Goal: Task Accomplishment & Management: Use online tool/utility

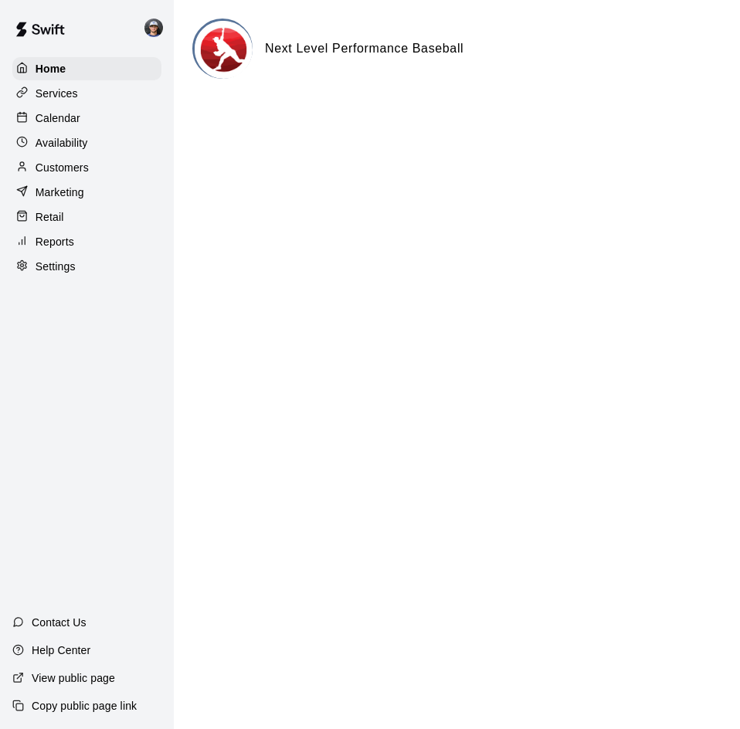
click at [101, 249] on div "Reports" at bounding box center [86, 241] width 149 height 23
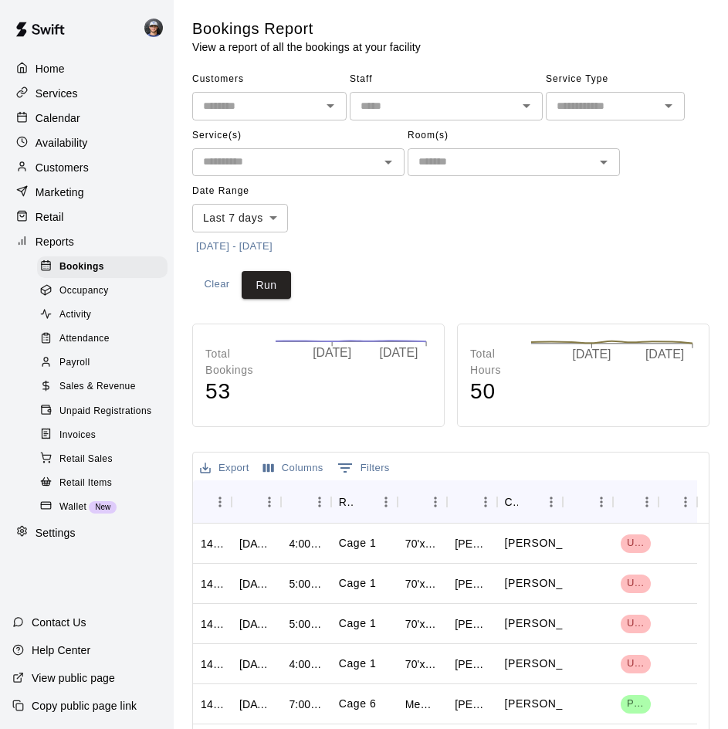
click at [98, 395] on span "Sales & Revenue" at bounding box center [97, 386] width 76 height 15
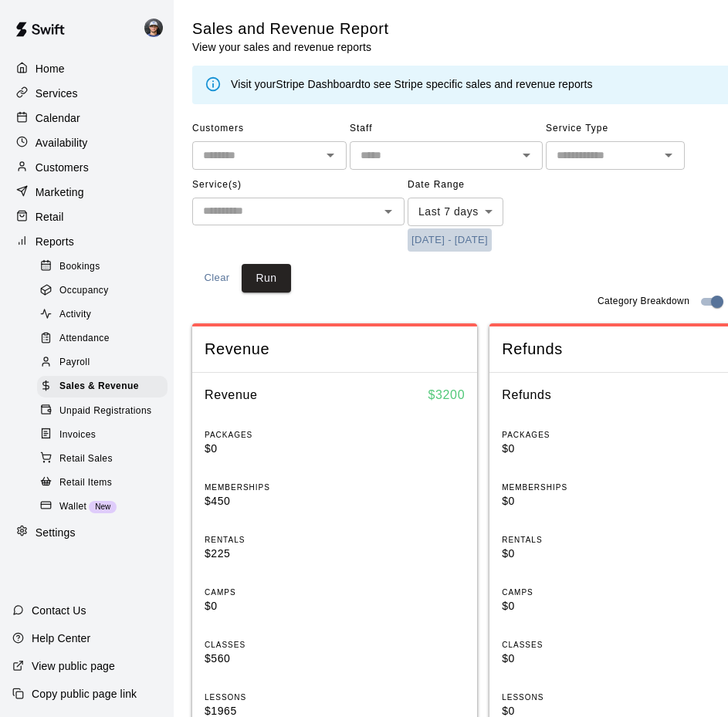
click at [478, 245] on button "[DATE] - [DATE]" at bounding box center [450, 241] width 84 height 24
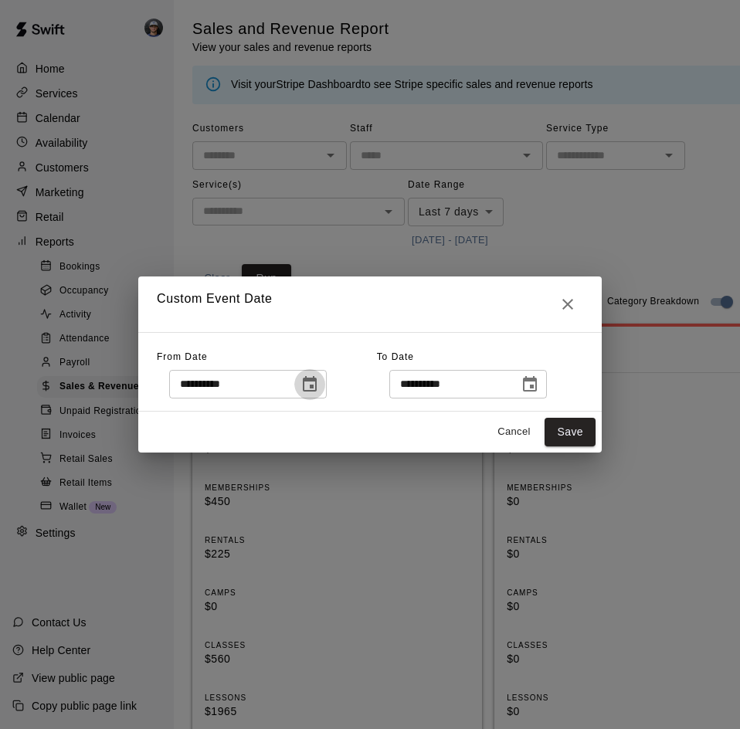
click at [319, 393] on icon "Choose date, selected date is Sep 10, 2025" at bounding box center [309, 384] width 19 height 19
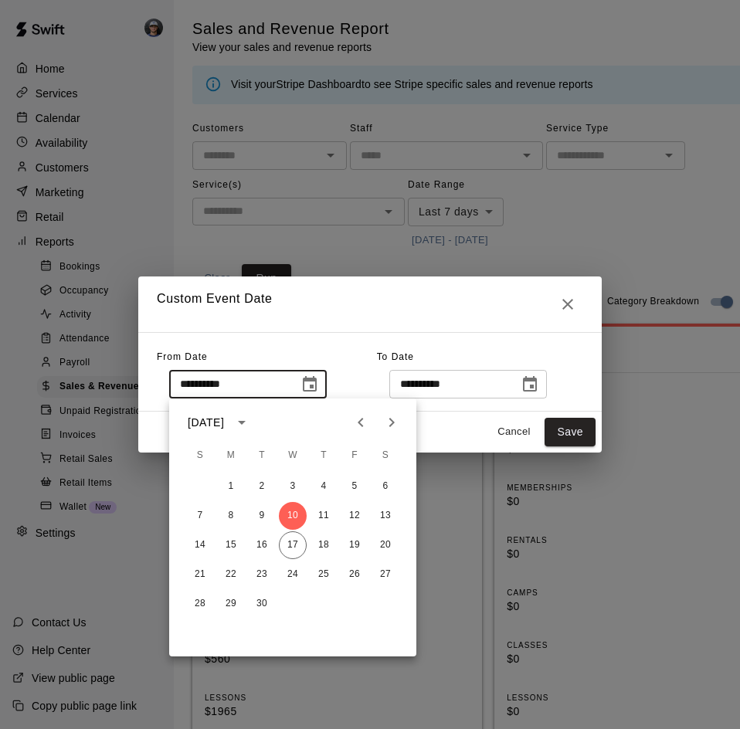
click at [362, 426] on icon "Previous month" at bounding box center [360, 422] width 5 height 9
drag, startPoint x: 351, startPoint y: 486, endPoint x: 463, endPoint y: 445, distance: 118.5
click at [352, 485] on button "1" at bounding box center [355, 487] width 28 height 28
type input "**********"
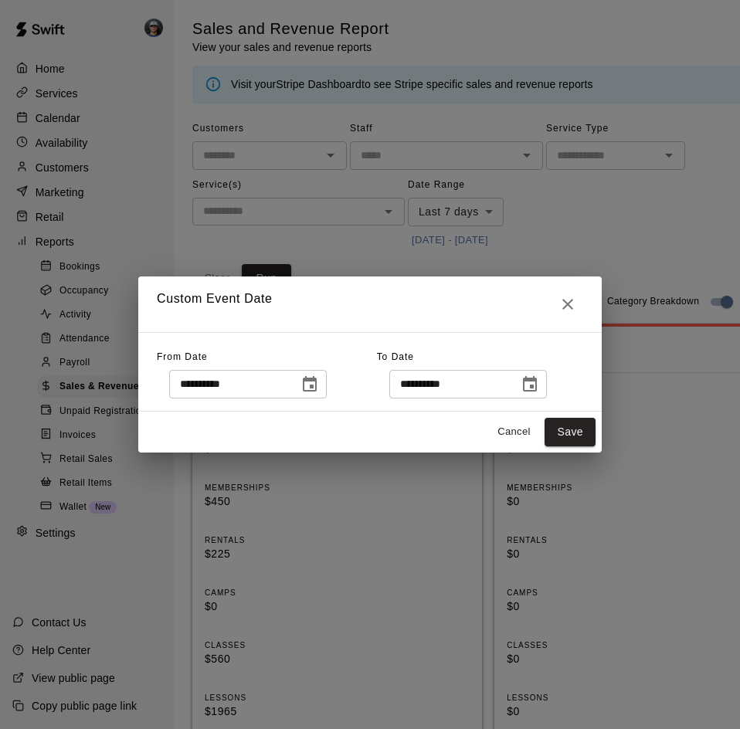
click at [543, 400] on div "**********" at bounding box center [369, 372] width 463 height 80
click at [539, 391] on icon "Choose date, selected date is Sep 17, 2025" at bounding box center [529, 384] width 19 height 19
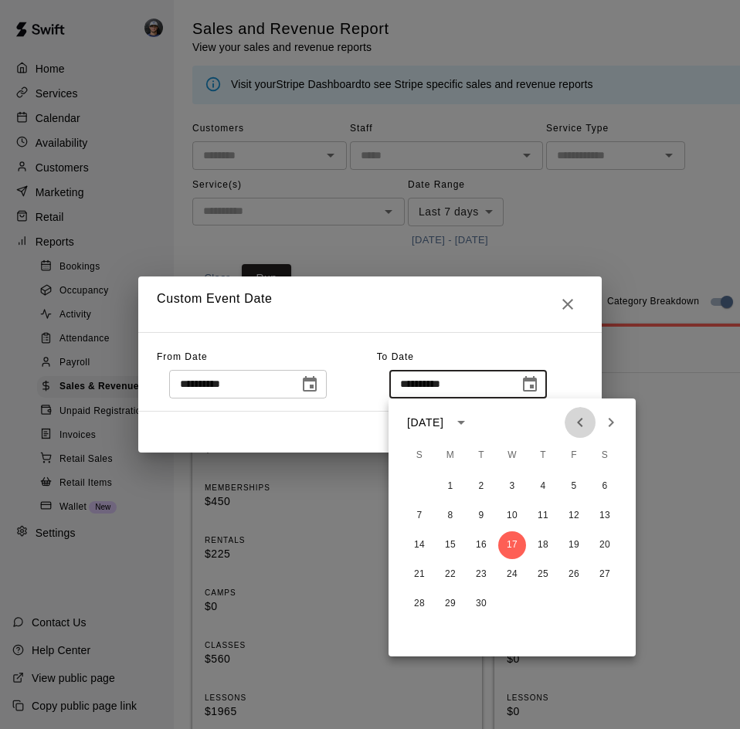
click at [582, 426] on icon "Previous month" at bounding box center [580, 422] width 19 height 19
drag, startPoint x: 408, startPoint y: 631, endPoint x: 425, endPoint y: 613, distance: 24.0
click at [408, 629] on button "31" at bounding box center [419, 633] width 28 height 28
type input "**********"
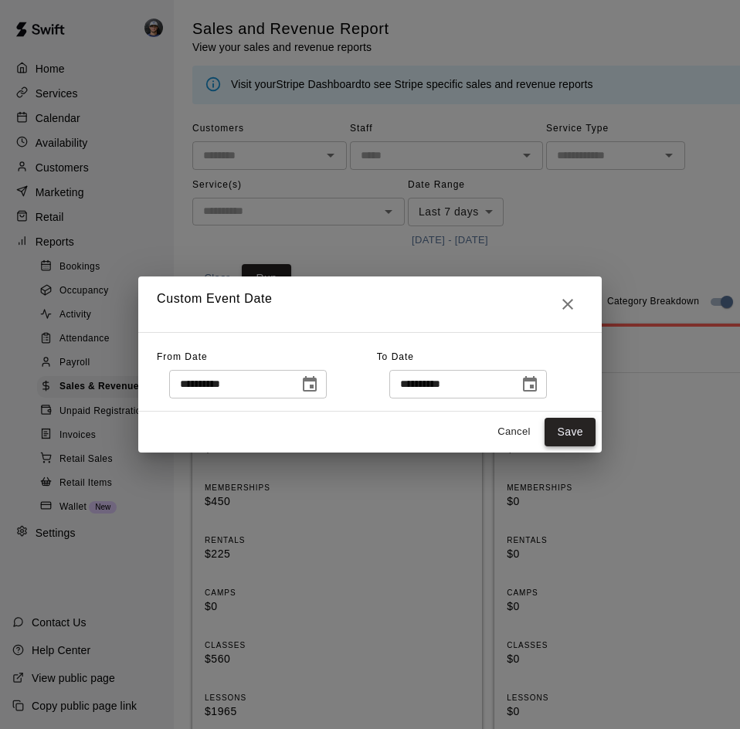
click at [578, 435] on button "Save" at bounding box center [569, 432] width 51 height 29
type input "******"
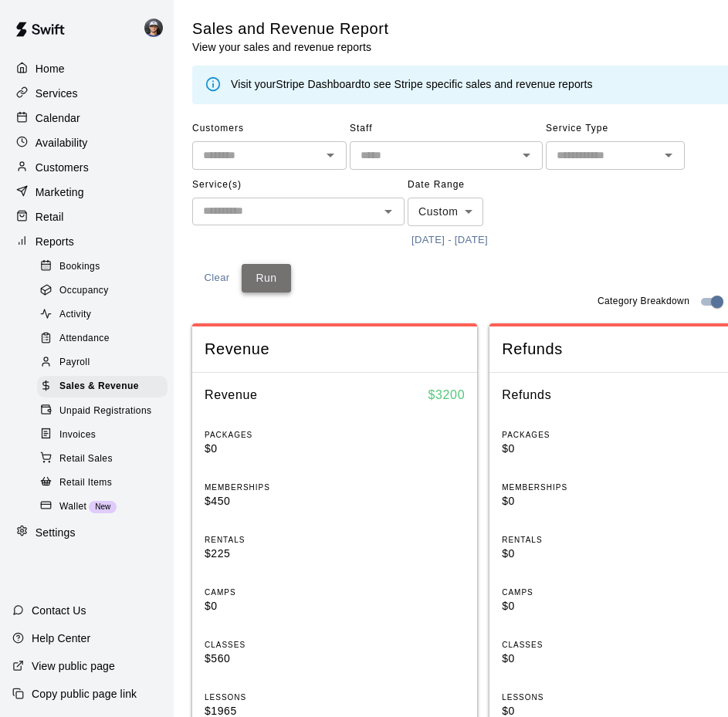
click at [279, 282] on button "Run" at bounding box center [266, 278] width 49 height 29
click at [460, 239] on button "[DATE] - [DATE]" at bounding box center [450, 241] width 84 height 24
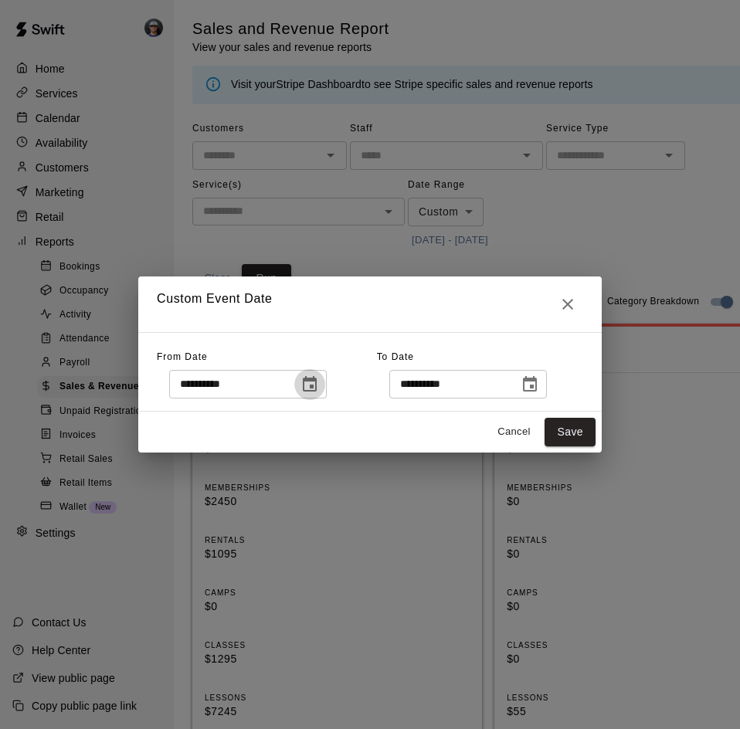
click at [317, 381] on icon "Choose date, selected date is Aug 1, 2025" at bounding box center [310, 383] width 14 height 15
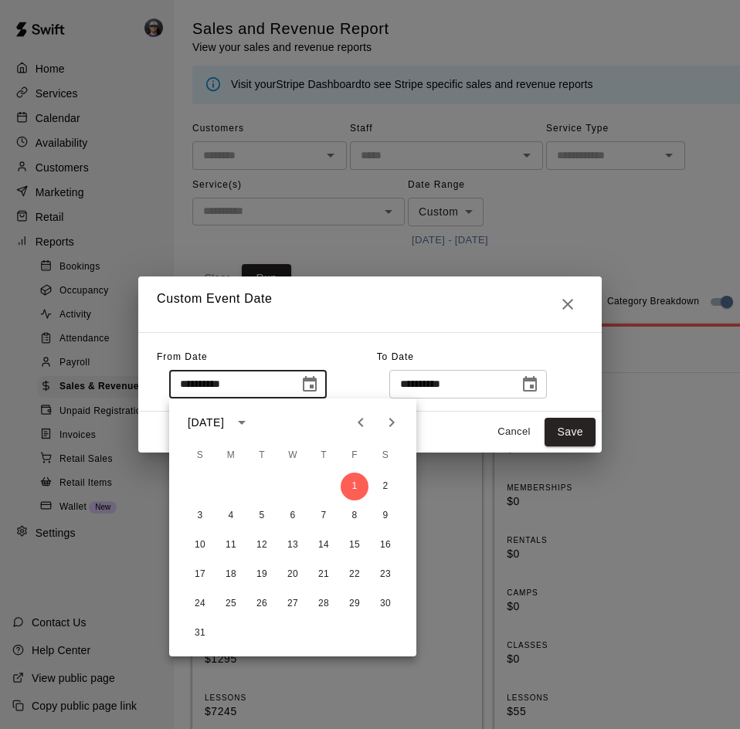
click at [351, 426] on button "Previous month" at bounding box center [360, 422] width 31 height 31
drag, startPoint x: 257, startPoint y: 488, endPoint x: 364, endPoint y: 453, distance: 112.8
click at [257, 487] on button "1" at bounding box center [262, 487] width 28 height 28
type input "**********"
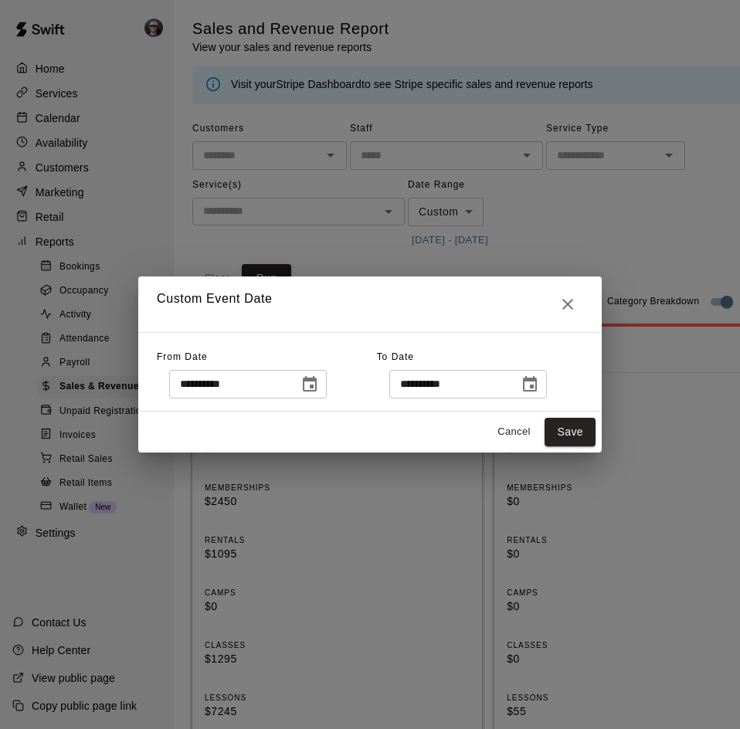
click at [539, 388] on icon "Choose date, selected date is Aug 31, 2025" at bounding box center [529, 384] width 19 height 19
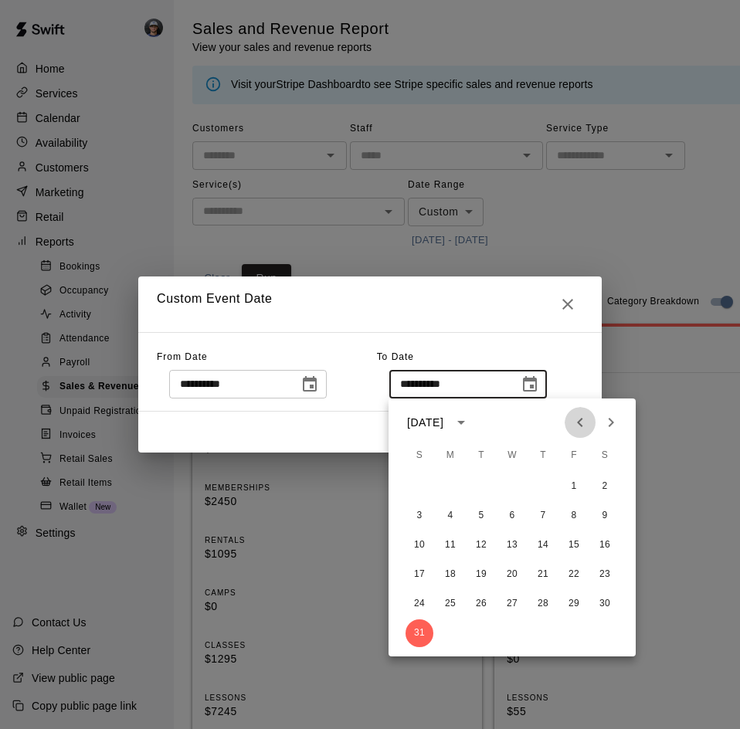
click at [576, 422] on icon "Previous month" at bounding box center [580, 422] width 19 height 19
click at [544, 604] on button "31" at bounding box center [543, 604] width 28 height 28
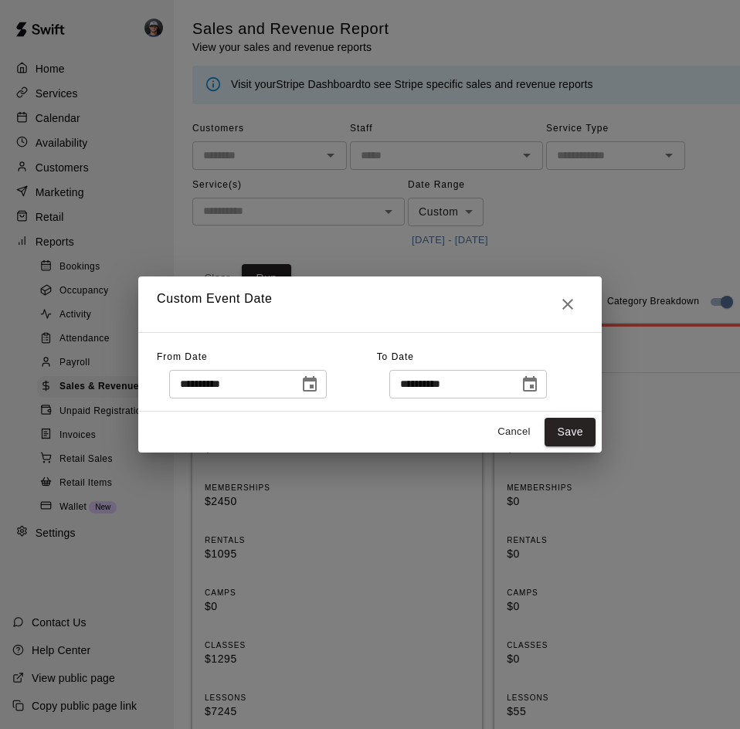
type input "**********"
click at [588, 432] on button "Save" at bounding box center [569, 432] width 51 height 29
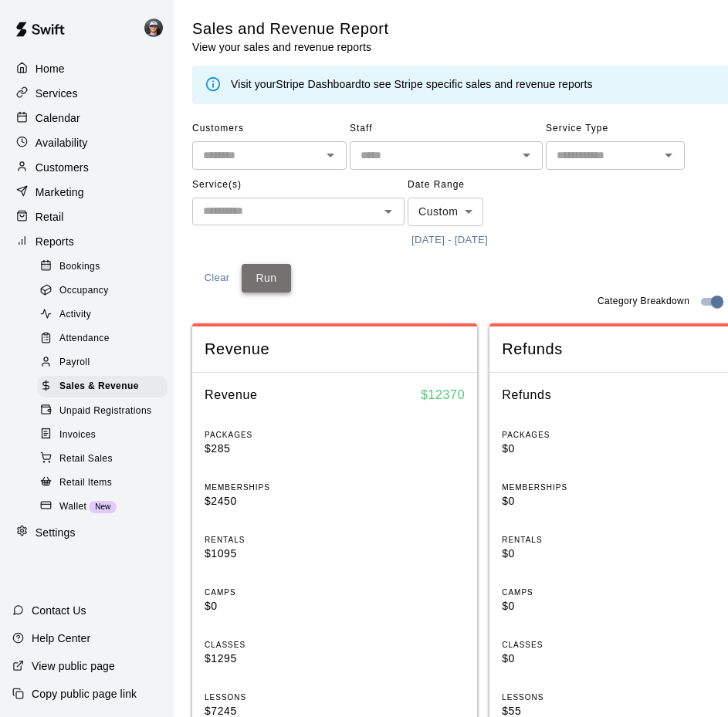
click at [269, 279] on button "Run" at bounding box center [266, 278] width 49 height 29
click at [480, 234] on button "7/1/2025 - 7/31/2025" at bounding box center [450, 241] width 84 height 24
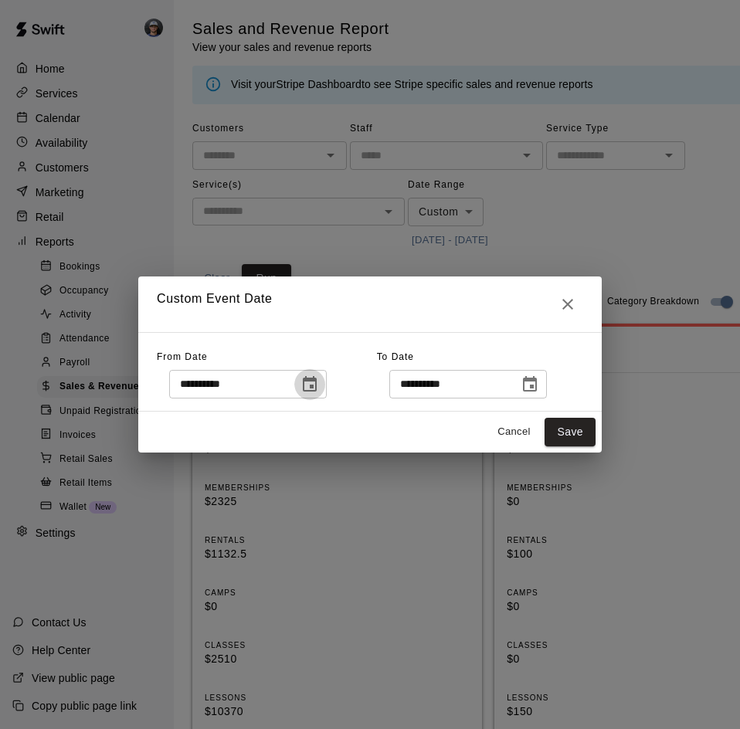
click at [324, 395] on button "Choose date, selected date is Jul 1, 2025" at bounding box center [309, 384] width 31 height 31
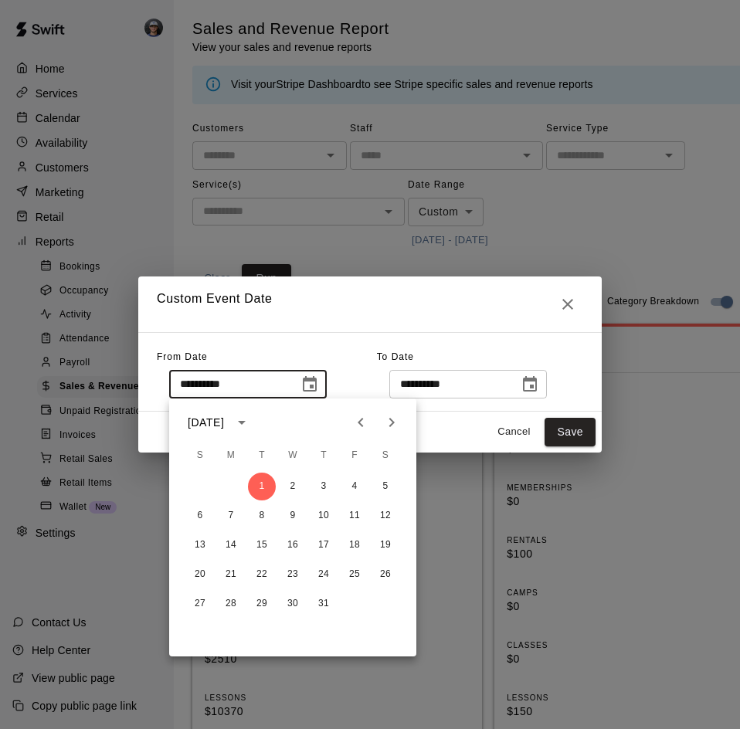
click at [356, 425] on icon "Previous month" at bounding box center [360, 422] width 19 height 19
click at [199, 489] on button "1" at bounding box center [200, 487] width 28 height 28
type input "**********"
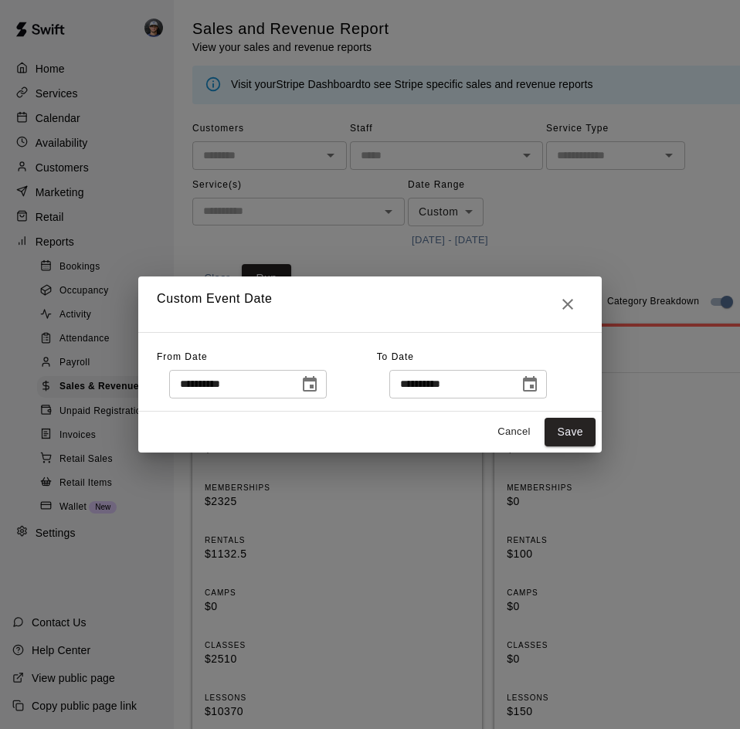
click at [545, 390] on button "Choose date, selected date is Jul 31, 2025" at bounding box center [529, 384] width 31 height 31
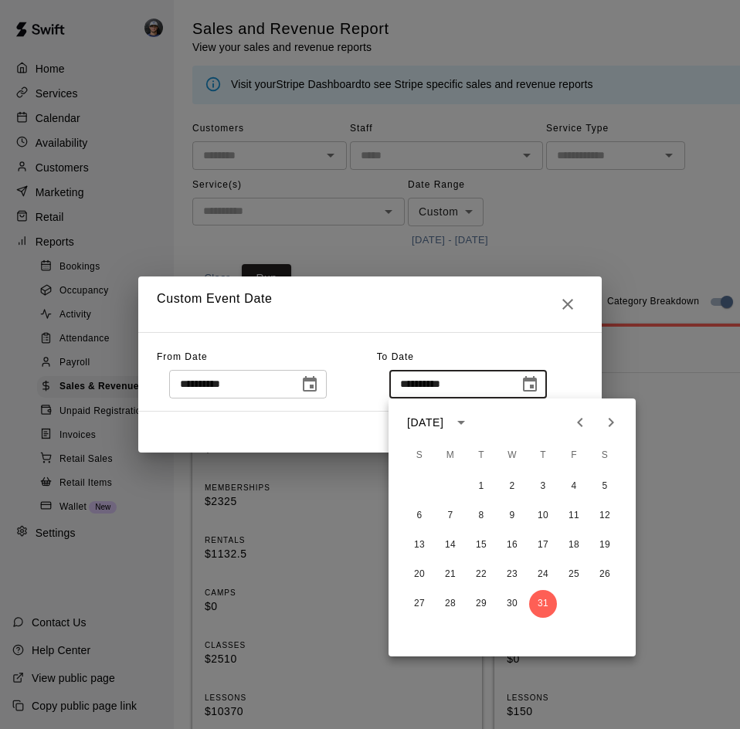
click at [571, 425] on button "Previous month" at bounding box center [579, 422] width 31 height 31
drag, startPoint x: 449, startPoint y: 603, endPoint x: 478, endPoint y: 554, distance: 56.8
click at [449, 602] on button "30" at bounding box center [450, 604] width 28 height 28
type input "**********"
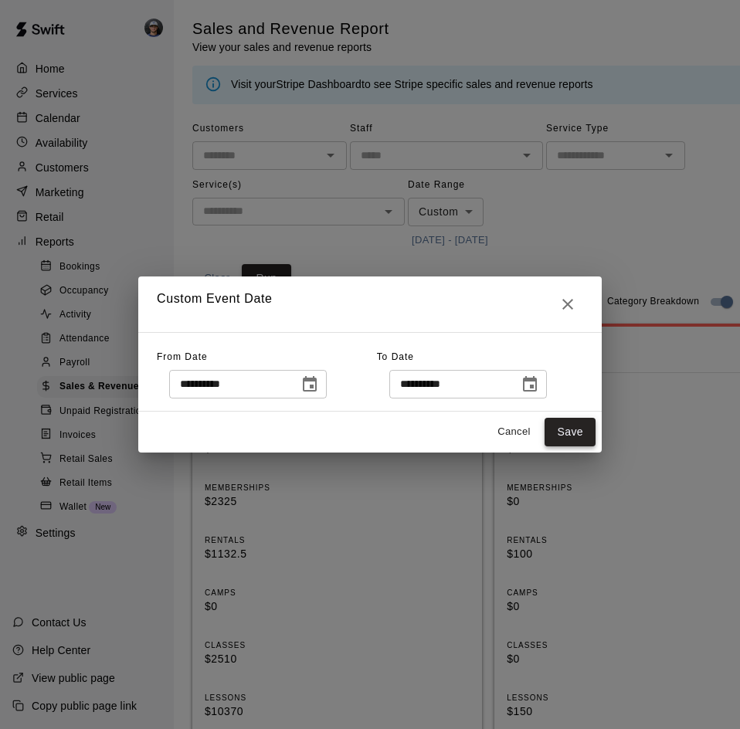
click at [568, 431] on button "Save" at bounding box center [569, 432] width 51 height 29
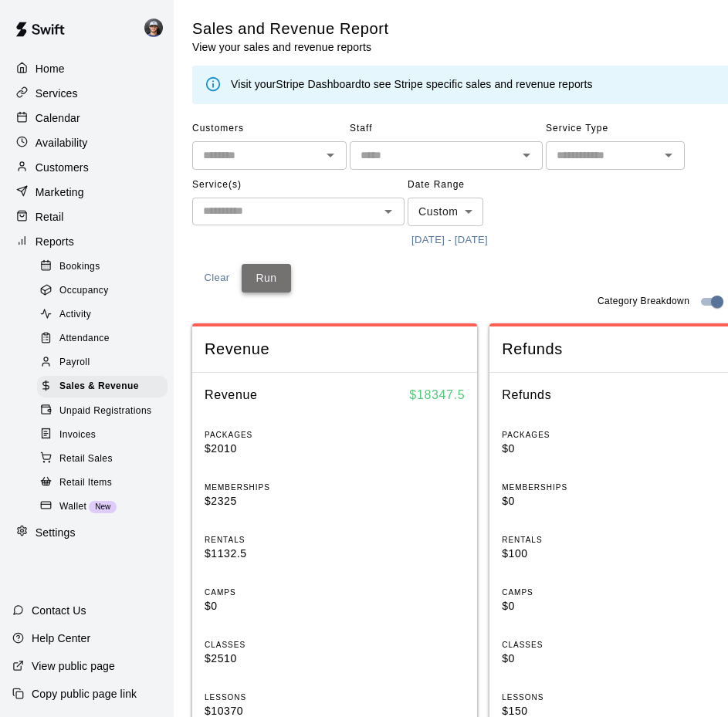
click at [275, 285] on button "Run" at bounding box center [266, 278] width 49 height 29
click at [451, 246] on button "6/1/2025 - 6/30/2025" at bounding box center [450, 241] width 84 height 24
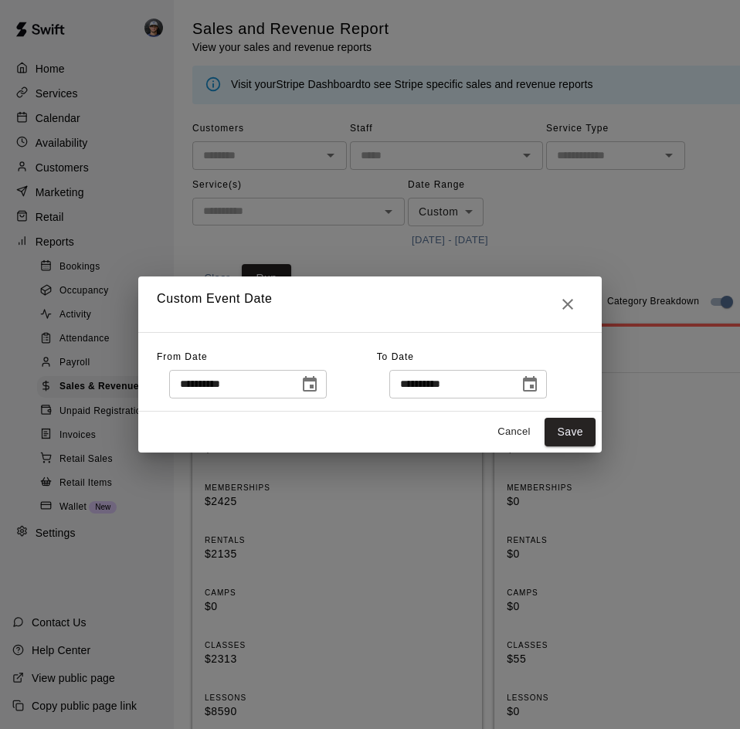
click at [317, 386] on icon "Choose date, selected date is Jun 1, 2025" at bounding box center [310, 383] width 14 height 15
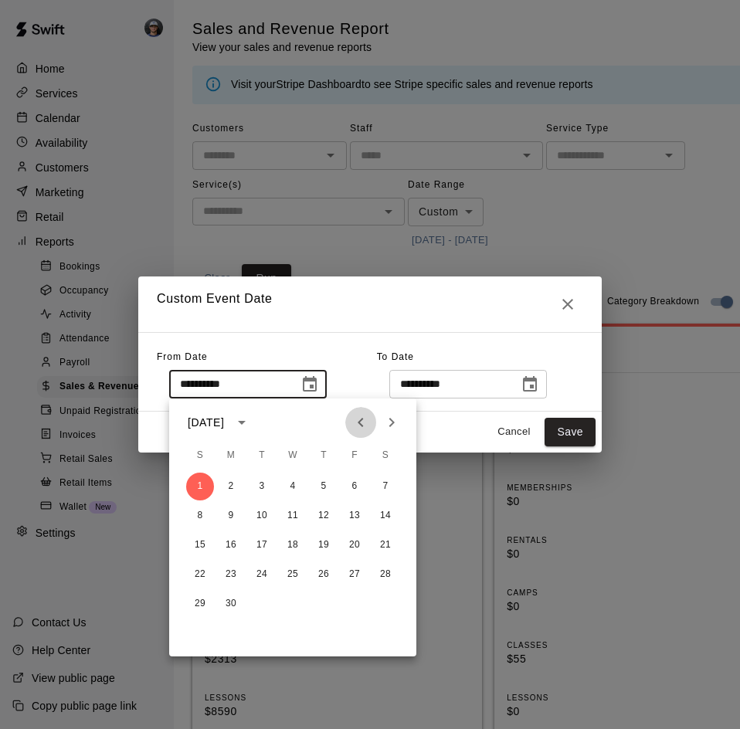
click at [368, 420] on icon "Previous month" at bounding box center [360, 422] width 19 height 19
drag, startPoint x: 317, startPoint y: 494, endPoint x: 327, endPoint y: 485, distance: 13.1
click at [317, 493] on button "1" at bounding box center [324, 487] width 28 height 28
type input "**********"
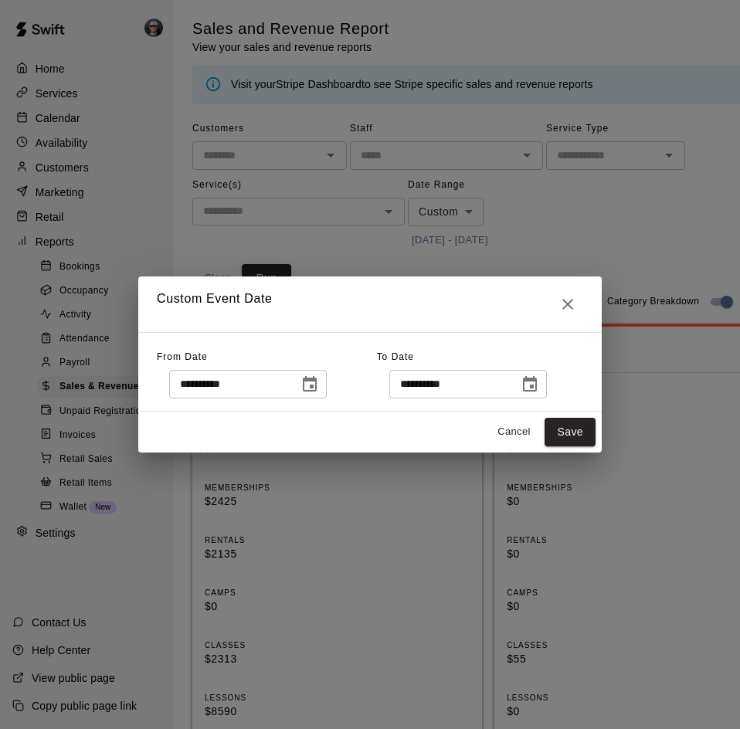
drag, startPoint x: 571, startPoint y: 386, endPoint x: 559, endPoint y: 386, distance: 11.6
click at [568, 386] on div "**********" at bounding box center [480, 371] width 206 height 53
click at [539, 386] on icon "Choose date, selected date is Jun 30, 2025" at bounding box center [529, 384] width 19 height 19
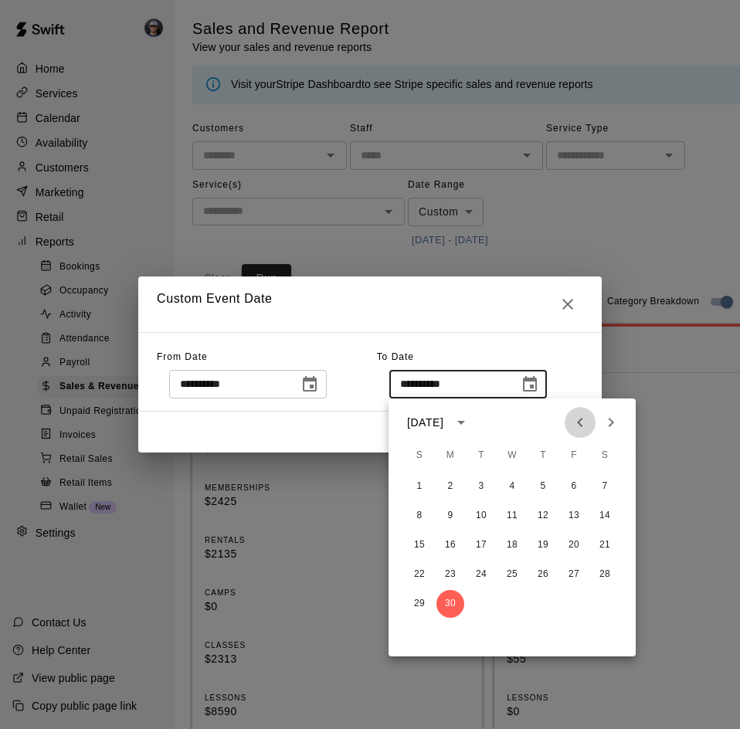
click at [583, 425] on icon "Previous month" at bounding box center [580, 422] width 19 height 19
click at [595, 602] on button "31" at bounding box center [605, 604] width 28 height 28
type input "**********"
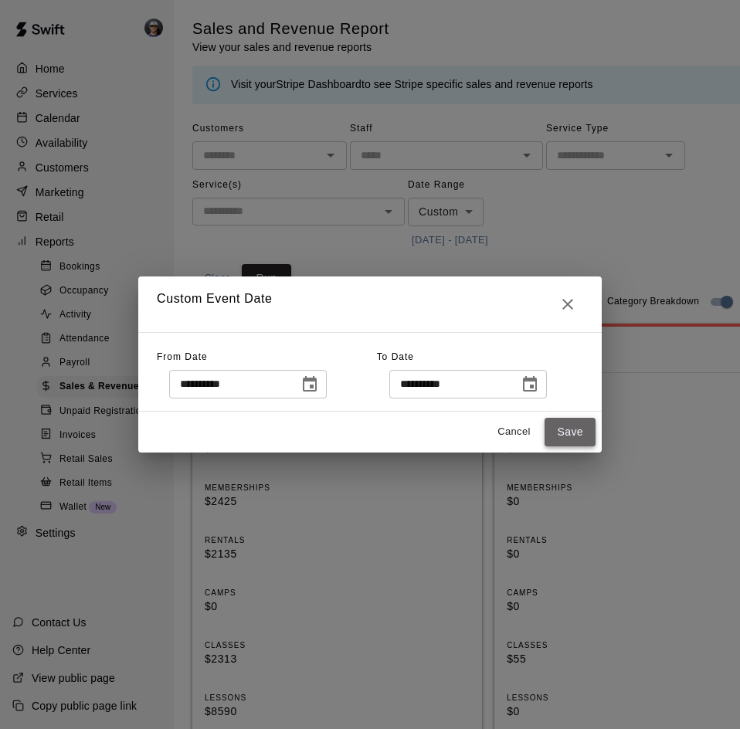
drag, startPoint x: 567, startPoint y: 431, endPoint x: 520, endPoint y: 280, distance: 158.3
click at [567, 430] on button "Save" at bounding box center [569, 432] width 51 height 29
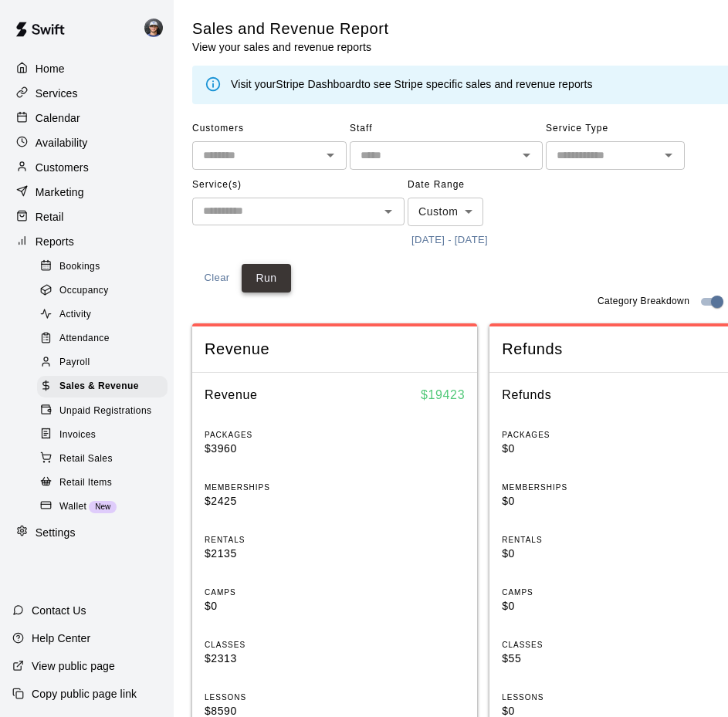
click at [267, 265] on button "Run" at bounding box center [266, 278] width 49 height 29
click at [451, 236] on button "5/1/2025 - 5/31/2025" at bounding box center [450, 241] width 84 height 24
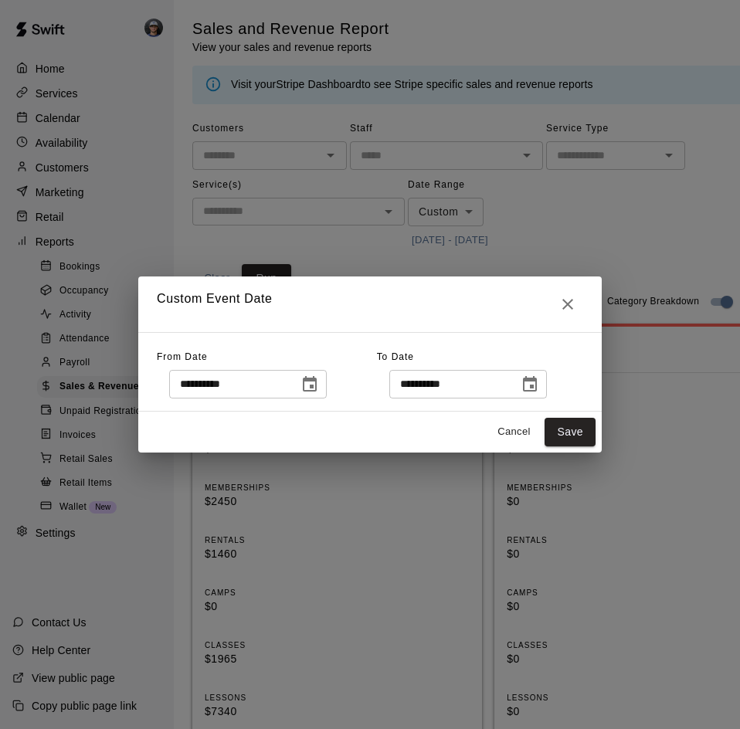
click at [319, 375] on icon "Choose date, selected date is May 1, 2025" at bounding box center [309, 384] width 19 height 19
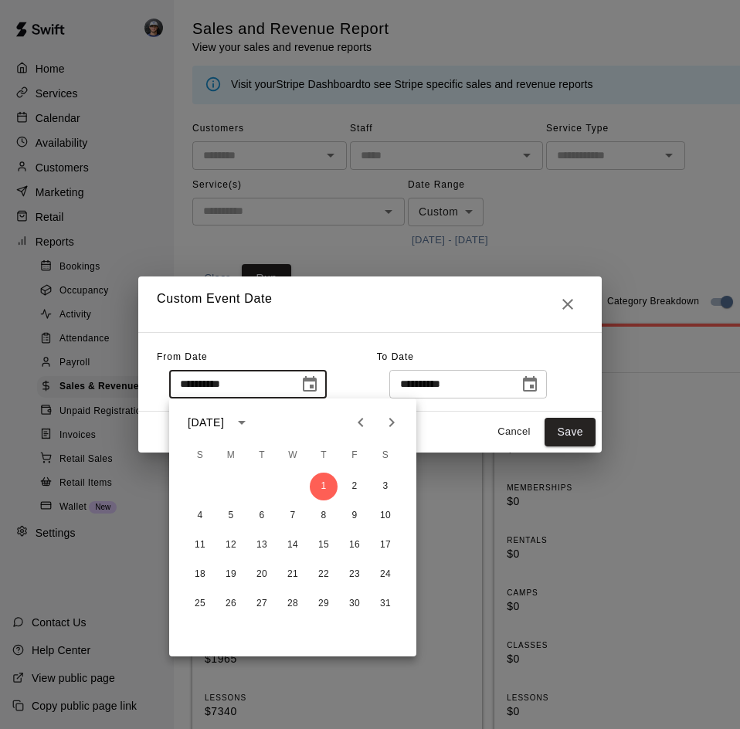
click at [372, 430] on button "Previous month" at bounding box center [360, 422] width 31 height 31
click at [257, 490] on button "1" at bounding box center [262, 487] width 28 height 28
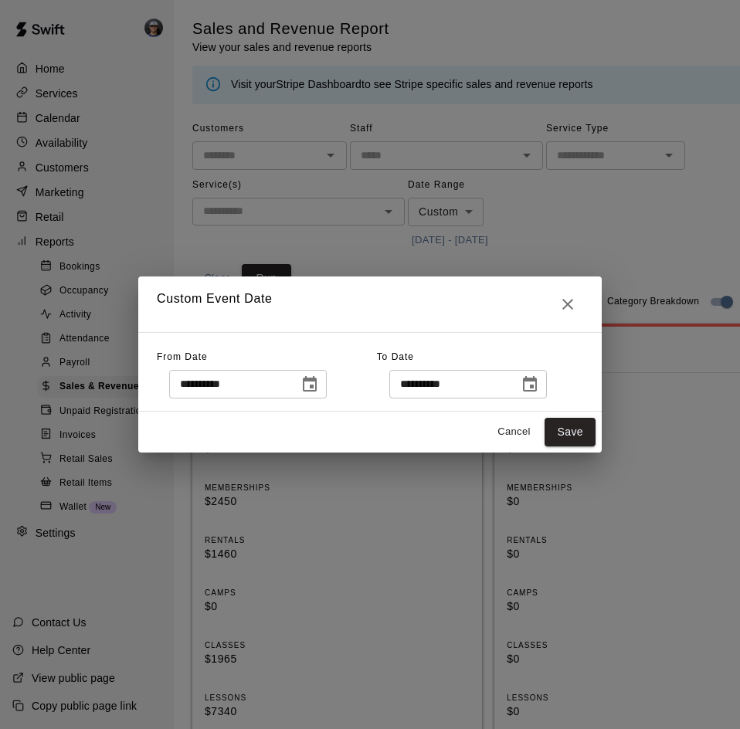
type input "**********"
click at [537, 391] on icon "Choose date, selected date is May 31, 2025" at bounding box center [530, 383] width 14 height 15
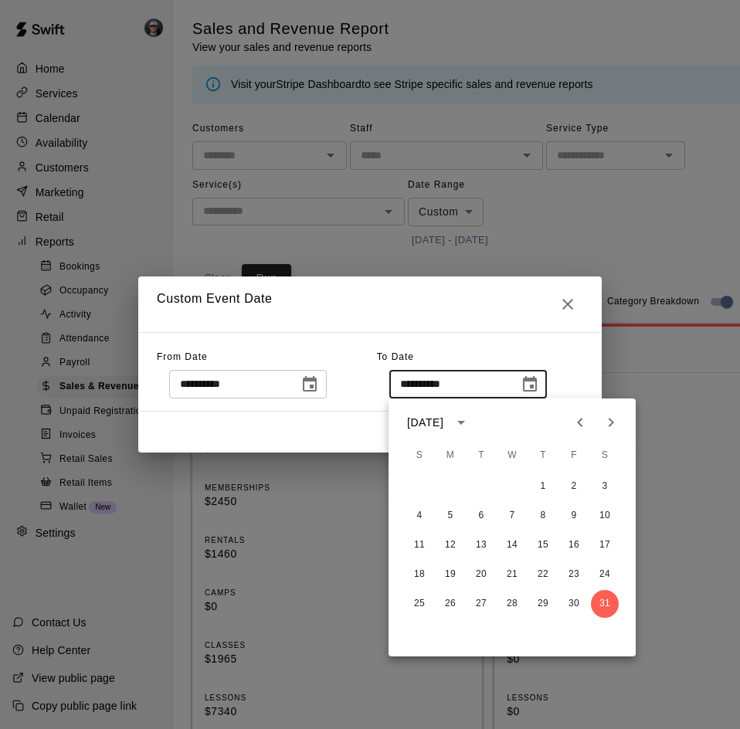
click at [578, 419] on icon "Previous month" at bounding box center [580, 422] width 19 height 19
click at [505, 601] on button "30" at bounding box center [512, 604] width 28 height 28
type input "**********"
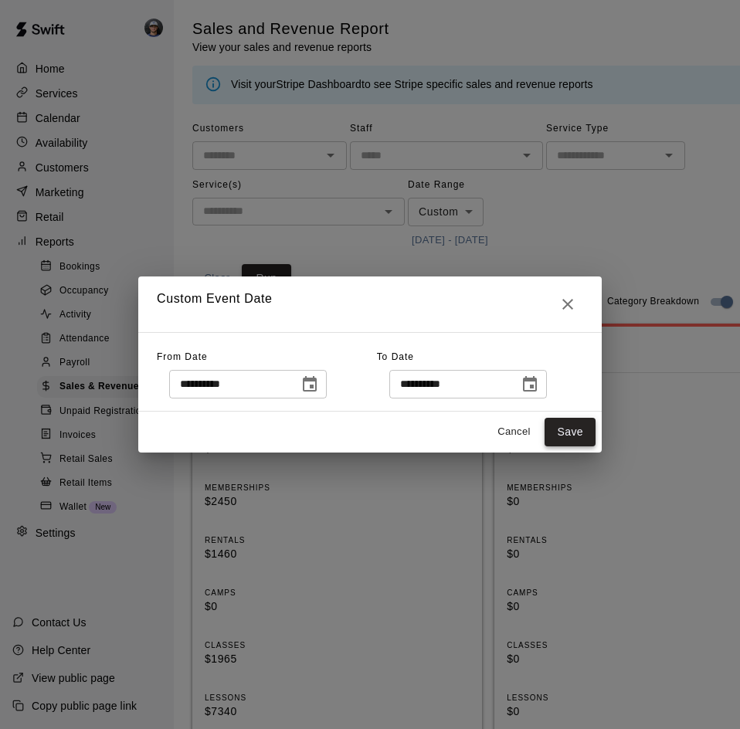
click at [574, 433] on button "Save" at bounding box center [569, 432] width 51 height 29
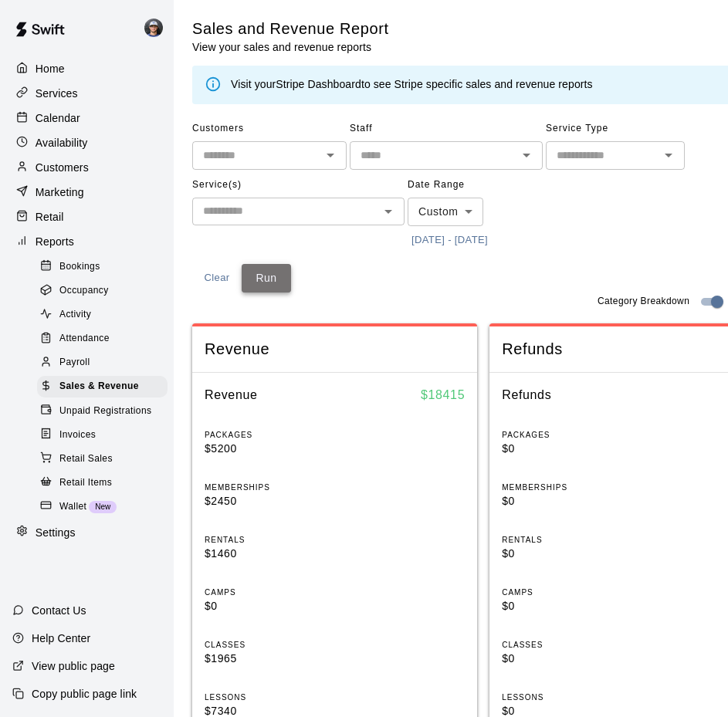
click at [285, 280] on button "Run" at bounding box center [266, 278] width 49 height 29
click at [478, 240] on button "4/1/2025 - 4/30/2025" at bounding box center [450, 241] width 84 height 24
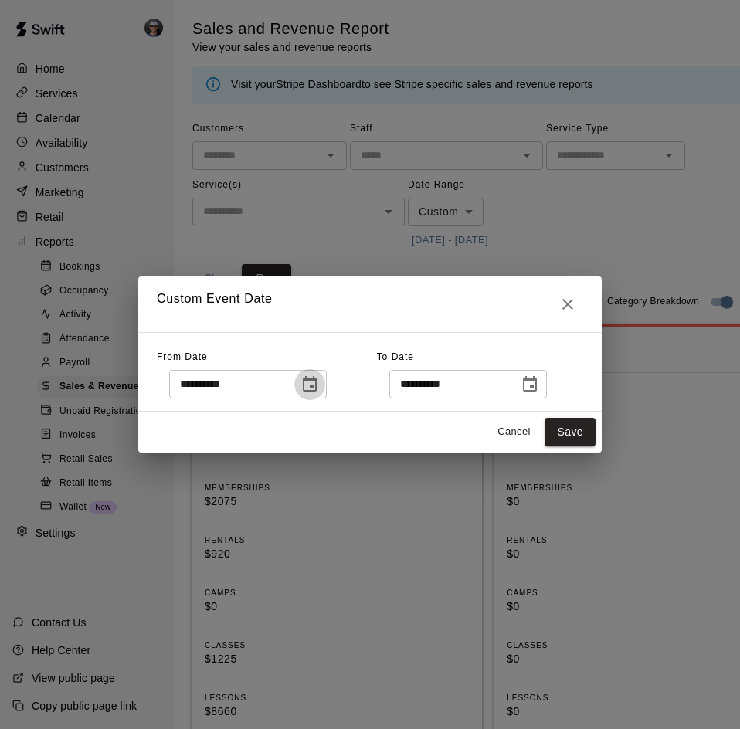
click at [317, 387] on icon "Choose date, selected date is Apr 1, 2025" at bounding box center [310, 383] width 14 height 15
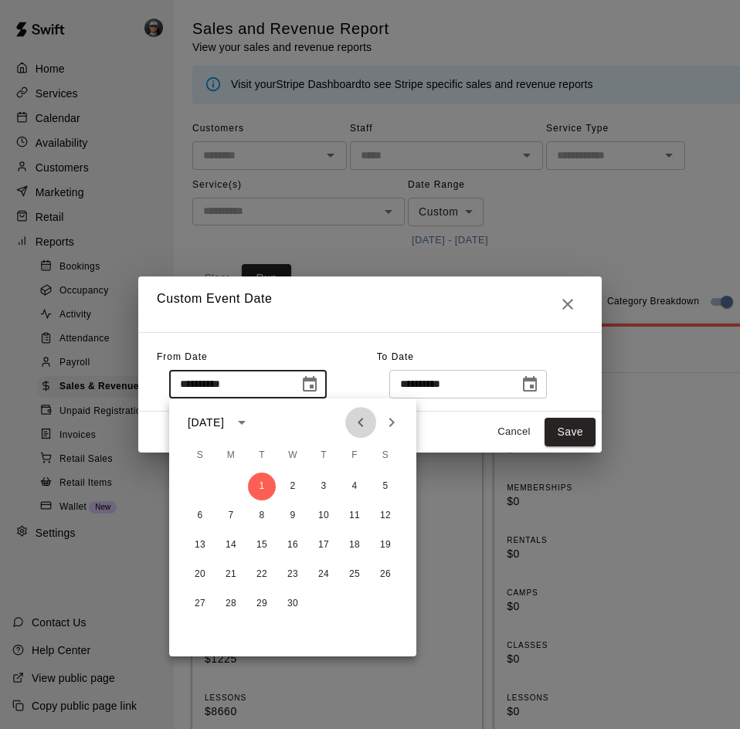
click at [368, 419] on icon "Previous month" at bounding box center [360, 422] width 19 height 19
drag, startPoint x: 380, startPoint y: 482, endPoint x: 481, endPoint y: 428, distance: 114.7
click at [381, 480] on button "1" at bounding box center [385, 487] width 28 height 28
type input "**********"
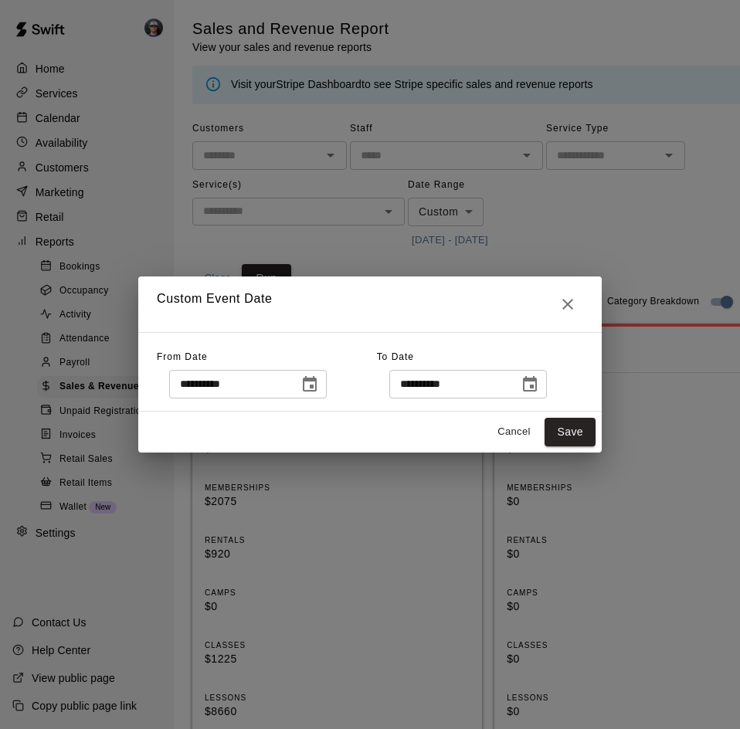
click at [539, 392] on icon "Choose date, selected date is Apr 30, 2025" at bounding box center [529, 384] width 19 height 19
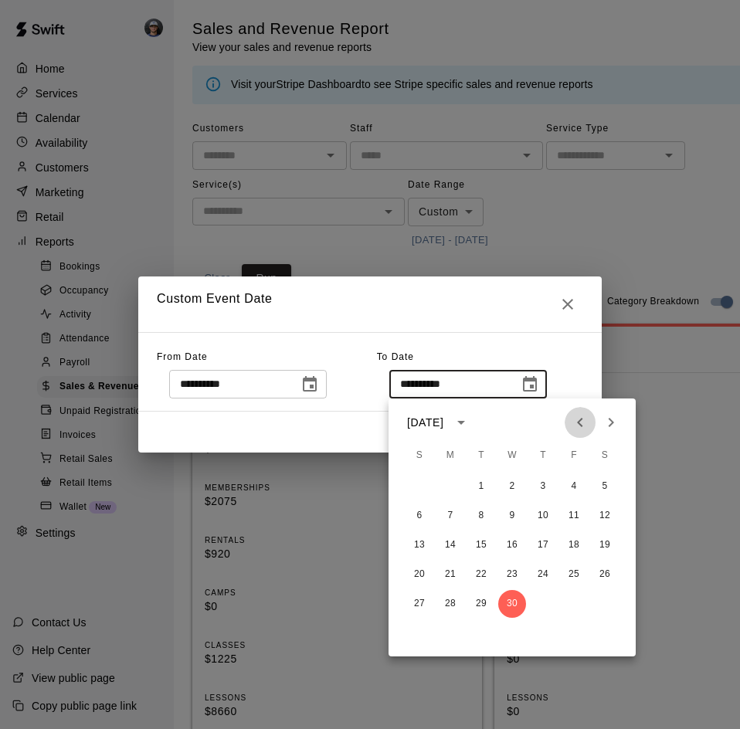
click at [577, 422] on icon "Previous month" at bounding box center [580, 422] width 19 height 19
click at [452, 622] on button "31" at bounding box center [450, 633] width 28 height 28
type input "**********"
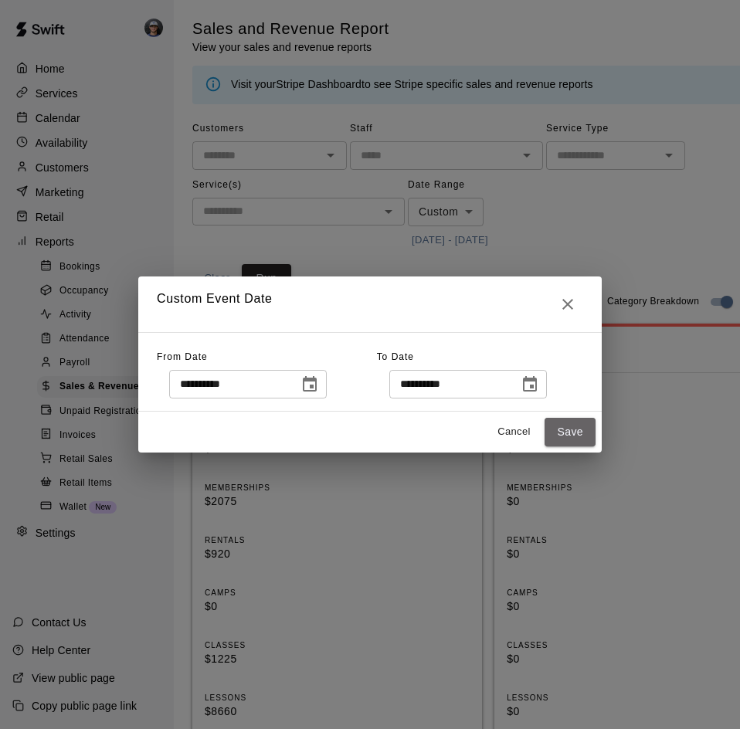
drag, startPoint x: 575, startPoint y: 437, endPoint x: 499, endPoint y: 347, distance: 118.3
click at [575, 434] on button "Save" at bounding box center [569, 432] width 51 height 29
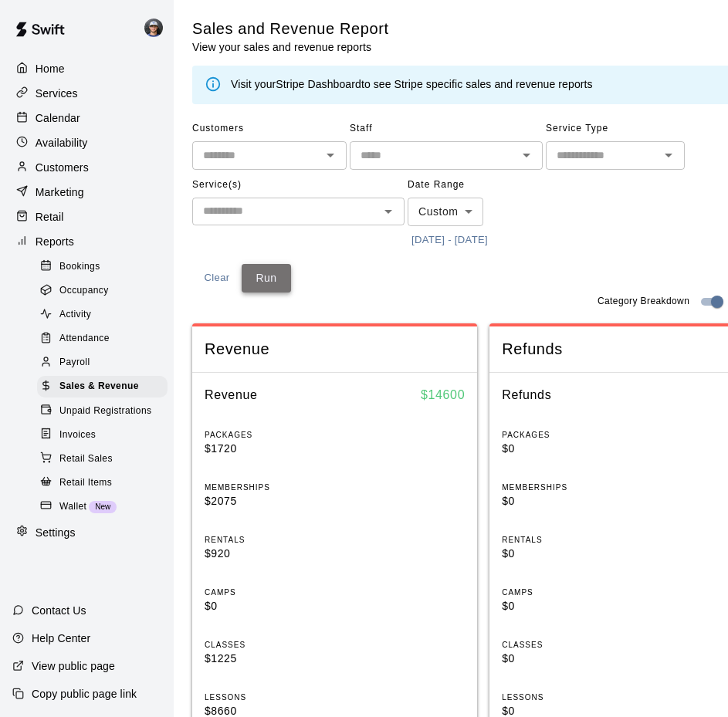
click at [281, 289] on button "Run" at bounding box center [266, 278] width 49 height 29
click at [442, 233] on button "3/1/2025 - 3/31/2025" at bounding box center [450, 241] width 84 height 24
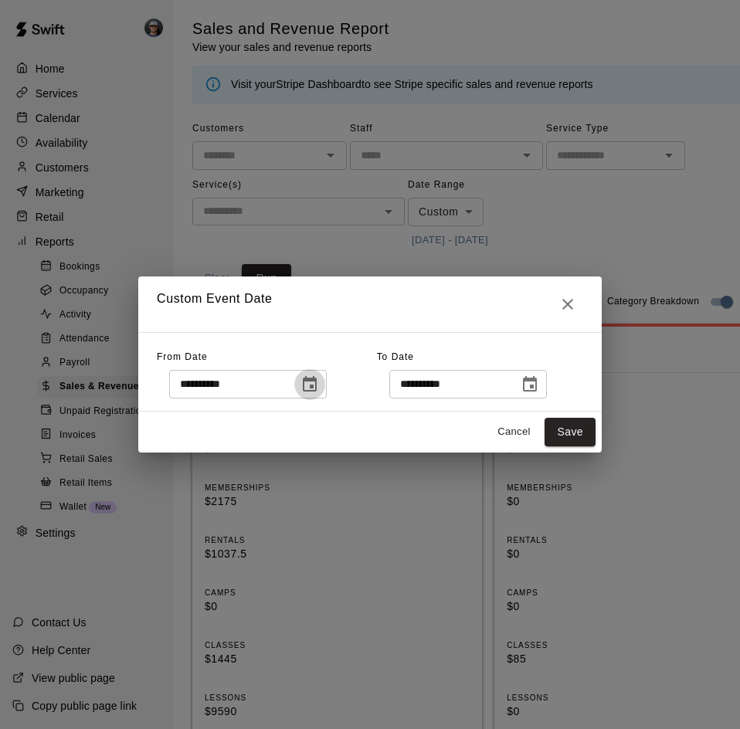
click at [317, 391] on icon "Choose date, selected date is Mar 1, 2025" at bounding box center [310, 383] width 14 height 15
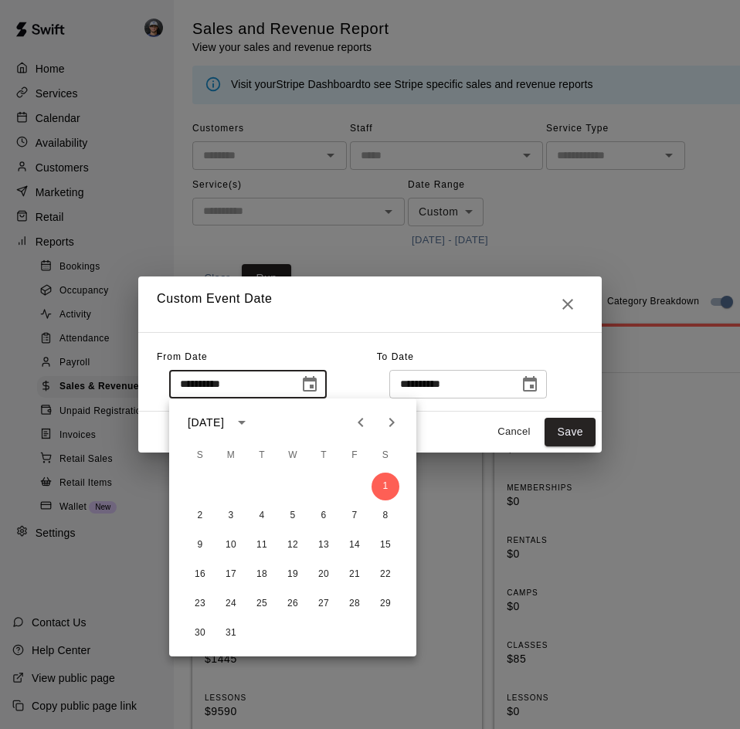
click at [359, 428] on icon "Previous month" at bounding box center [360, 422] width 19 height 19
click at [388, 482] on button "1" at bounding box center [385, 487] width 28 height 28
type input "**********"
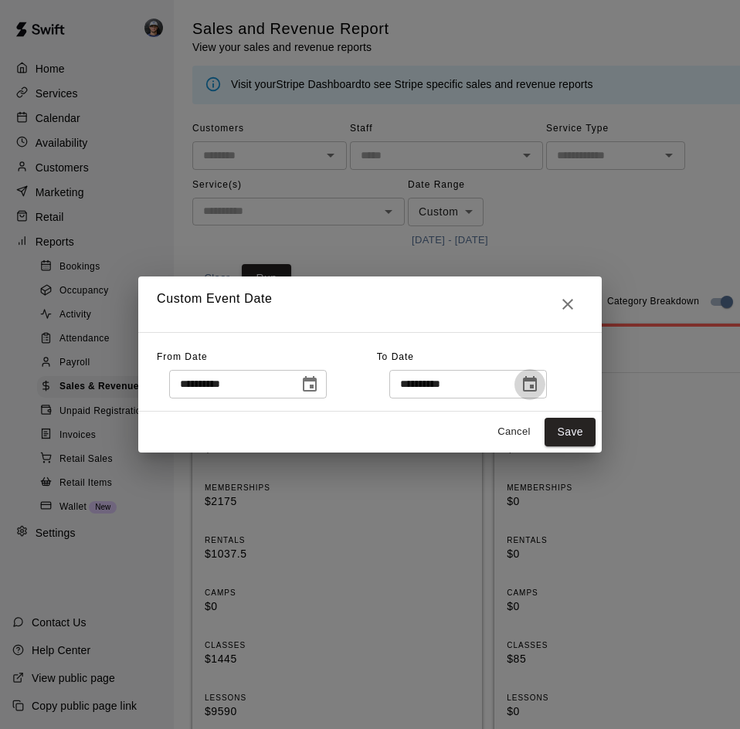
click at [537, 391] on icon "Choose date, selected date is Mar 31, 2025" at bounding box center [530, 383] width 14 height 15
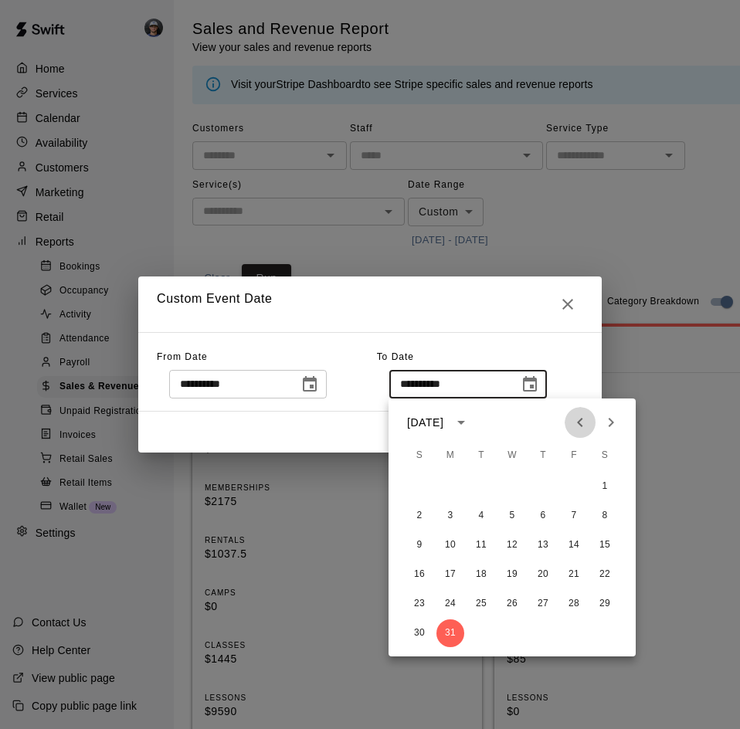
click at [578, 418] on icon "Previous month" at bounding box center [580, 422] width 19 height 19
click at [571, 602] on button "28" at bounding box center [574, 604] width 28 height 28
type input "**********"
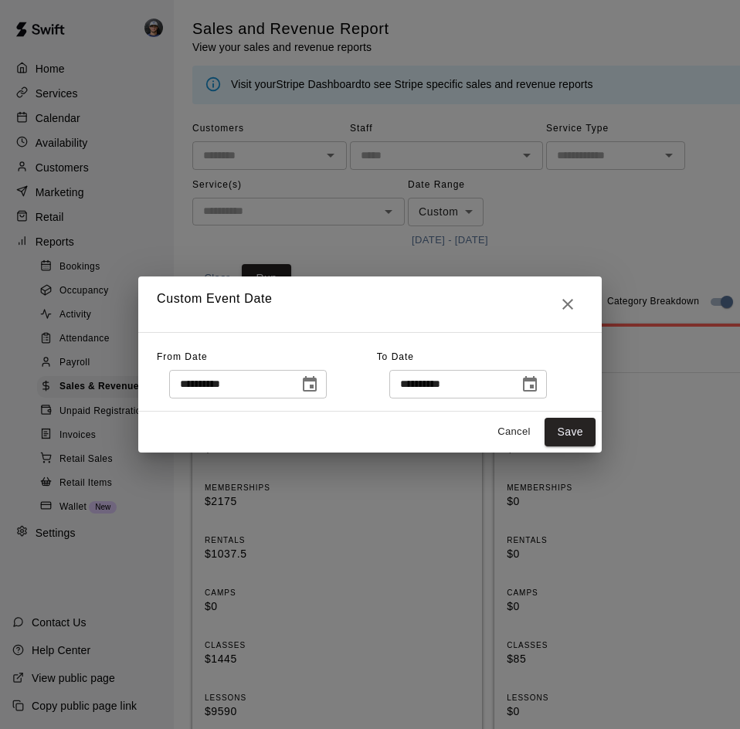
drag, startPoint x: 573, startPoint y: 438, endPoint x: 500, endPoint y: 376, distance: 95.3
click at [573, 436] on button "Save" at bounding box center [569, 432] width 51 height 29
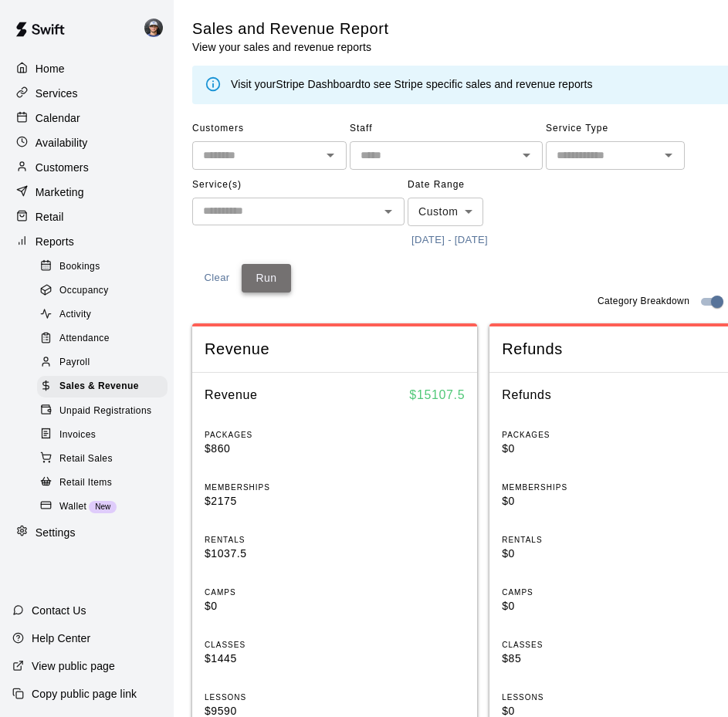
click at [269, 283] on button "Run" at bounding box center [266, 278] width 49 height 29
click at [460, 230] on button "2/1/2025 - 2/28/2025" at bounding box center [450, 241] width 84 height 24
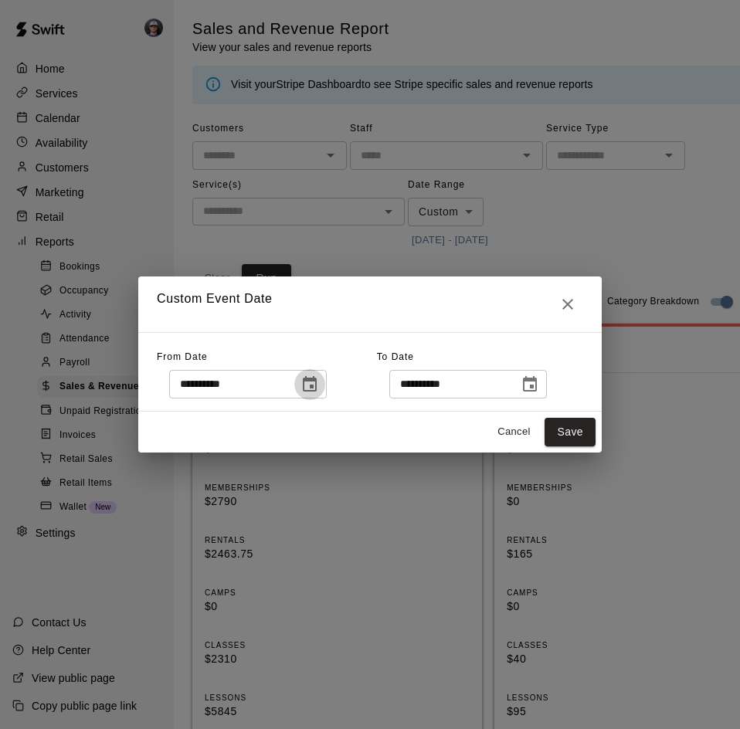
click at [317, 385] on icon "Choose date, selected date is Feb 1, 2025" at bounding box center [310, 383] width 14 height 15
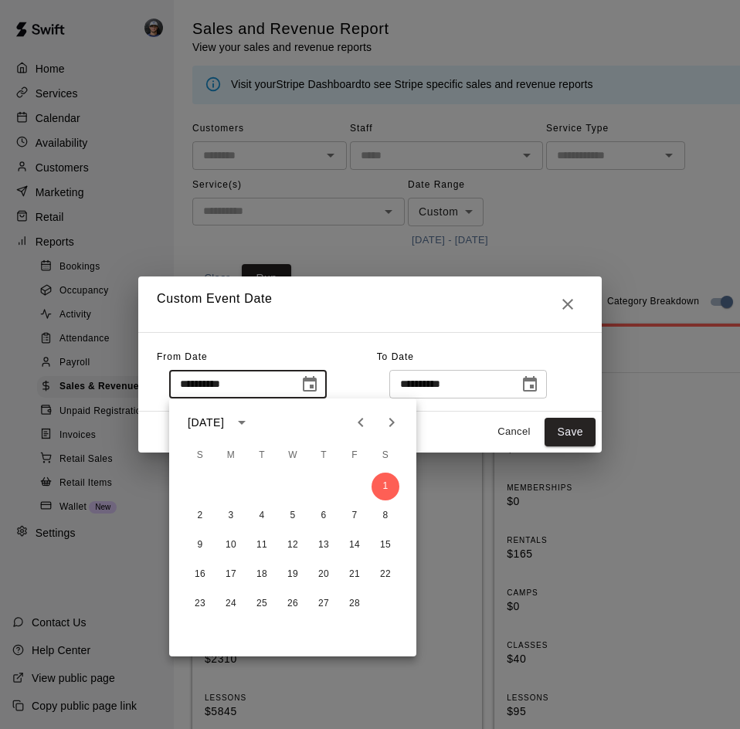
click at [362, 421] on icon "Previous month" at bounding box center [360, 422] width 19 height 19
click at [289, 484] on button "1" at bounding box center [293, 487] width 28 height 28
type input "**********"
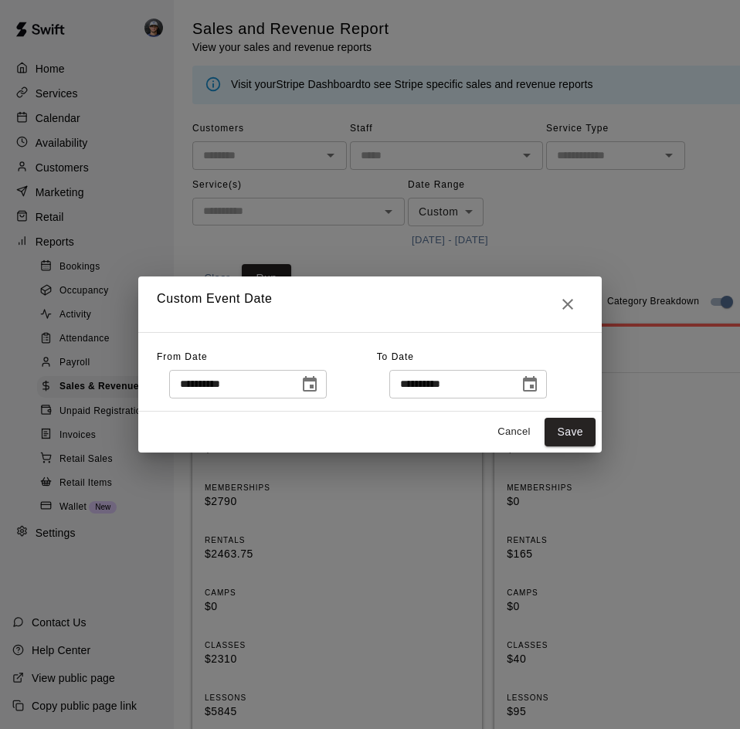
drag, startPoint x: 535, startPoint y: 383, endPoint x: 554, endPoint y: 379, distance: 19.7
click at [536, 383] on div "**********" at bounding box center [468, 384] width 158 height 29
click at [537, 379] on icon "Choose date, selected date is Feb 28, 2025" at bounding box center [530, 383] width 14 height 15
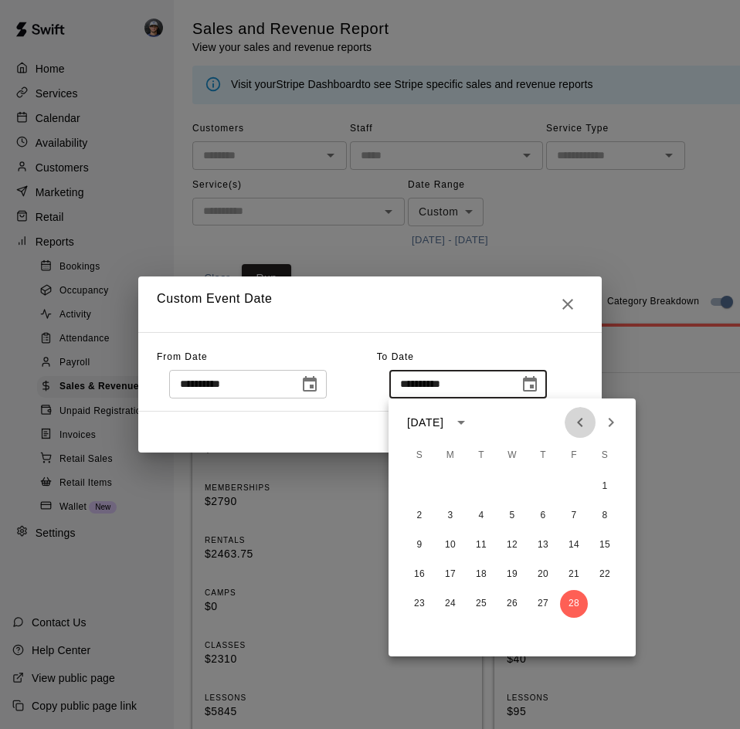
click at [574, 425] on icon "Previous month" at bounding box center [580, 422] width 19 height 19
drag, startPoint x: 568, startPoint y: 595, endPoint x: 561, endPoint y: 568, distance: 27.0
click at [568, 594] on button "31" at bounding box center [574, 604] width 28 height 28
type input "**********"
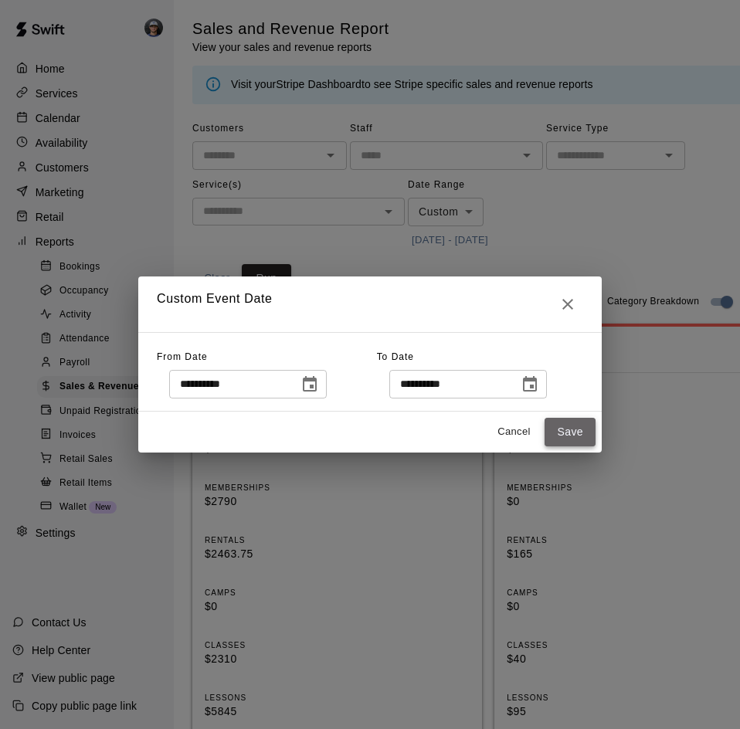
click at [575, 426] on button "Save" at bounding box center [569, 432] width 51 height 29
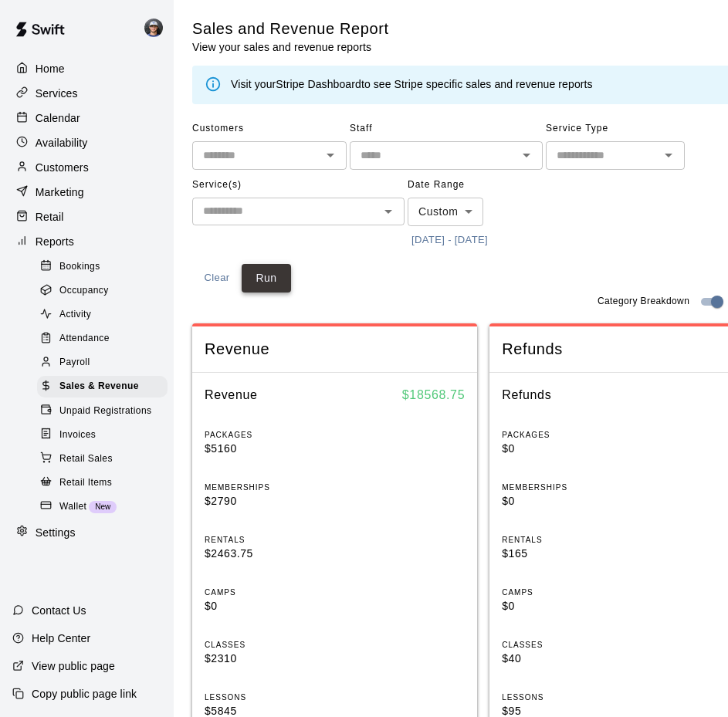
click at [277, 279] on button "Run" at bounding box center [266, 278] width 49 height 29
click at [427, 233] on button "1/1/2025 - 1/31/2025" at bounding box center [450, 241] width 84 height 24
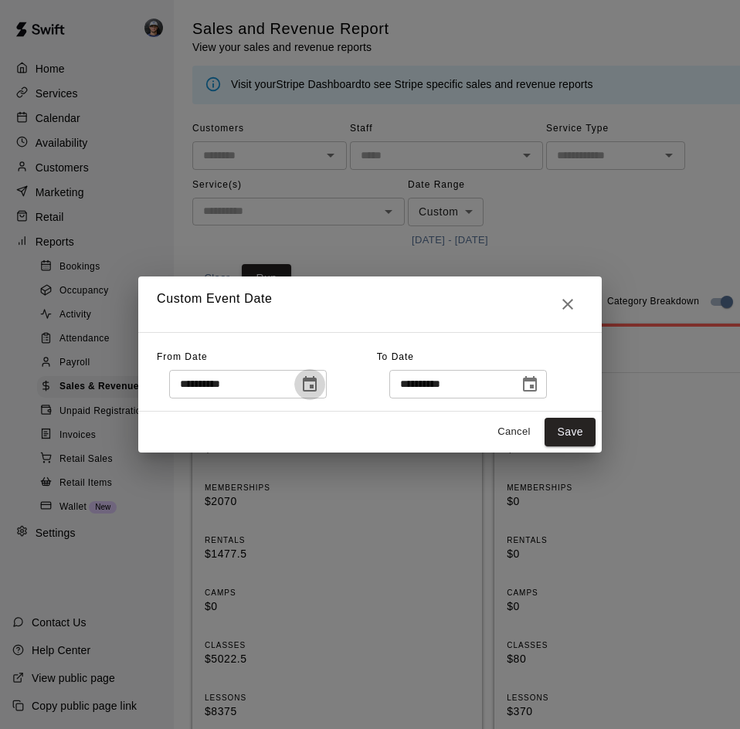
click at [322, 385] on button "Choose date, selected date is Jan 1, 2025" at bounding box center [309, 384] width 31 height 31
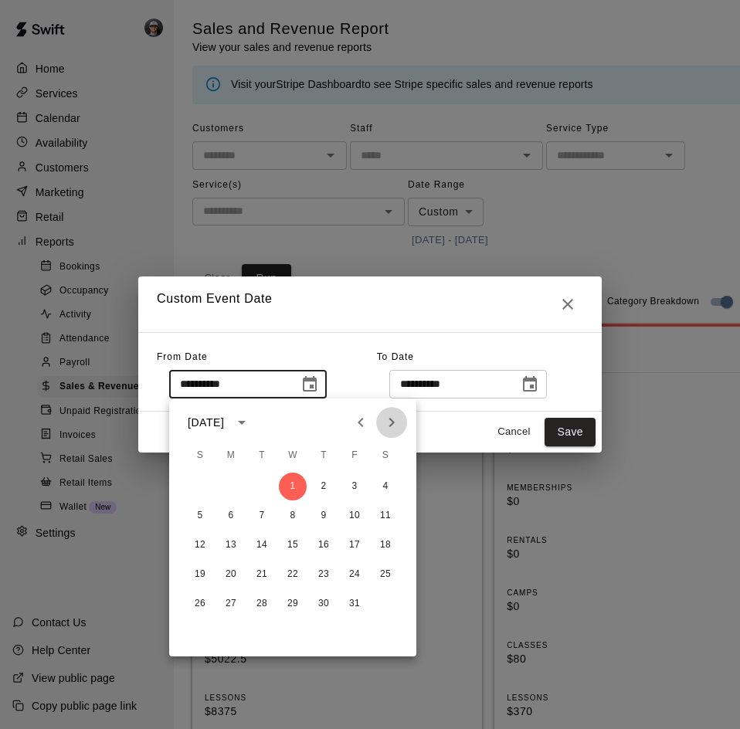
click at [391, 417] on icon "Next month" at bounding box center [391, 422] width 19 height 19
drag, startPoint x: 386, startPoint y: 482, endPoint x: 484, endPoint y: 426, distance: 112.7
click at [386, 481] on button "1" at bounding box center [385, 487] width 28 height 28
type input "**********"
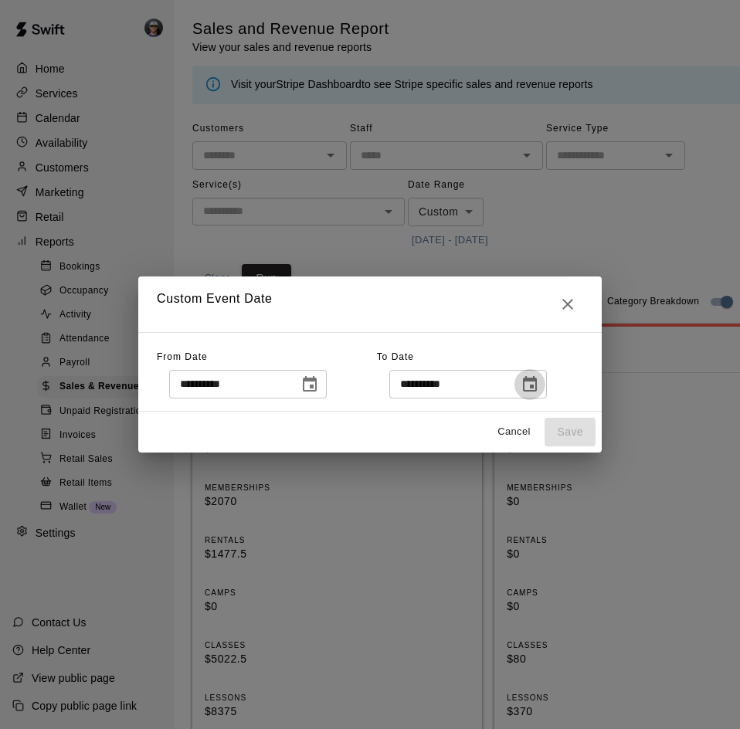
click at [545, 396] on button "Choose date, selected date is Jan 31, 2025" at bounding box center [529, 384] width 31 height 31
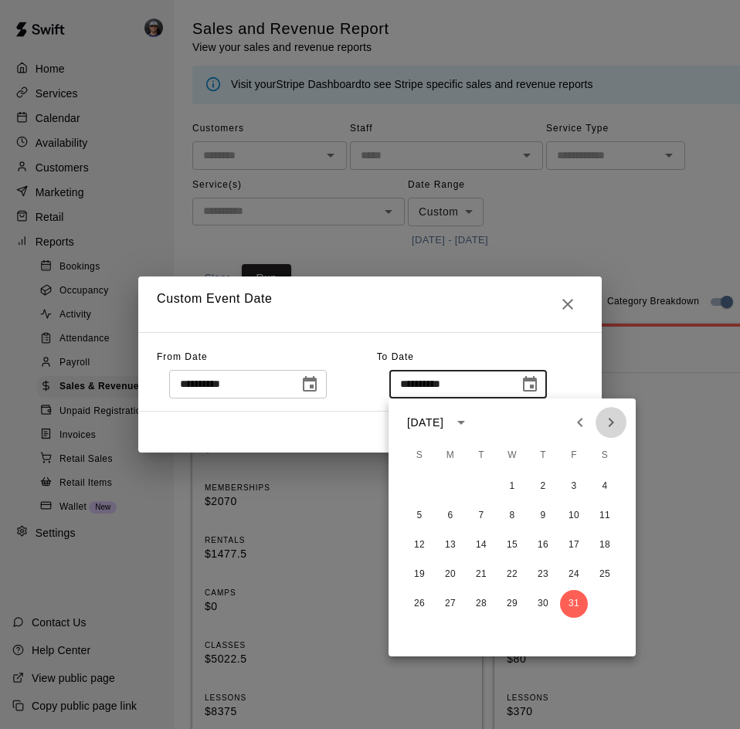
click at [612, 421] on icon "Next month" at bounding box center [610, 422] width 5 height 9
click at [456, 625] on button "31" at bounding box center [450, 633] width 28 height 28
type input "**********"
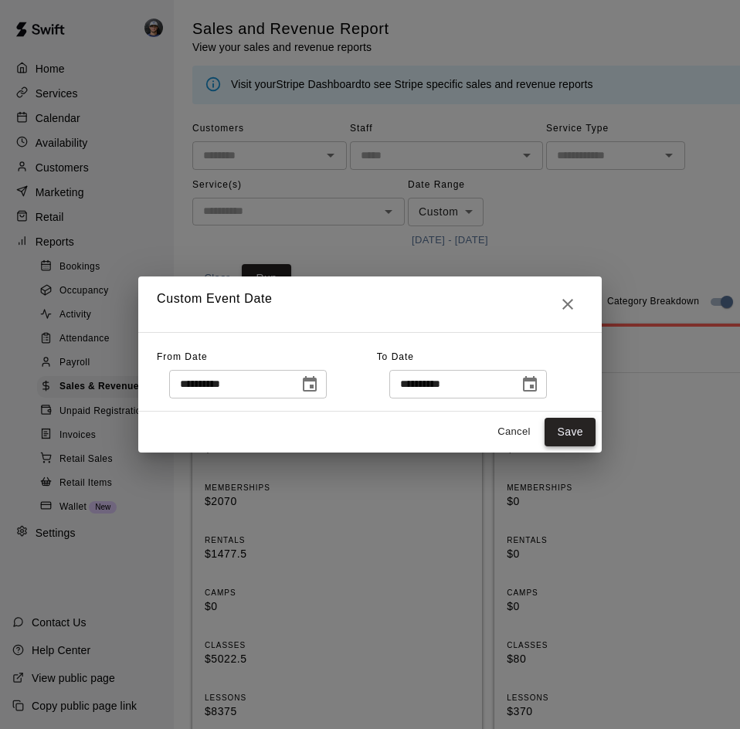
click at [562, 427] on button "Save" at bounding box center [569, 432] width 51 height 29
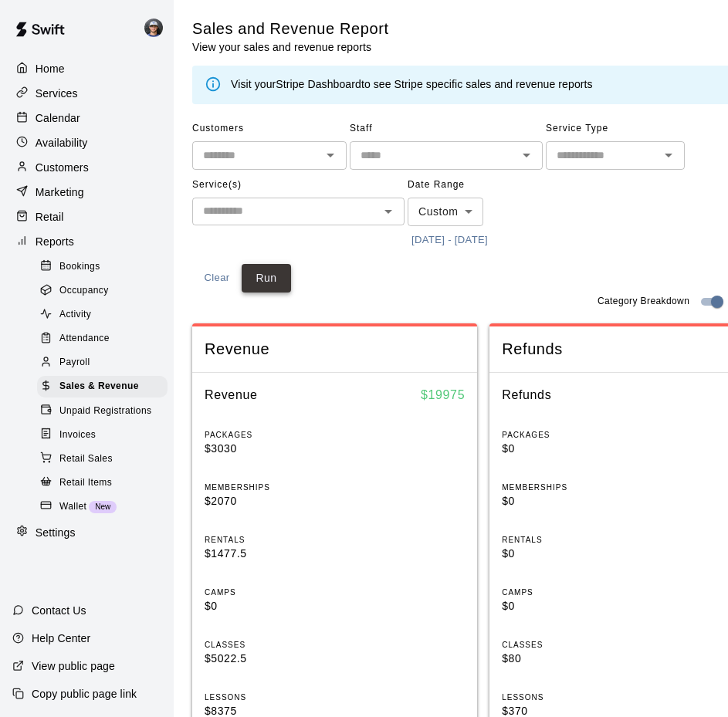
click at [275, 287] on button "Run" at bounding box center [266, 278] width 49 height 29
click at [438, 229] on button "3/1/2025 - 3/31/2025" at bounding box center [450, 241] width 84 height 24
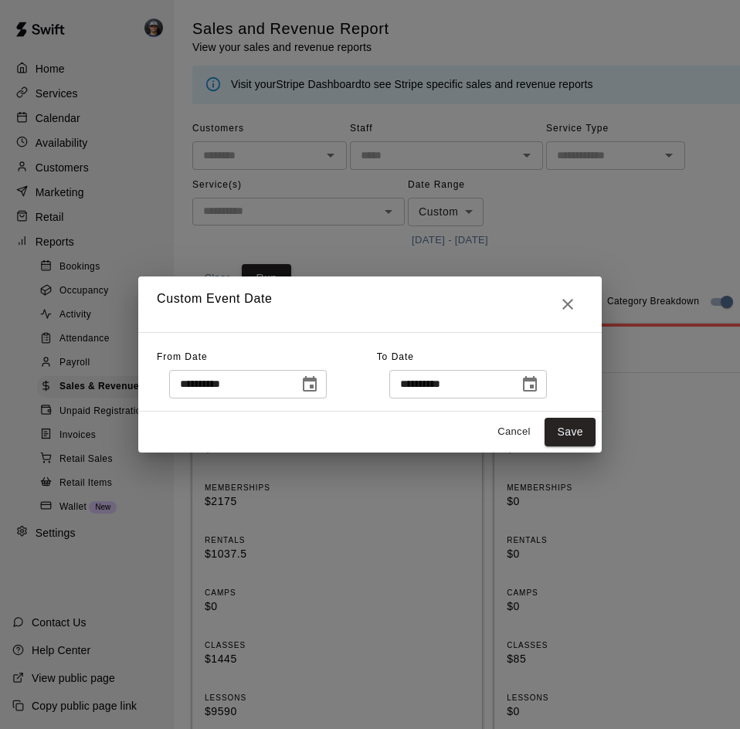
click at [341, 366] on div "**********" at bounding box center [267, 371] width 220 height 53
click at [325, 374] on button "Choose date, selected date is Mar 1, 2025" at bounding box center [309, 384] width 31 height 31
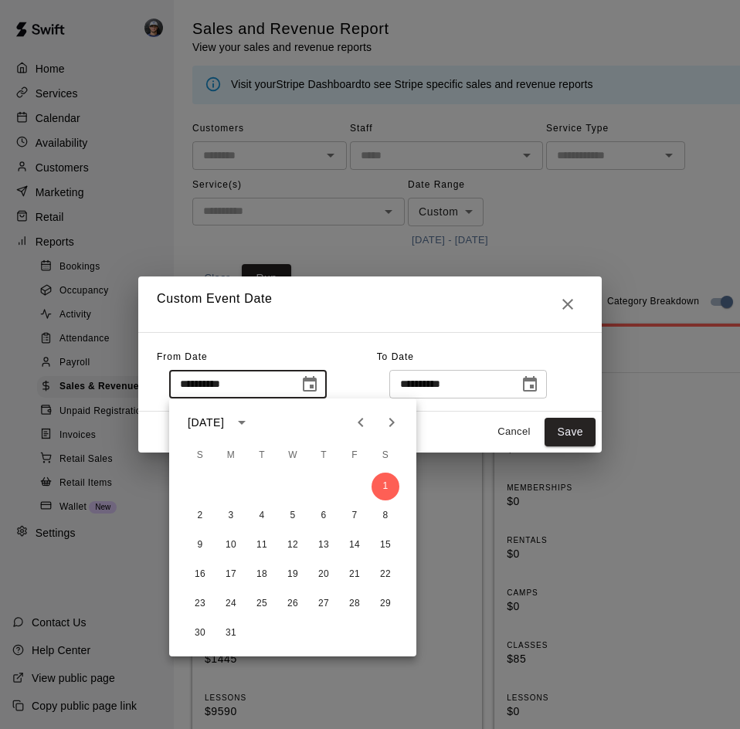
click at [394, 419] on icon "Next month" at bounding box center [391, 422] width 19 height 19
click at [258, 480] on button "1" at bounding box center [262, 487] width 28 height 28
type input "**********"
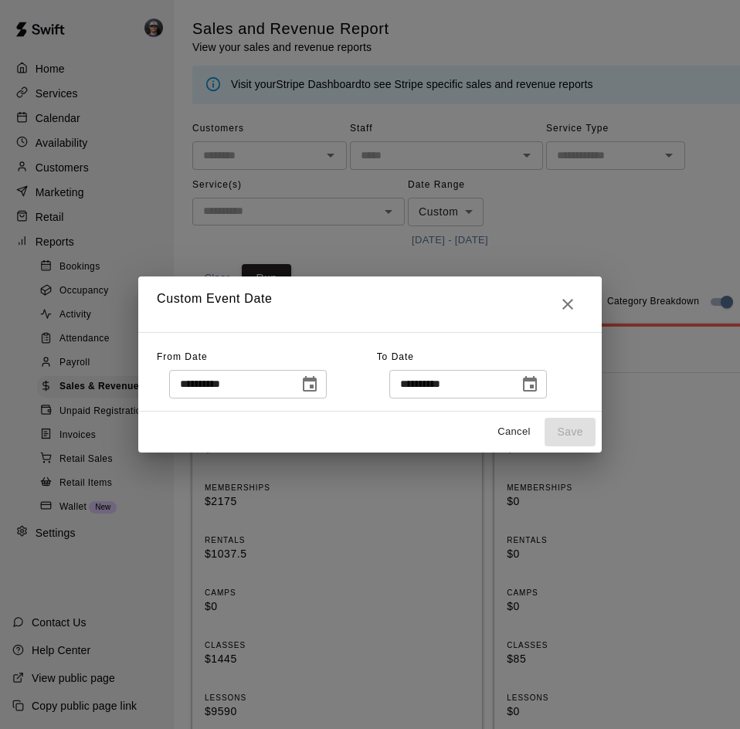
click at [542, 395] on button "Choose date, selected date is Mar 31, 2025" at bounding box center [529, 384] width 31 height 31
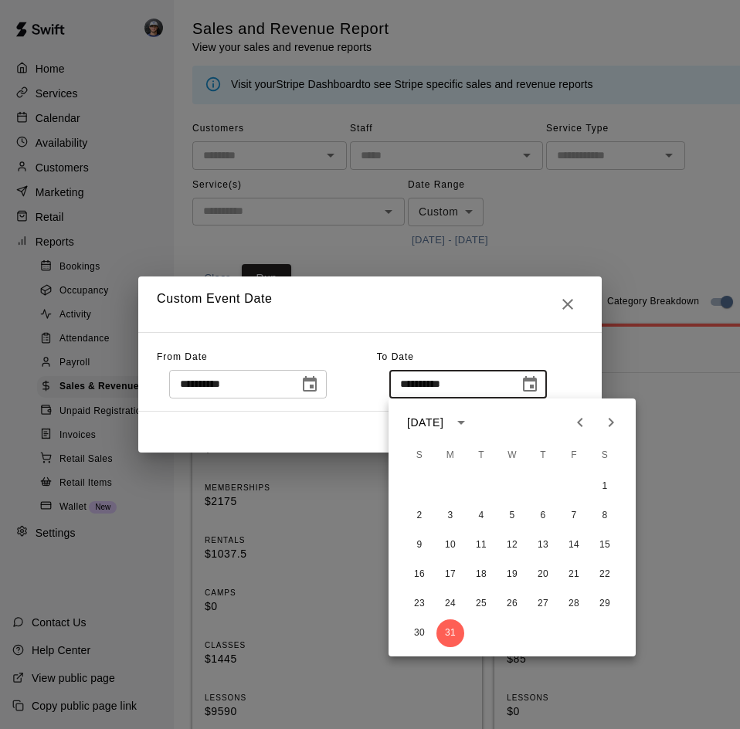
click at [626, 429] on div "March 2025" at bounding box center [511, 422] width 247 height 23
drag, startPoint x: 630, startPoint y: 424, endPoint x: 619, endPoint y: 425, distance: 10.8
click at [625, 425] on div "March 2025" at bounding box center [511, 422] width 247 height 23
click at [619, 425] on icon "Next month" at bounding box center [611, 422] width 19 height 19
click at [513, 597] on button "30" at bounding box center [512, 604] width 28 height 28
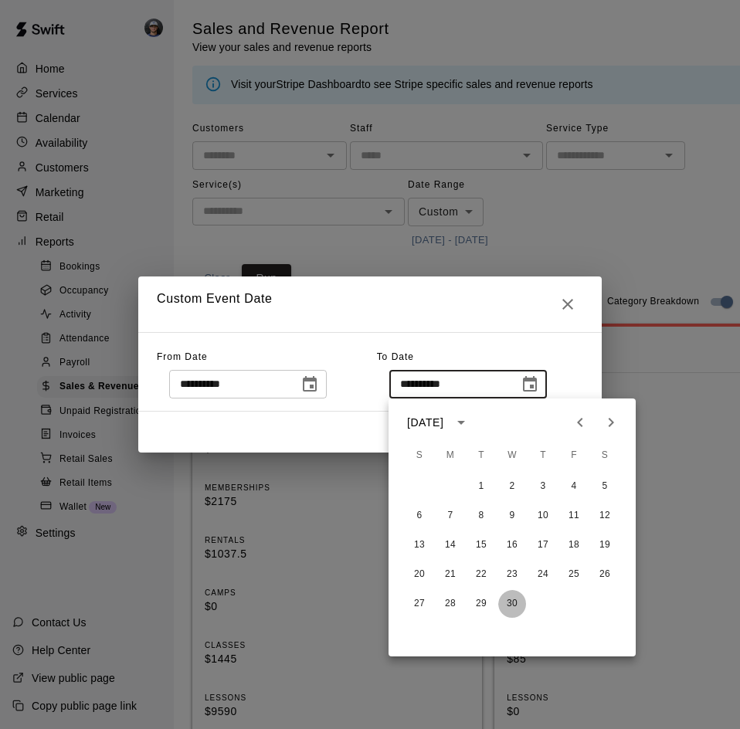
type input "**********"
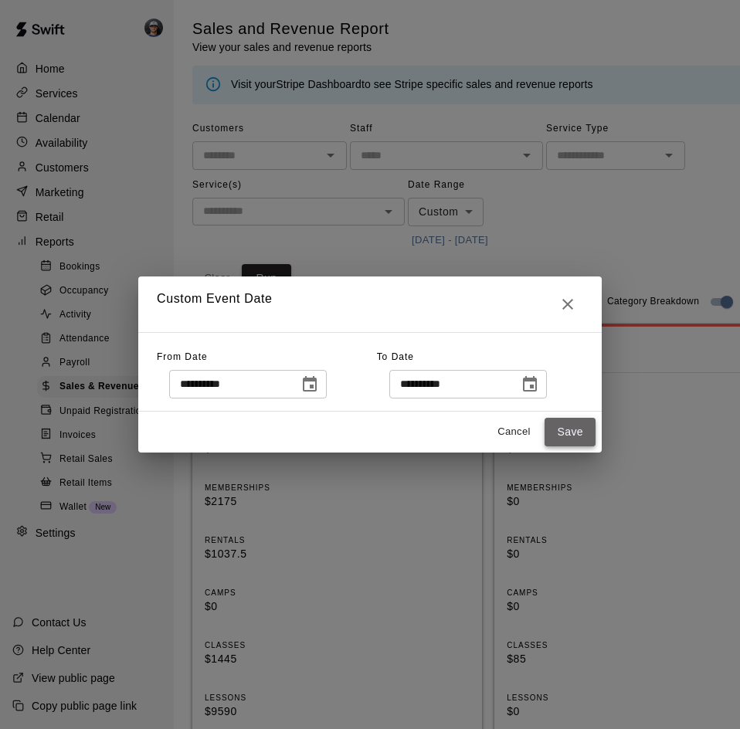
click at [579, 423] on button "Save" at bounding box center [569, 432] width 51 height 29
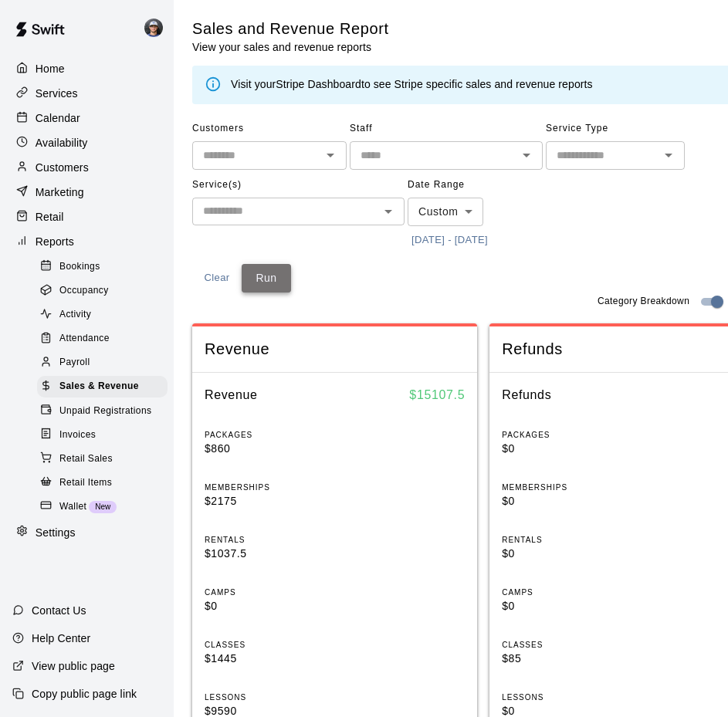
click at [261, 280] on button "Run" at bounding box center [266, 278] width 49 height 29
click at [440, 241] on button "4/1/2025 - 4/30/2025" at bounding box center [450, 241] width 84 height 24
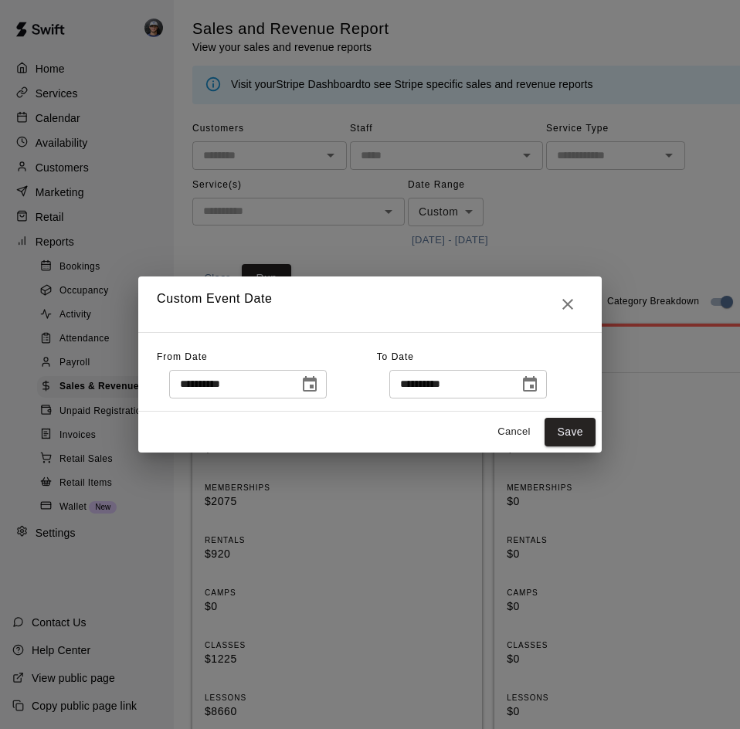
click at [319, 376] on icon "Choose date, selected date is Apr 1, 2025" at bounding box center [309, 384] width 19 height 19
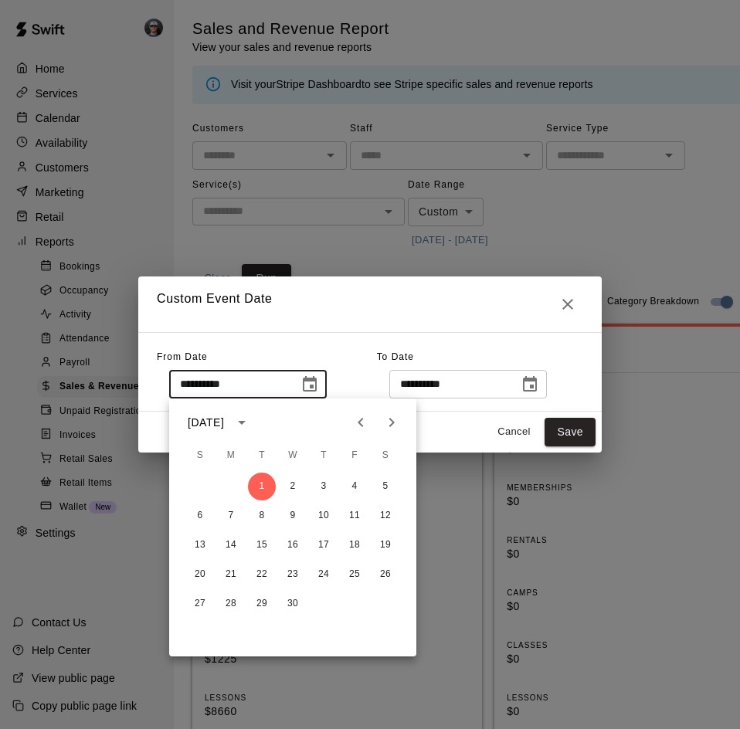
click at [401, 417] on button "Next month" at bounding box center [391, 422] width 31 height 31
click at [249, 421] on icon "calendar view is open, switch to year view" at bounding box center [241, 422] width 19 height 19
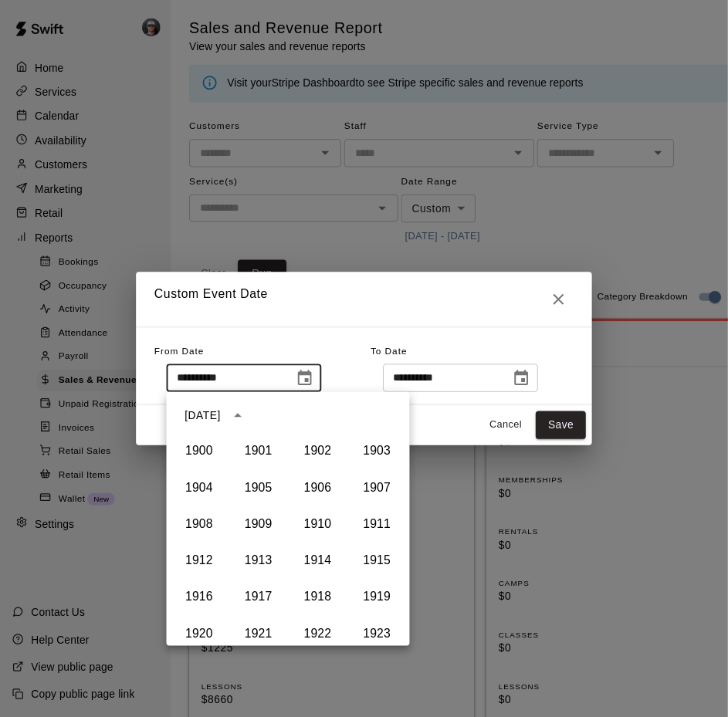
scroll to position [1059, 0]
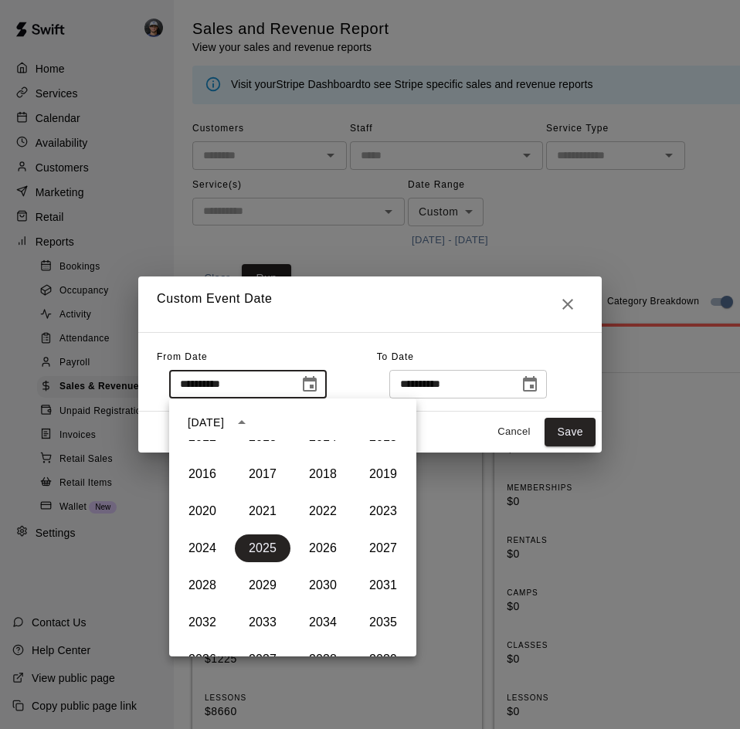
click at [465, 422] on div "Cancel Save" at bounding box center [369, 432] width 463 height 41
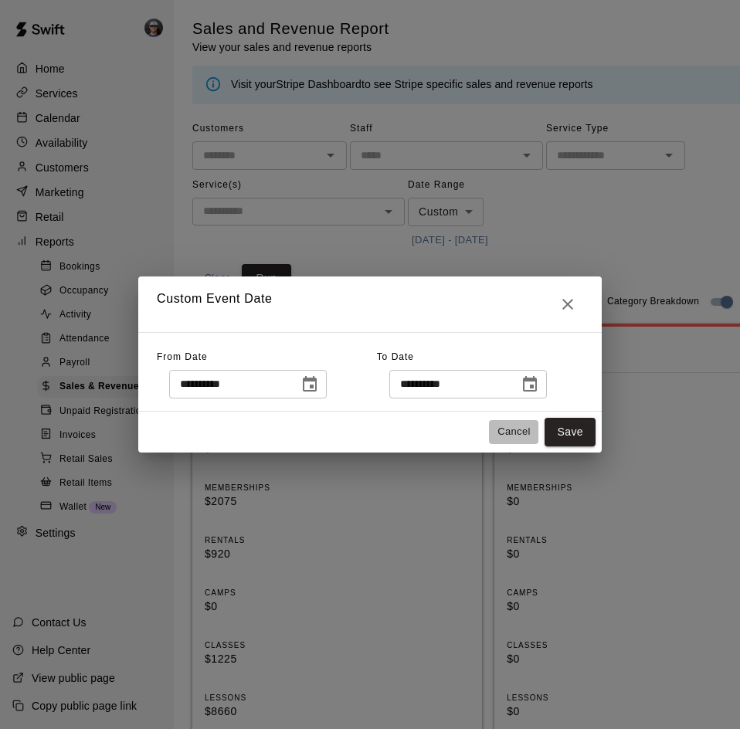
click at [520, 436] on button "Cancel" at bounding box center [513, 432] width 49 height 24
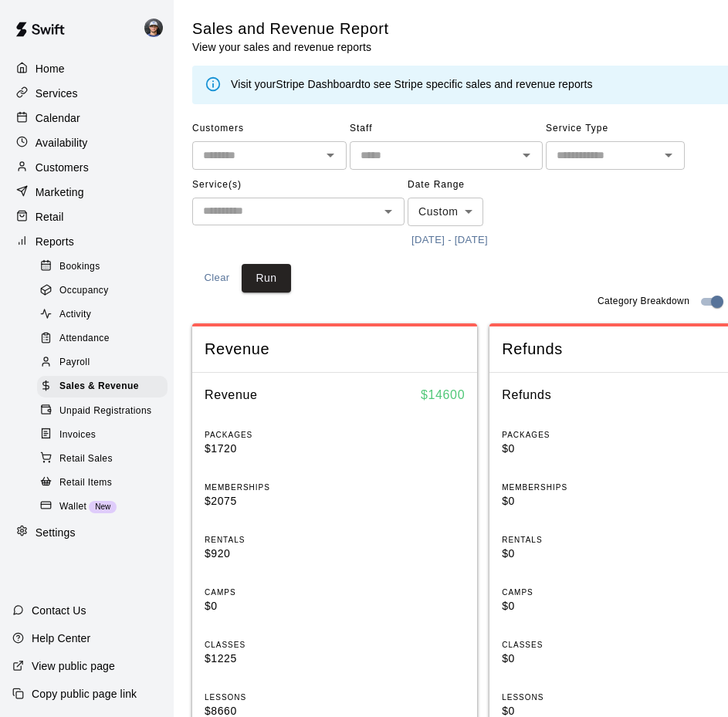
click at [459, 245] on button "4/1/2025 - 4/30/2025" at bounding box center [450, 241] width 84 height 24
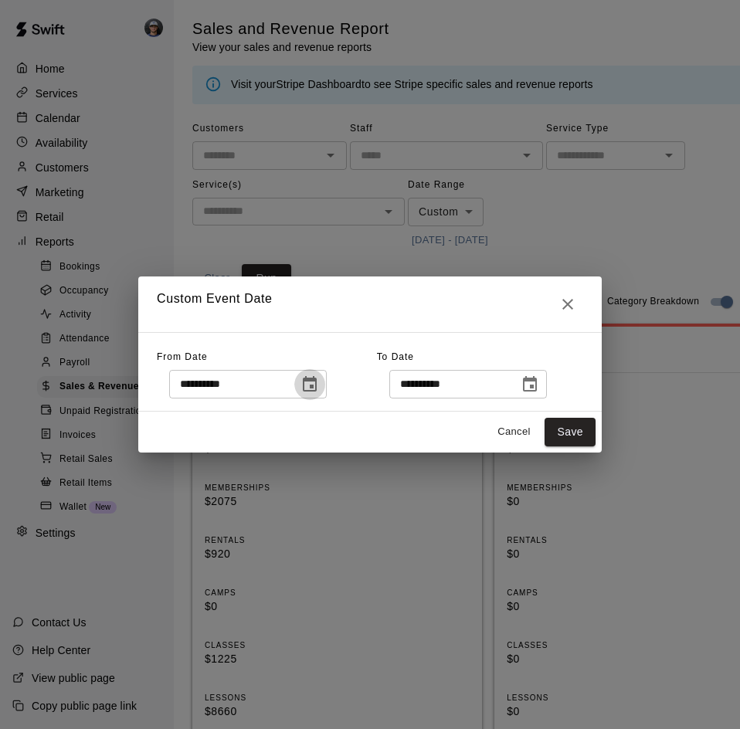
click at [325, 375] on button "Choose date, selected date is Apr 1, 2025" at bounding box center [309, 384] width 31 height 31
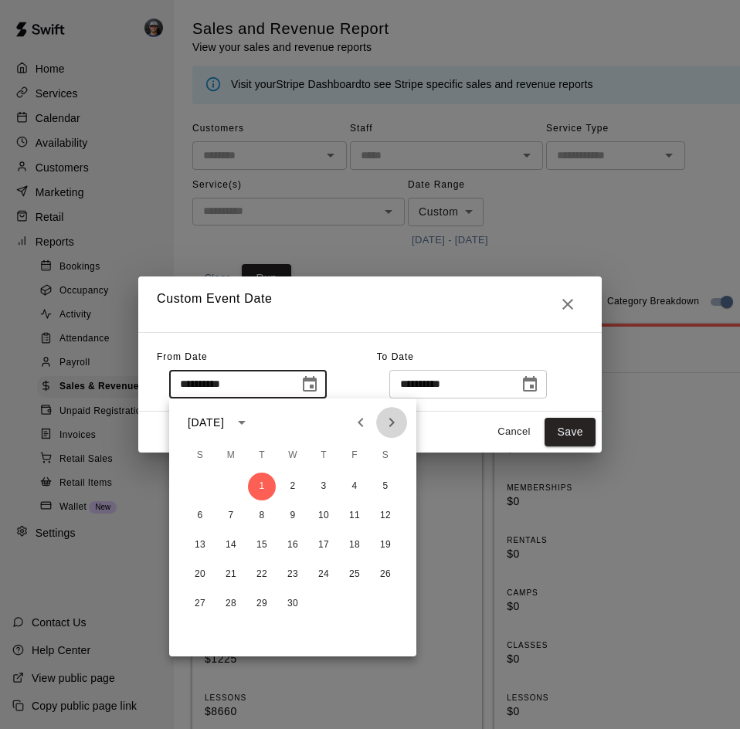
click at [400, 431] on icon "Next month" at bounding box center [391, 422] width 19 height 19
click at [395, 432] on button "Next month" at bounding box center [391, 422] width 31 height 31
click at [389, 421] on icon "Next month" at bounding box center [391, 422] width 19 height 19
click at [347, 482] on button "1" at bounding box center [355, 487] width 28 height 28
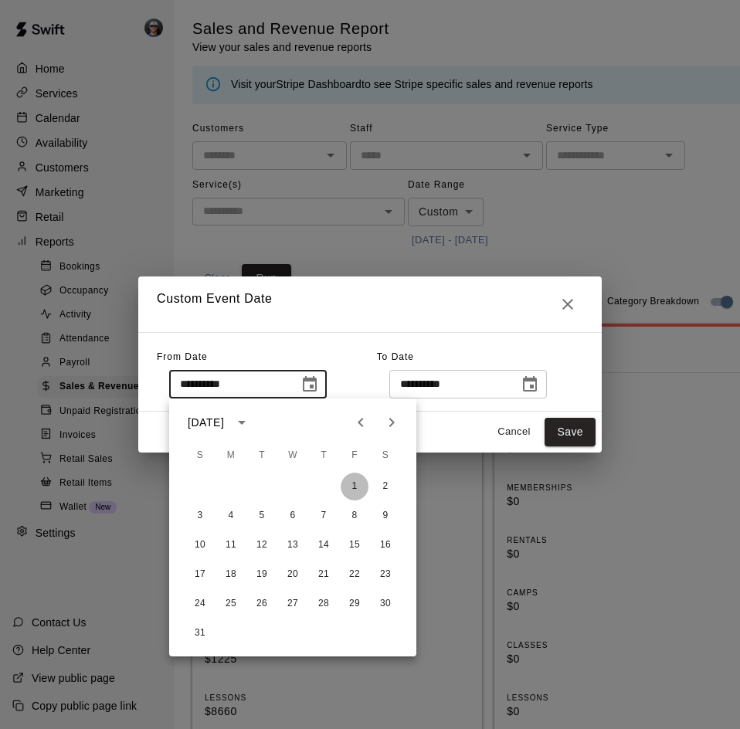
type input "**********"
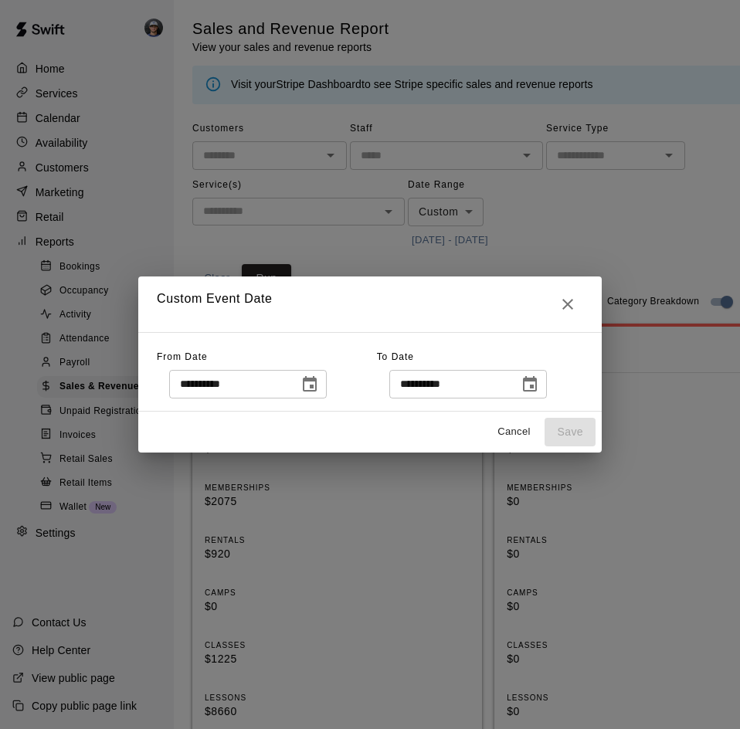
click at [539, 384] on icon "Choose date, selected date is Apr 30, 2025" at bounding box center [529, 384] width 19 height 19
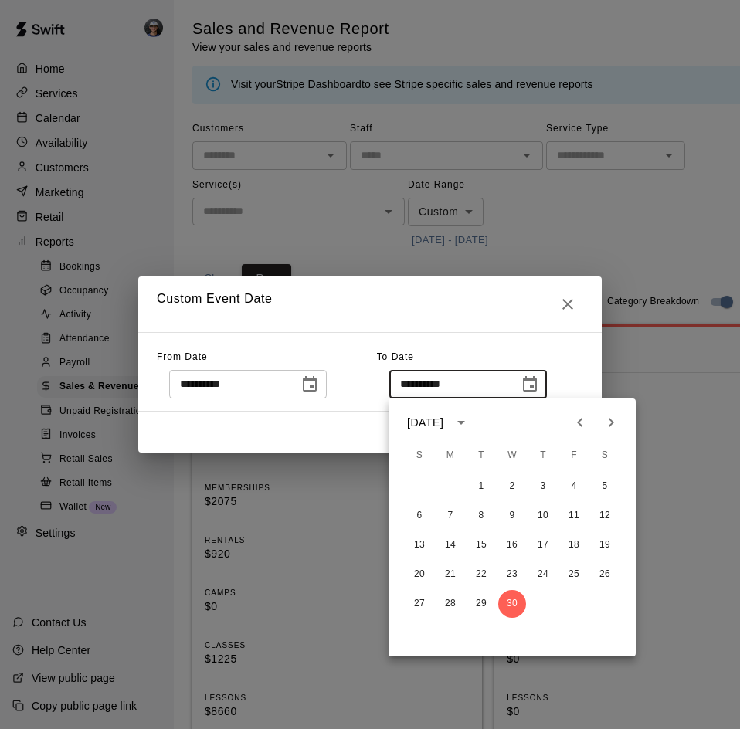
click at [605, 422] on icon "Next month" at bounding box center [611, 422] width 19 height 19
click at [605, 423] on icon "Next month" at bounding box center [611, 422] width 19 height 19
click at [422, 628] on button "31" at bounding box center [419, 633] width 28 height 28
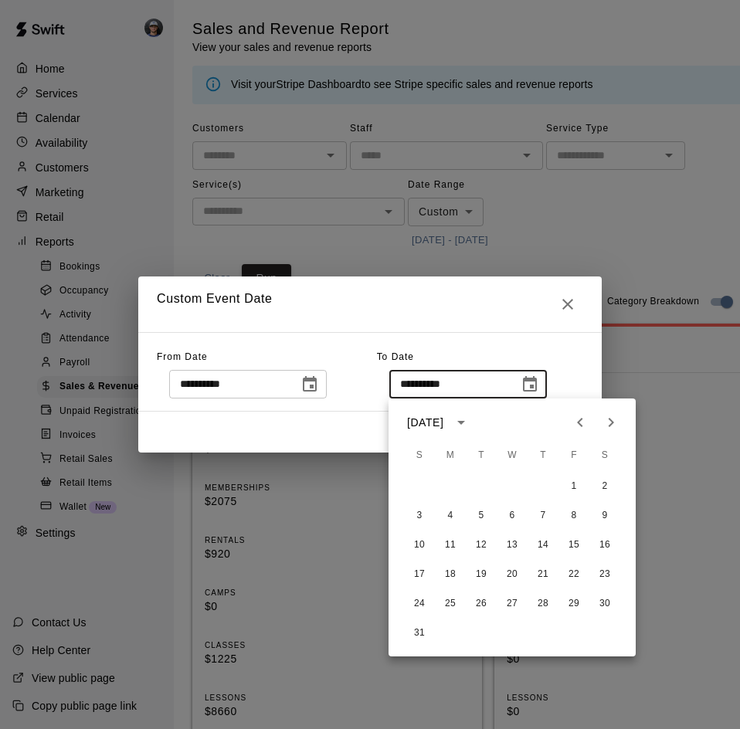
type input "**********"
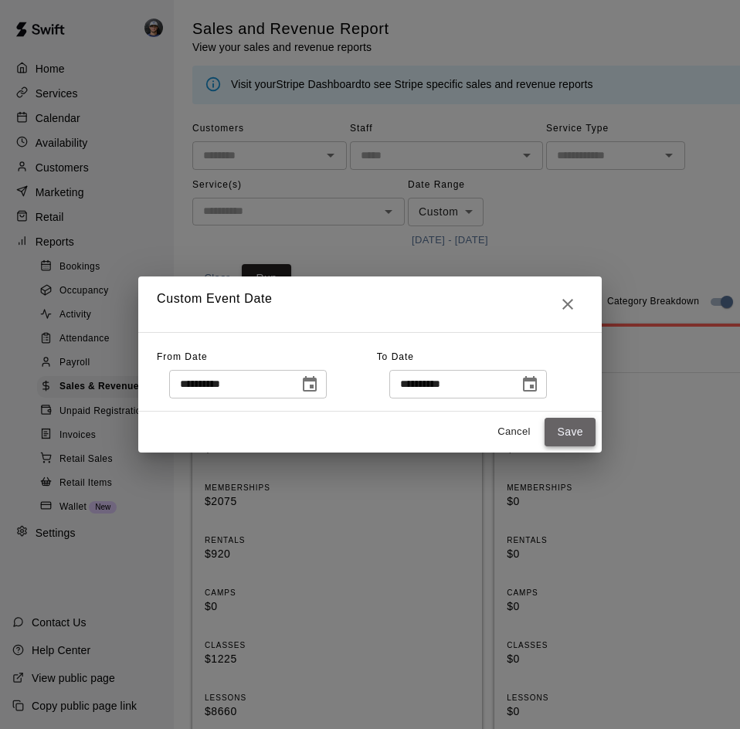
drag, startPoint x: 571, startPoint y: 425, endPoint x: 514, endPoint y: 384, distance: 70.9
click at [572, 424] on button "Save" at bounding box center [569, 432] width 51 height 29
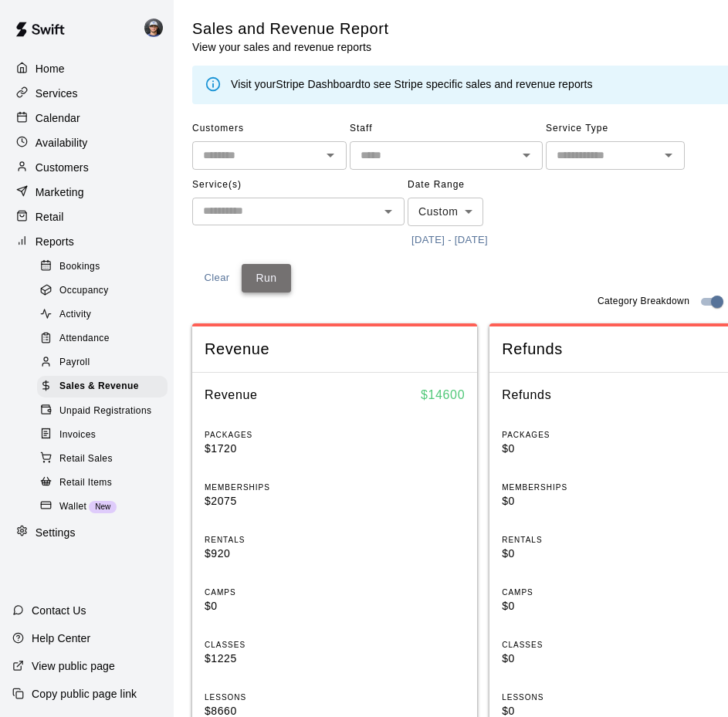
click at [270, 283] on button "Run" at bounding box center [266, 278] width 49 height 29
click at [111, 324] on div "Activity" at bounding box center [102, 315] width 130 height 22
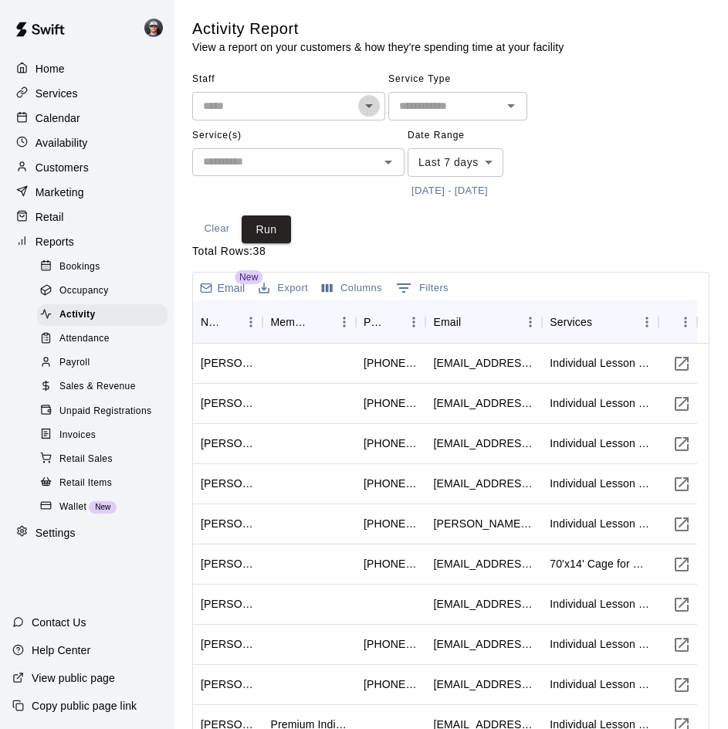
click at [368, 108] on icon "Open" at bounding box center [369, 106] width 19 height 19
click at [565, 221] on div "Staff ​ Service Type ​ Service(s) ​ Date Range Last 7 days **** ​ 9/10/2025 - 9…" at bounding box center [450, 155] width 517 height 176
click at [279, 223] on button "Run" at bounding box center [266, 229] width 49 height 29
click at [107, 347] on span "Attendance" at bounding box center [84, 338] width 50 height 15
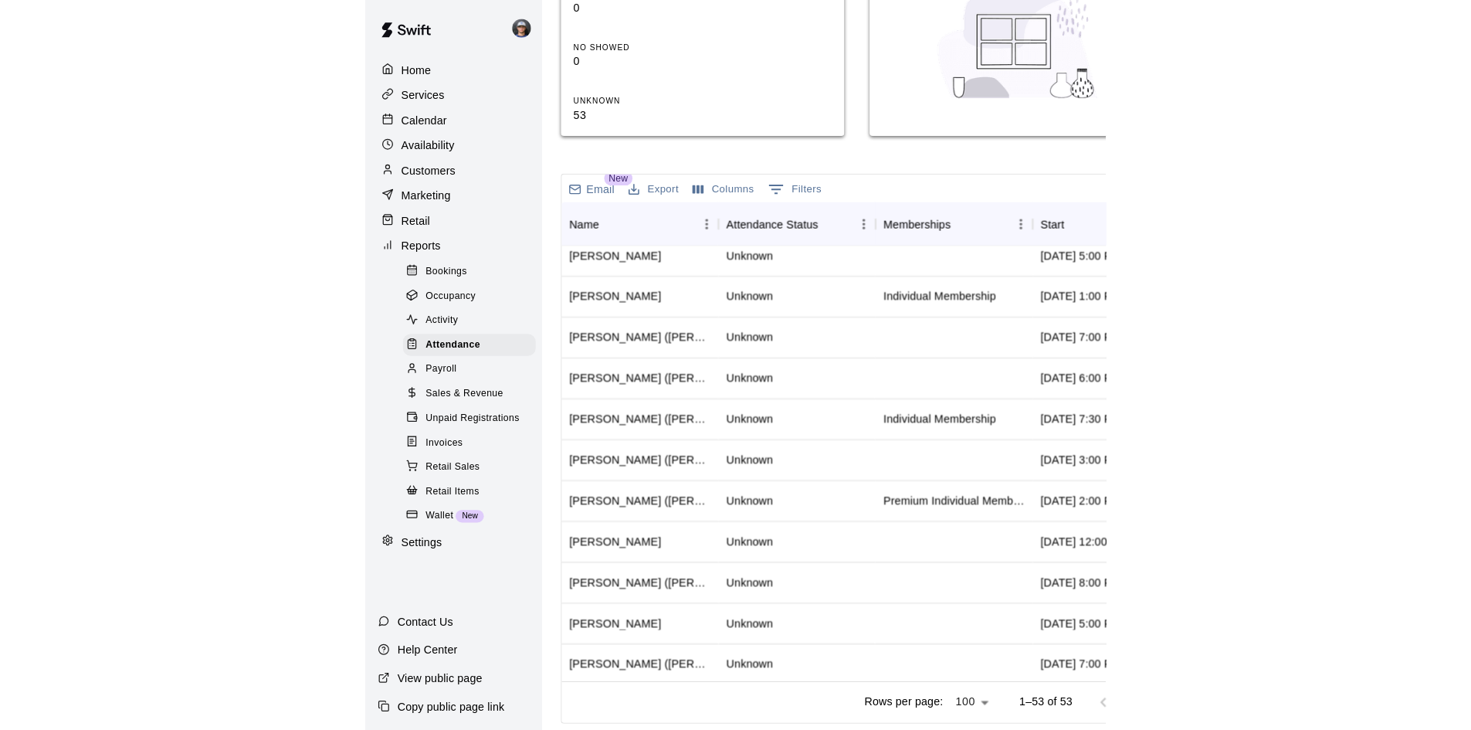
scroll to position [288, 0]
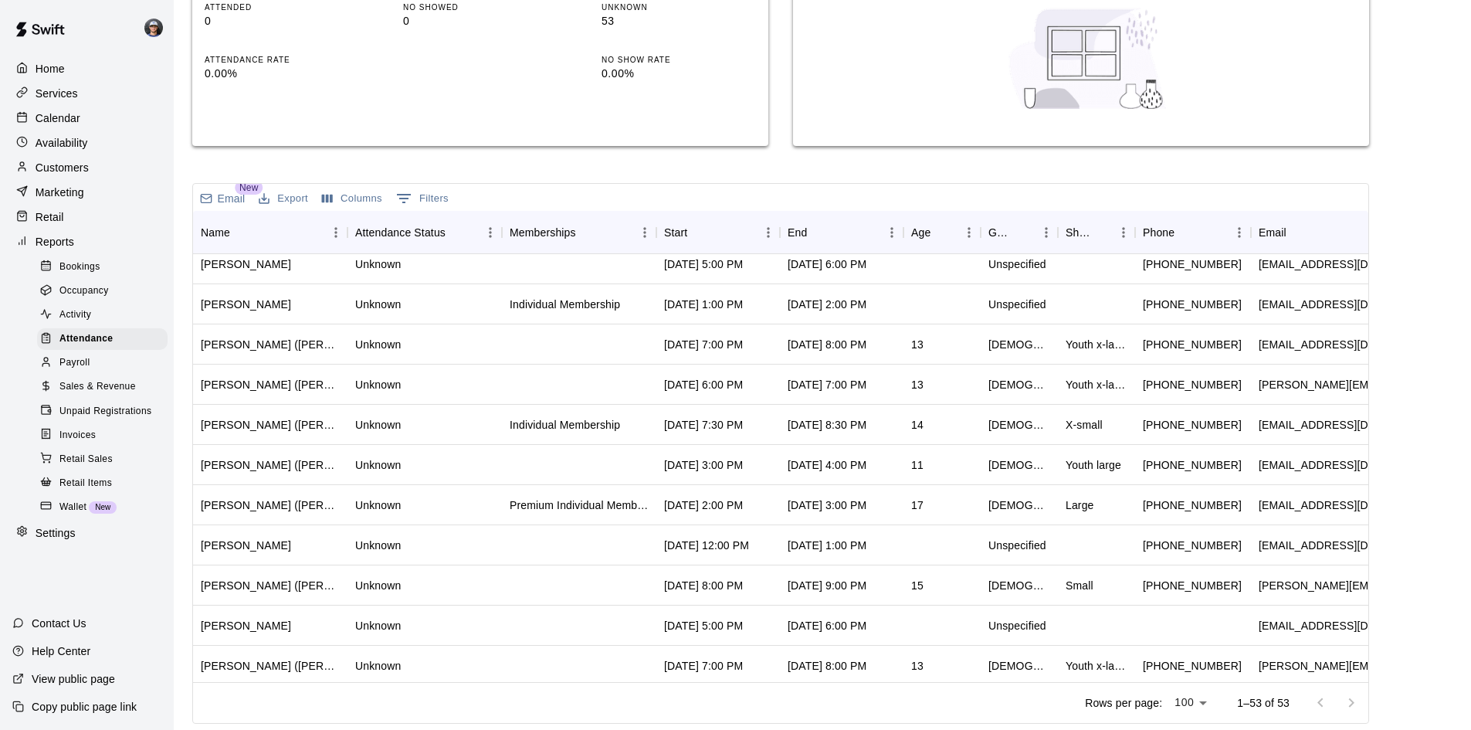
click at [87, 323] on span "Activity" at bounding box center [75, 314] width 32 height 15
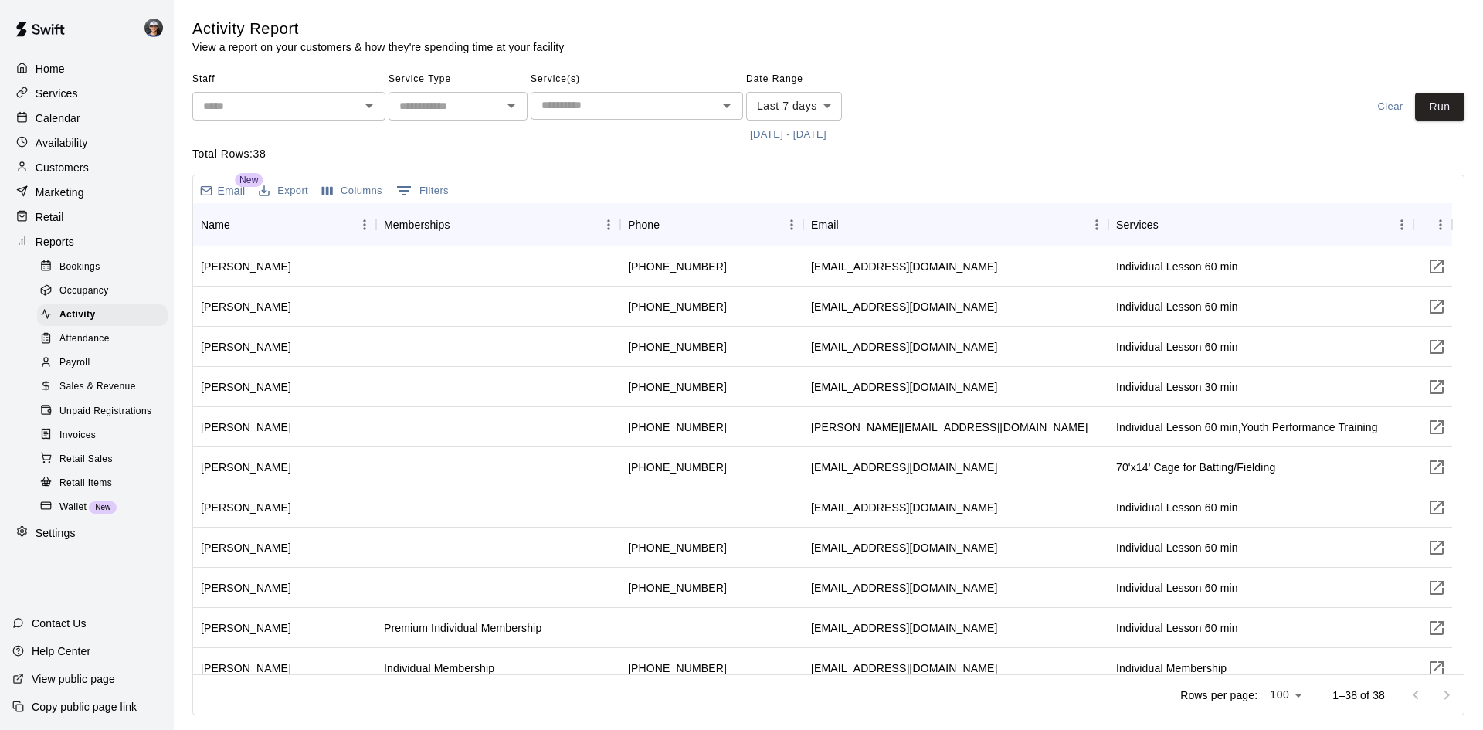
click at [825, 134] on button "[DATE] - [DATE]" at bounding box center [788, 135] width 84 height 24
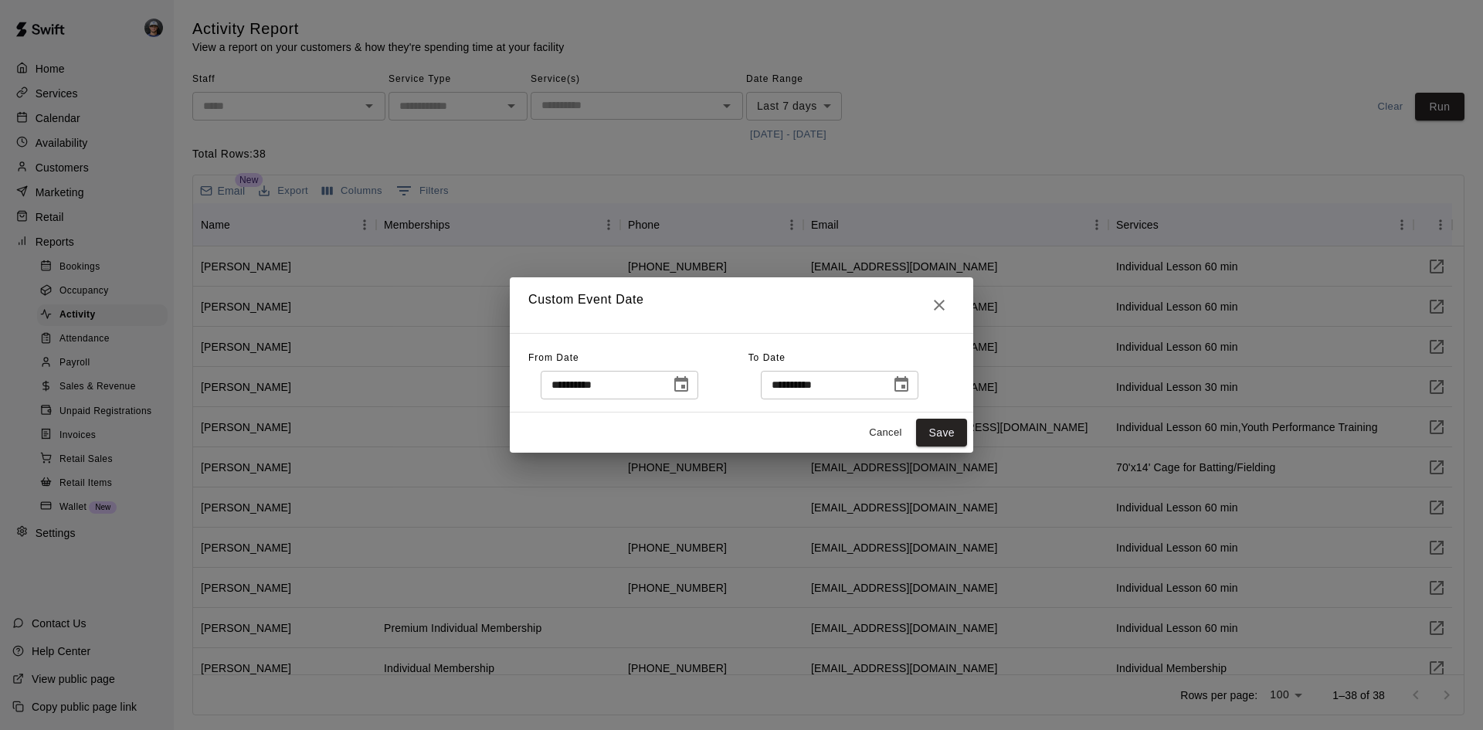
click at [691, 387] on button "Choose date, selected date is Sep 10, 2025" at bounding box center [681, 384] width 31 height 31
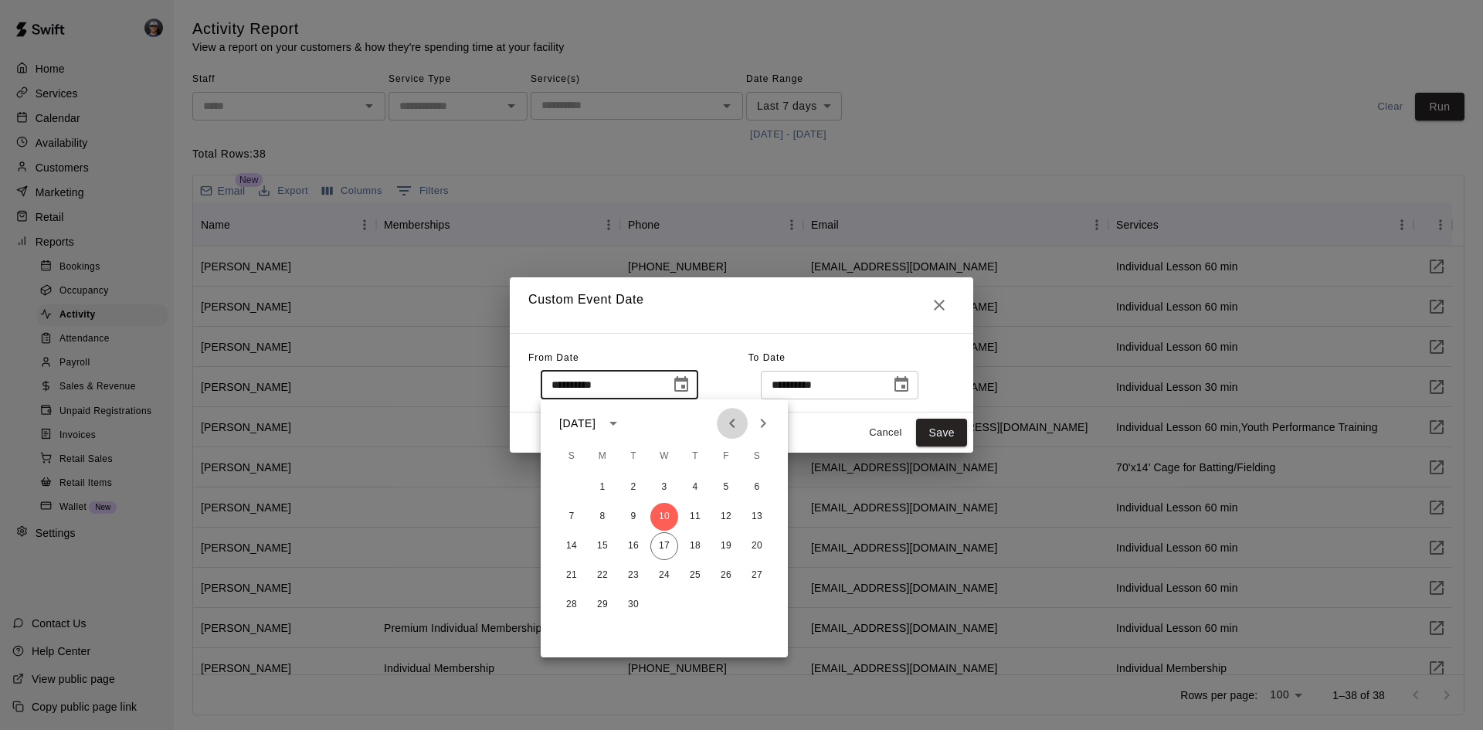
click at [724, 430] on icon "Previous month" at bounding box center [732, 423] width 19 height 19
click at [715, 484] on button "1" at bounding box center [726, 487] width 28 height 28
type input "**********"
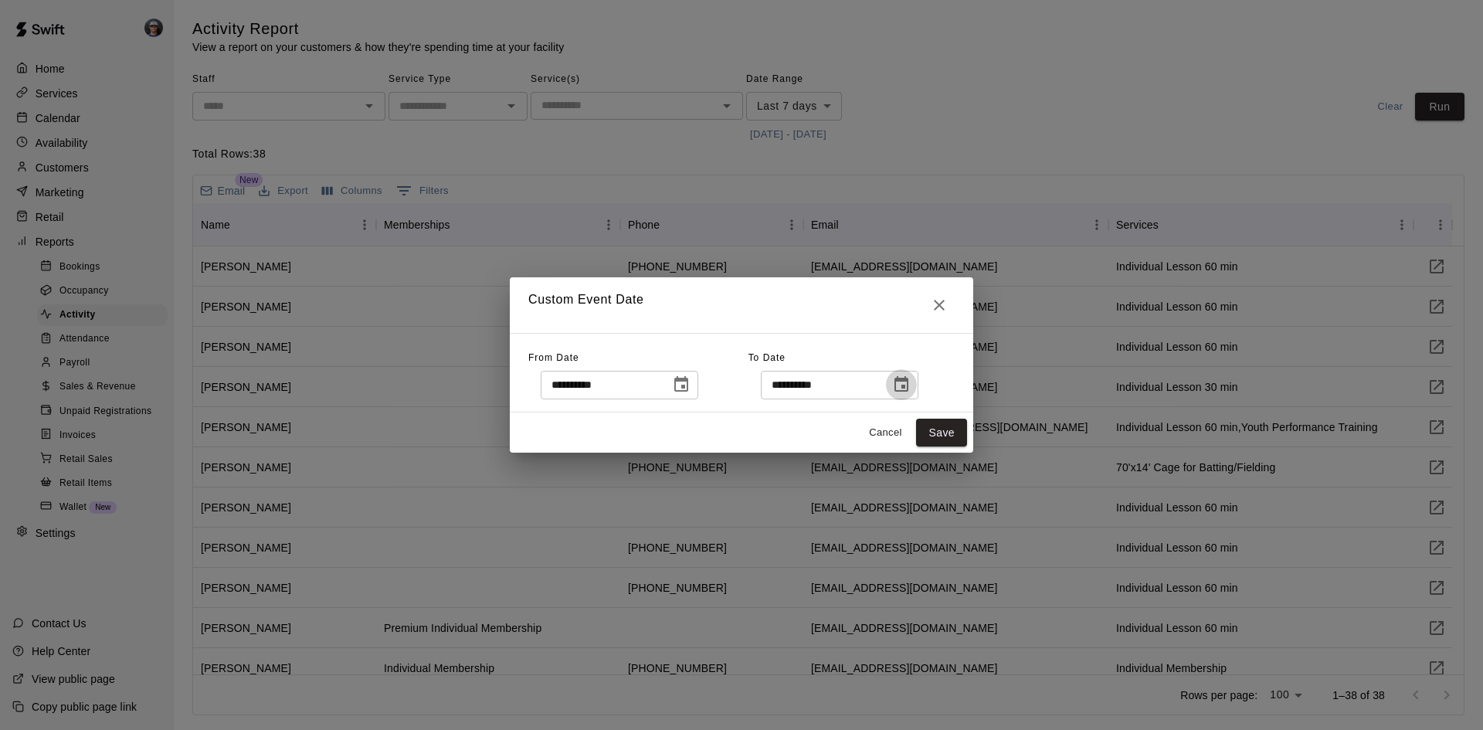
click at [910, 387] on icon "Choose date, selected date is Sep 17, 2025" at bounding box center [901, 384] width 19 height 19
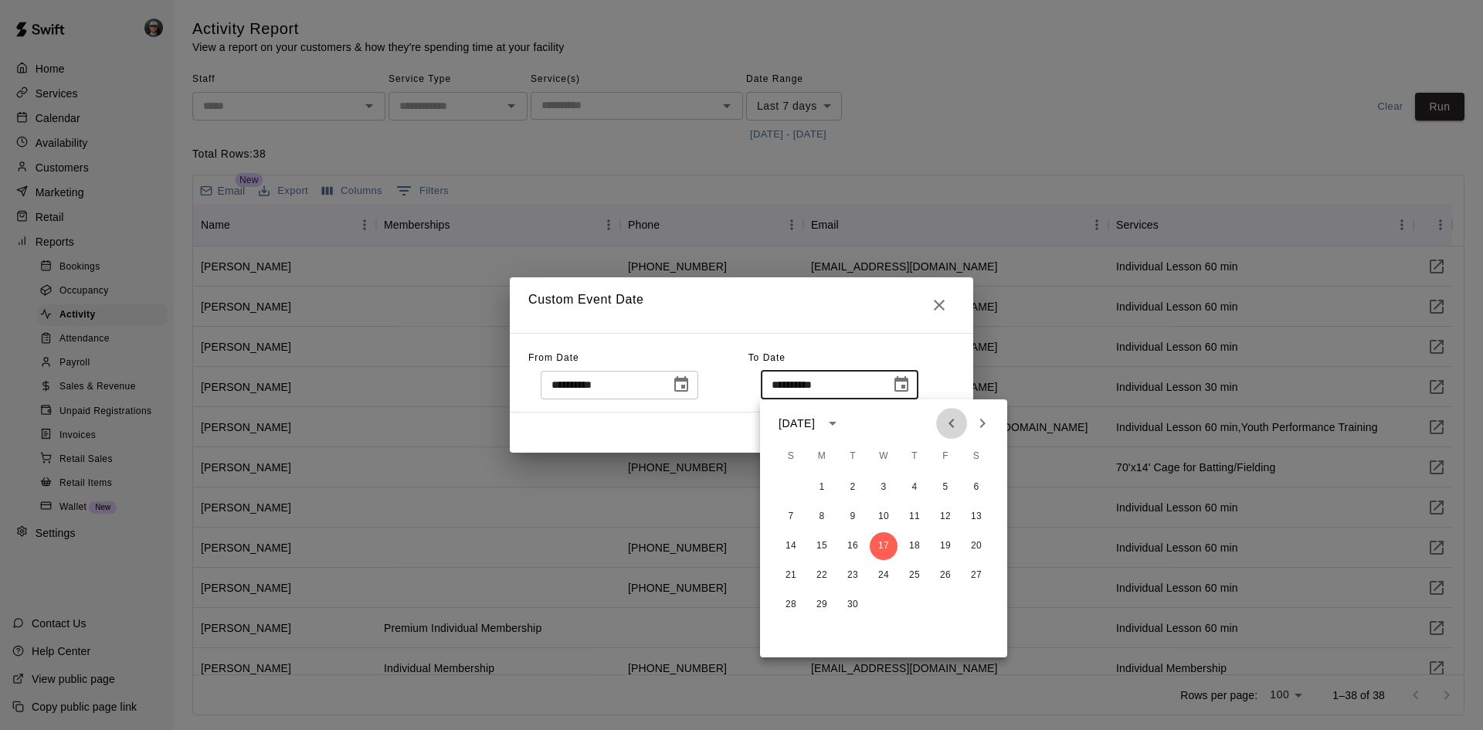
click at [964, 425] on button "Previous month" at bounding box center [951, 423] width 31 height 31
drag, startPoint x: 785, startPoint y: 632, endPoint x: 842, endPoint y: 529, distance: 117.8
click at [785, 628] on button "31" at bounding box center [791, 634] width 28 height 28
type input "**********"
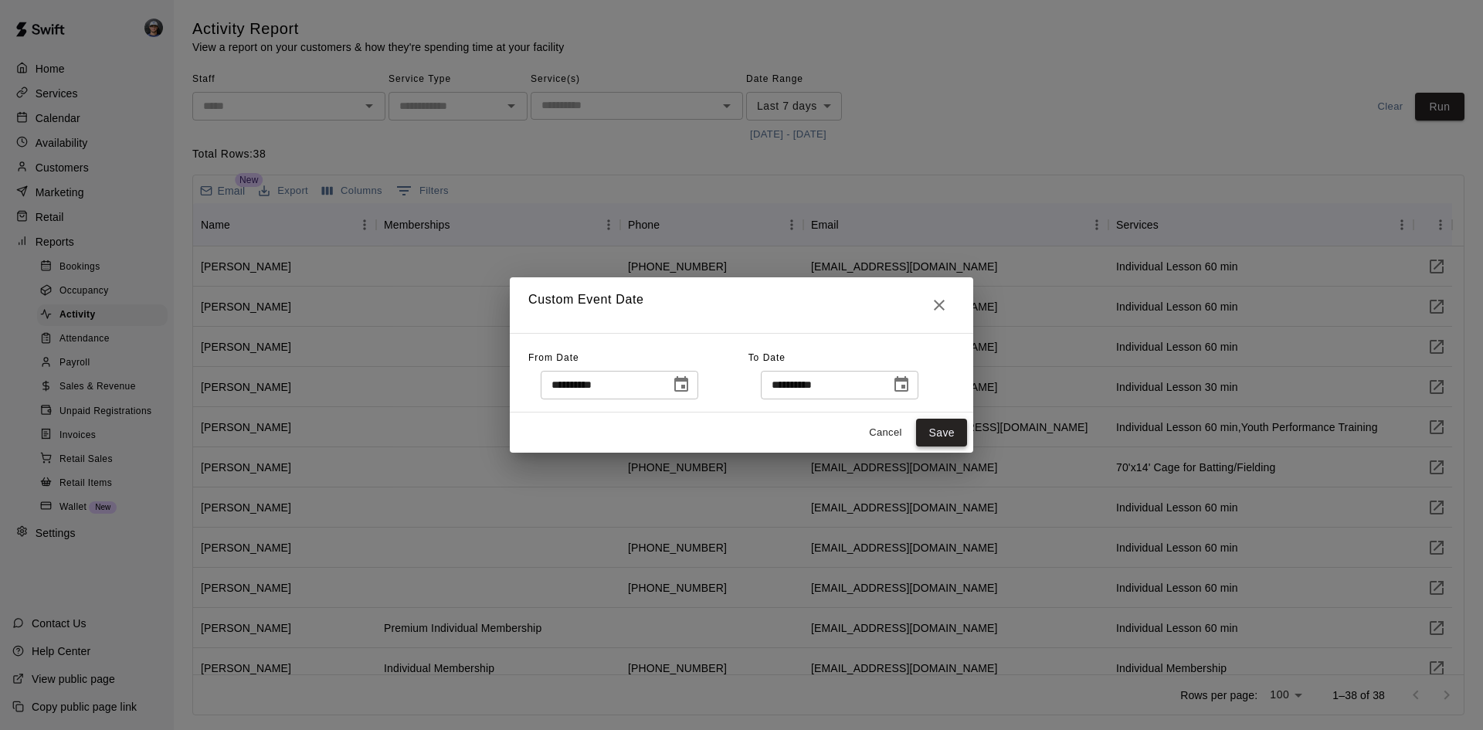
click at [927, 428] on button "Save" at bounding box center [941, 433] width 51 height 29
type input "******"
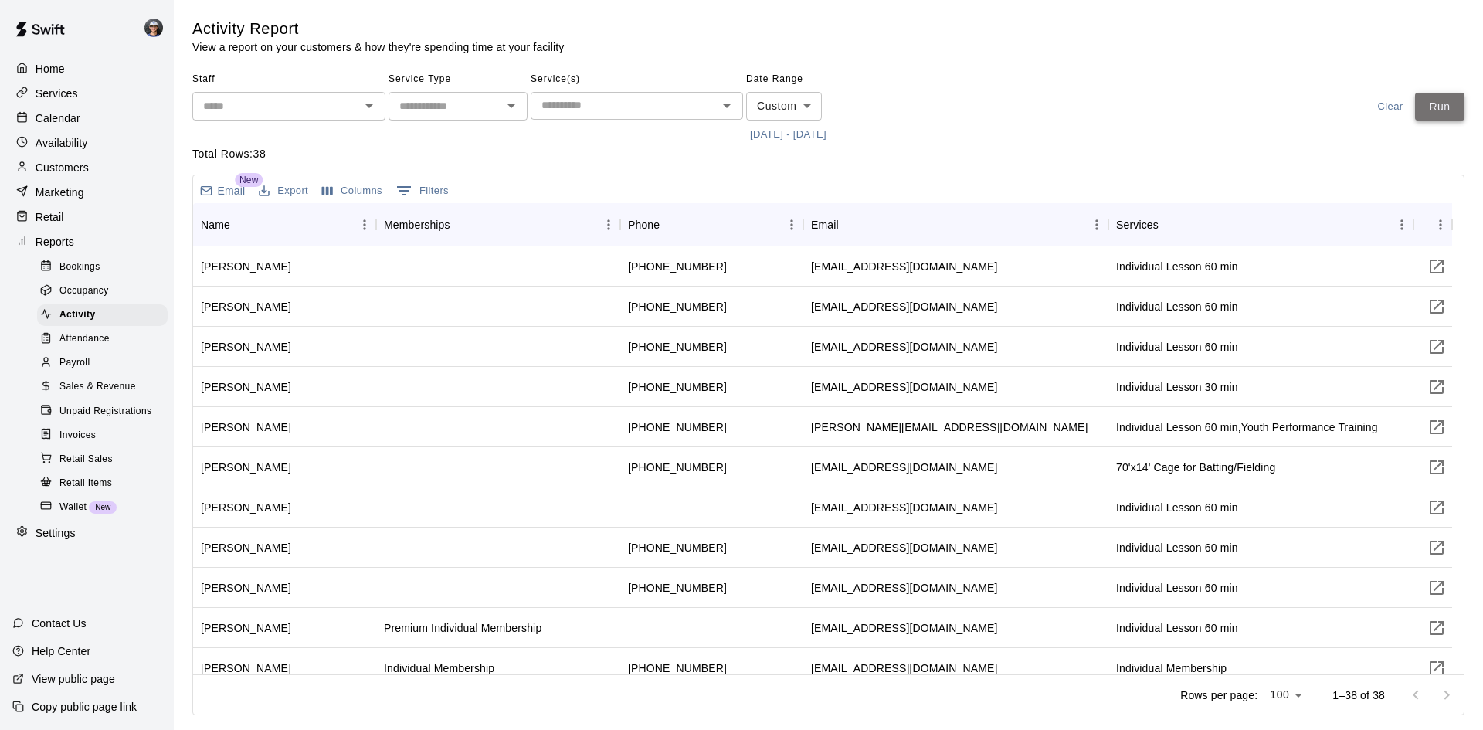
click at [1442, 110] on button "Run" at bounding box center [1439, 107] width 49 height 29
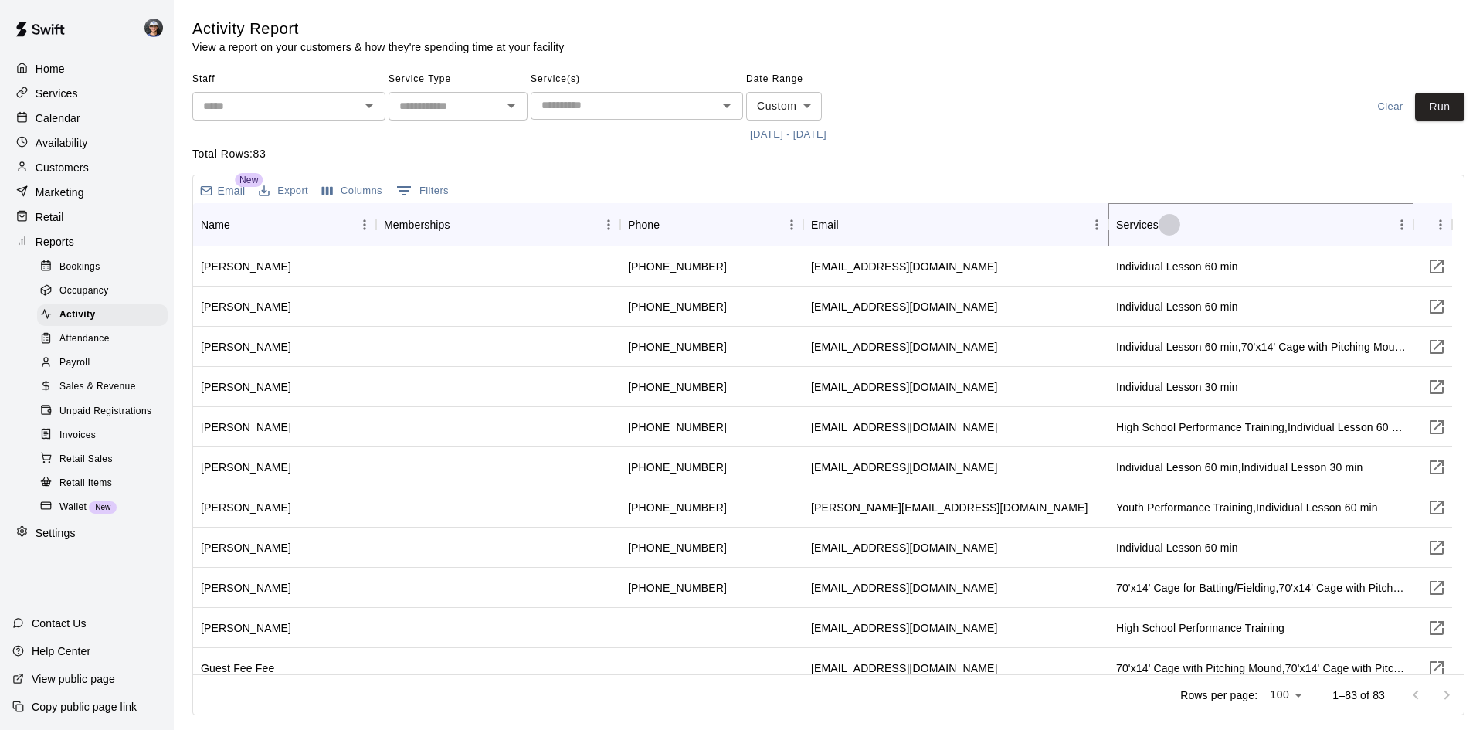
click at [1172, 226] on icon "Sort" at bounding box center [1169, 225] width 14 height 14
click at [1147, 228] on div "Services" at bounding box center [1137, 224] width 42 height 43
click at [1133, 225] on div "Services" at bounding box center [1137, 224] width 42 height 43
click at [1296, 223] on div "Services" at bounding box center [1253, 224] width 274 height 43
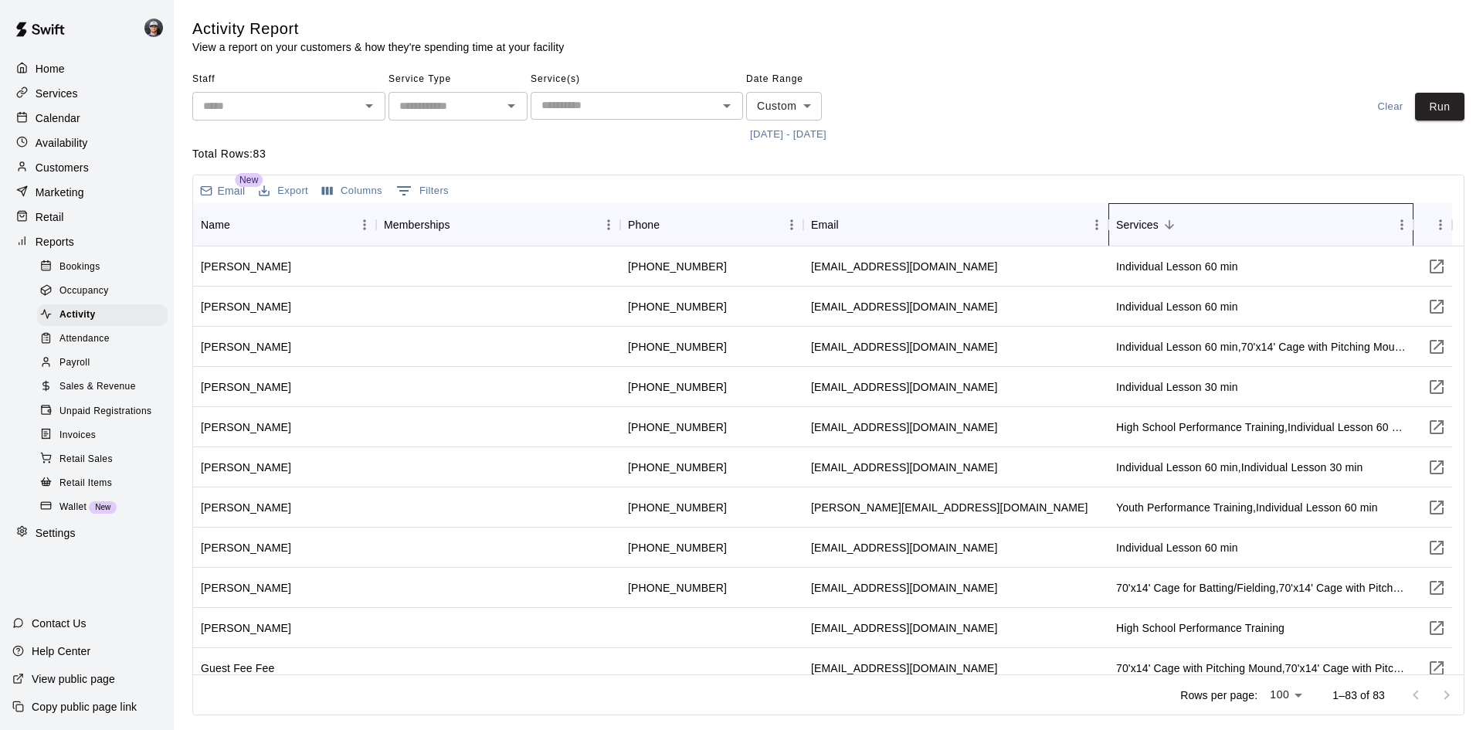
click at [1296, 223] on div "Services" at bounding box center [1253, 224] width 274 height 43
click at [430, 185] on button "0 Filters" at bounding box center [422, 190] width 60 height 25
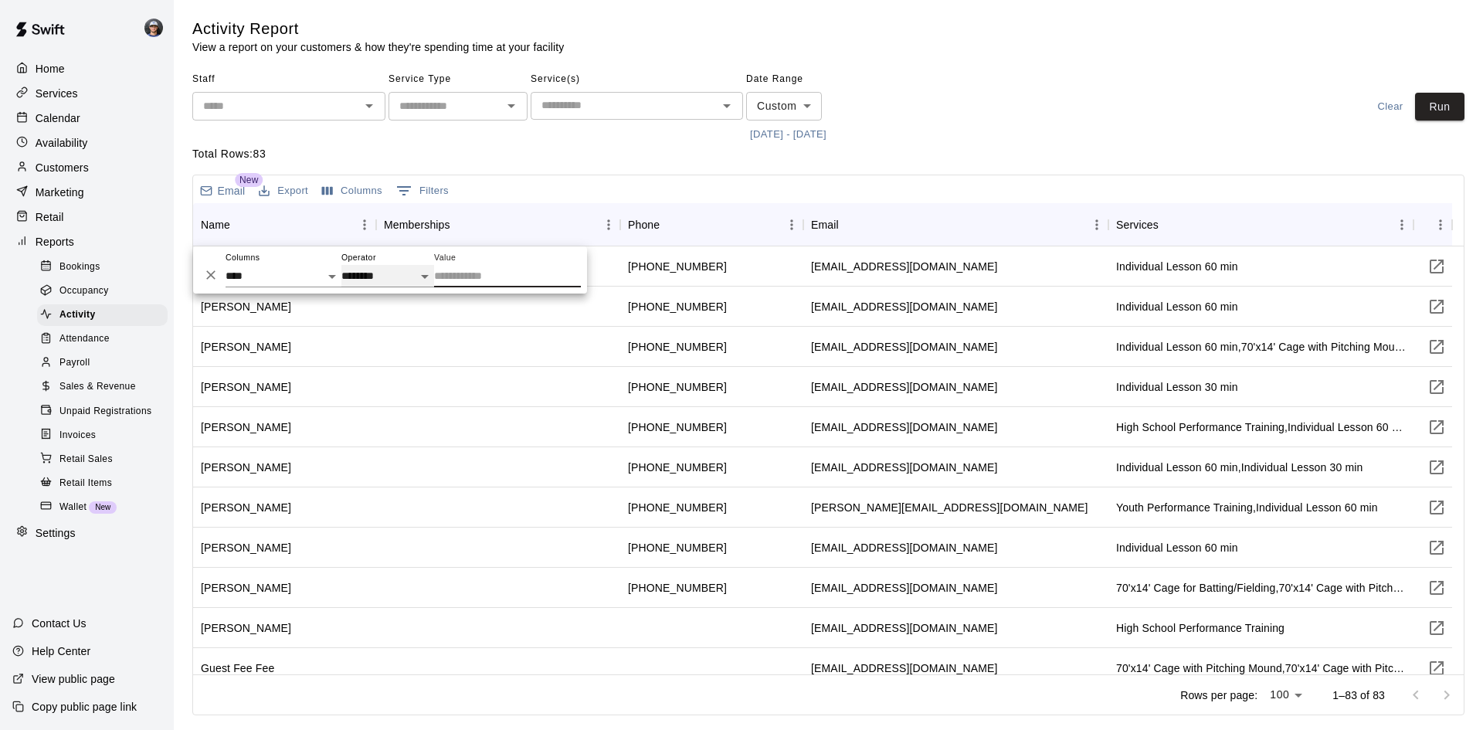
click at [392, 276] on select "**********" at bounding box center [387, 276] width 93 height 22
click at [599, 195] on div "Email New Export Columns 0 Filters" at bounding box center [828, 189] width 1270 height 28
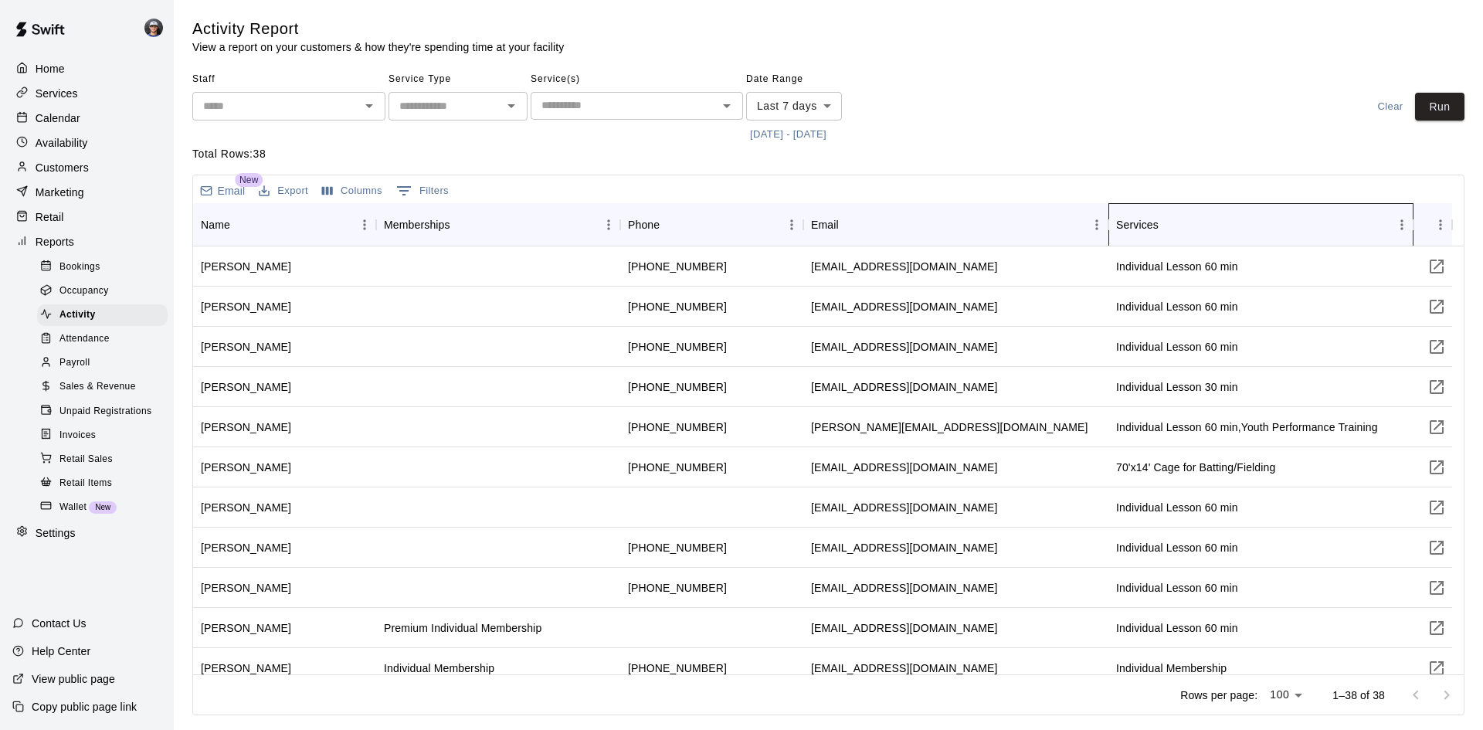
click at [1128, 229] on div "Services" at bounding box center [1137, 224] width 42 height 43
click at [1175, 222] on icon "Sort" at bounding box center [1169, 225] width 14 height 14
click at [1401, 227] on icon "Menu" at bounding box center [1401, 224] width 15 height 15
click at [1294, 320] on span "Filter" at bounding box center [1331, 319] width 139 height 16
select select "********"
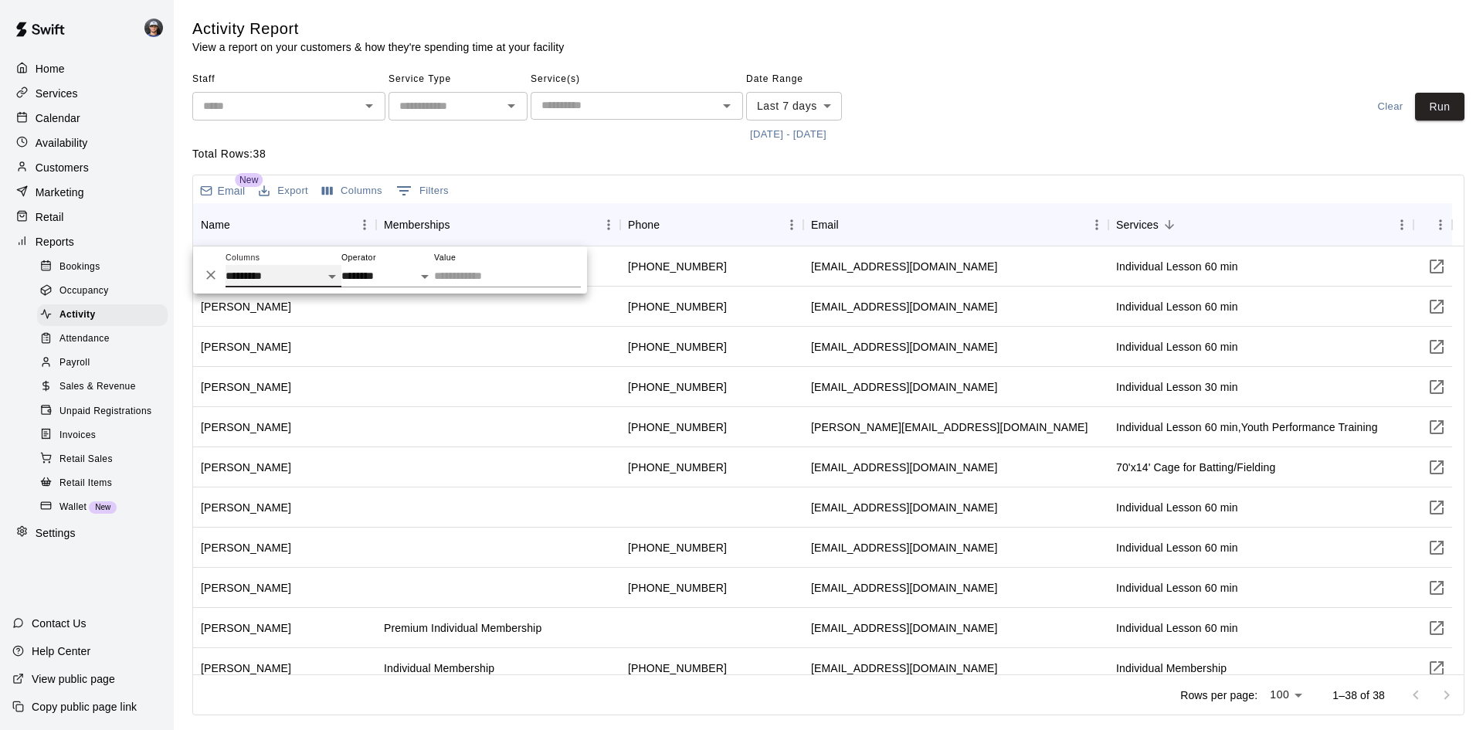
click at [305, 275] on select "**********" at bounding box center [283, 276] width 116 height 22
click at [225, 265] on select "**********" at bounding box center [283, 276] width 116 height 22
click at [1173, 223] on icon "Sort" at bounding box center [1169, 225] width 14 height 14
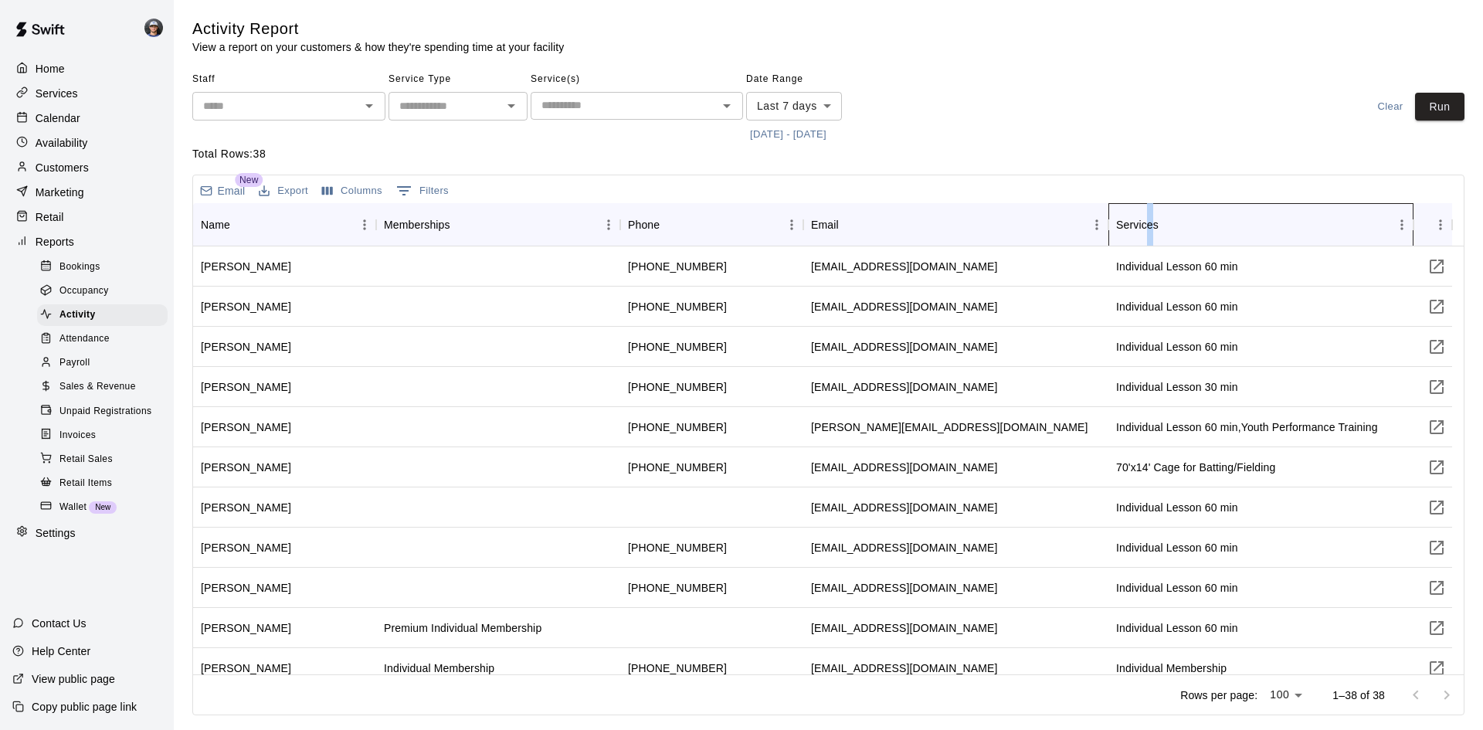
click at [1147, 223] on div "Services" at bounding box center [1137, 224] width 42 height 43
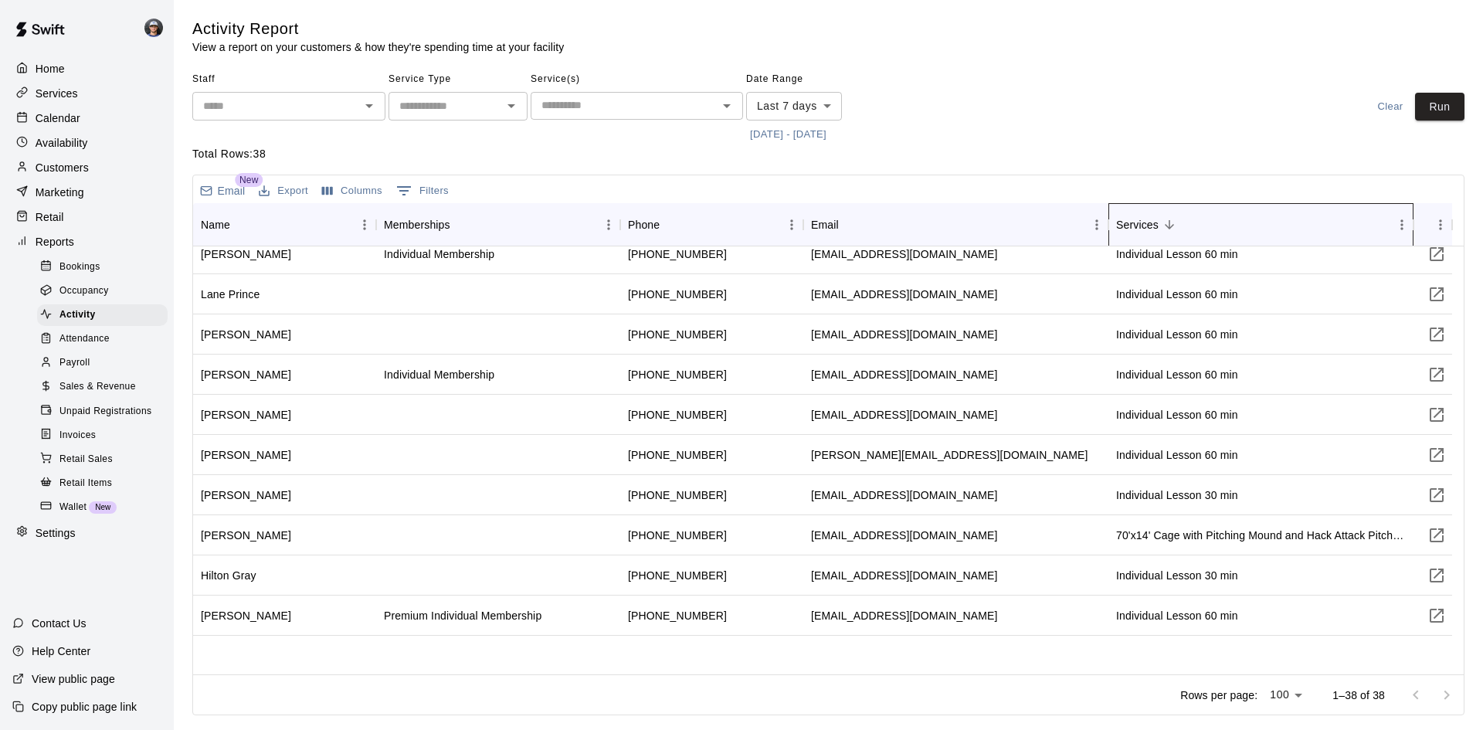
scroll to position [1098, 0]
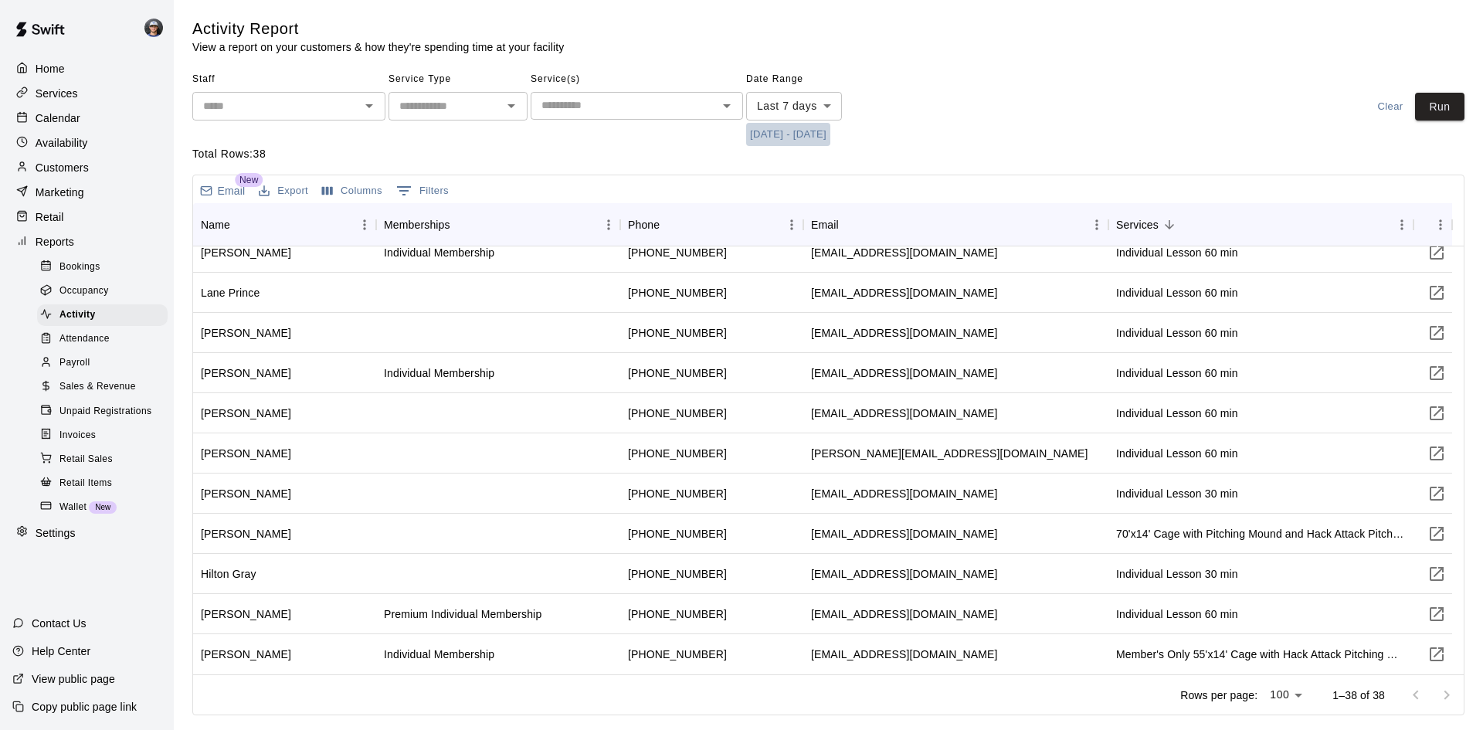
click at [830, 138] on button "[DATE] - [DATE]" at bounding box center [788, 135] width 84 height 24
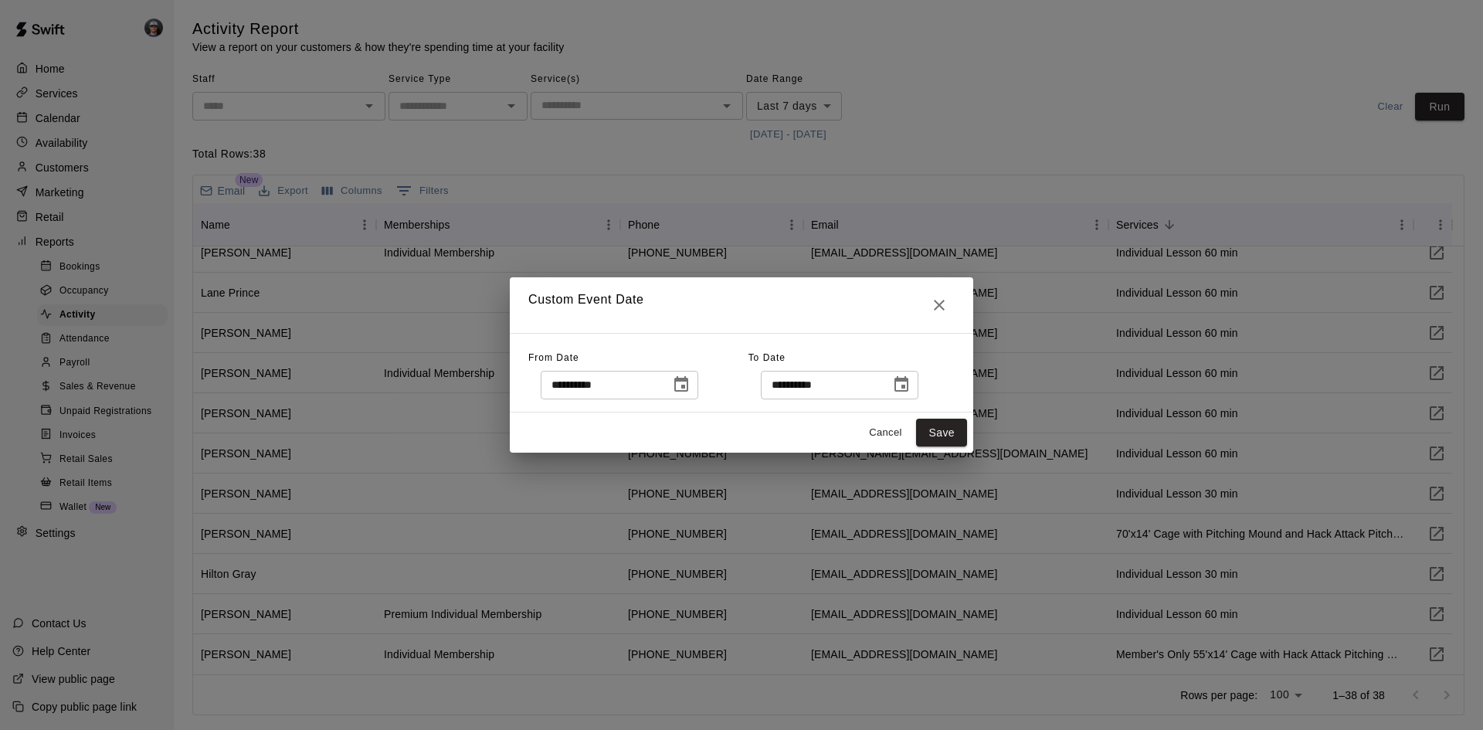
drag, startPoint x: 735, startPoint y: 385, endPoint x: 717, endPoint y: 385, distance: 18.5
click at [730, 385] on div "**********" at bounding box center [638, 372] width 220 height 53
click at [697, 386] on button "Choose date, selected date is Sep 10, 2025" at bounding box center [681, 384] width 31 height 31
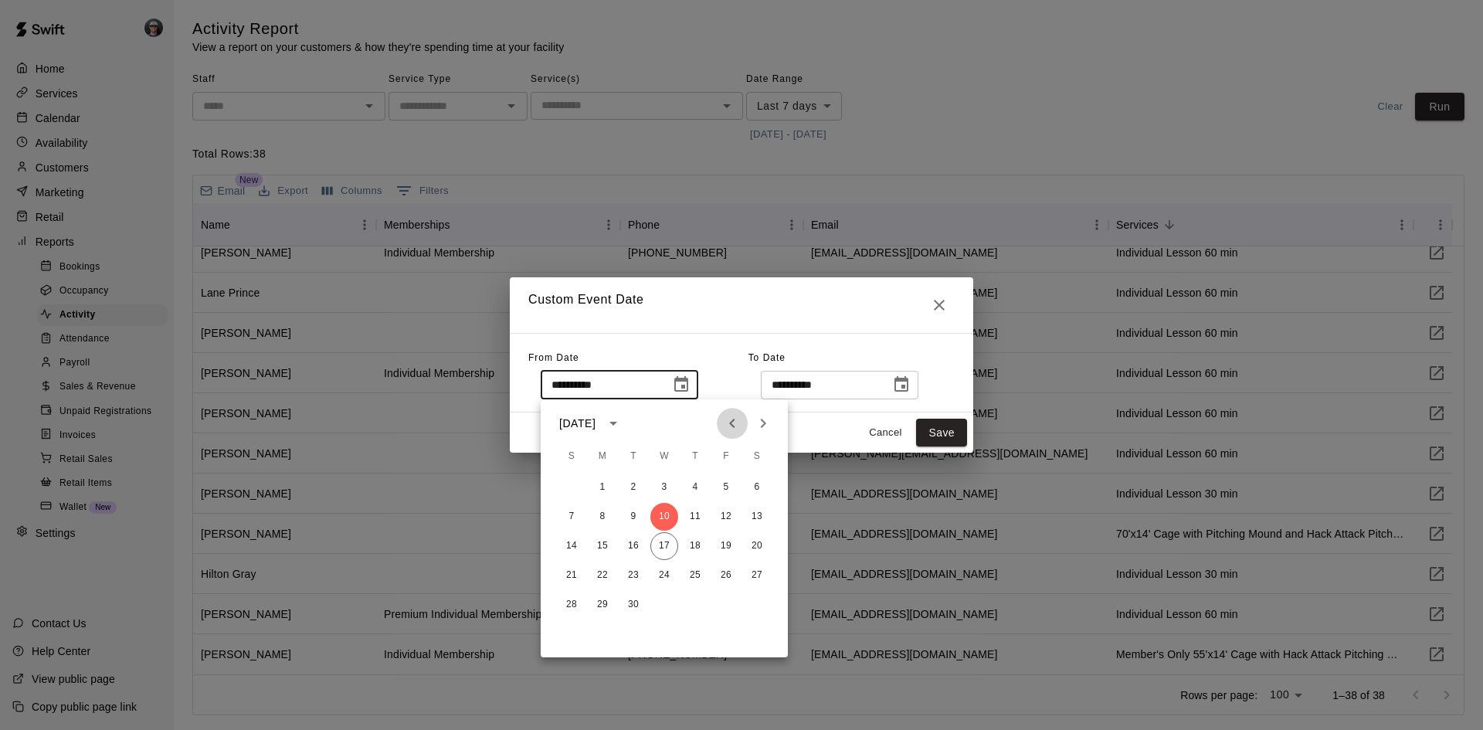
click at [720, 428] on button "Previous month" at bounding box center [732, 423] width 31 height 31
drag, startPoint x: 732, startPoint y: 489, endPoint x: 869, endPoint y: 426, distance: 150.3
click at [733, 484] on button "1" at bounding box center [726, 487] width 28 height 28
type input "**********"
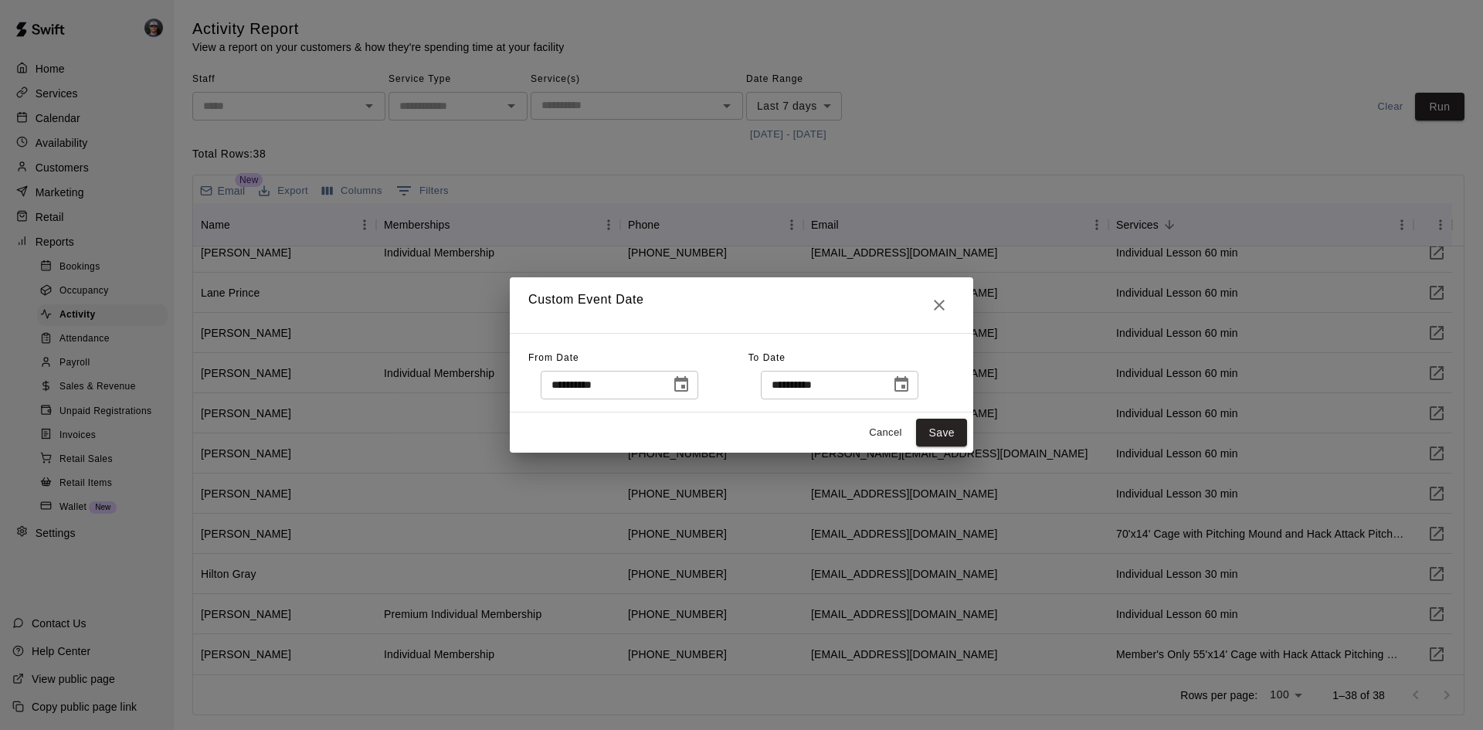
click at [910, 390] on icon "Choose date, selected date is Sep 17, 2025" at bounding box center [901, 384] width 19 height 19
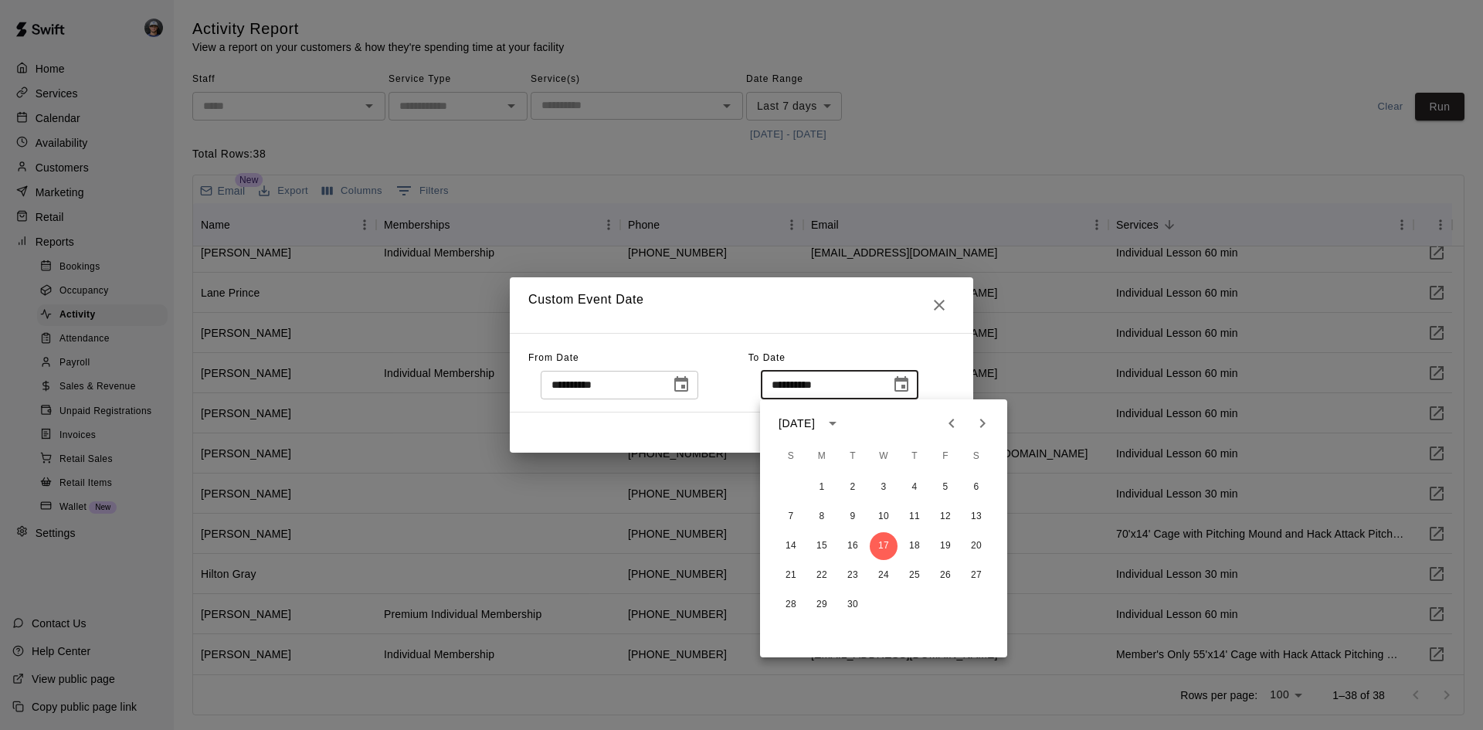
drag, startPoint x: 953, startPoint y: 423, endPoint x: 945, endPoint y: 437, distance: 15.9
click at [952, 424] on icon "Previous month" at bounding box center [951, 423] width 19 height 19
click at [796, 627] on button "31" at bounding box center [791, 634] width 28 height 28
type input "**********"
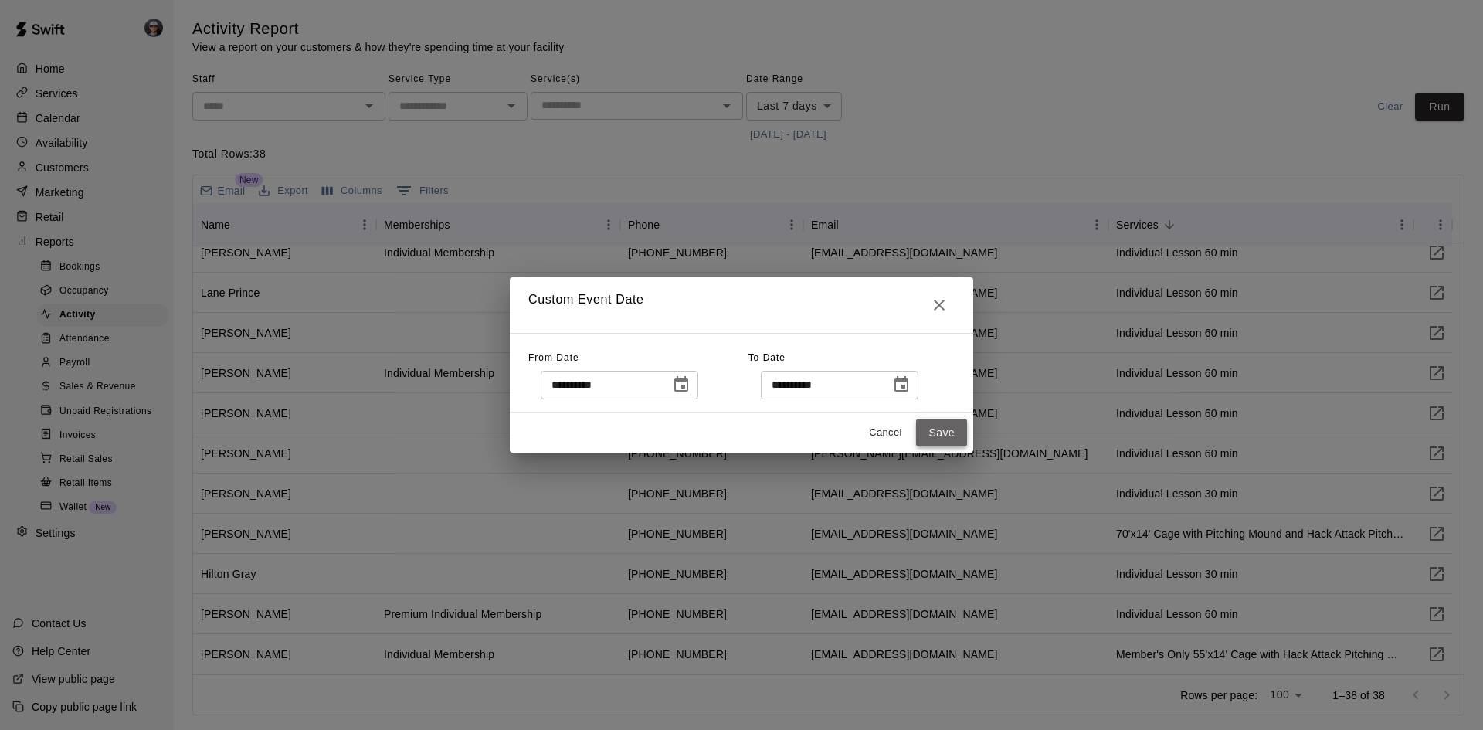
click at [941, 442] on button "Save" at bounding box center [941, 433] width 51 height 29
type input "******"
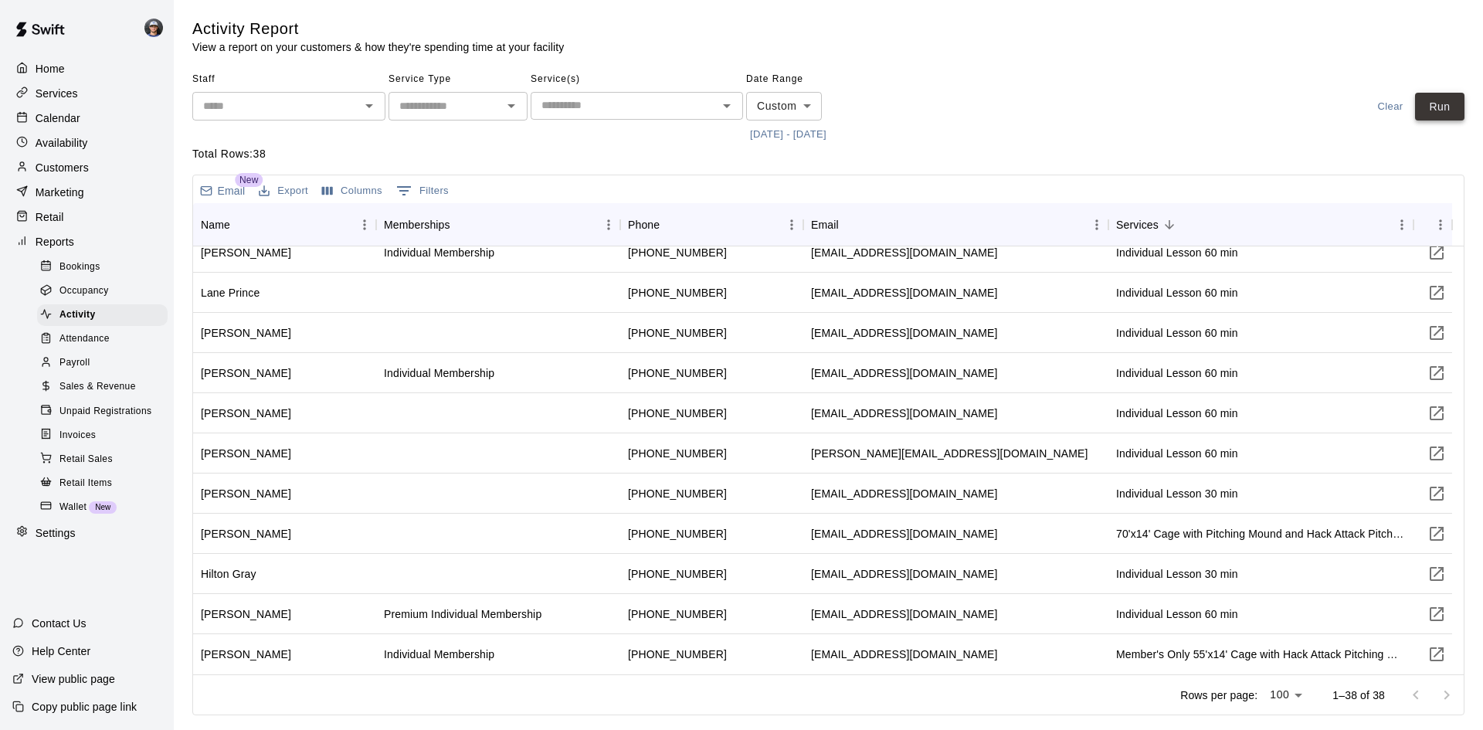
click at [1439, 103] on button "Run" at bounding box center [1439, 107] width 49 height 29
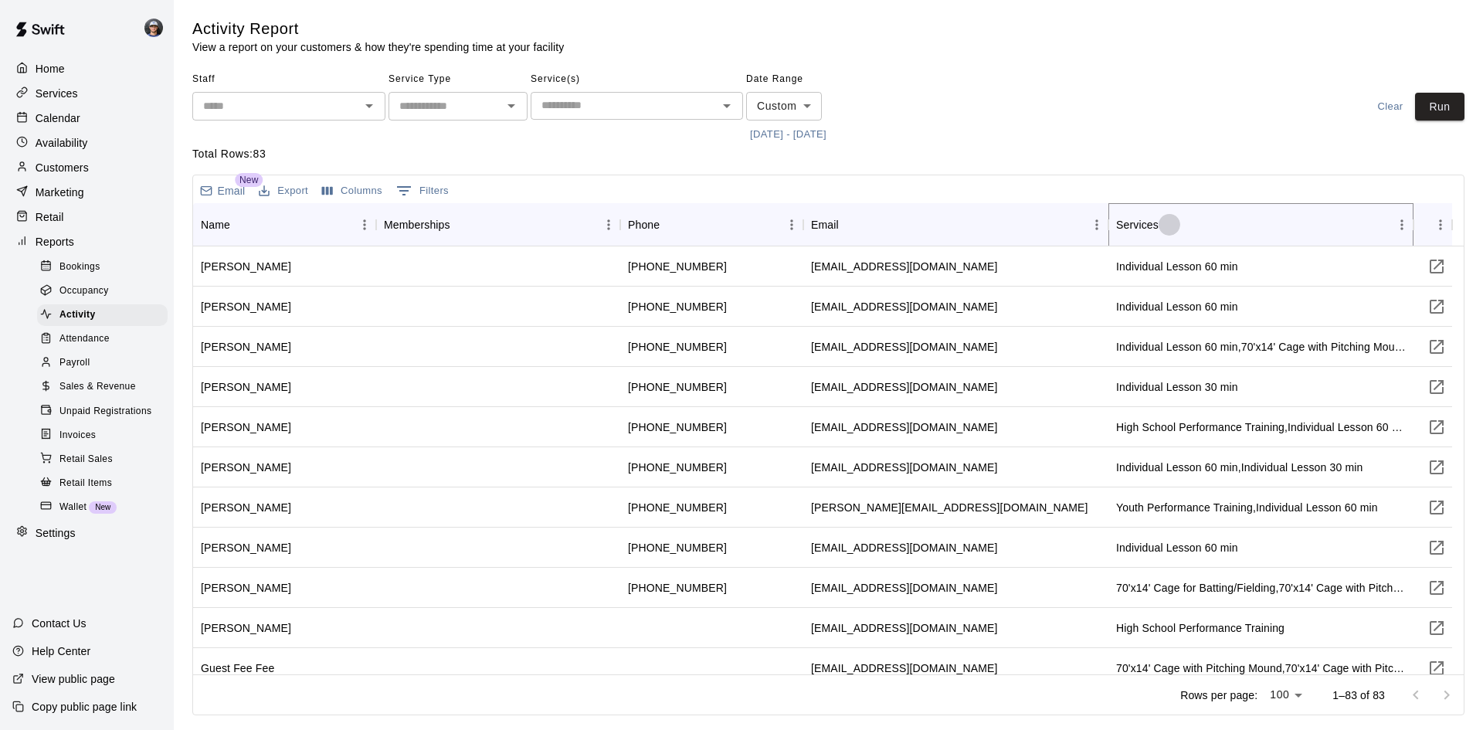
click at [1168, 227] on icon "Sort" at bounding box center [1169, 225] width 14 height 14
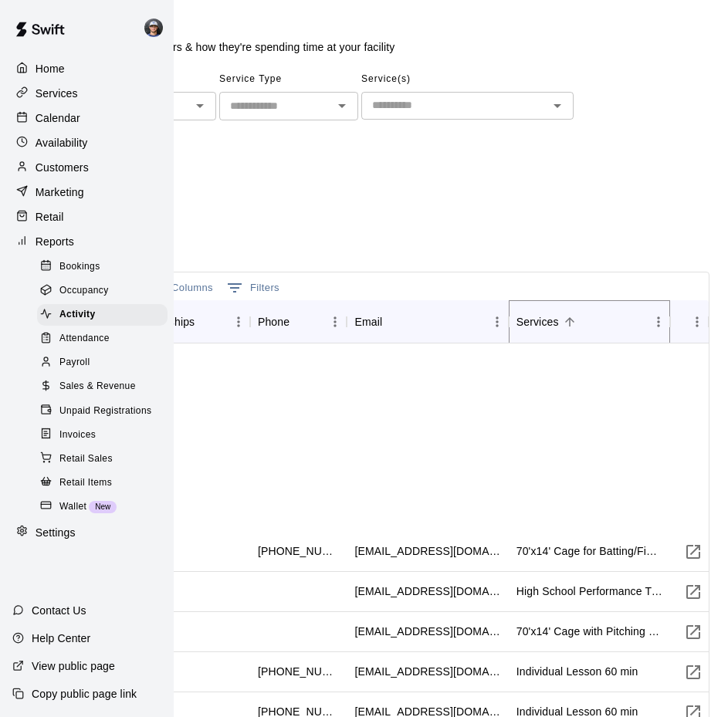
scroll to position [0, 0]
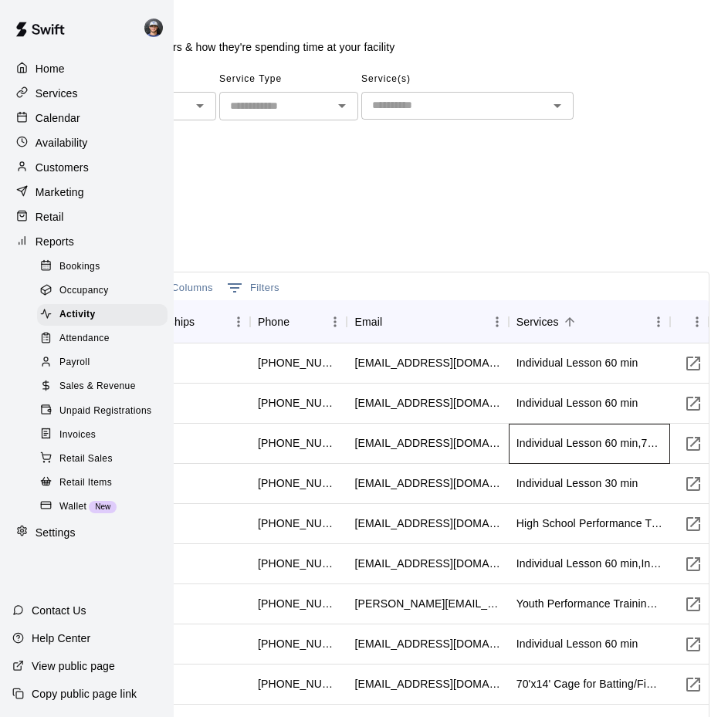
click at [545, 436] on div "Individual Lesson 60 min,70'x14' Cage with Pitching Mound" at bounding box center [590, 443] width 146 height 15
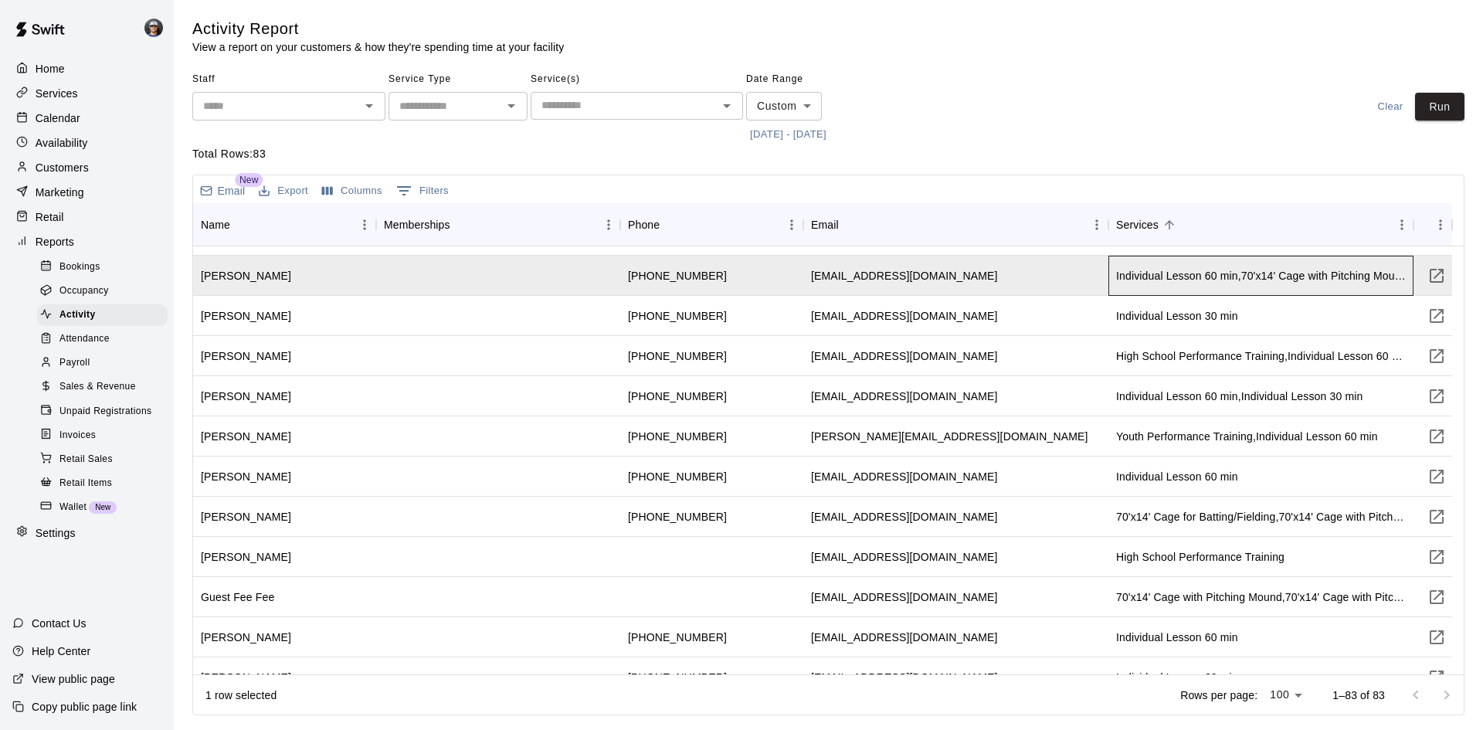
scroll to position [77, 0]
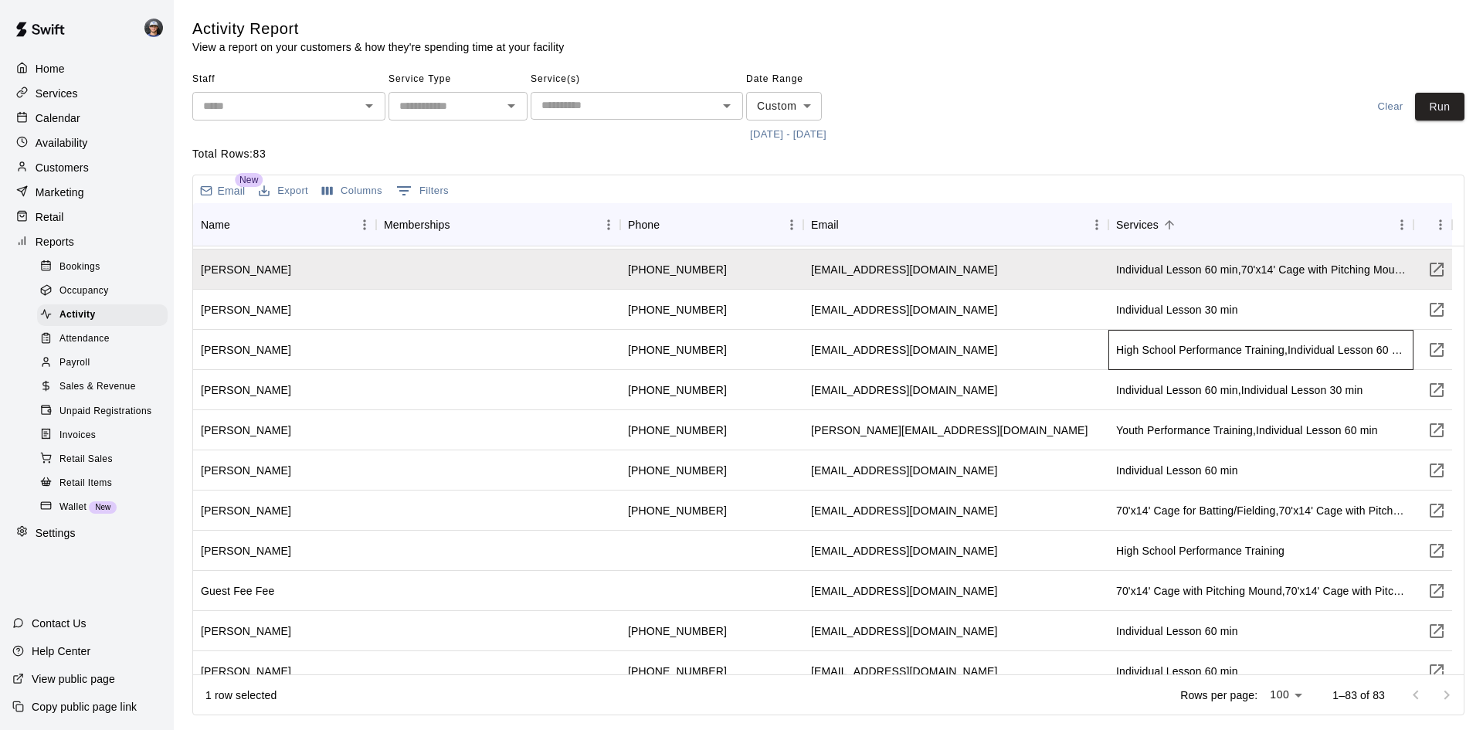
click at [1393, 350] on div "High School Performance Training,Individual Lesson 60 min" at bounding box center [1261, 349] width 290 height 15
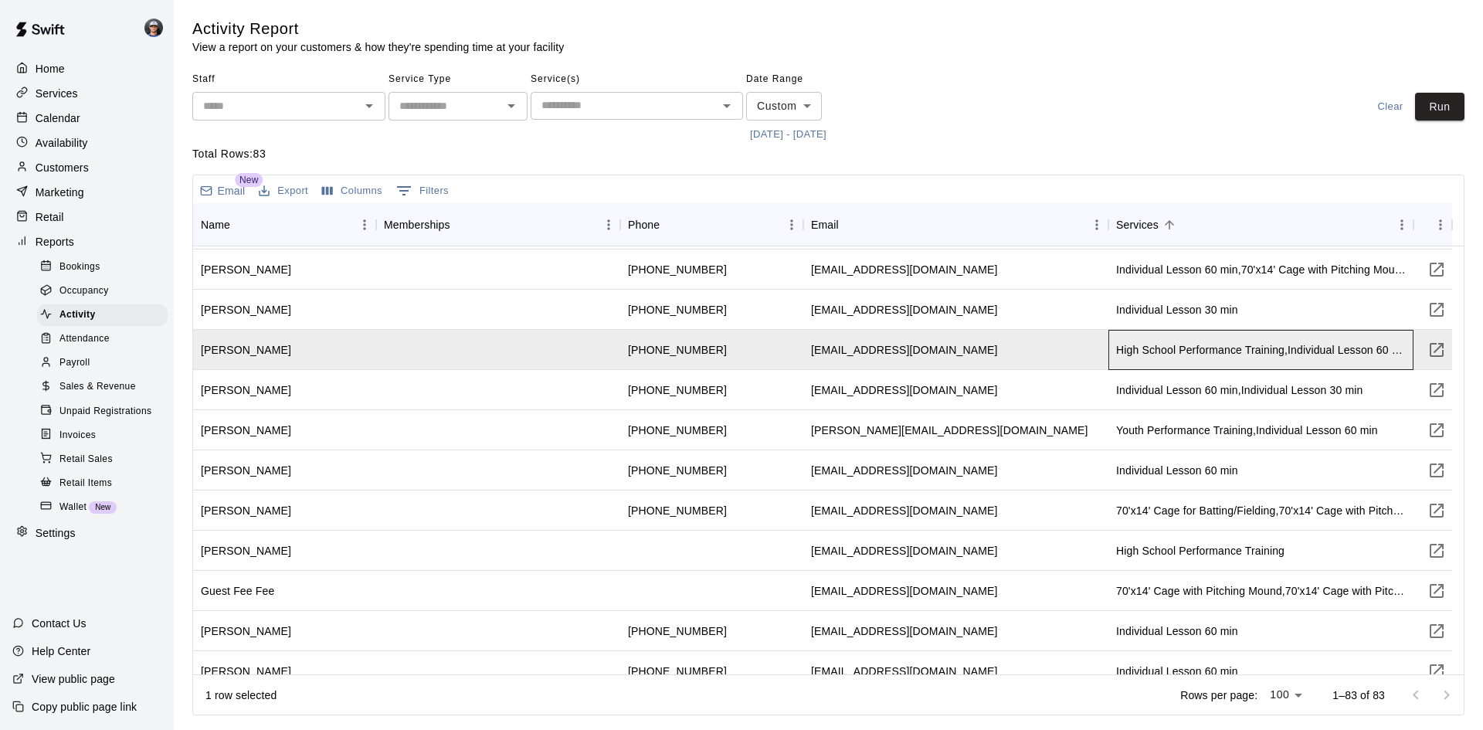
click at [1401, 349] on div "High School Performance Training,Individual Lesson 60 min" at bounding box center [1261, 349] width 290 height 15
click at [410, 185] on icon "Show filters" at bounding box center [404, 190] width 19 height 19
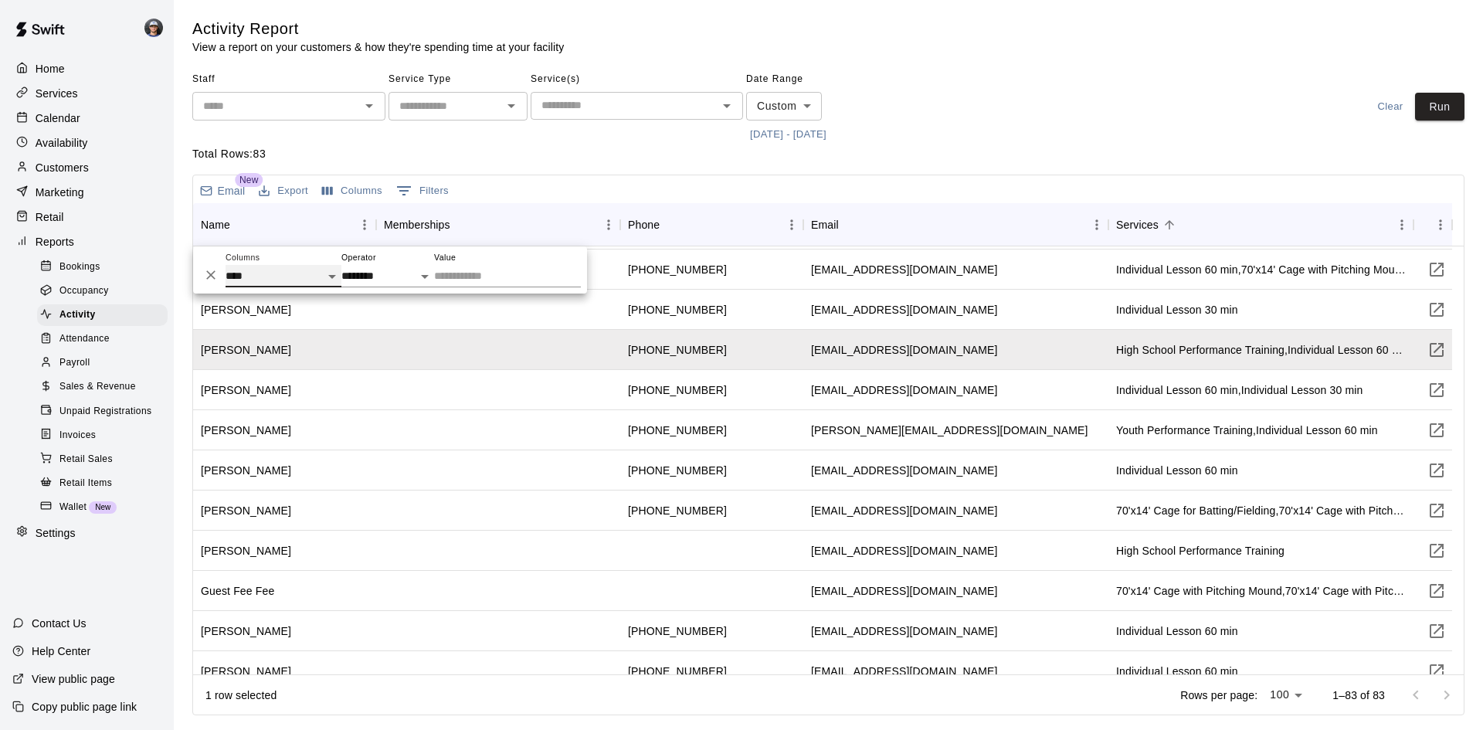
click at [293, 277] on select "**********" at bounding box center [283, 276] width 116 height 22
select select "********"
click at [225, 265] on select "**********" at bounding box center [283, 276] width 116 height 22
click at [584, 226] on div "Memberships" at bounding box center [490, 224] width 213 height 43
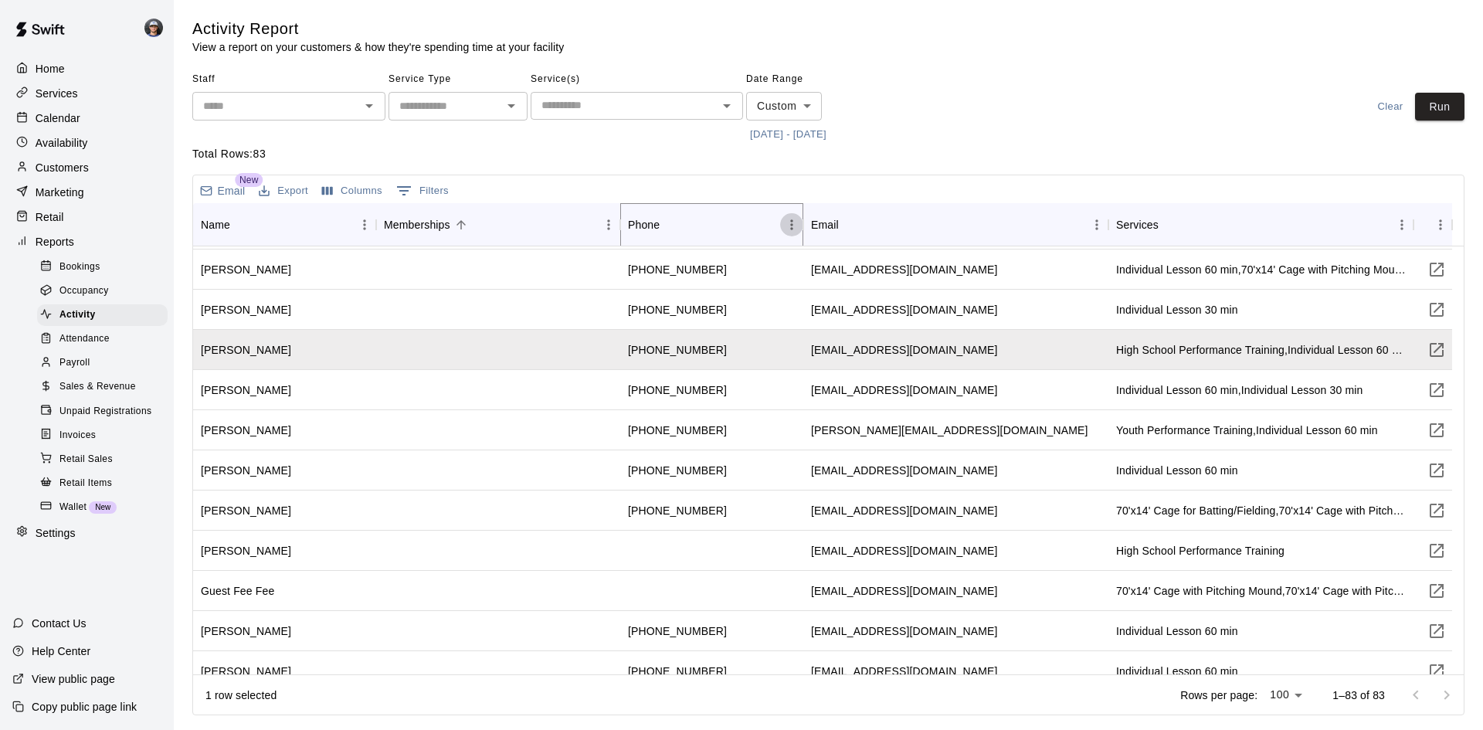
click at [791, 224] on icon "Menu" at bounding box center [791, 224] width 2 height 10
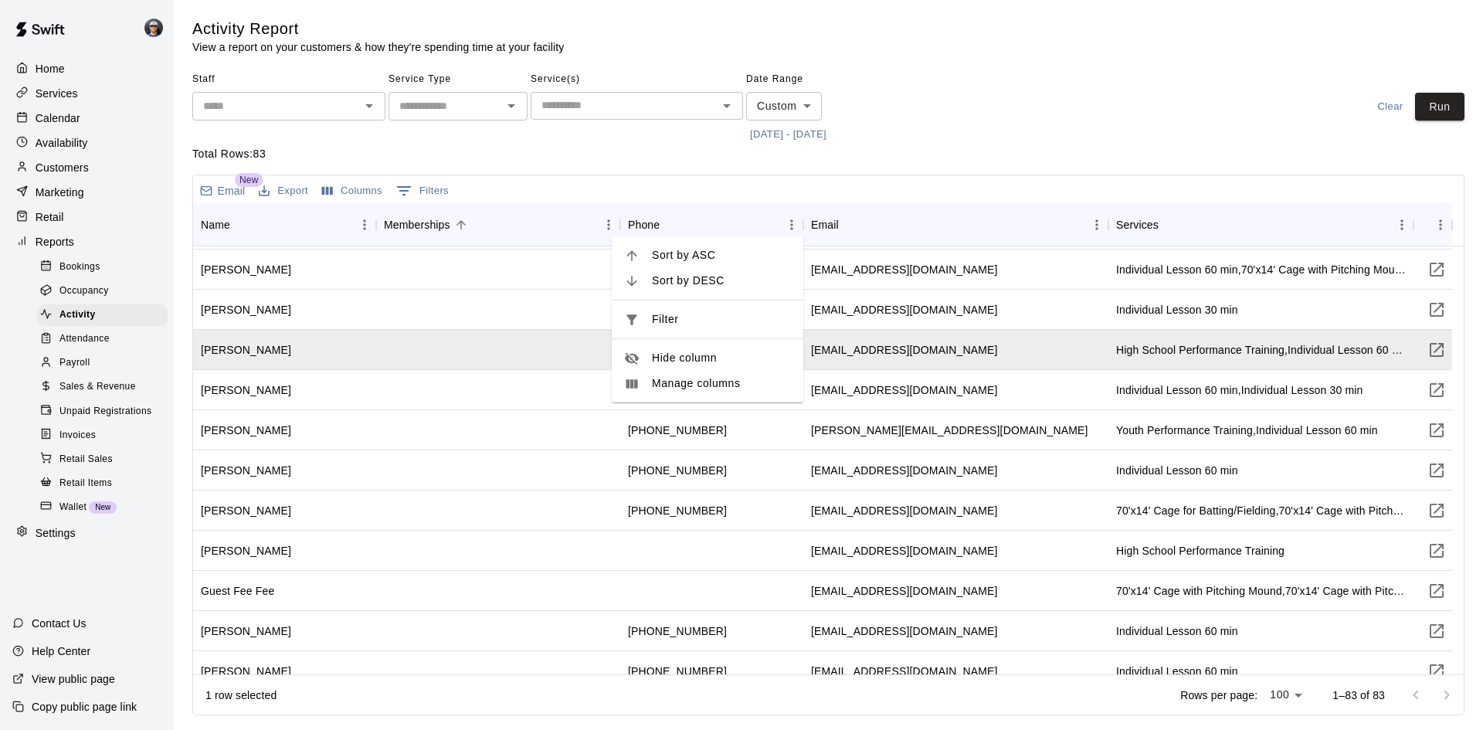
click at [694, 354] on span "Hide column" at bounding box center [721, 358] width 139 height 16
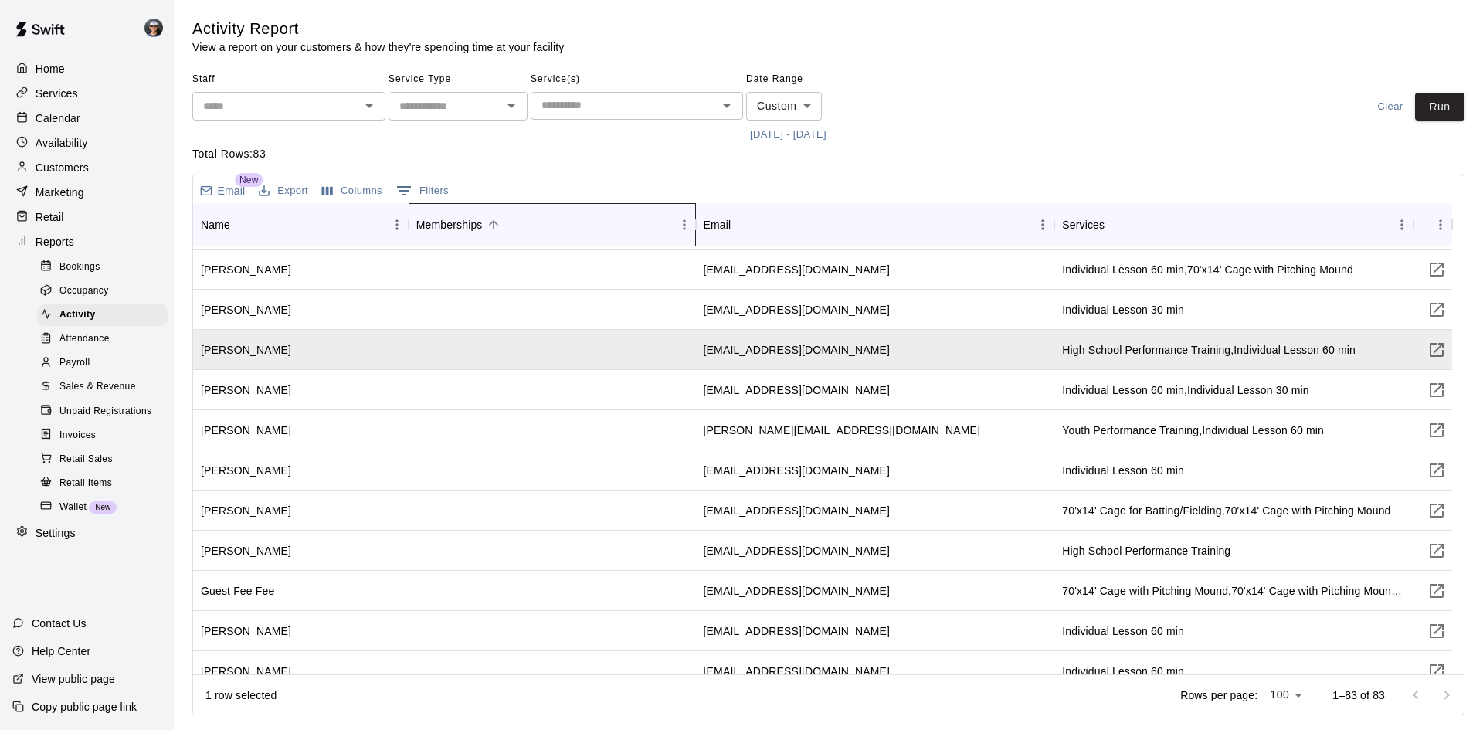
click at [687, 223] on icon "Memberships" at bounding box center [695, 224] width 19 height 19
click at [686, 222] on icon "Memberships" at bounding box center [695, 224] width 19 height 19
click at [683, 224] on icon "Menu" at bounding box center [683, 224] width 15 height 15
click at [816, 220] on div "Email" at bounding box center [867, 224] width 328 height 43
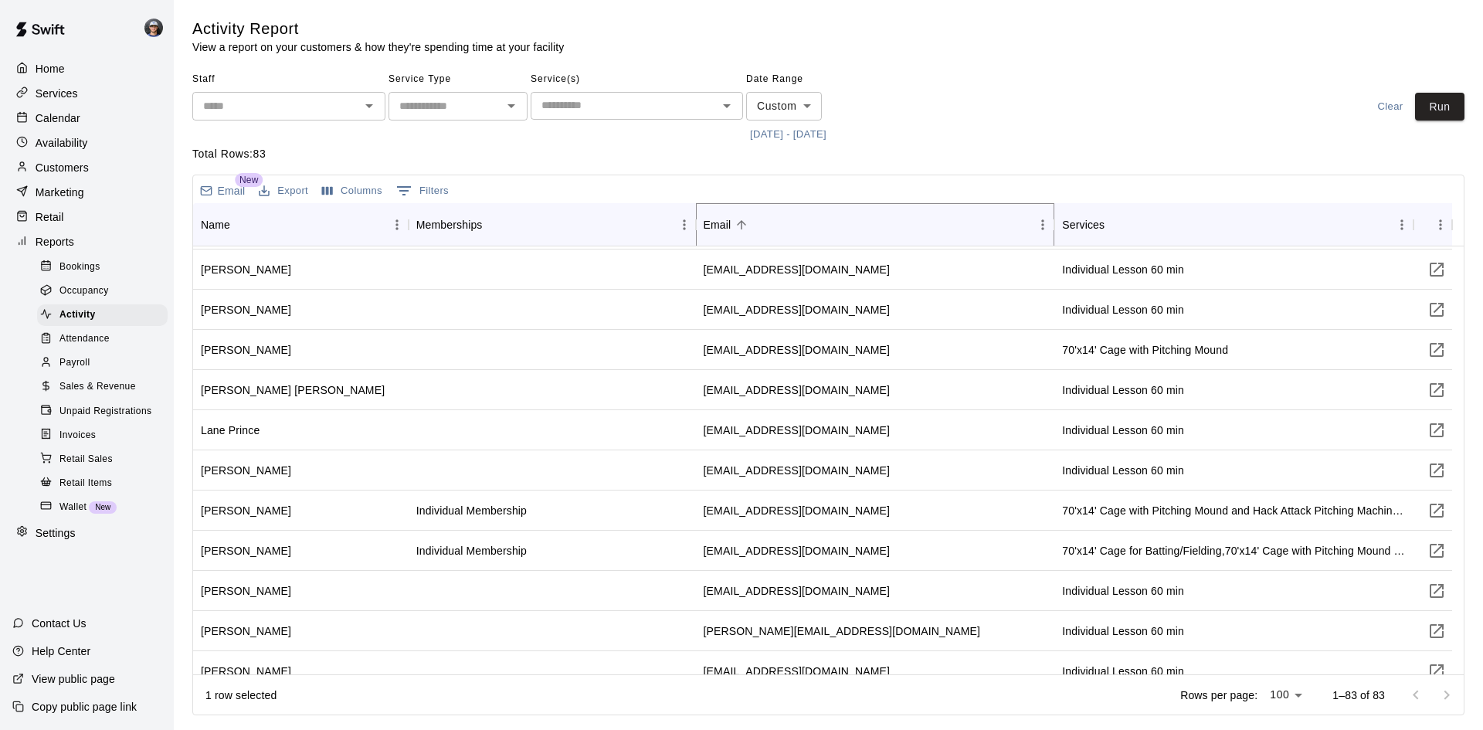
click at [1044, 225] on icon "Menu" at bounding box center [1042, 224] width 15 height 15
click at [927, 360] on span "Hide column" at bounding box center [972, 358] width 139 height 16
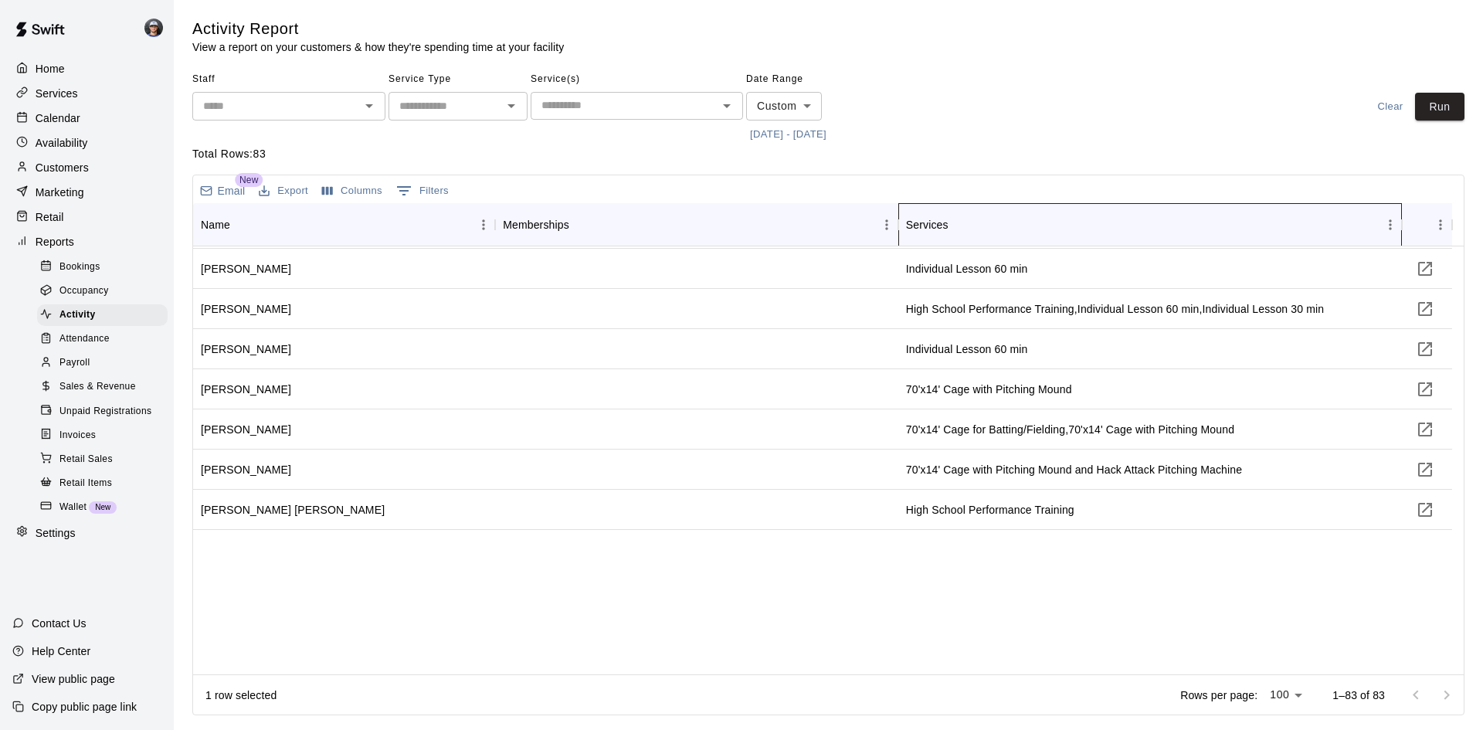
scroll to position [154, 0]
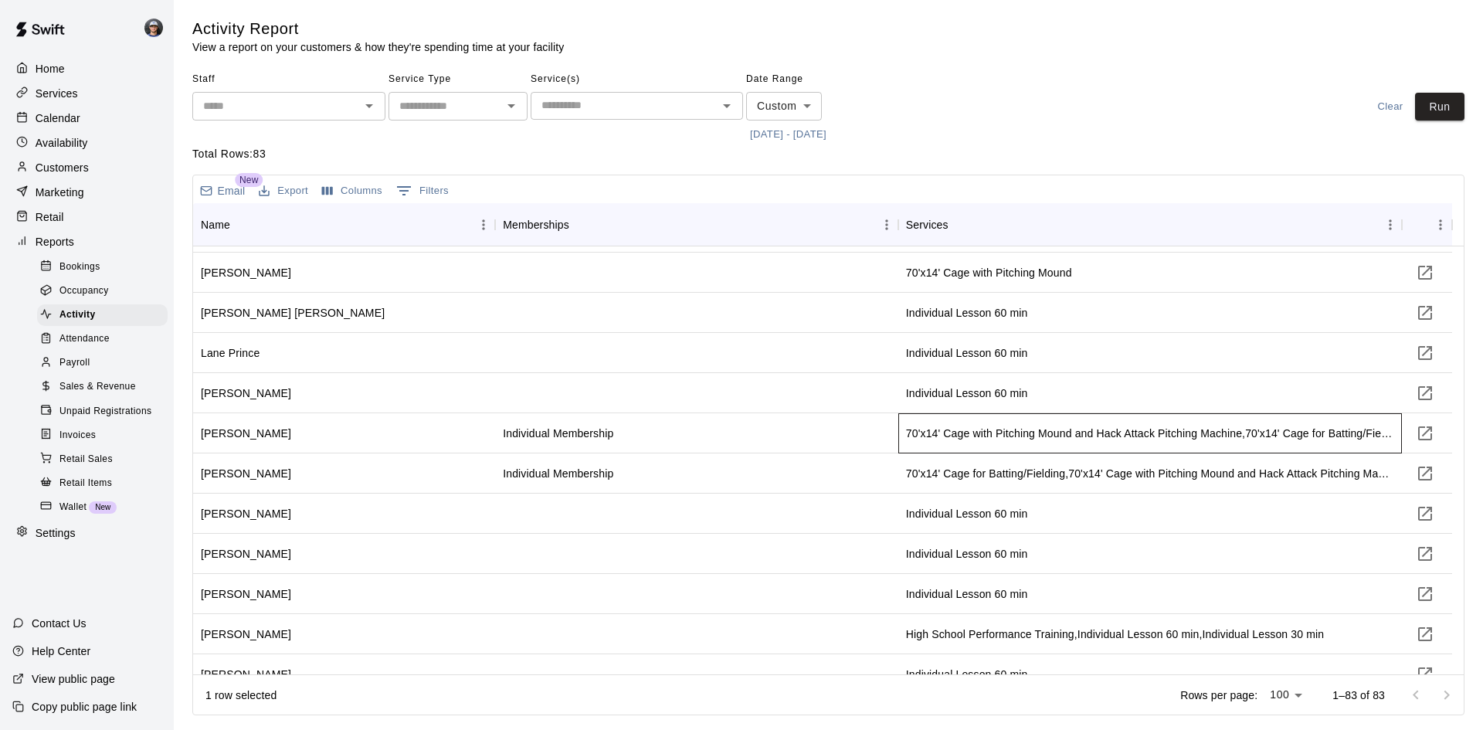
click at [987, 429] on div "70'x14' Cage with Pitching Mound and Hack Attack Pitching Machine,70'x14' Cage …" at bounding box center [1150, 432] width 488 height 15
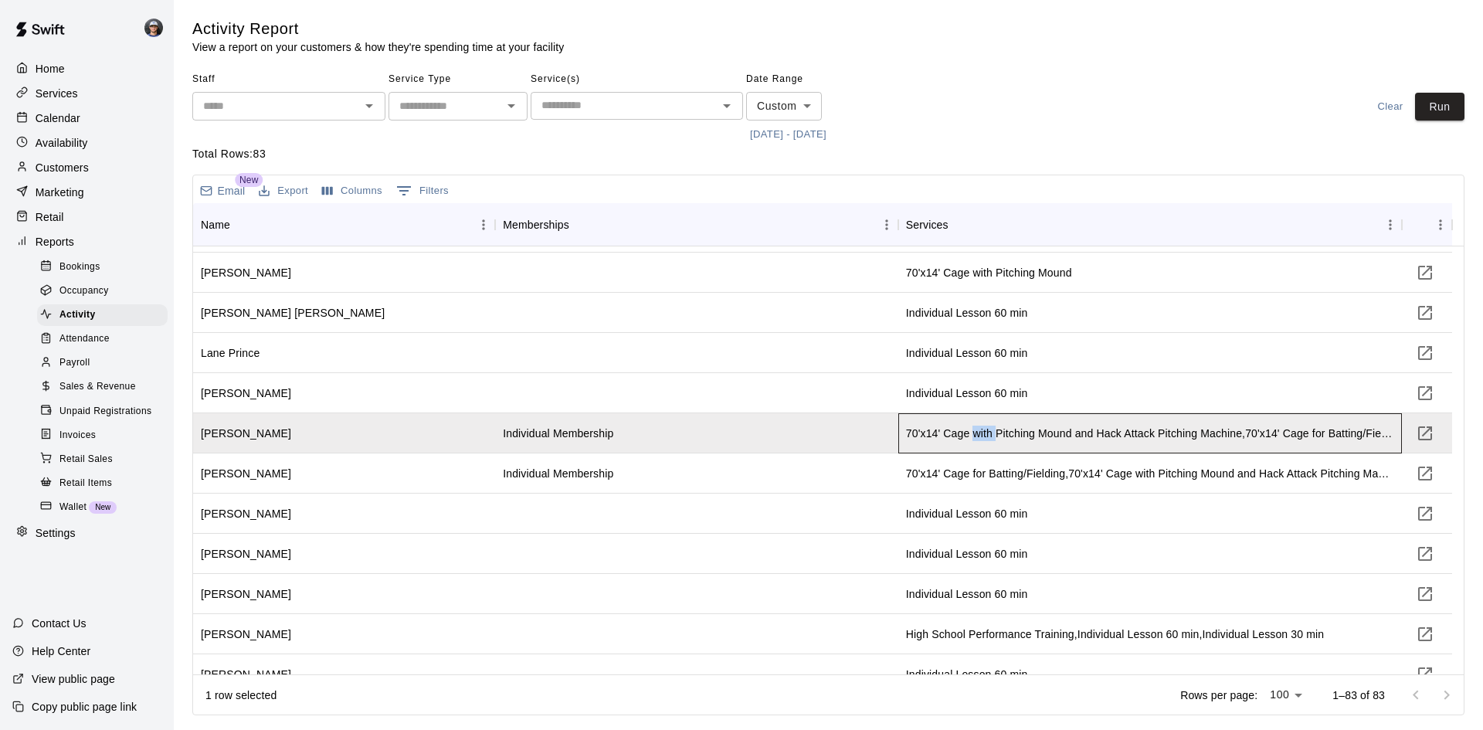
click at [987, 429] on div "70'x14' Cage with Pitching Mound and Hack Attack Pitching Machine,70'x14' Cage …" at bounding box center [1150, 432] width 488 height 15
click at [1137, 428] on div "70'x14' Cage with Pitching Mound and Hack Attack Pitching Machine,70'x14' Cage …" at bounding box center [1150, 432] width 488 height 15
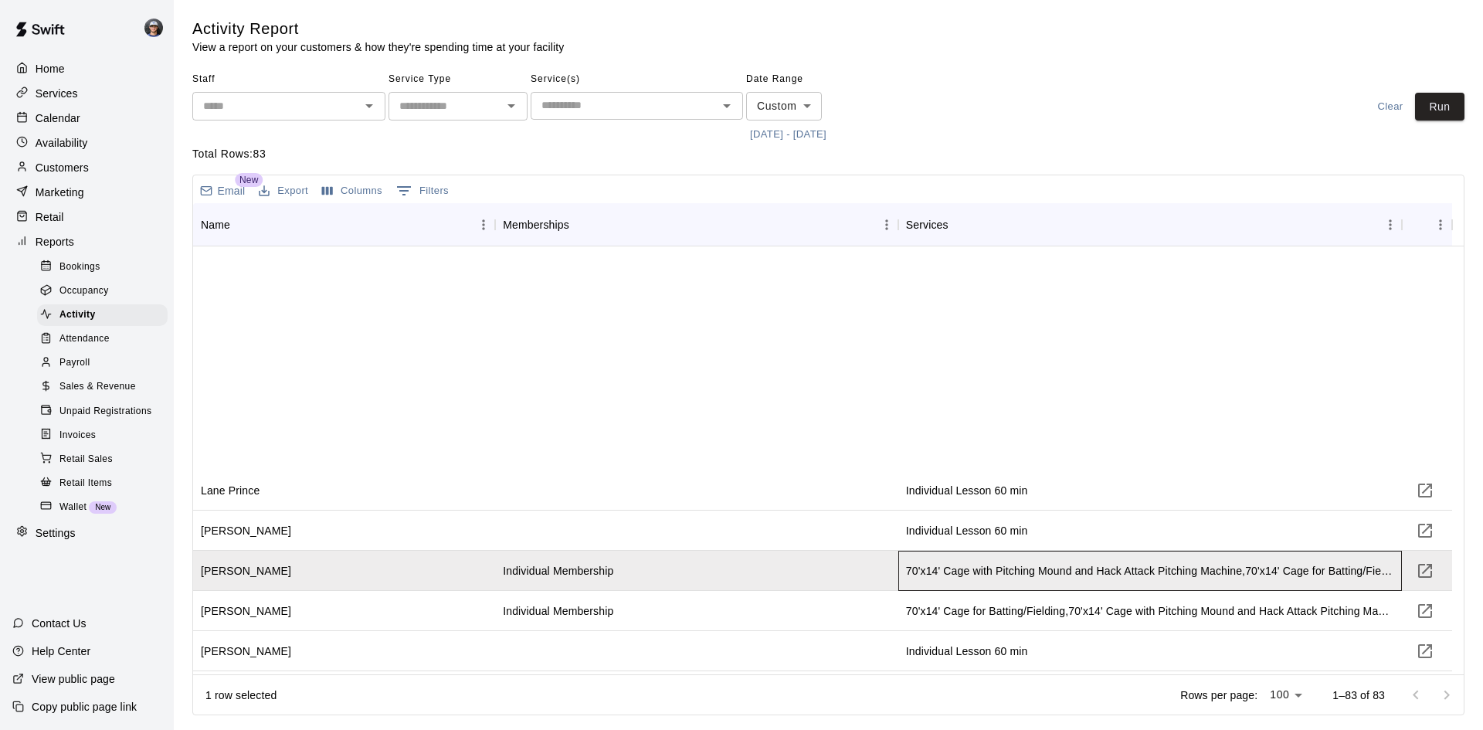
scroll to position [0, 0]
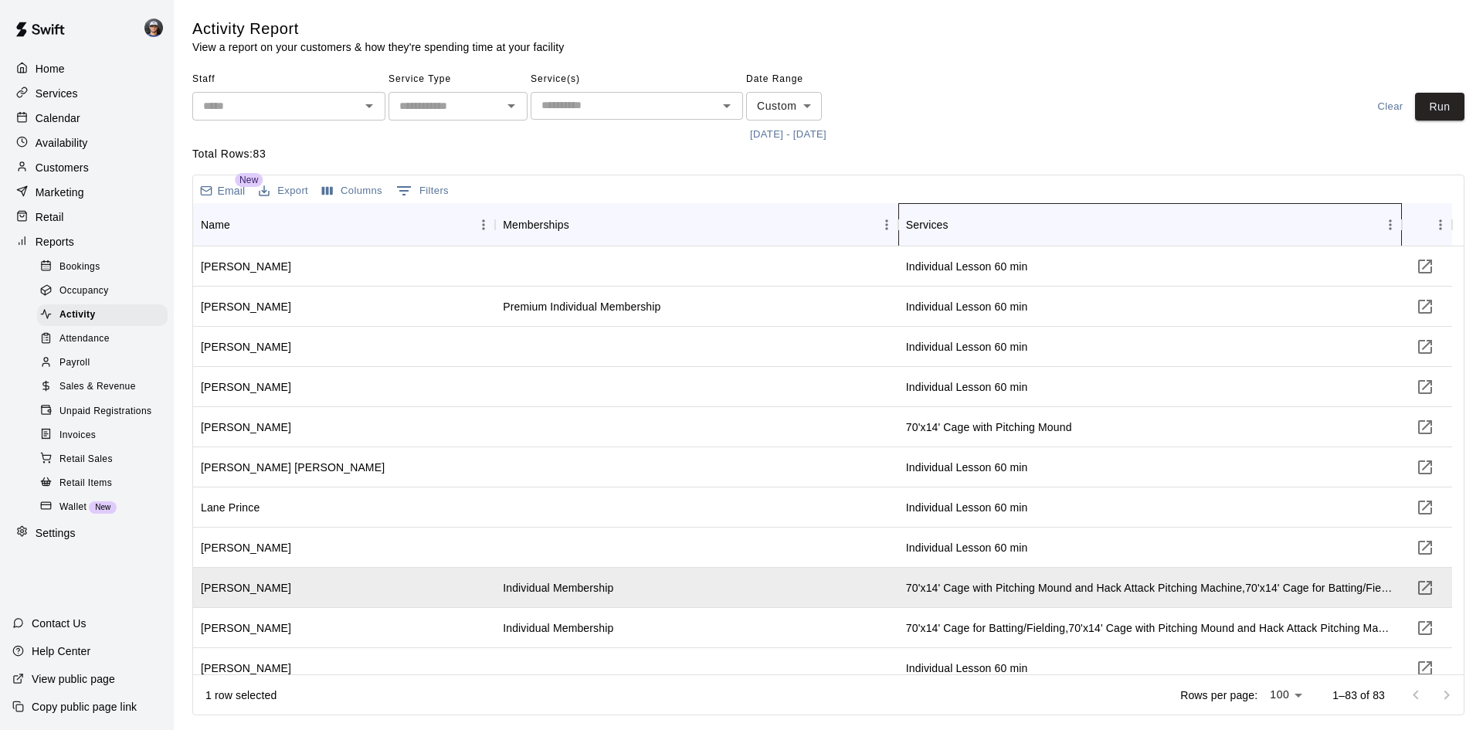
click at [972, 224] on div "Services" at bounding box center [1142, 224] width 473 height 43
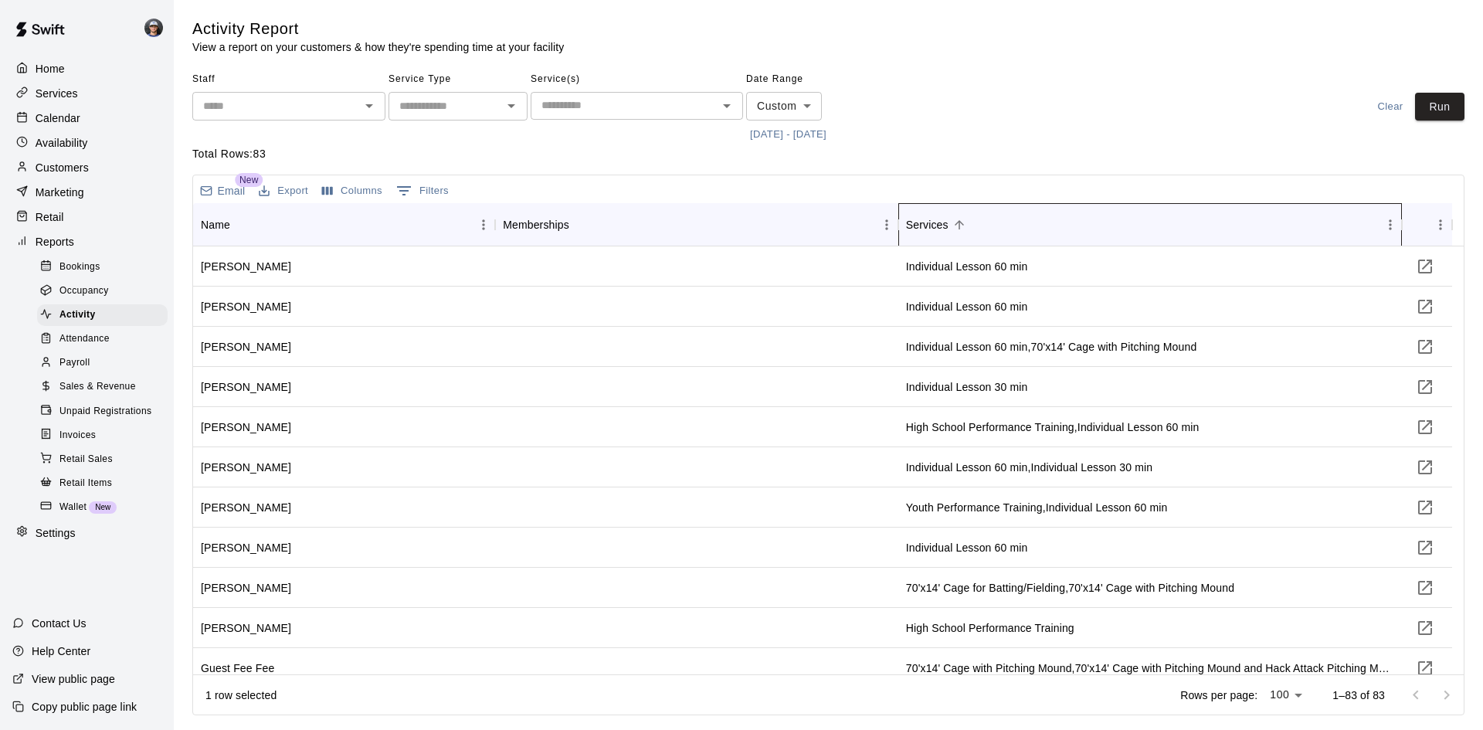
click at [972, 224] on div "Services" at bounding box center [1142, 224] width 473 height 43
click at [965, 225] on icon "Sort" at bounding box center [959, 225] width 14 height 14
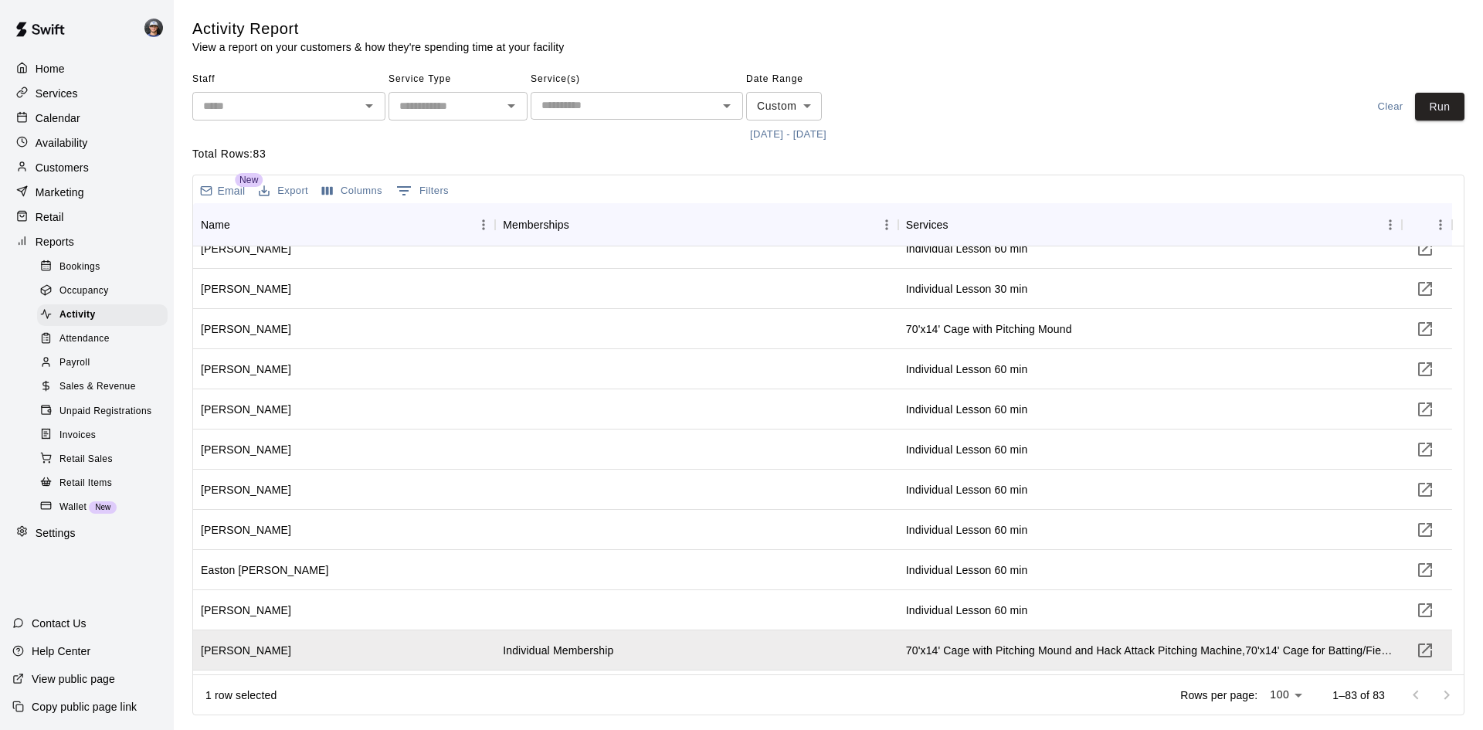
scroll to position [666, 0]
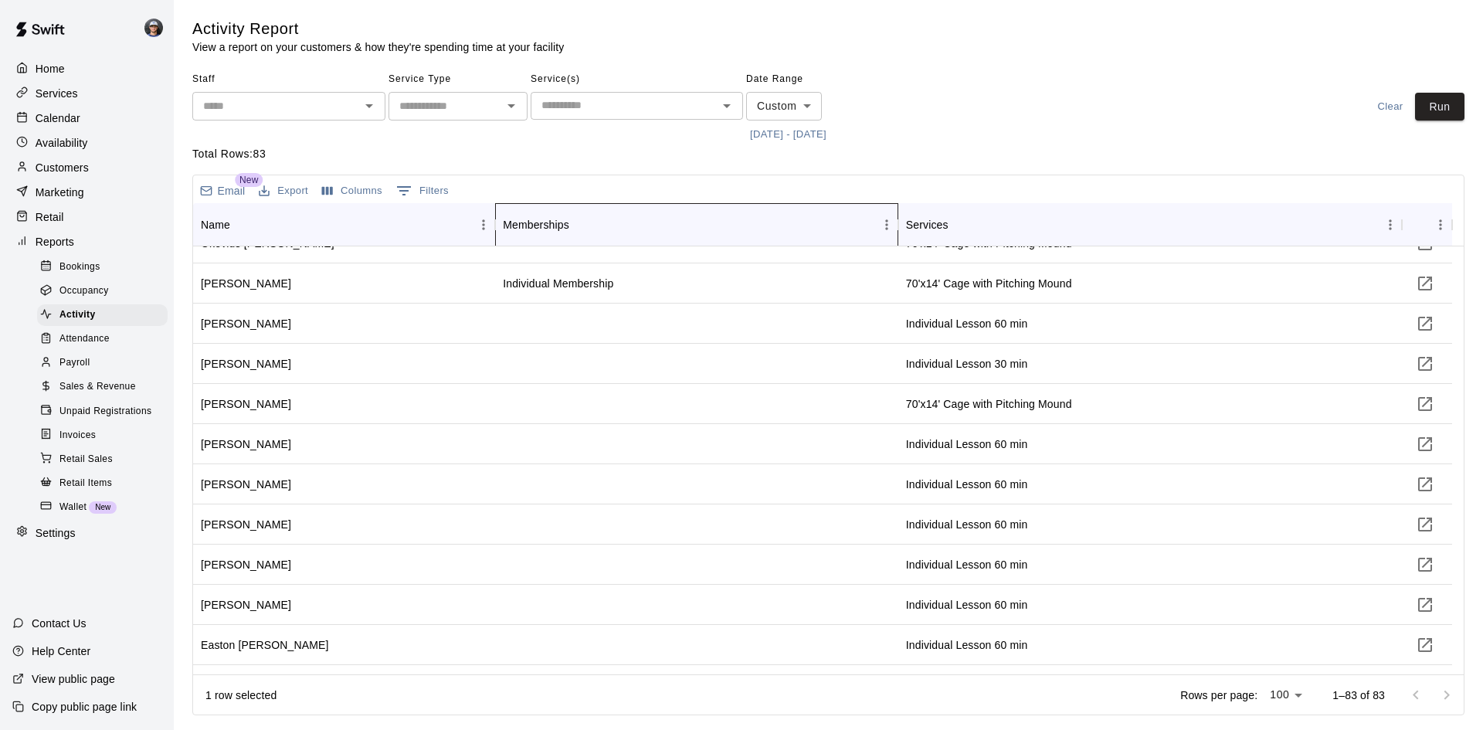
click at [545, 222] on div "Memberships" at bounding box center [536, 224] width 66 height 43
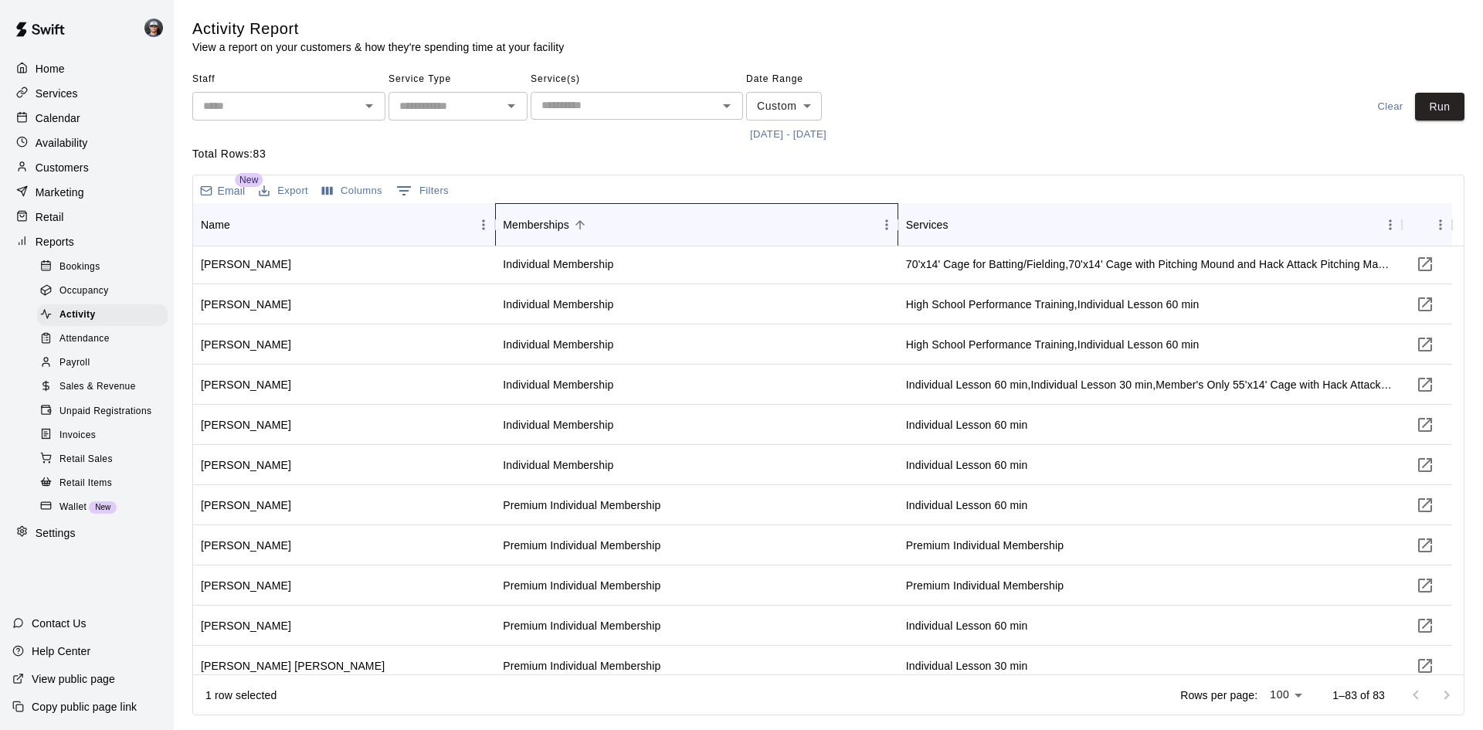
scroll to position [2905, 0]
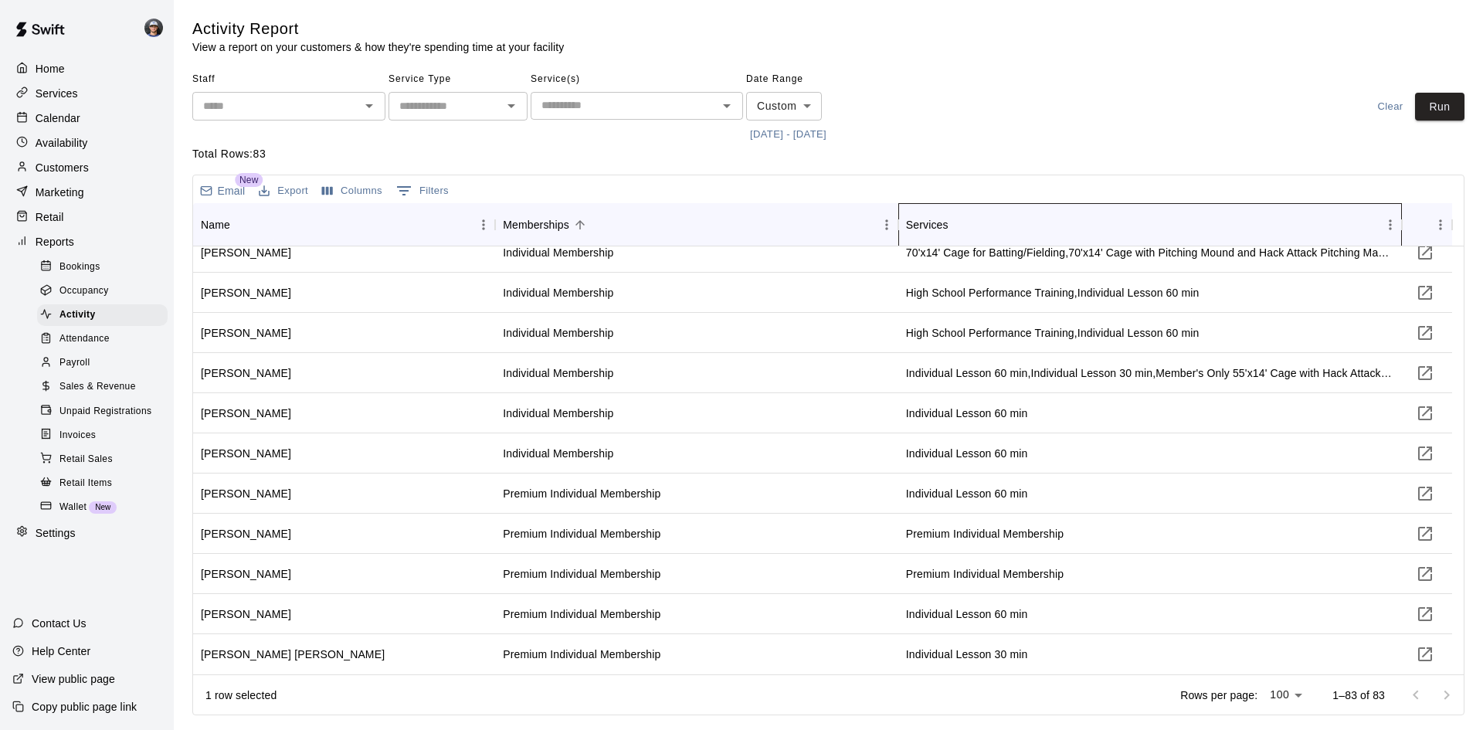
click at [977, 228] on div "Services" at bounding box center [1142, 224] width 473 height 43
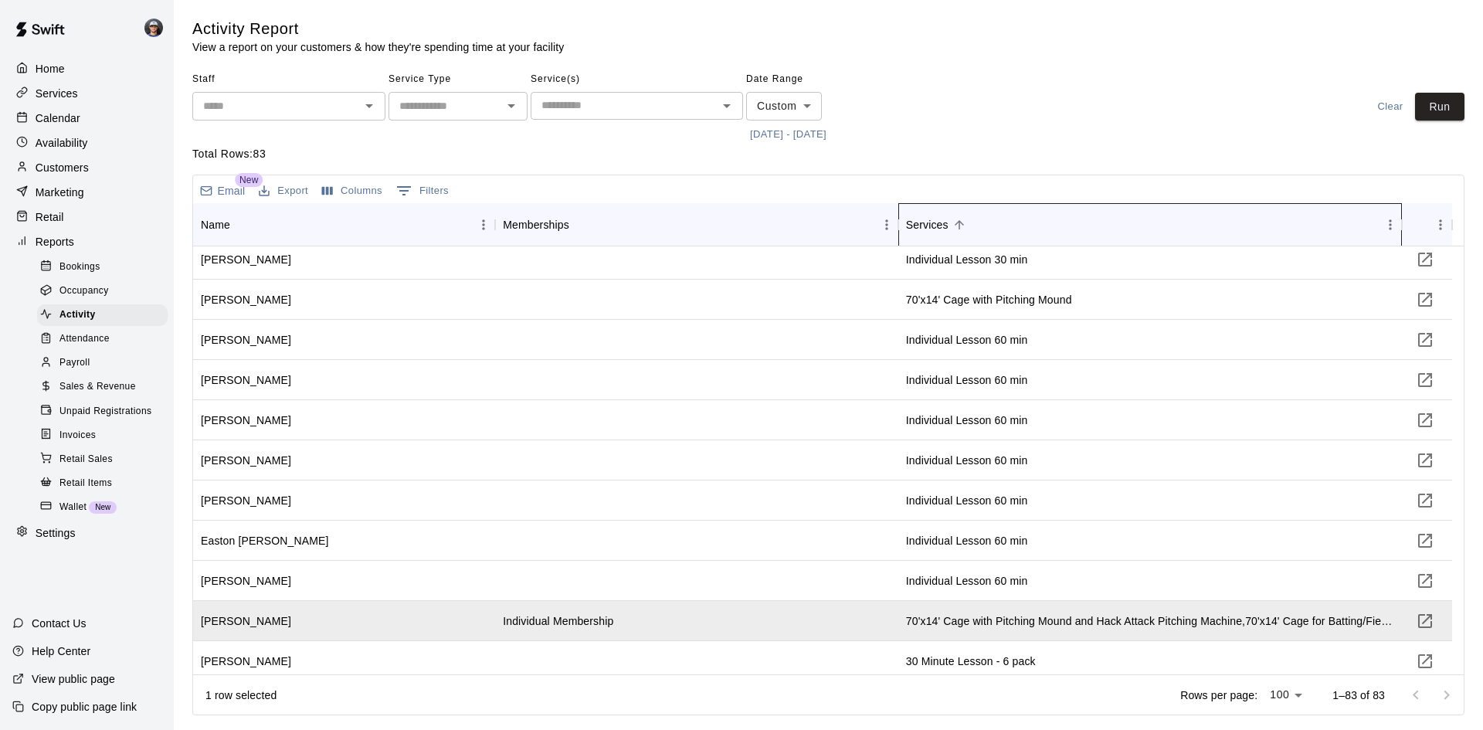
scroll to position [772, 0]
click at [421, 191] on button "0 Filters" at bounding box center [422, 190] width 60 height 25
select select "********"
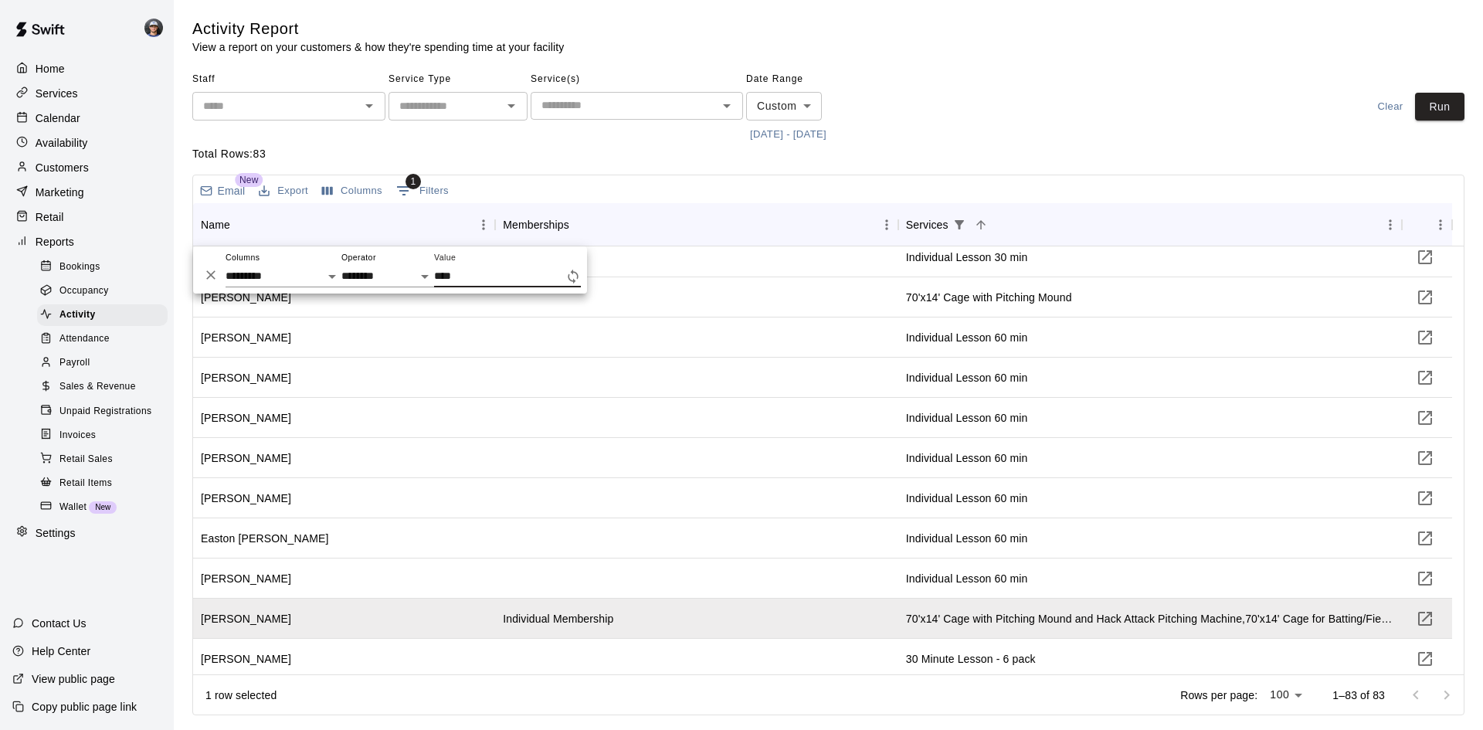
scroll to position [491, 0]
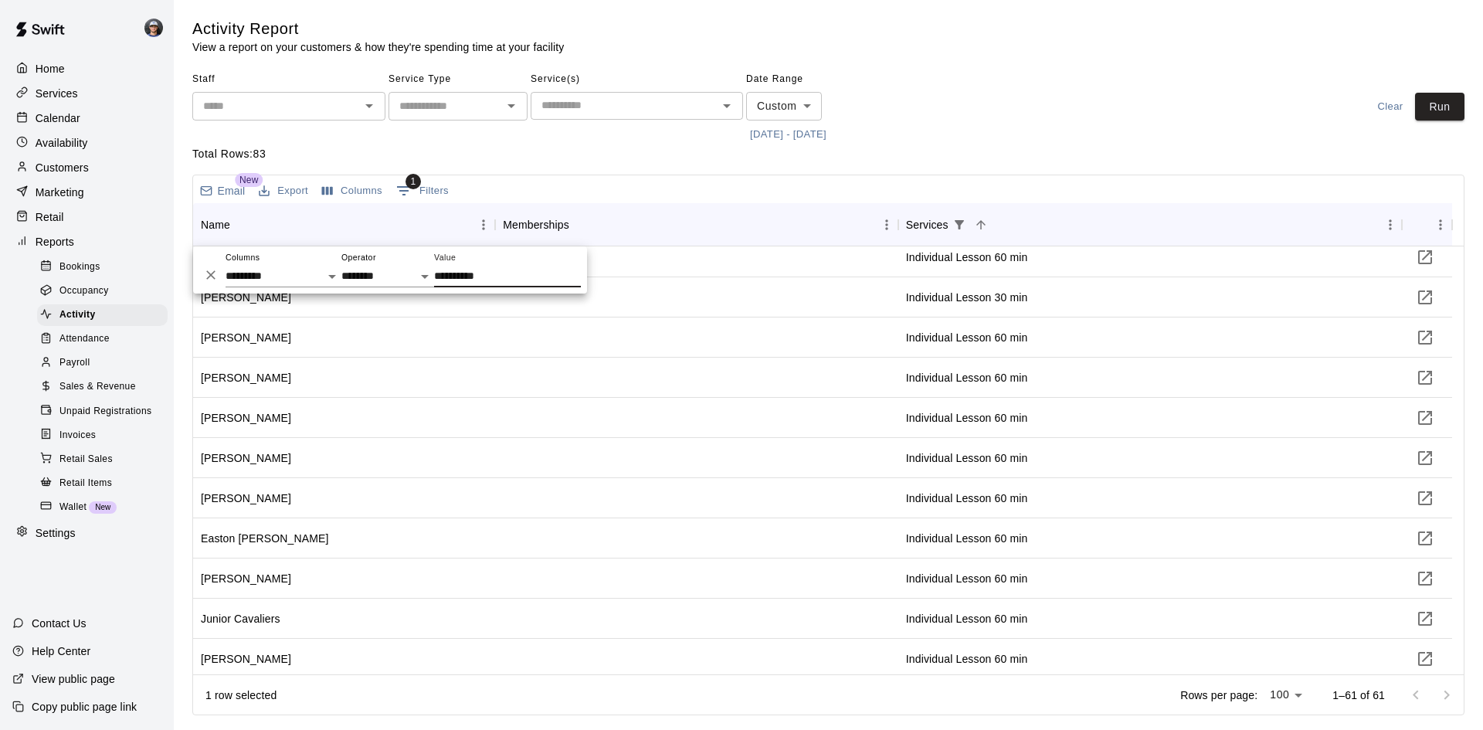
type input "**********"
click at [626, 140] on div "Service(s) ​" at bounding box center [636, 107] width 212 height 80
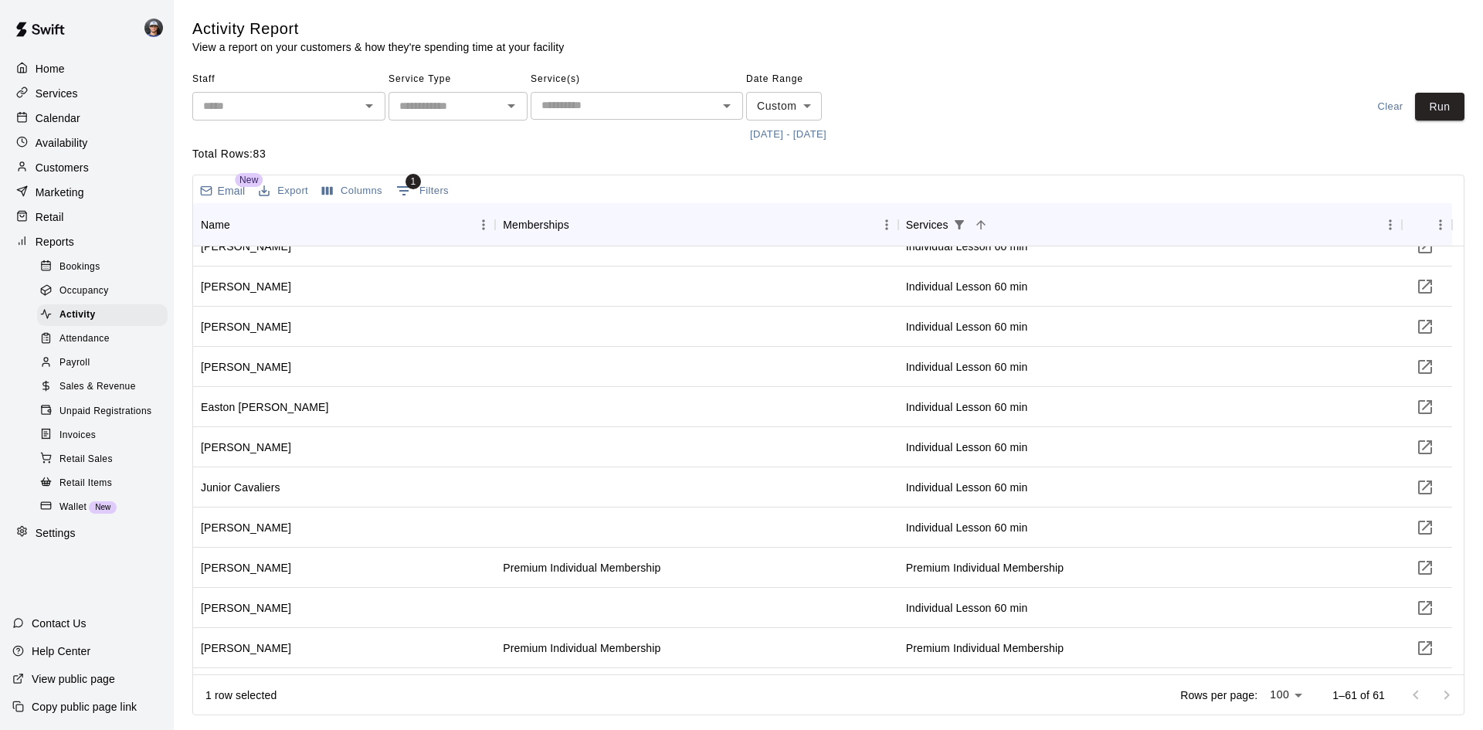
scroll to position [695, 0]
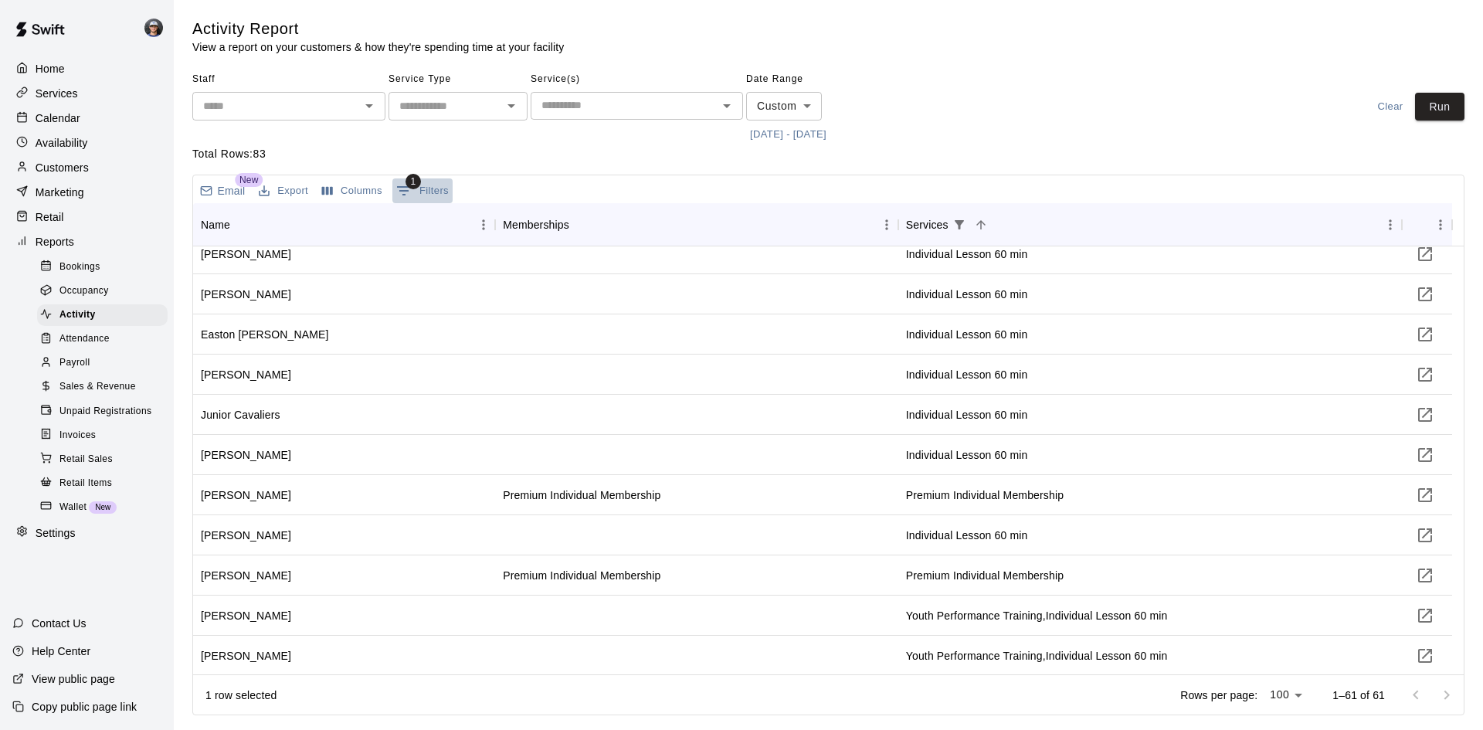
click at [424, 192] on button "1 Filters" at bounding box center [422, 190] width 60 height 25
select select "********"
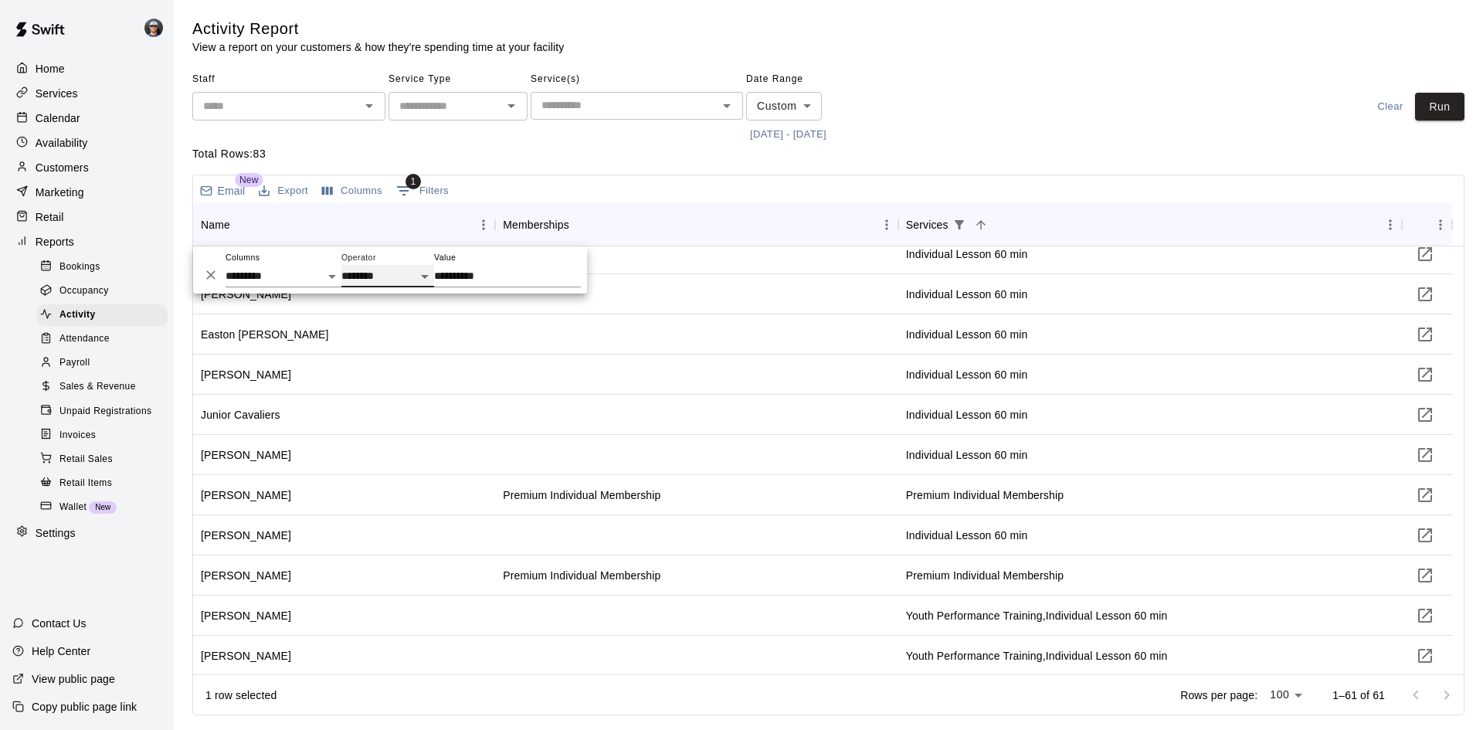
click at [390, 273] on select "**********" at bounding box center [387, 276] width 93 height 22
click at [391, 273] on select "**********" at bounding box center [387, 276] width 93 height 22
click at [1035, 161] on p "Total Rows: 83" at bounding box center [828, 154] width 1272 height 16
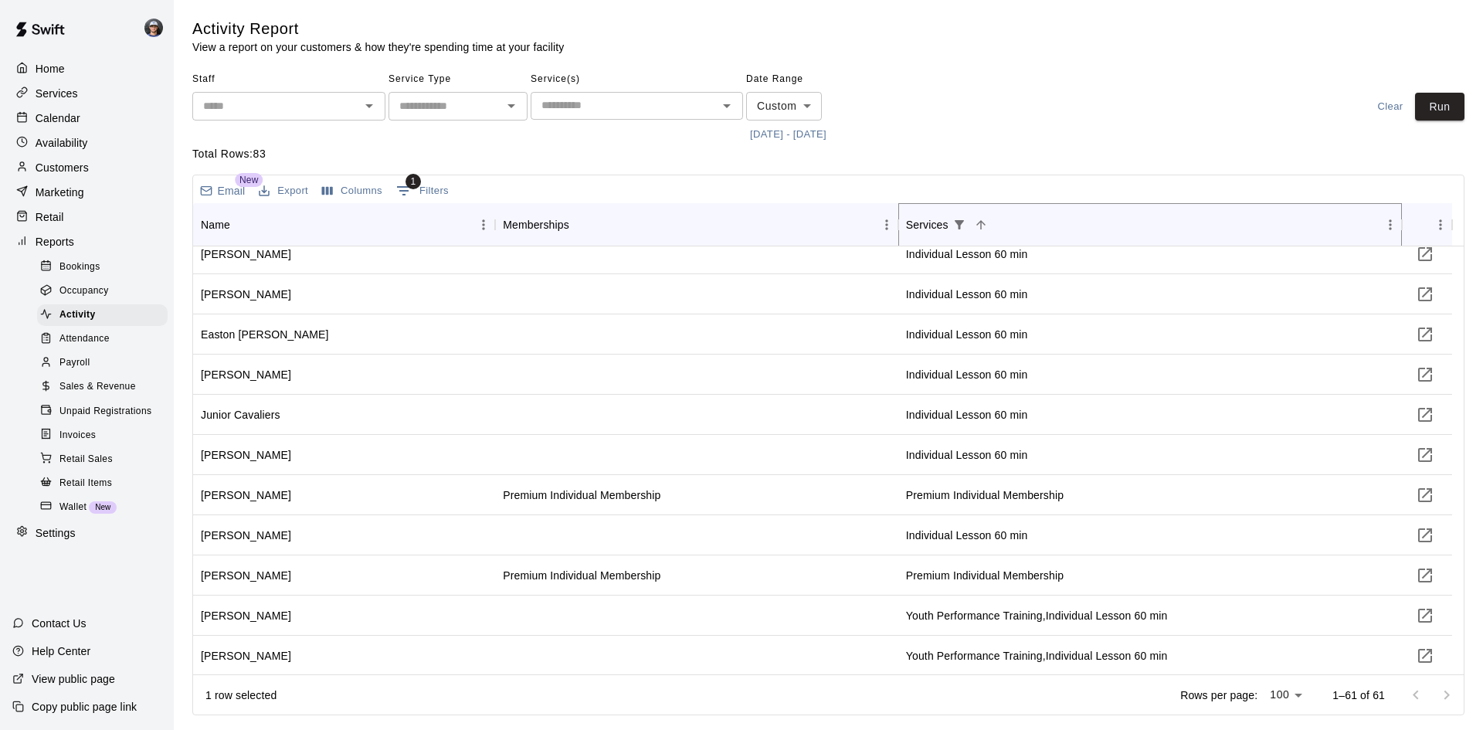
click at [984, 225] on icon "Sort" at bounding box center [981, 225] width 14 height 14
click at [958, 223] on icon "Show filters" at bounding box center [958, 224] width 9 height 9
select select "********"
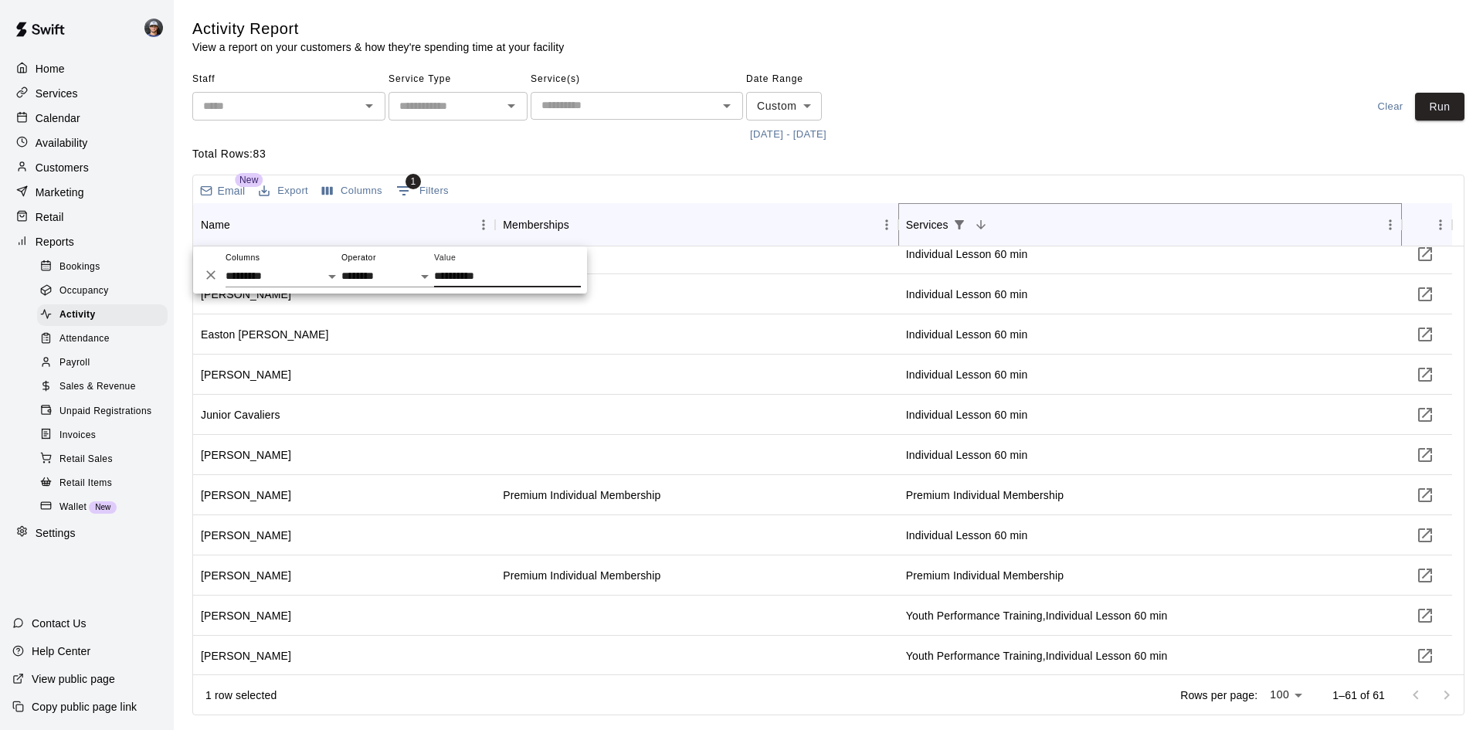
click at [958, 223] on icon "Show filters" at bounding box center [958, 224] width 9 height 9
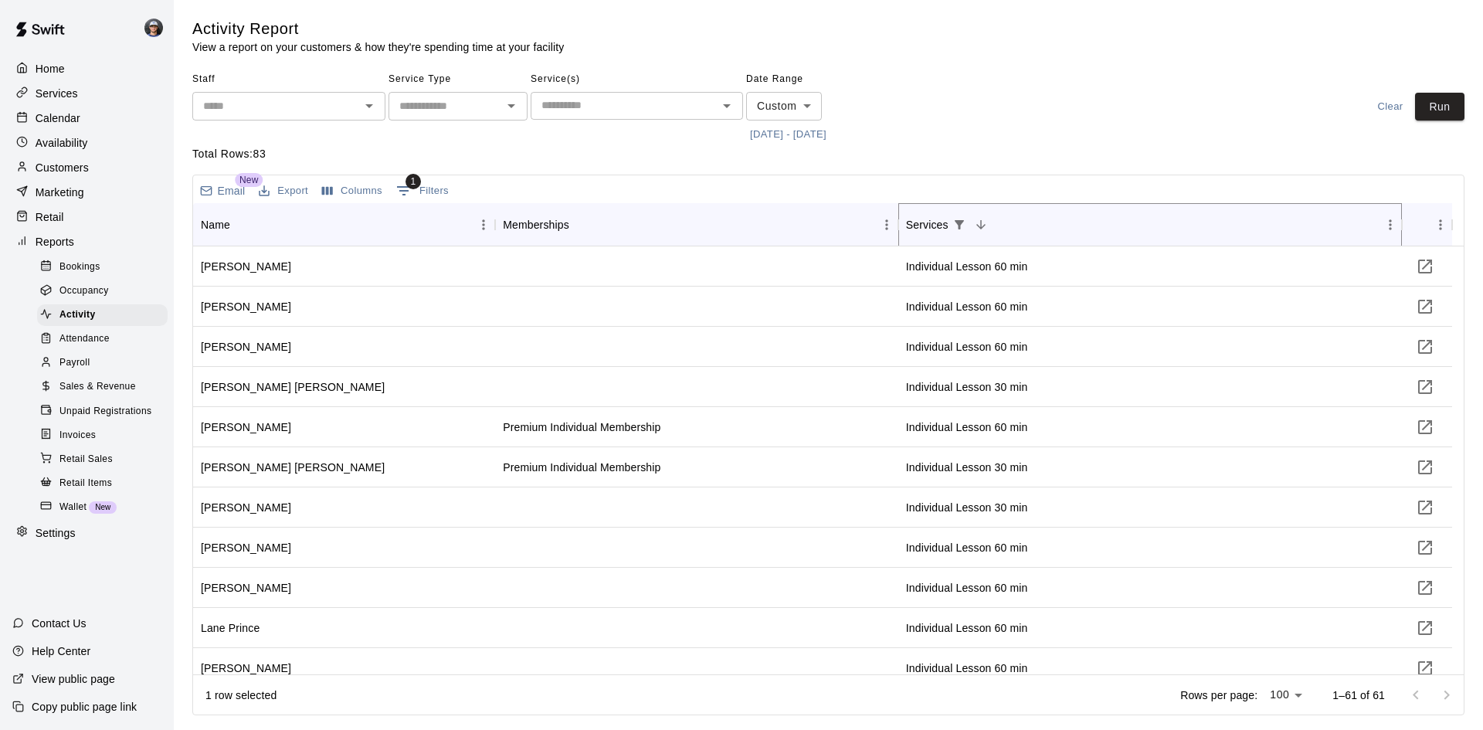
scroll to position [2022, 0]
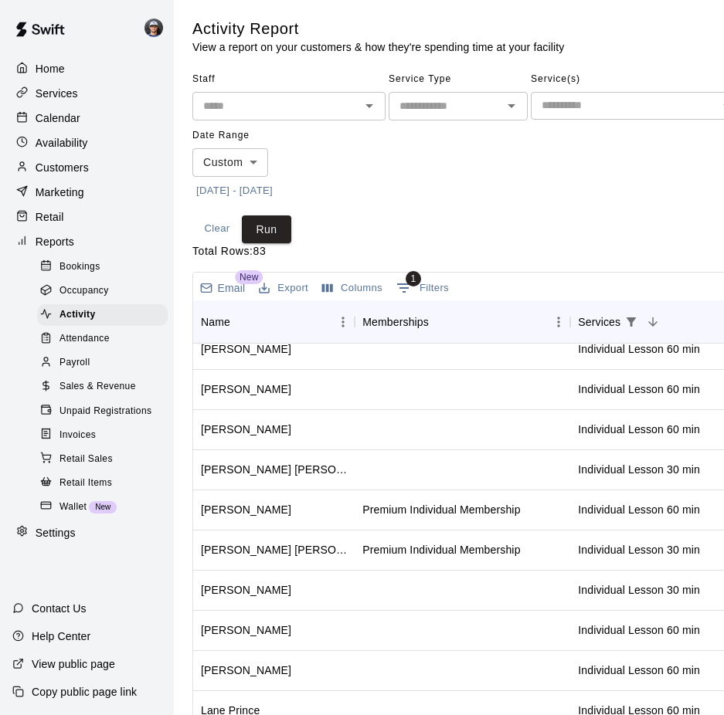
click at [574, 243] on p "Total Rows: 83" at bounding box center [535, 251] width 686 height 16
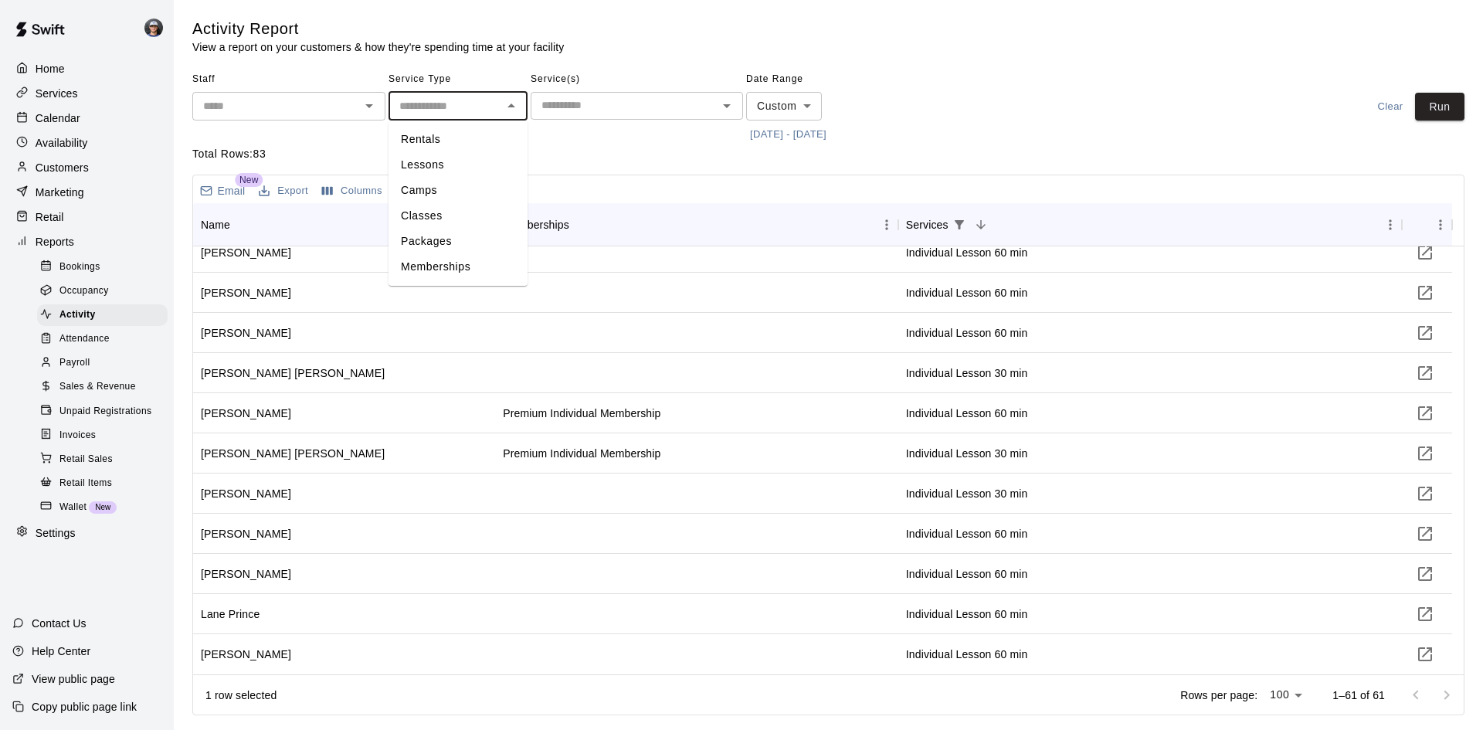
click at [474, 103] on input "text" at bounding box center [445, 106] width 104 height 19
click at [460, 216] on li "Classes" at bounding box center [457, 215] width 139 height 25
type input "*******"
click at [429, 186] on button "1 Filters" at bounding box center [422, 190] width 60 height 25
select select "********"
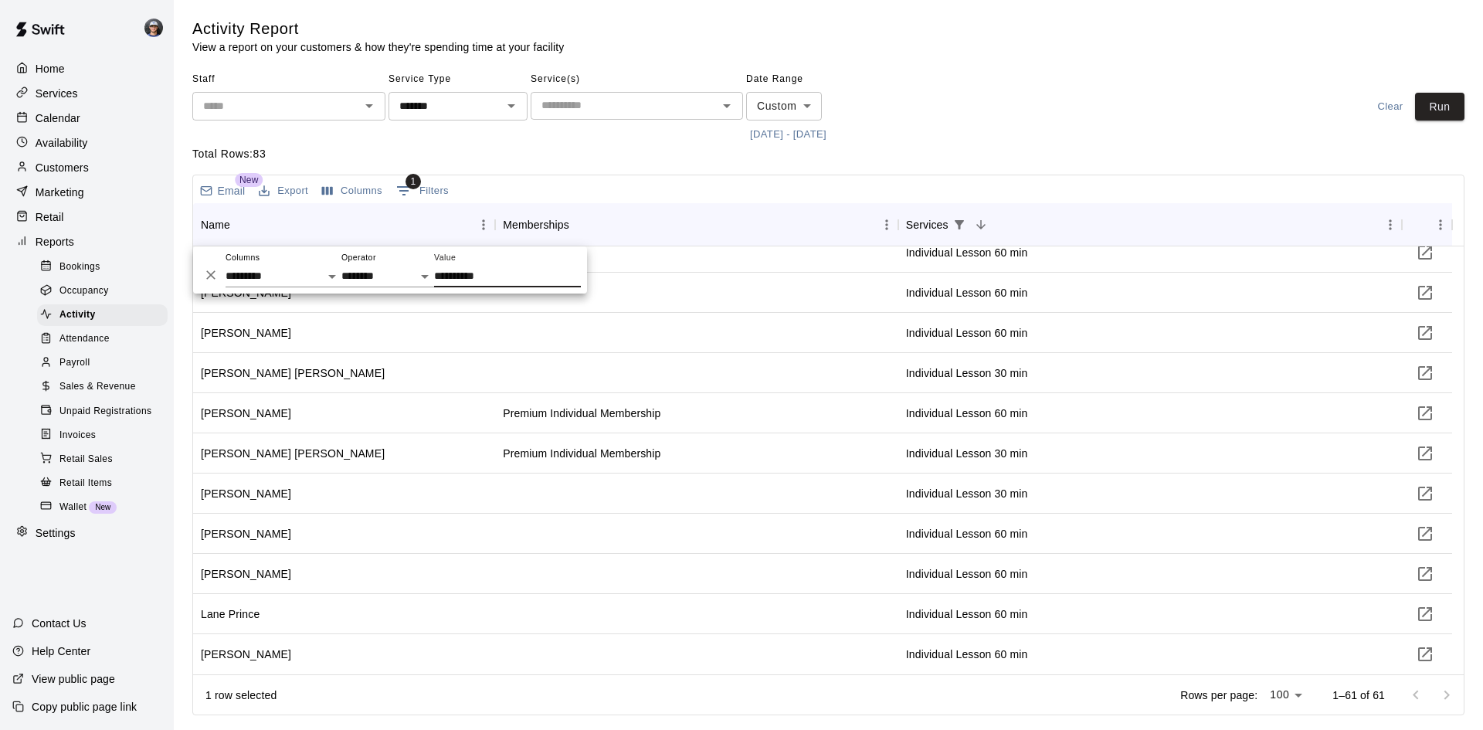
drag, startPoint x: 502, startPoint y: 270, endPoint x: 364, endPoint y: 243, distance: 140.8
click at [371, 247] on div "**********" at bounding box center [390, 269] width 394 height 47
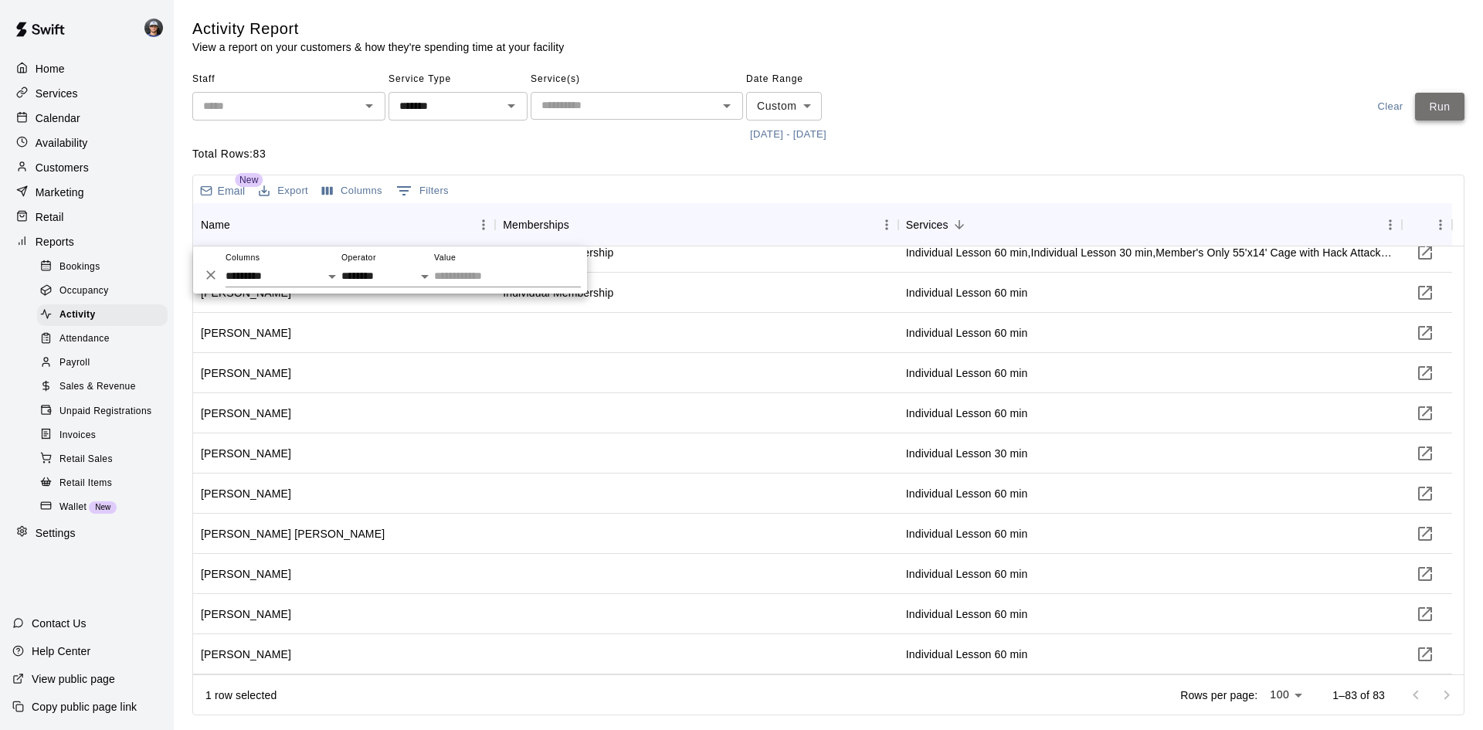
click at [1446, 100] on button "Run" at bounding box center [1439, 107] width 49 height 29
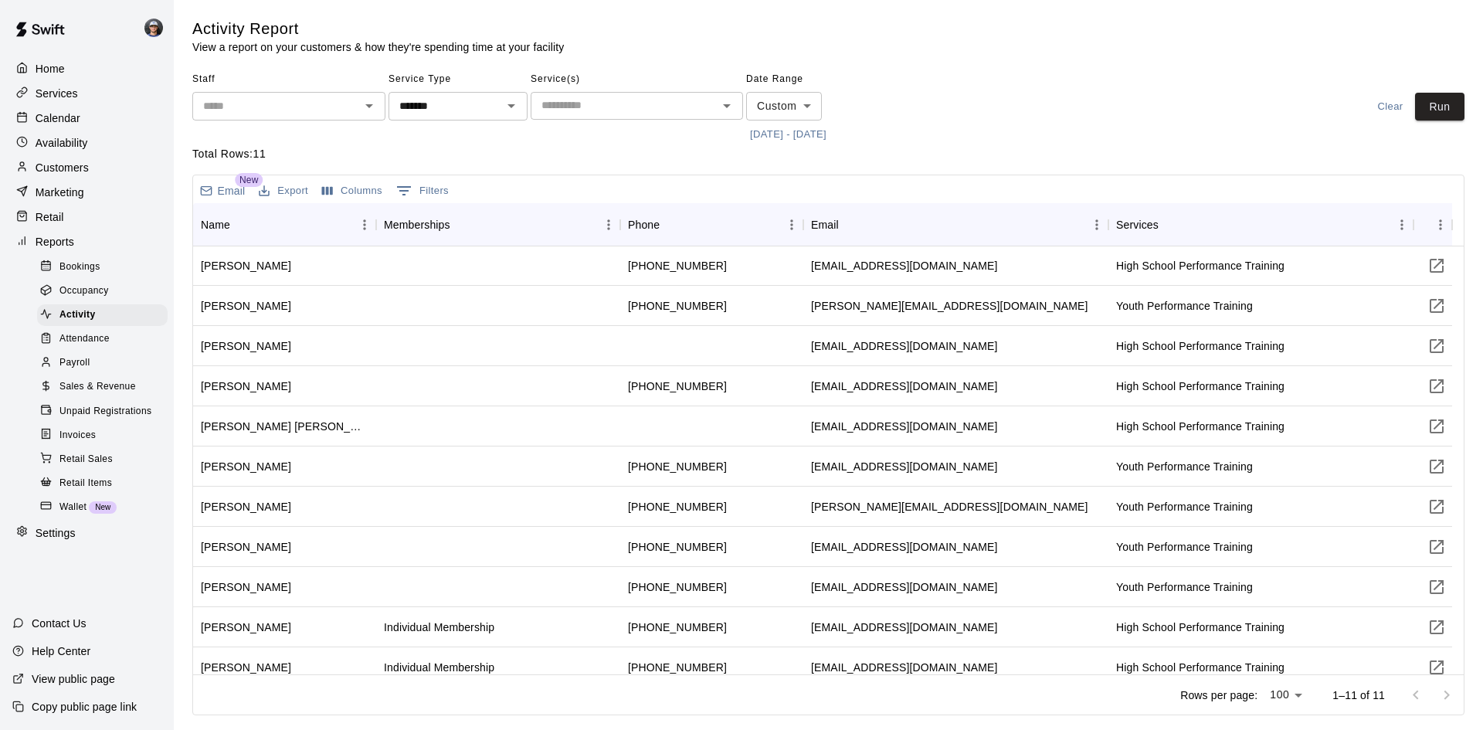
scroll to position [0, 0]
click at [426, 198] on button "0 Filters" at bounding box center [422, 190] width 60 height 25
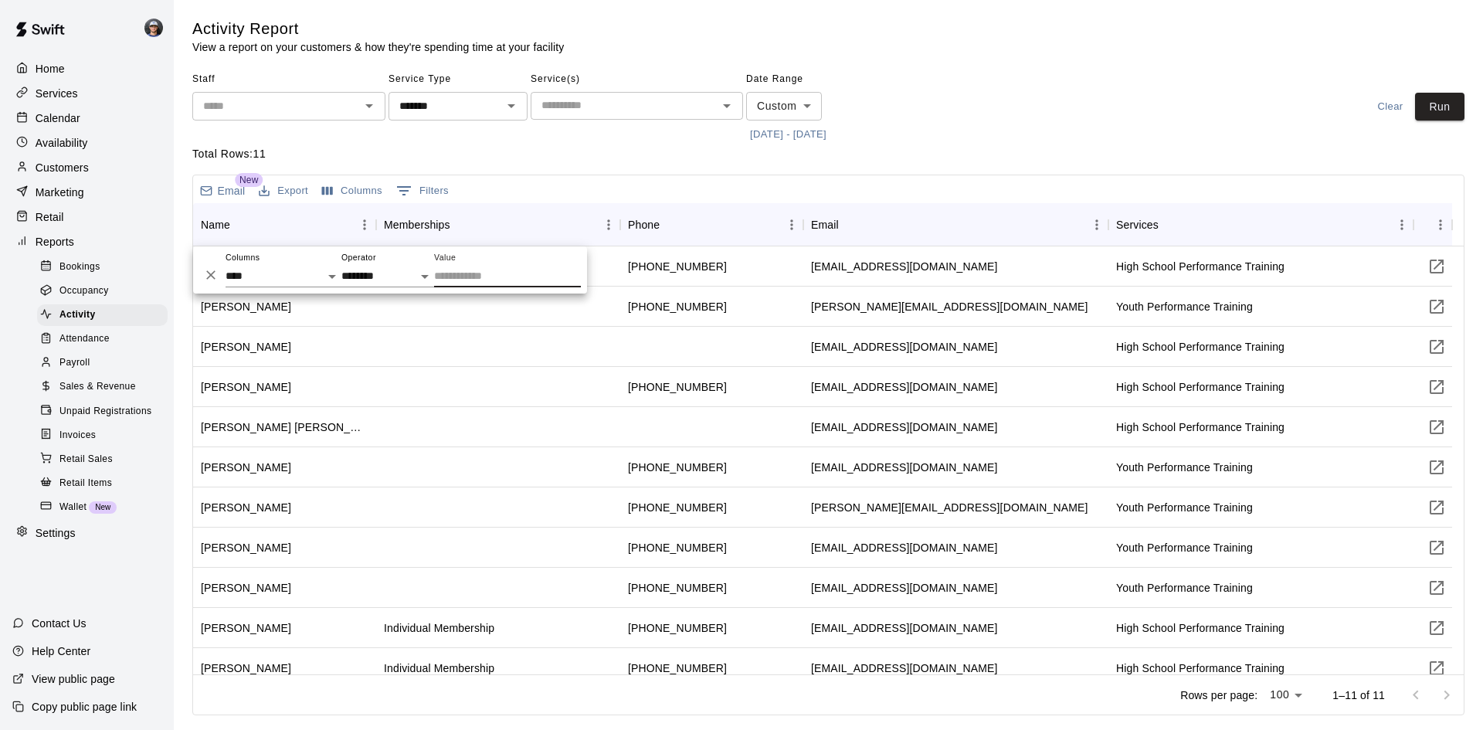
click at [426, 198] on button "0 Filters" at bounding box center [422, 190] width 60 height 25
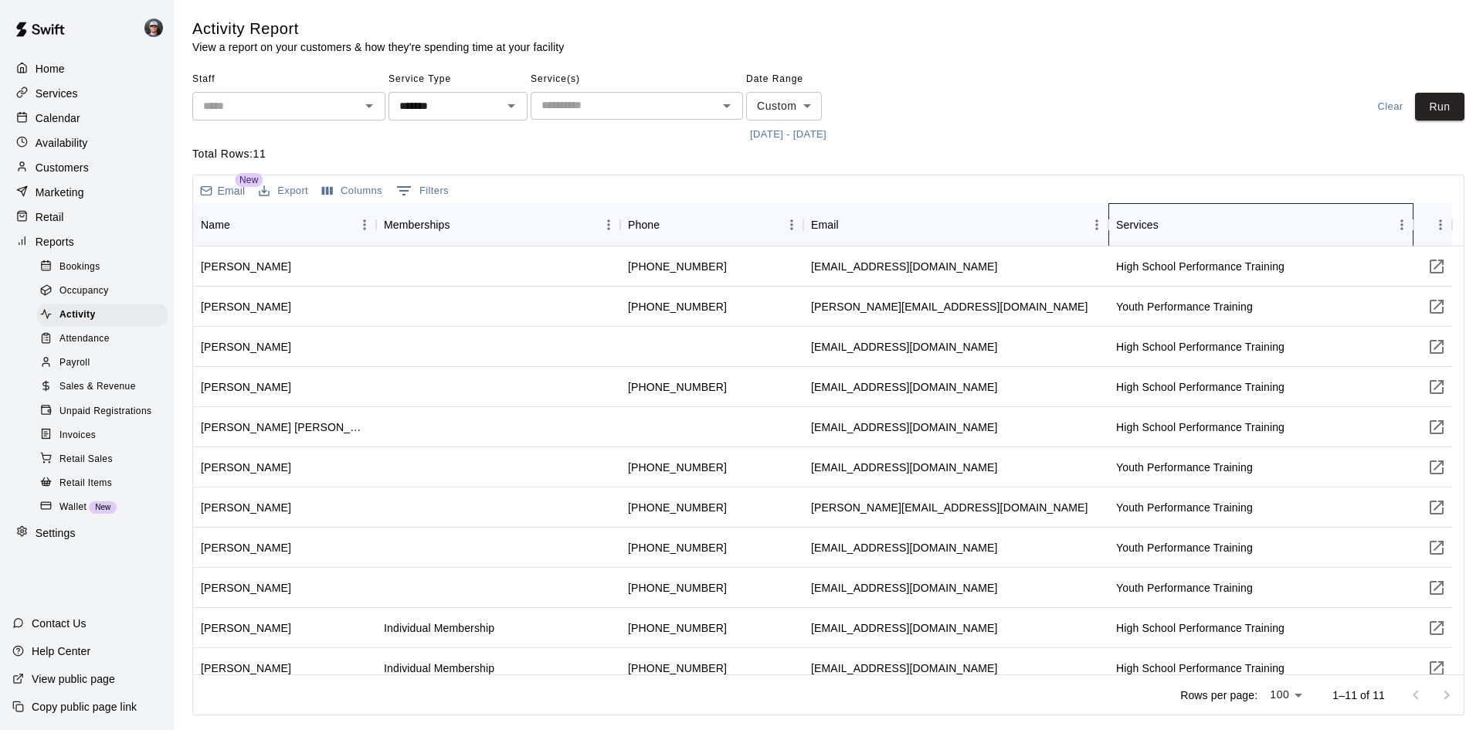
click at [1152, 227] on div "Services" at bounding box center [1137, 224] width 42 height 43
click at [1438, 102] on button "Run" at bounding box center [1439, 107] width 49 height 29
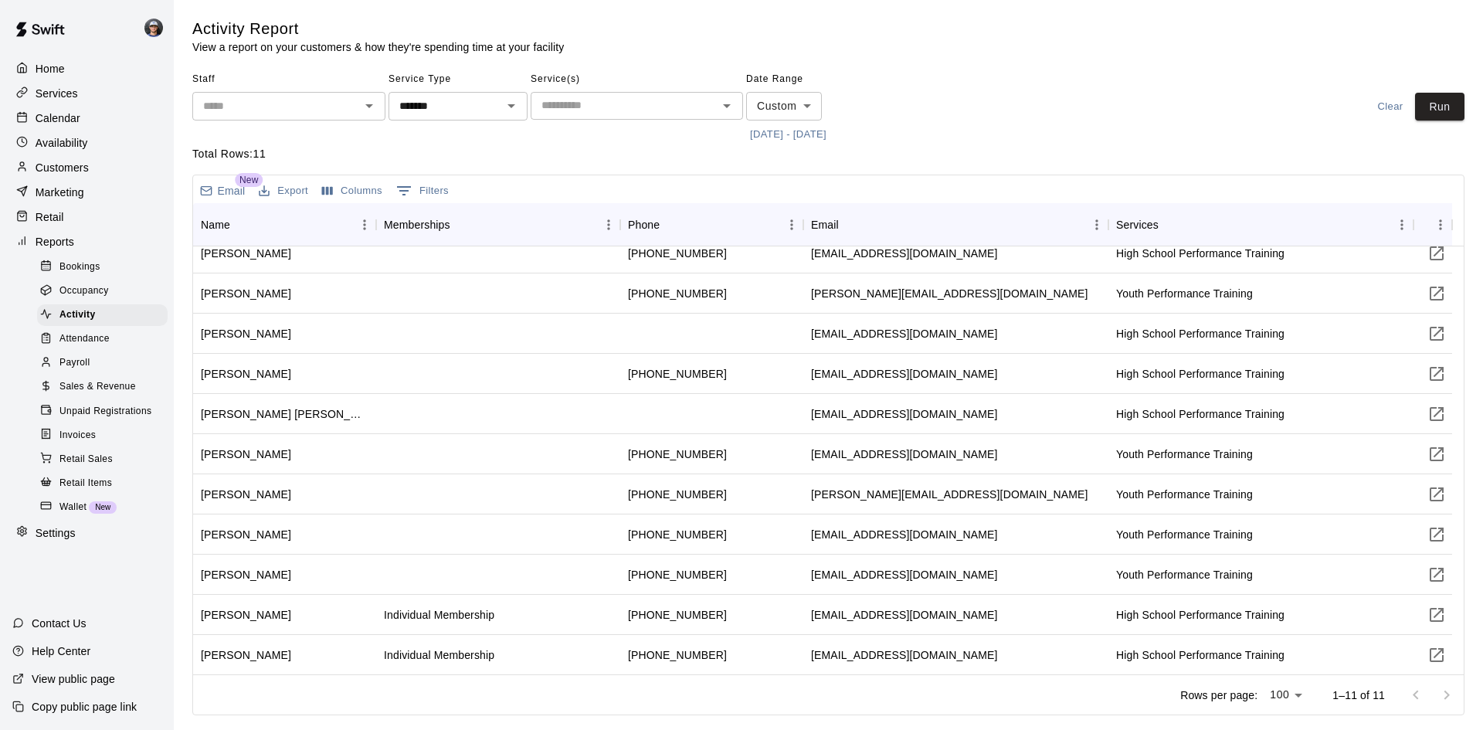
scroll to position [14, 0]
click at [1278, 697] on body "Home Services Calendar Availability Customers Marketing Retail Reports Bookings…" at bounding box center [741, 360] width 1483 height 721
click at [1395, 705] on div at bounding box center [741, 365] width 1483 height 730
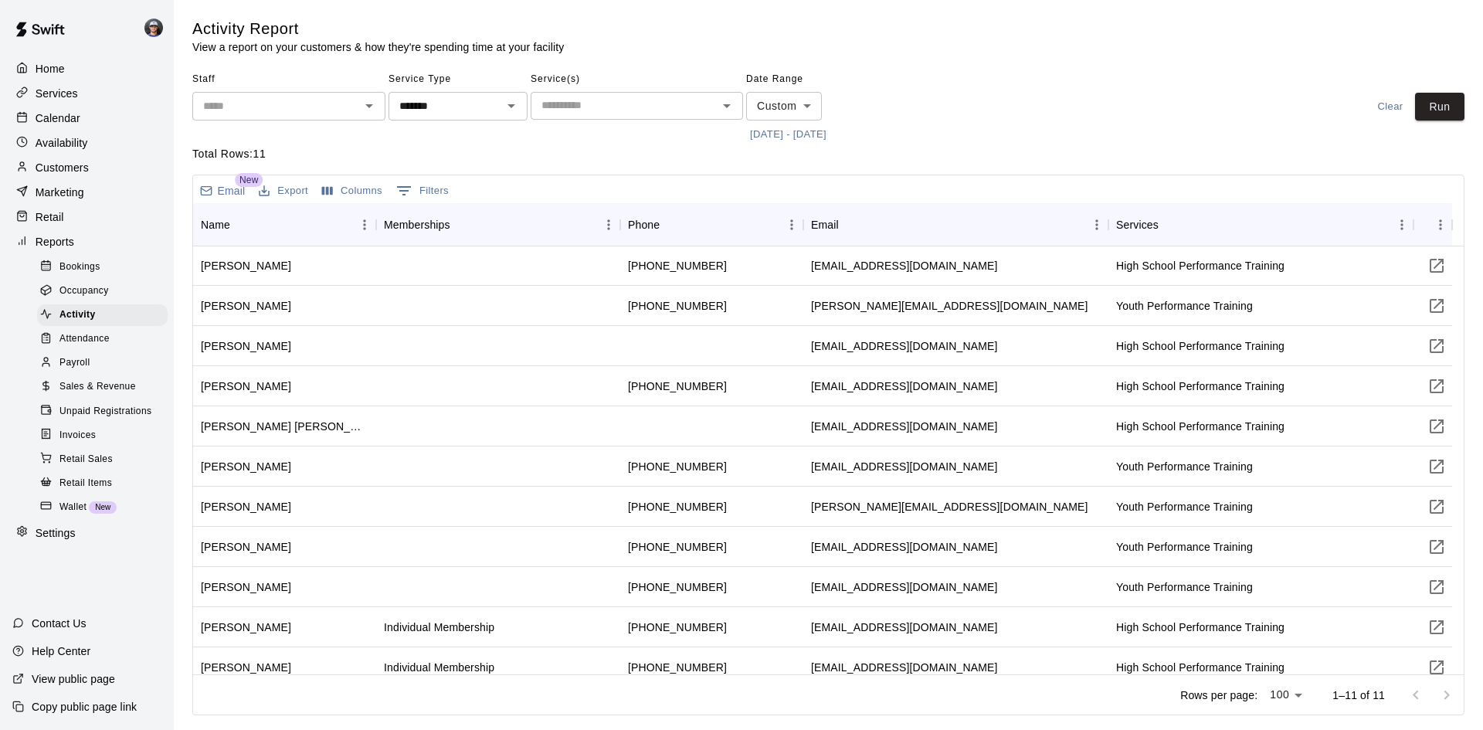
scroll to position [0, 0]
click at [1177, 266] on div "High School Performance Training" at bounding box center [1200, 266] width 168 height 15
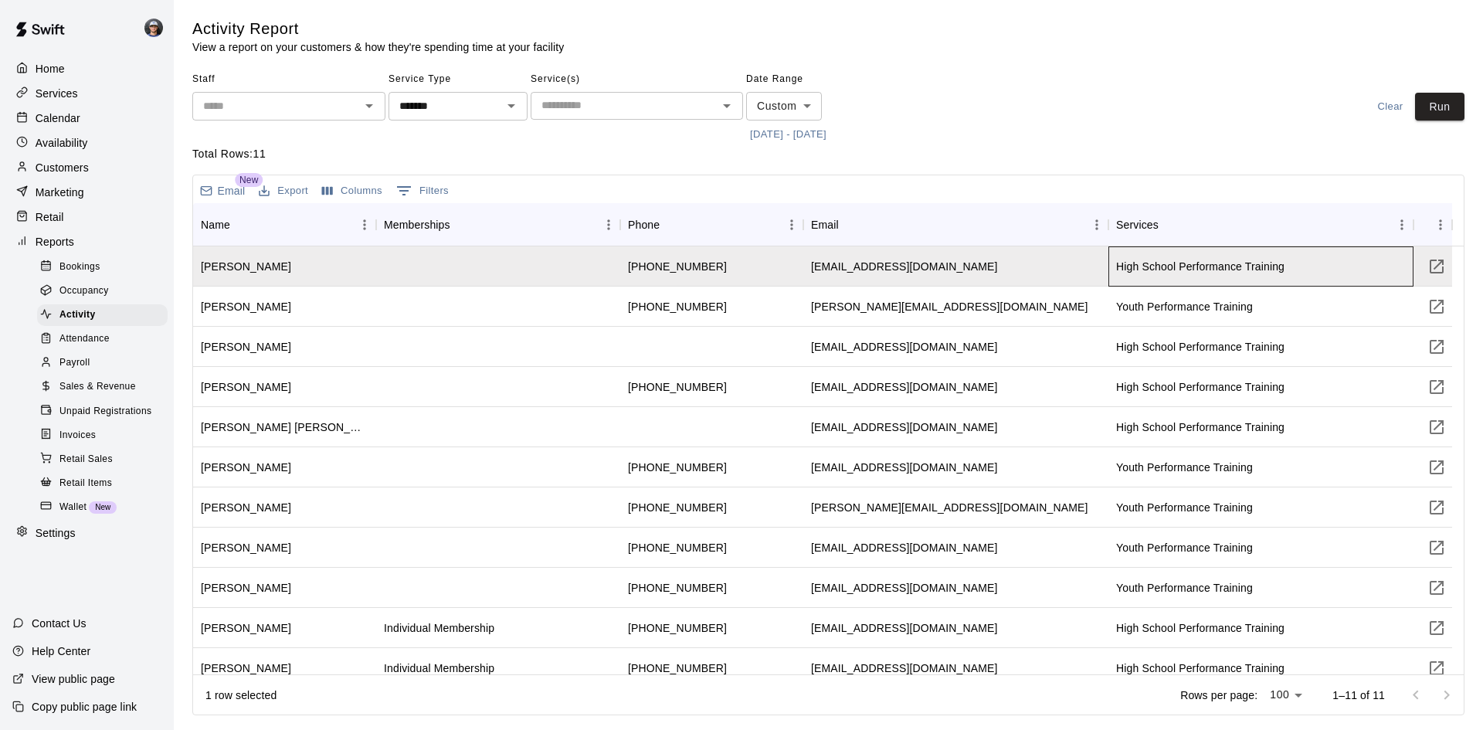
click at [1225, 269] on div "High School Performance Training" at bounding box center [1200, 266] width 168 height 15
click at [1223, 269] on div "High School Performance Training" at bounding box center [1200, 266] width 168 height 15
click at [934, 315] on div "[PERSON_NAME][EMAIL_ADDRESS][DOMAIN_NAME]" at bounding box center [955, 306] width 305 height 40
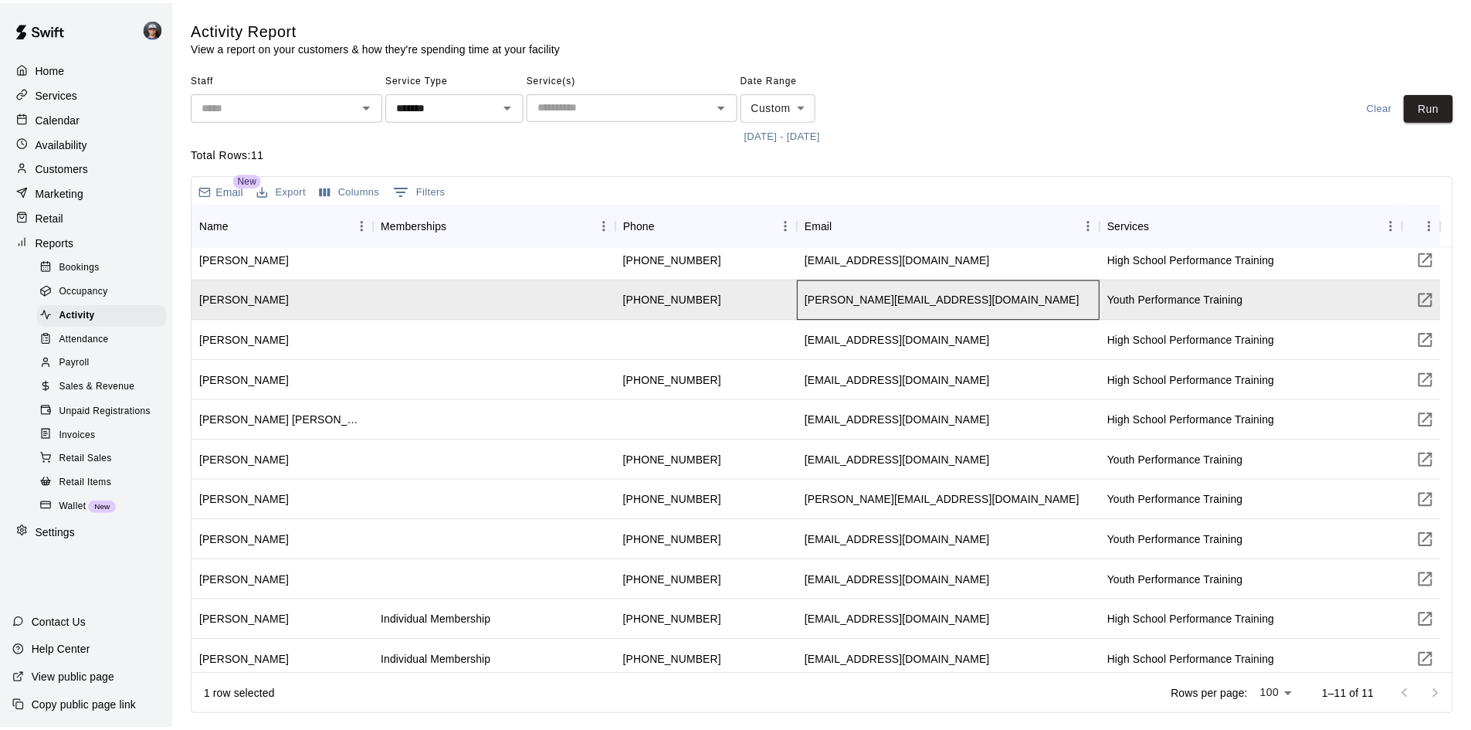
scroll to position [14, 0]
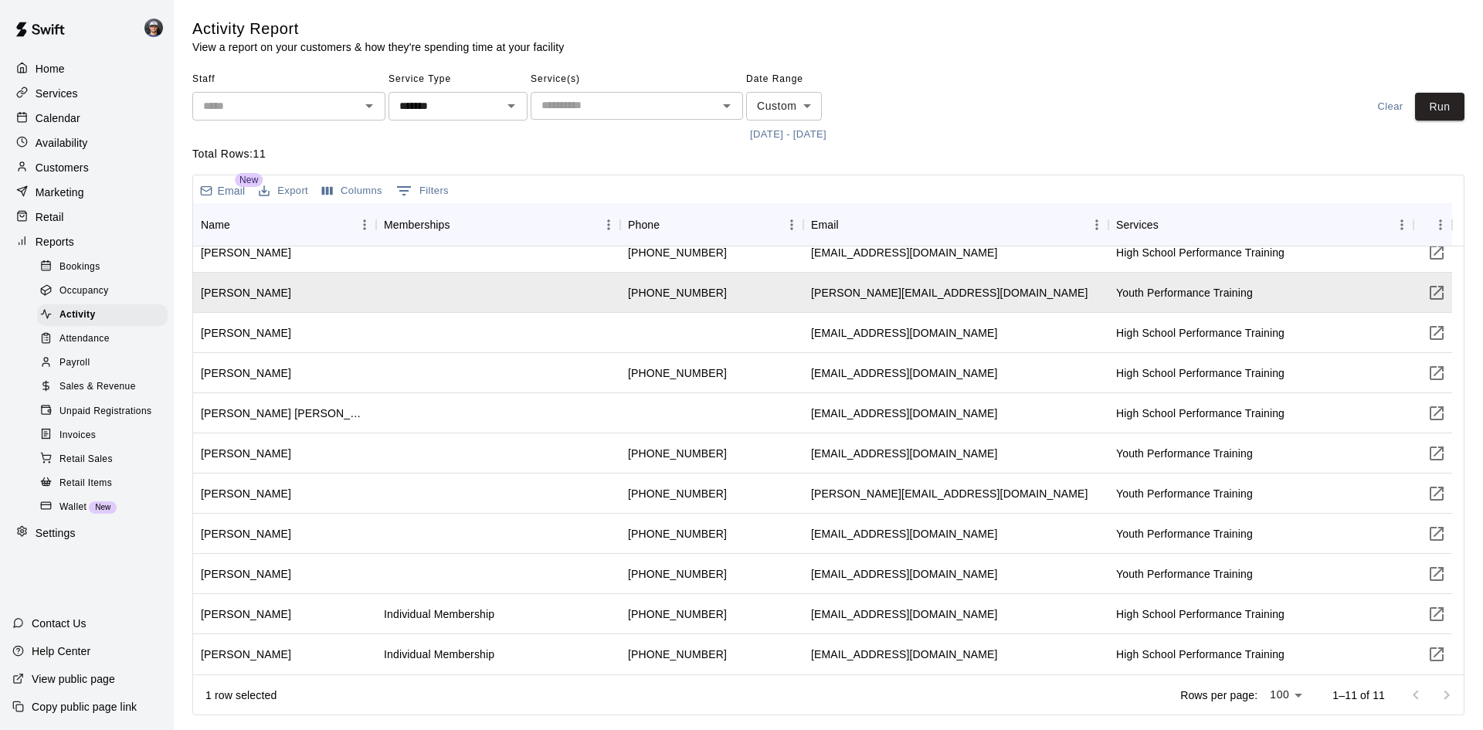
click at [94, 395] on span "Sales & Revenue" at bounding box center [97, 386] width 76 height 15
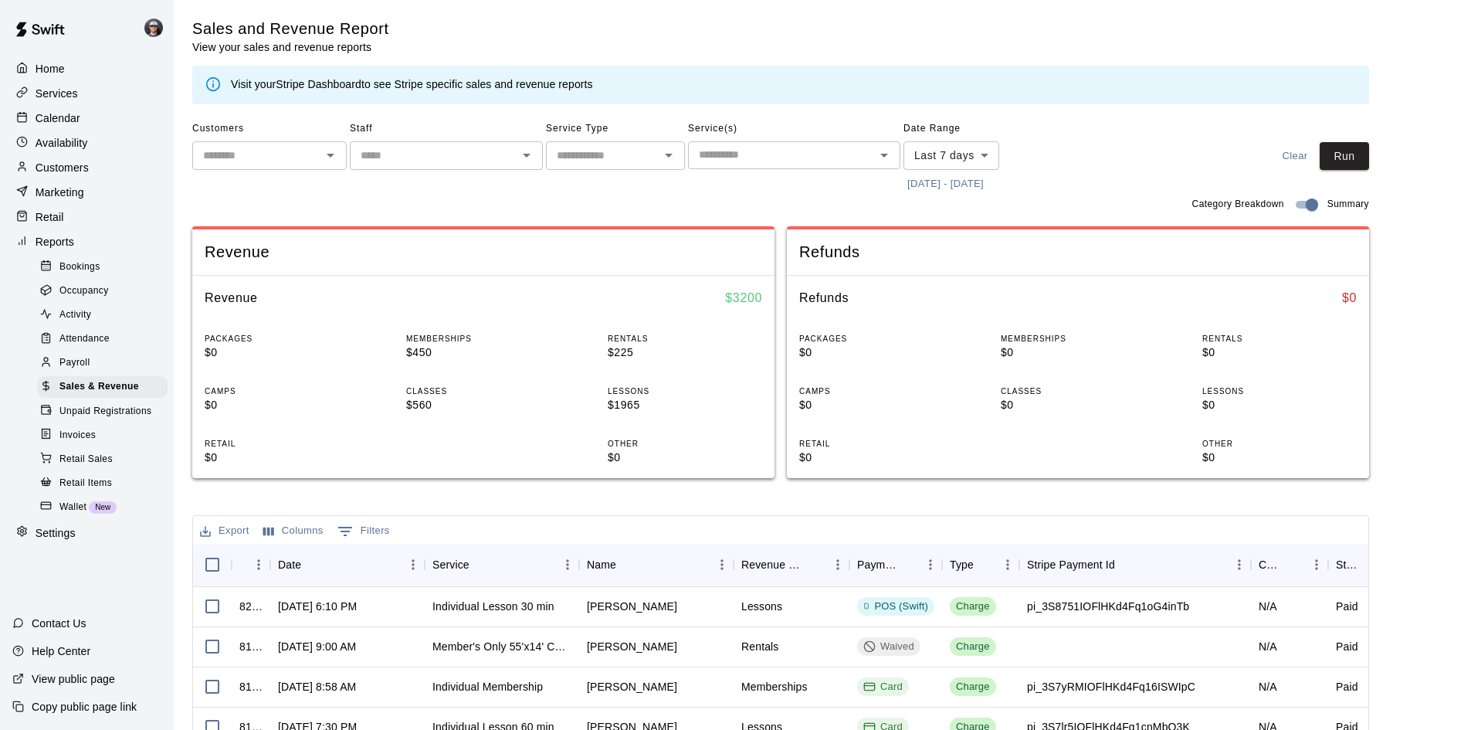
click at [705, 151] on input "text" at bounding box center [782, 154] width 178 height 19
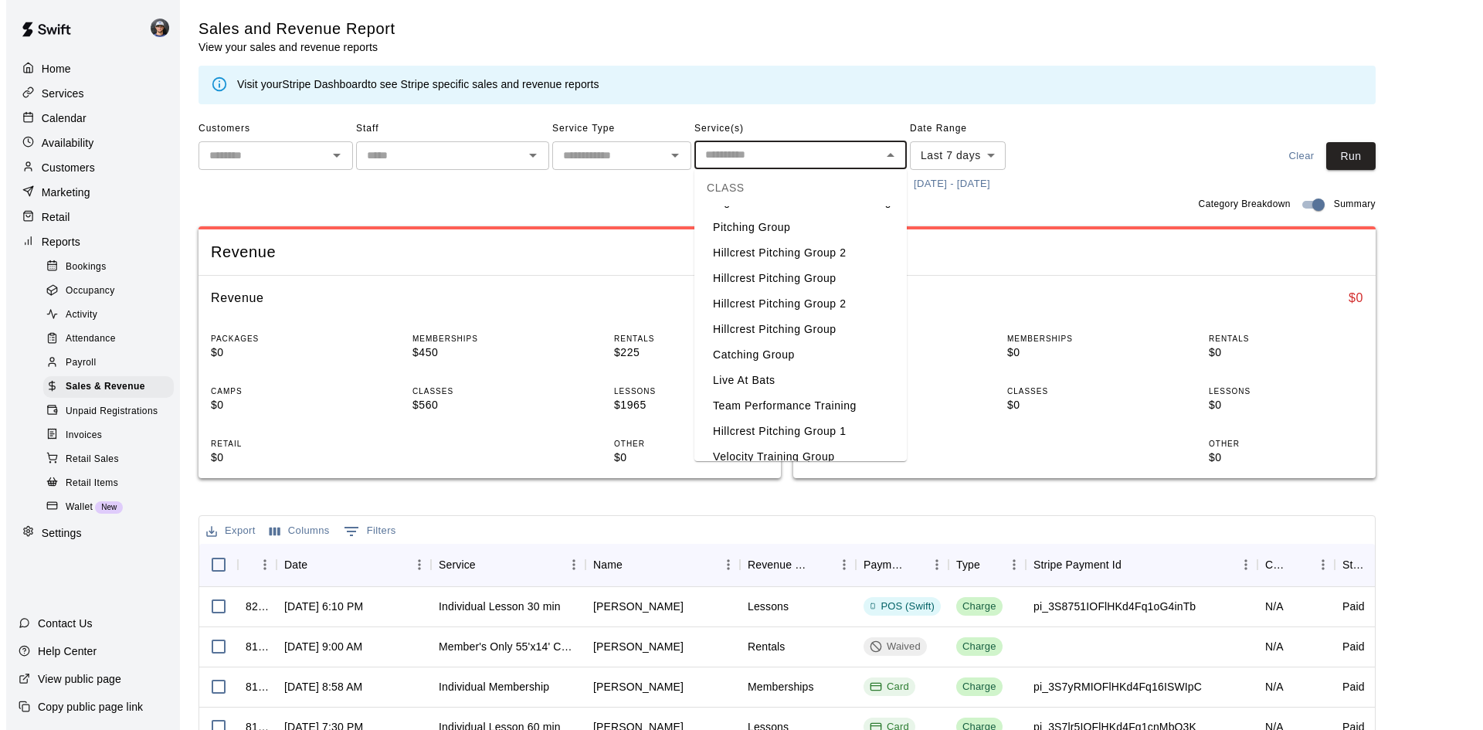
scroll to position [618, 0]
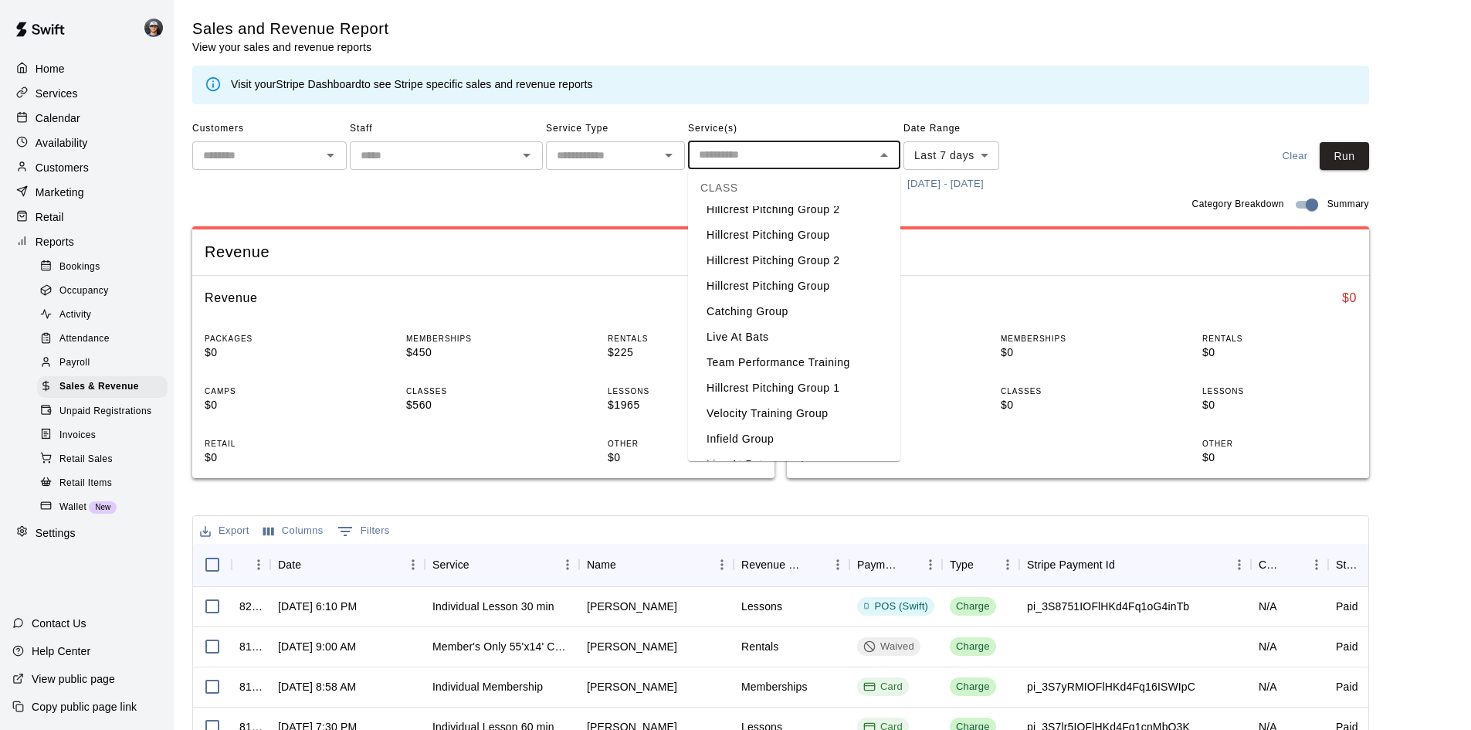
drag, startPoint x: 760, startPoint y: 209, endPoint x: 773, endPoint y: 205, distance: 13.7
click at [764, 171] on li "High School Performance Training" at bounding box center [794, 158] width 212 height 25
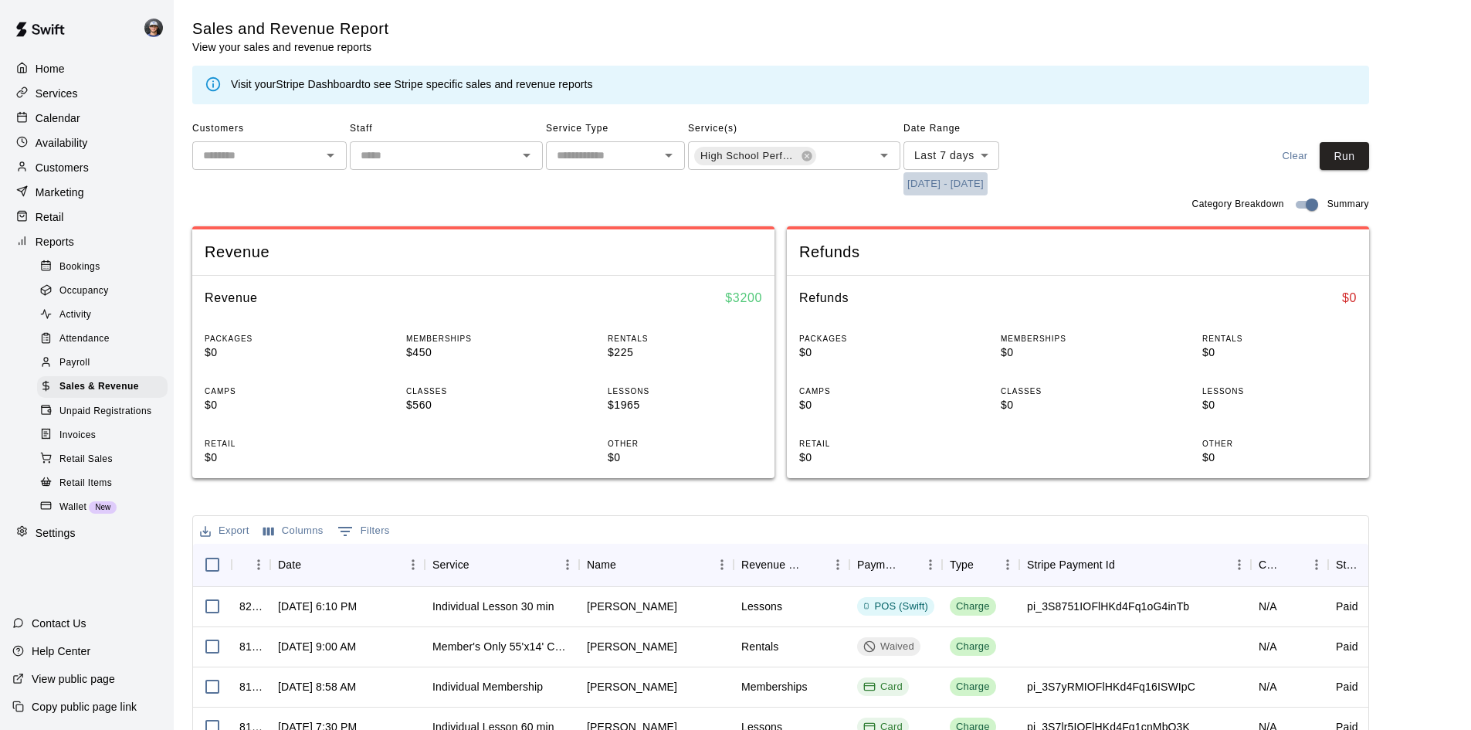
click at [970, 189] on button "[DATE] - [DATE]" at bounding box center [945, 184] width 84 height 24
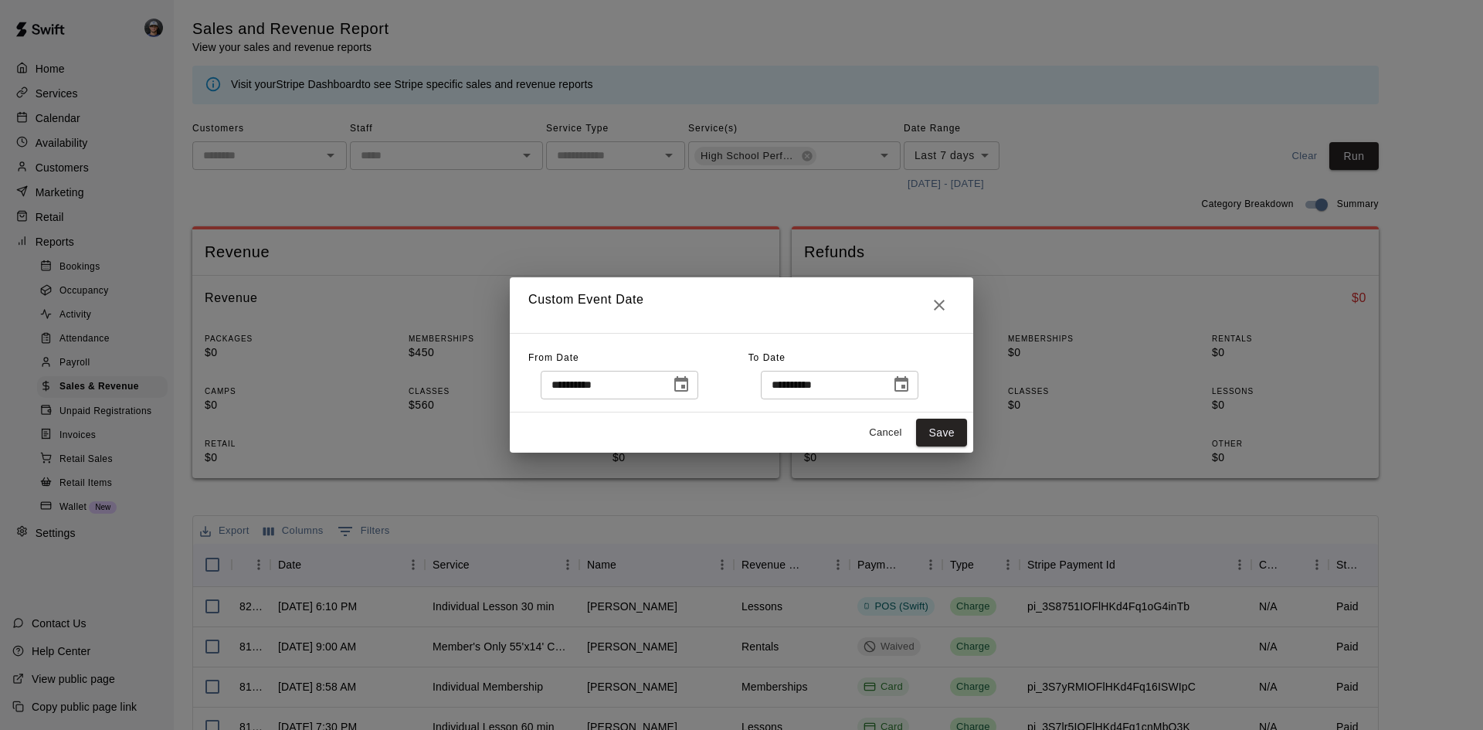
click at [698, 391] on div "**********" at bounding box center [620, 385] width 158 height 29
click at [698, 398] on div "**********" at bounding box center [620, 385] width 158 height 29
click at [690, 391] on icon "Choose date, selected date is Sep 10, 2025" at bounding box center [681, 384] width 19 height 19
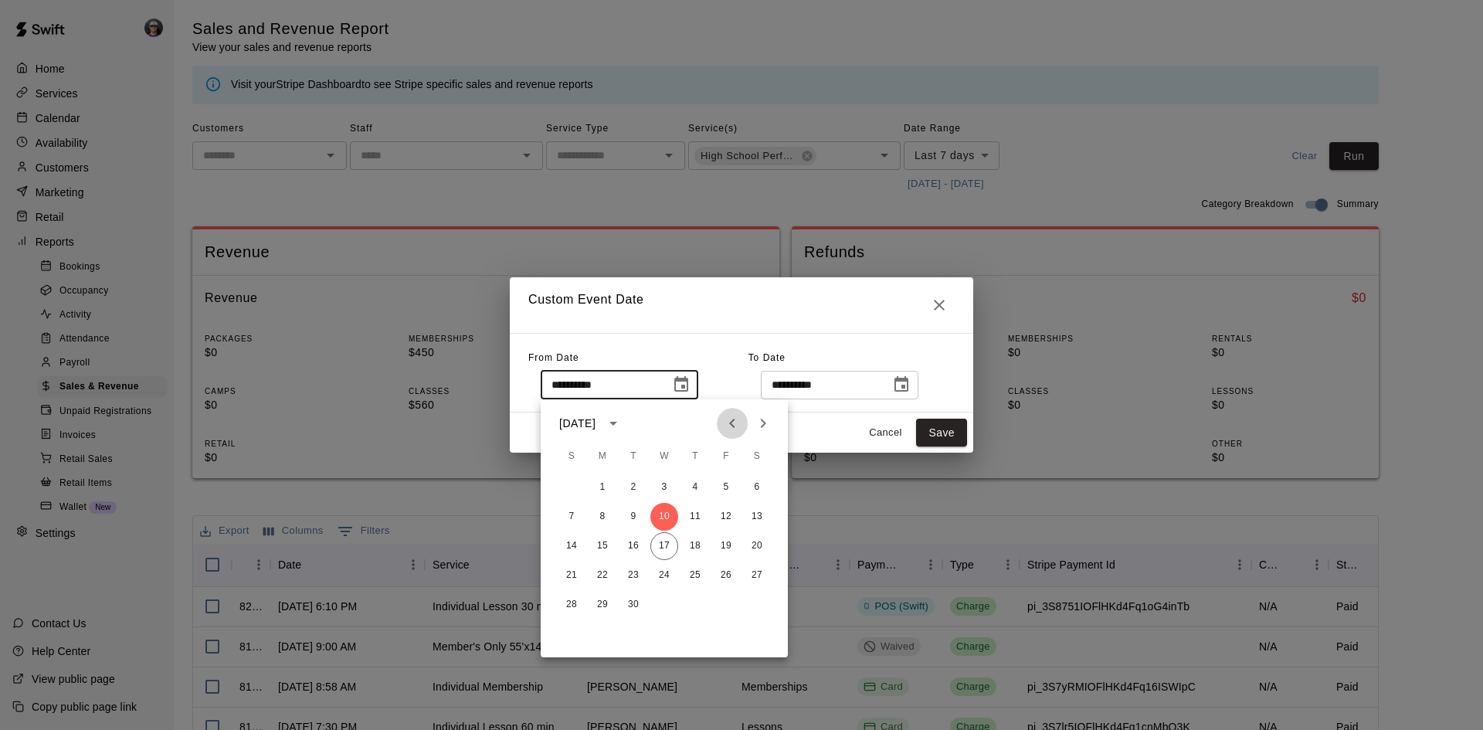
click at [737, 419] on icon "Previous month" at bounding box center [732, 423] width 19 height 19
drag, startPoint x: 726, startPoint y: 485, endPoint x: 770, endPoint y: 457, distance: 52.1
click at [726, 484] on button "1" at bounding box center [726, 487] width 28 height 28
type input "**********"
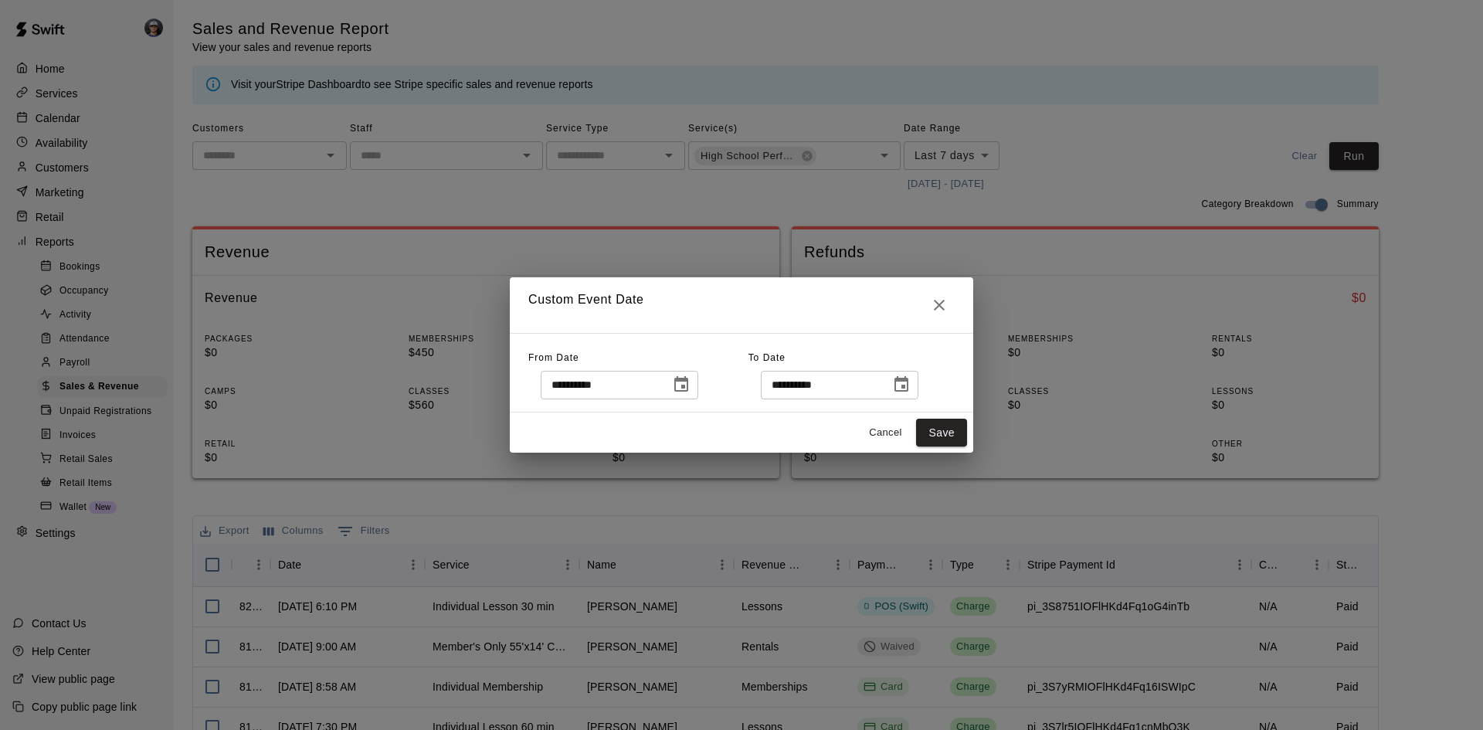
click at [937, 399] on div "**********" at bounding box center [741, 373] width 463 height 80
click at [910, 392] on icon "Choose date, selected date is Sep 17, 2025" at bounding box center [901, 384] width 19 height 19
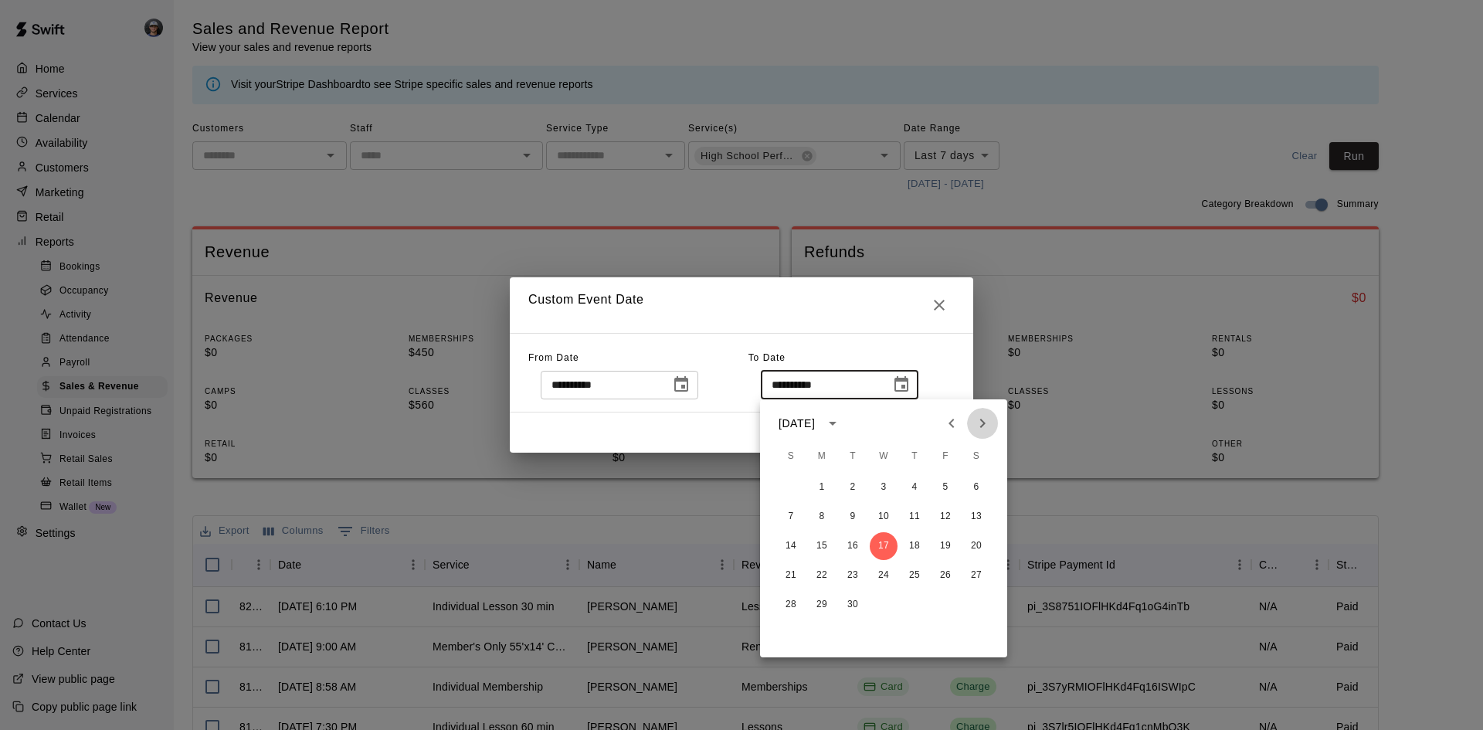
click at [987, 424] on icon "Next month" at bounding box center [982, 423] width 19 height 19
click at [959, 418] on icon "Previous month" at bounding box center [951, 423] width 19 height 19
click at [795, 636] on button "31" at bounding box center [791, 634] width 28 height 28
type input "**********"
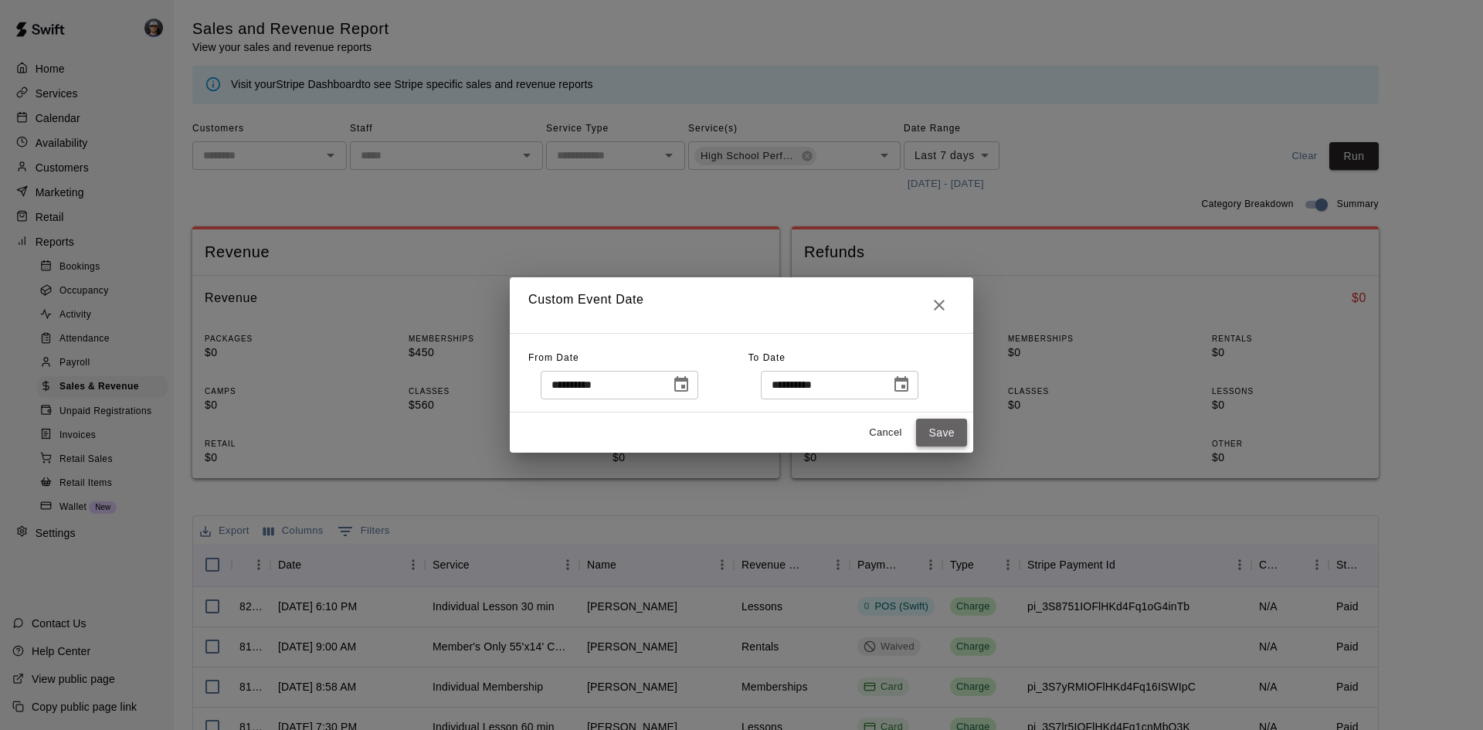
click at [937, 439] on button "Save" at bounding box center [941, 433] width 51 height 29
type input "******"
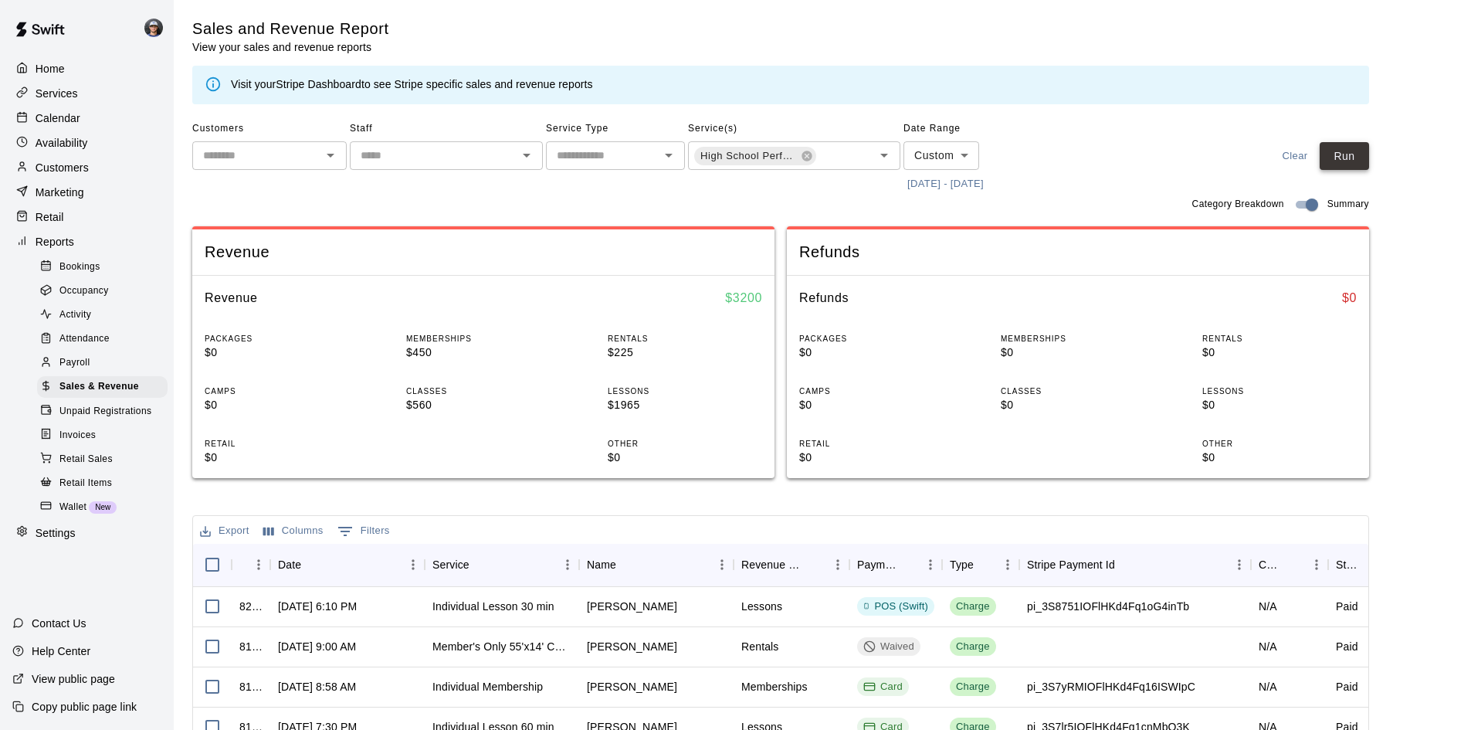
click at [1368, 154] on button "Run" at bounding box center [1344, 156] width 49 height 29
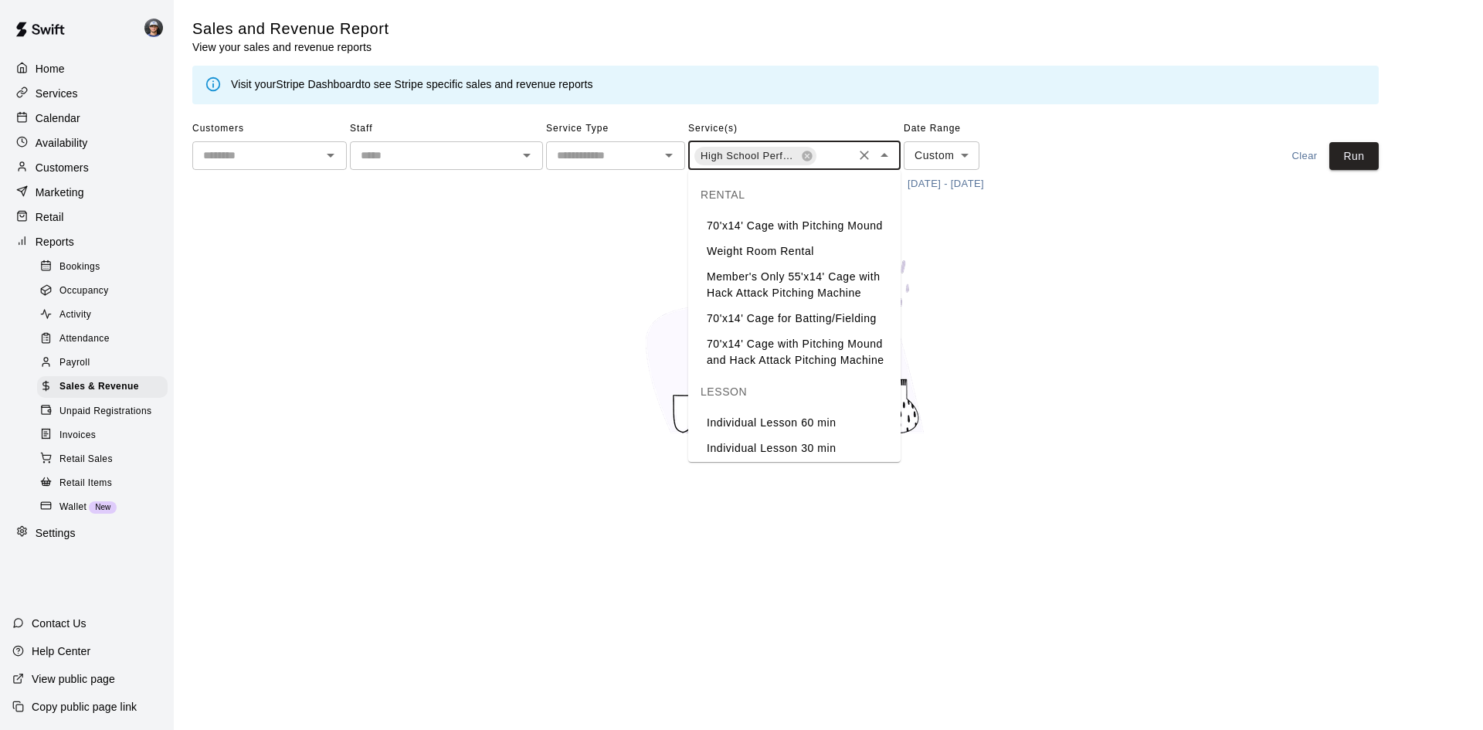
click at [840, 154] on input "text" at bounding box center [834, 156] width 32 height 19
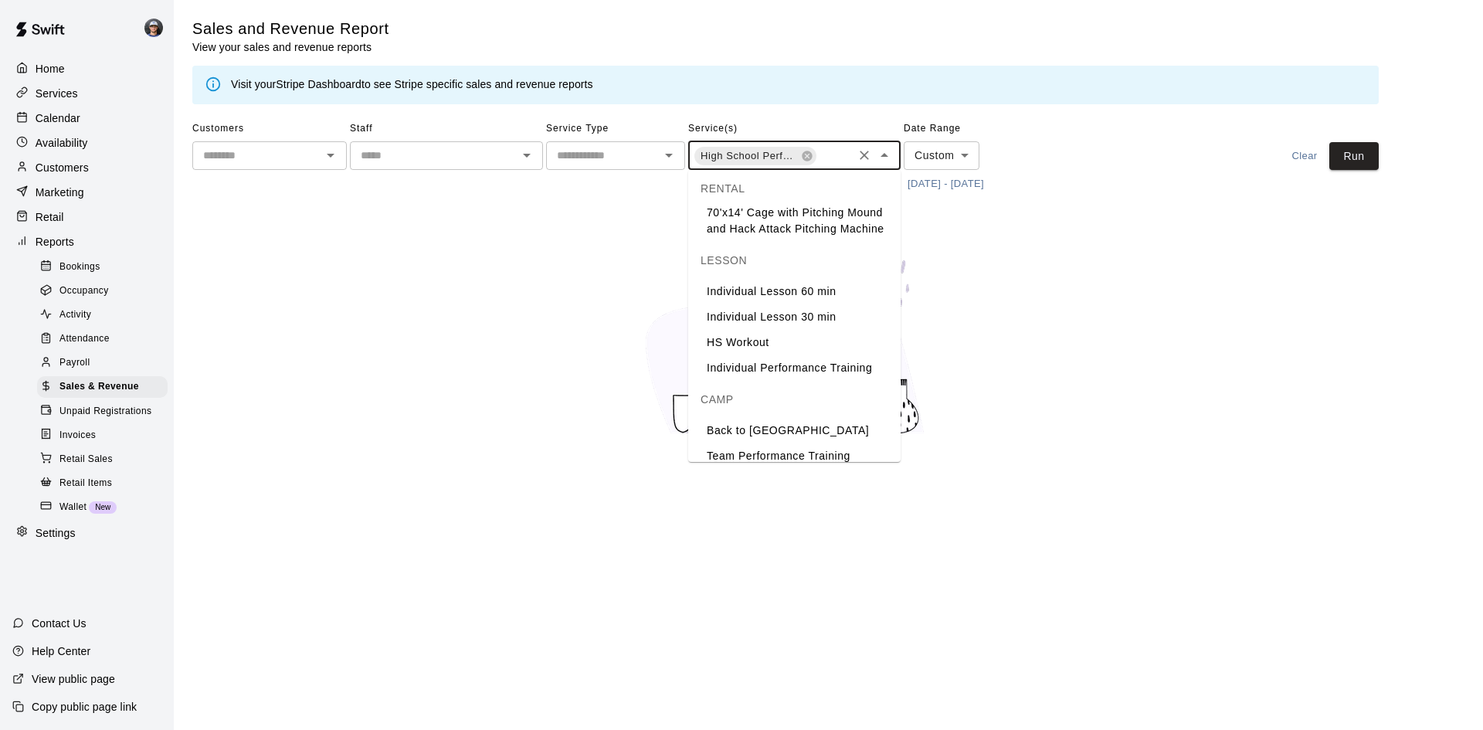
scroll to position [154, 0]
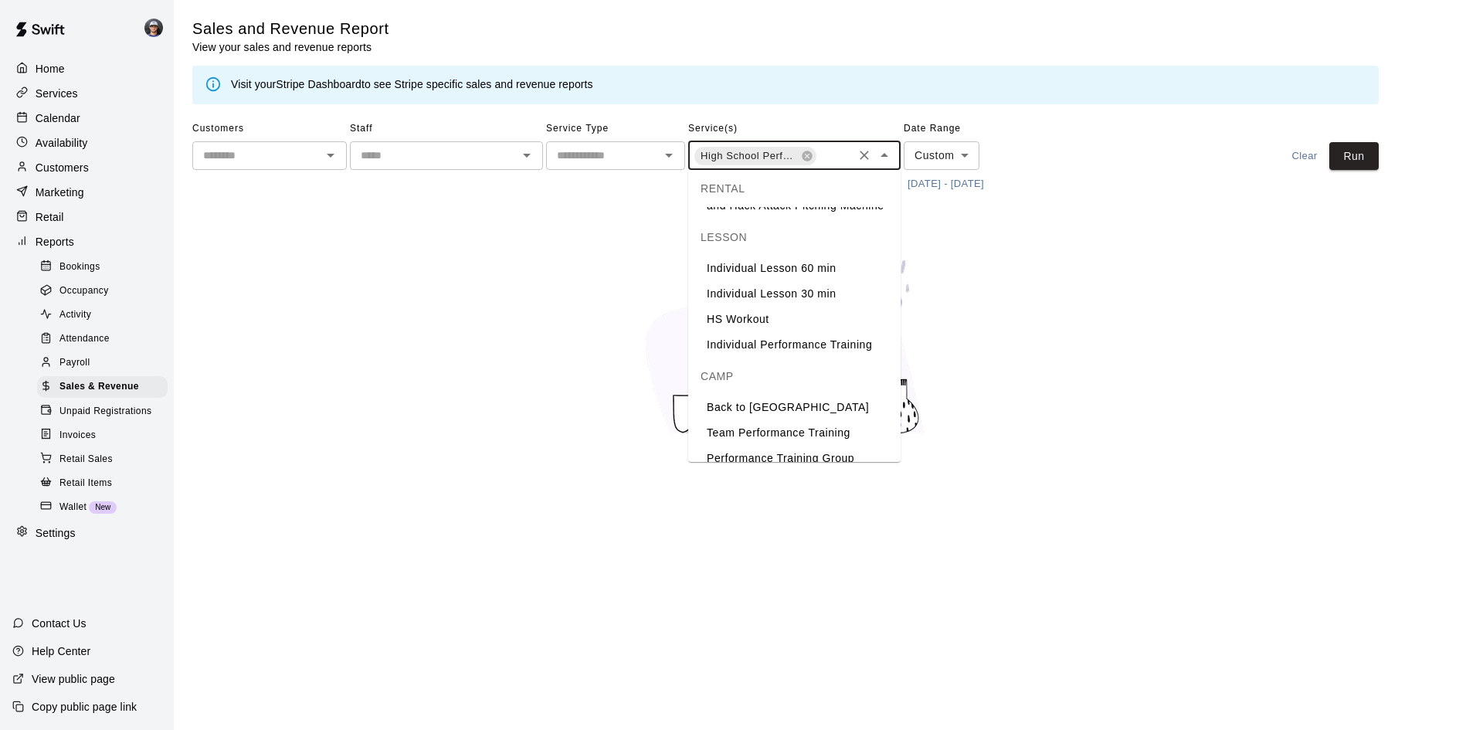
click at [727, 332] on li "HS Workout" at bounding box center [794, 319] width 212 height 25
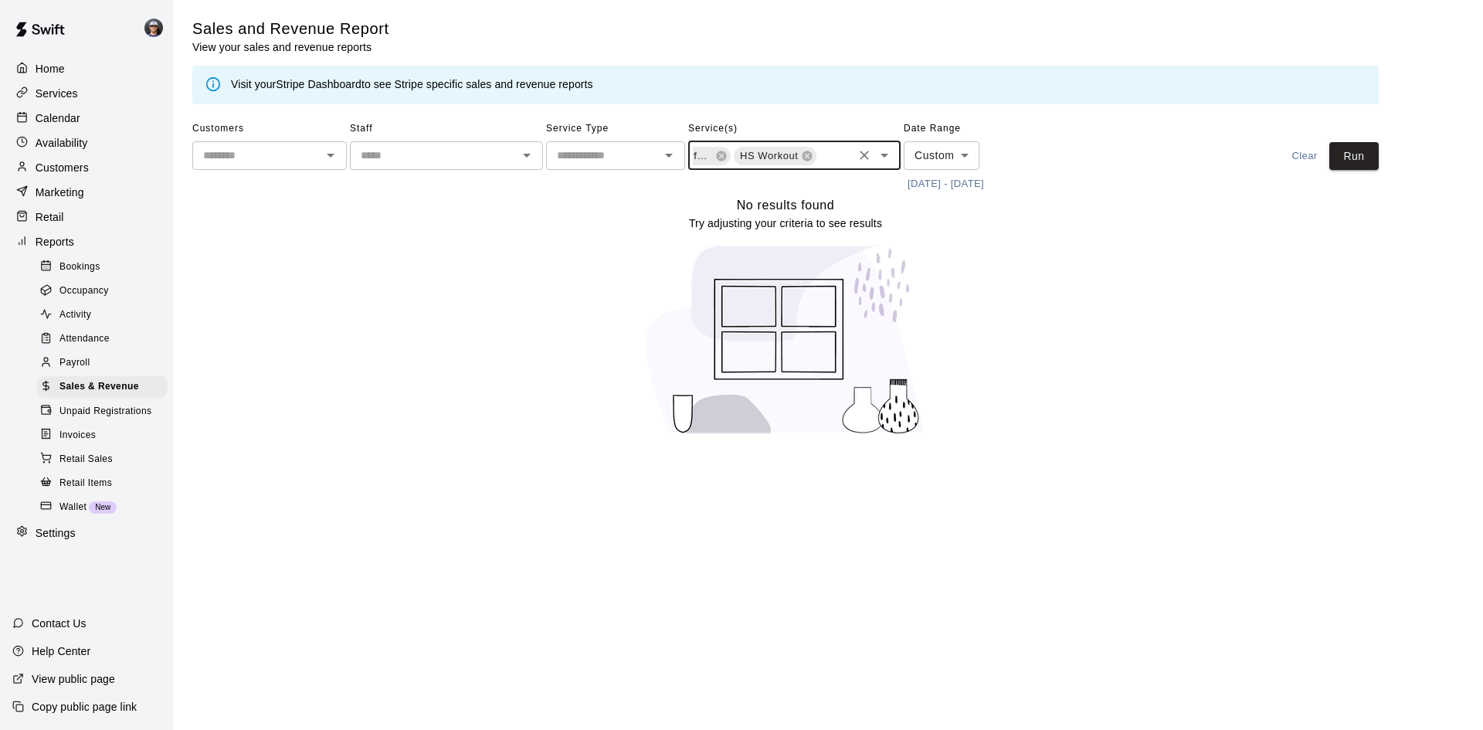
click at [840, 158] on input "text" at bounding box center [834, 156] width 32 height 19
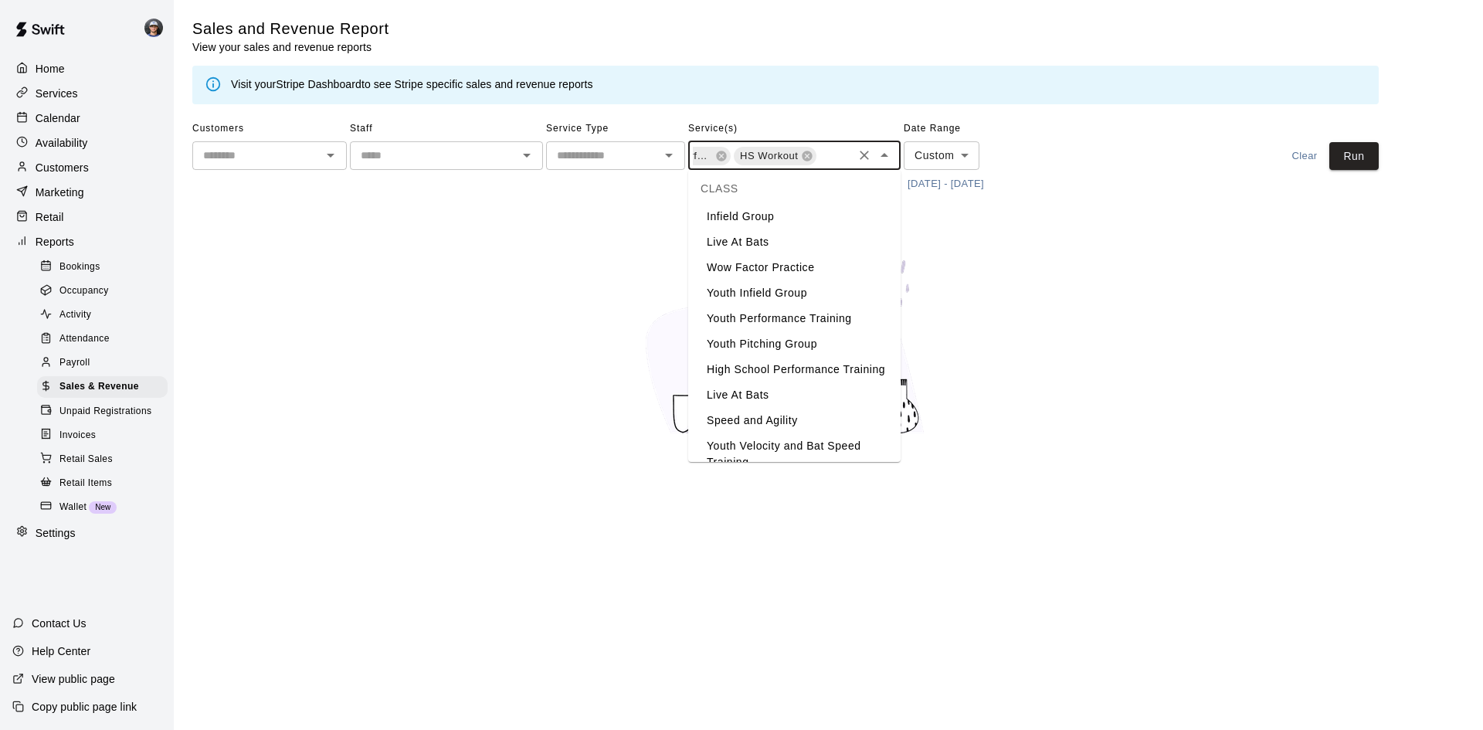
scroll to position [849, 0]
click at [768, 323] on li "Youth Performance Training" at bounding box center [794, 309] width 212 height 25
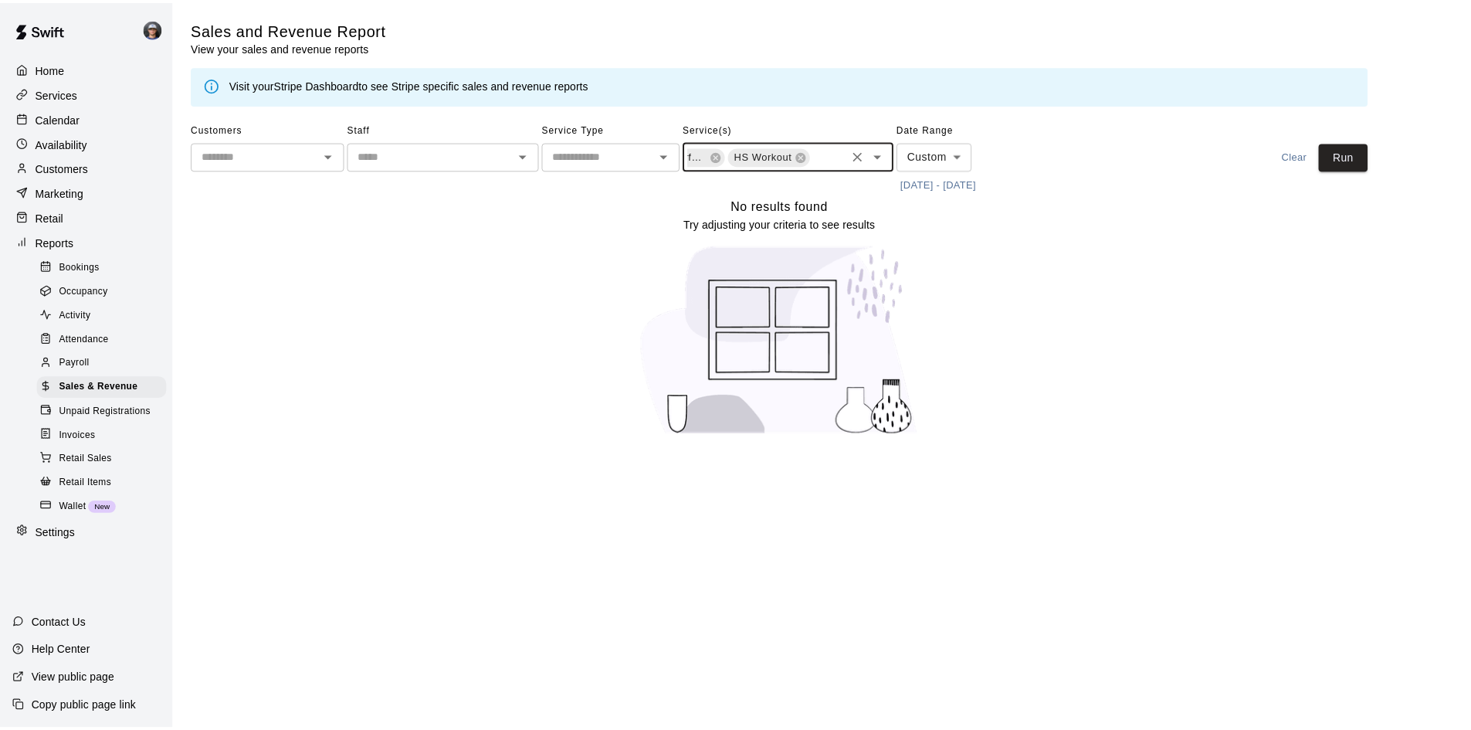
scroll to position [0, 211]
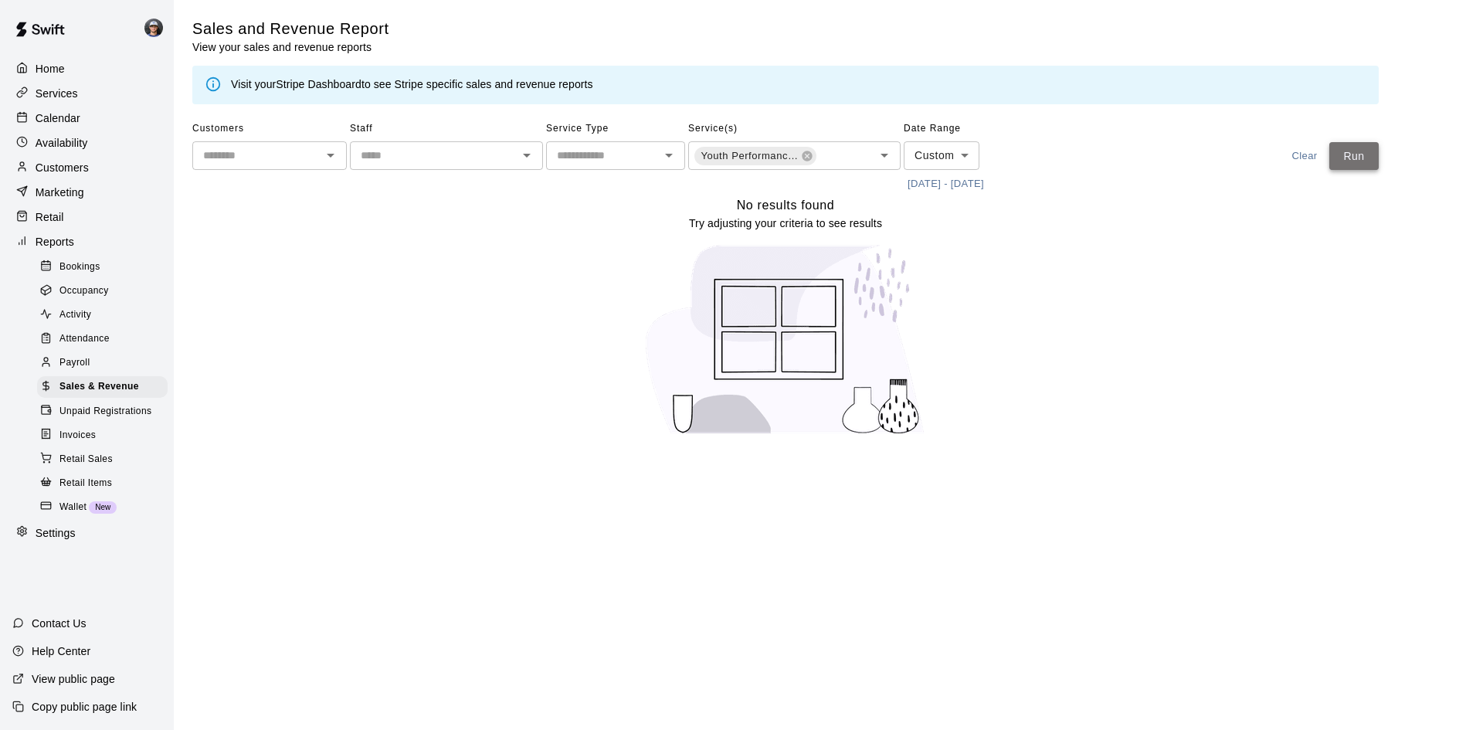
click at [1354, 147] on button "Run" at bounding box center [1353, 156] width 49 height 29
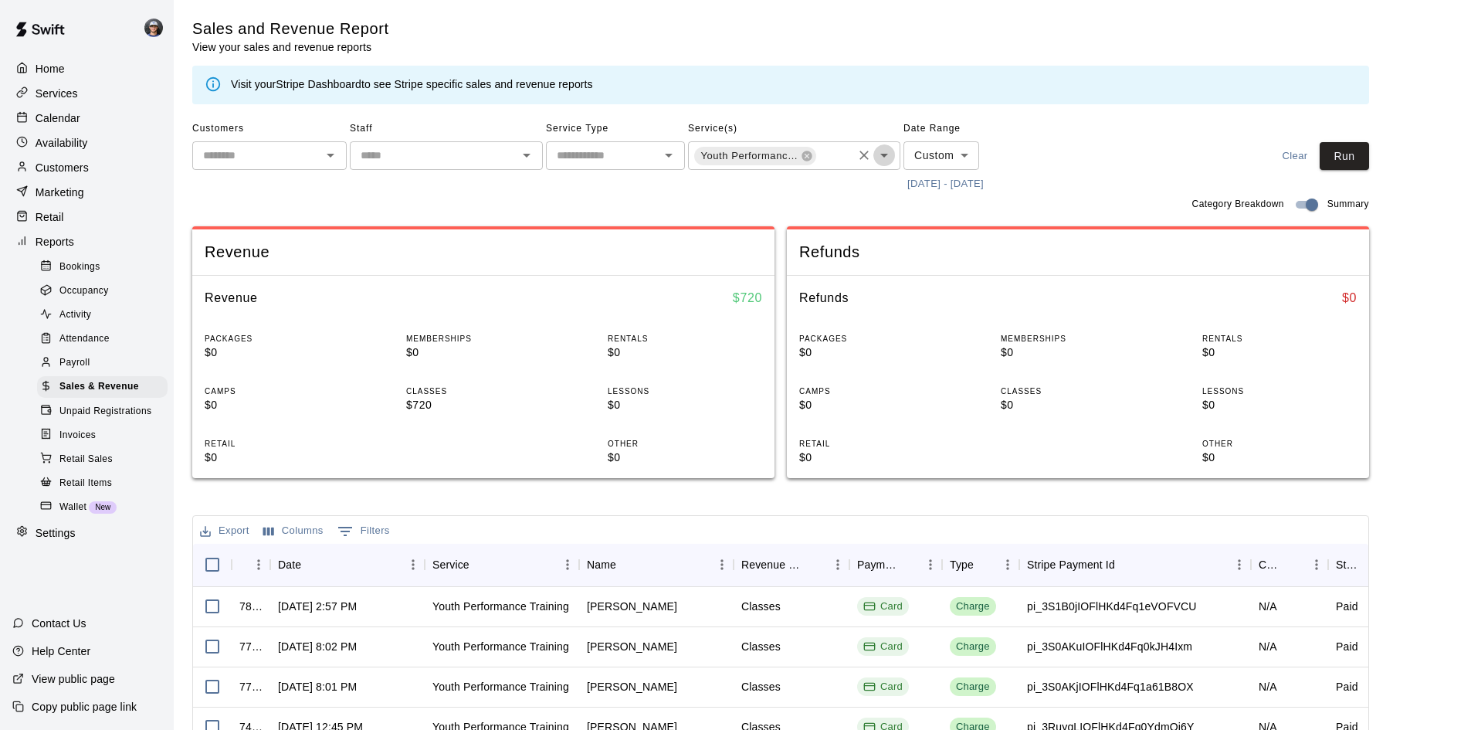
click at [891, 156] on icon "Open" at bounding box center [884, 155] width 19 height 19
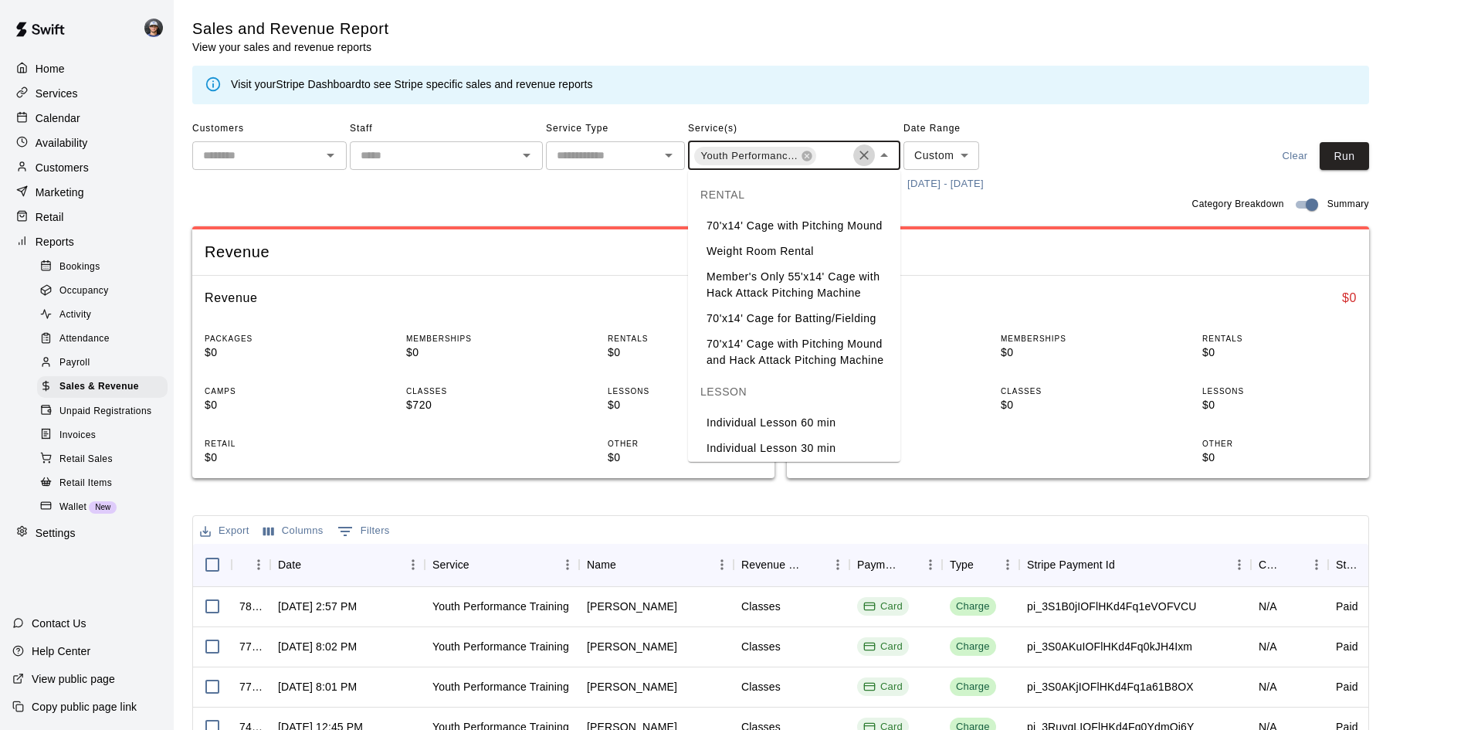
click at [864, 154] on icon "Clear" at bounding box center [863, 155] width 9 height 9
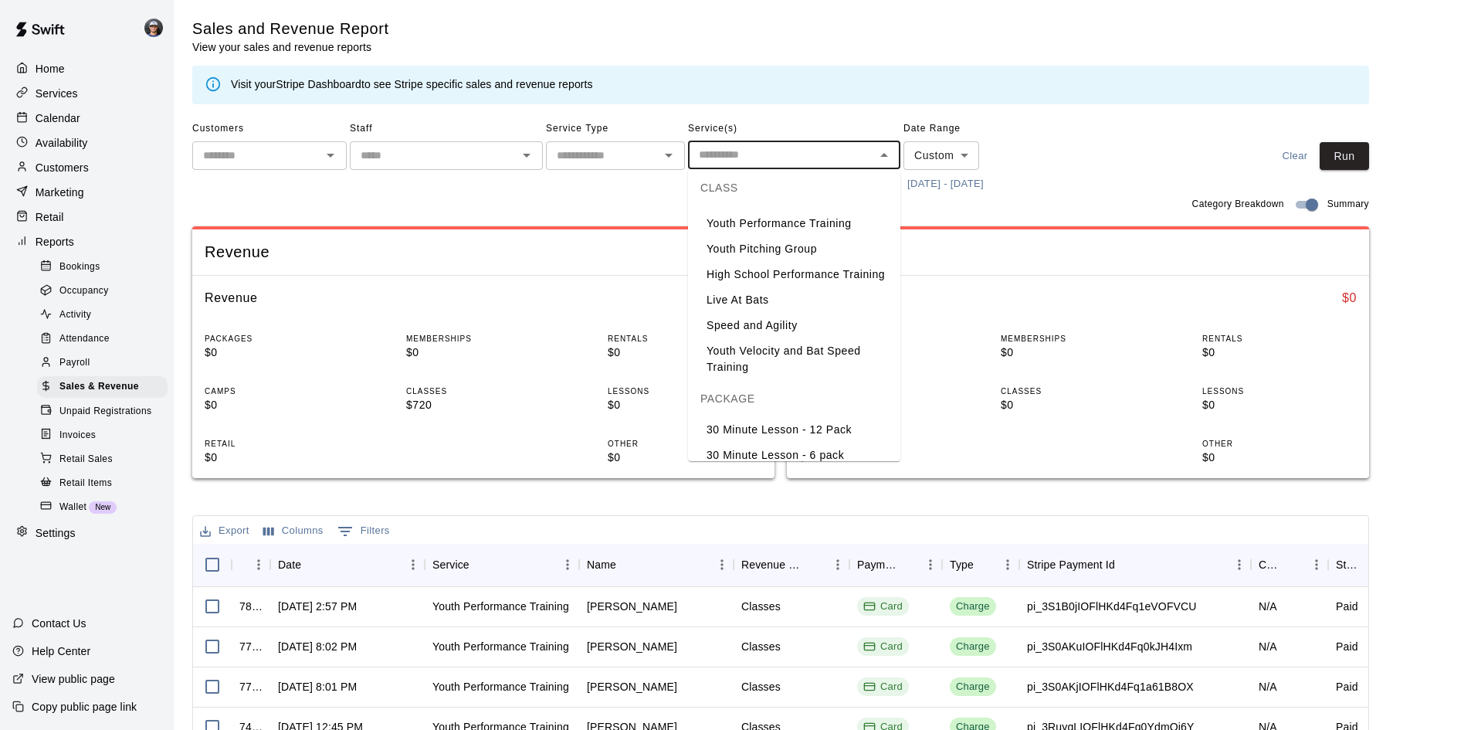
scroll to position [1004, 0]
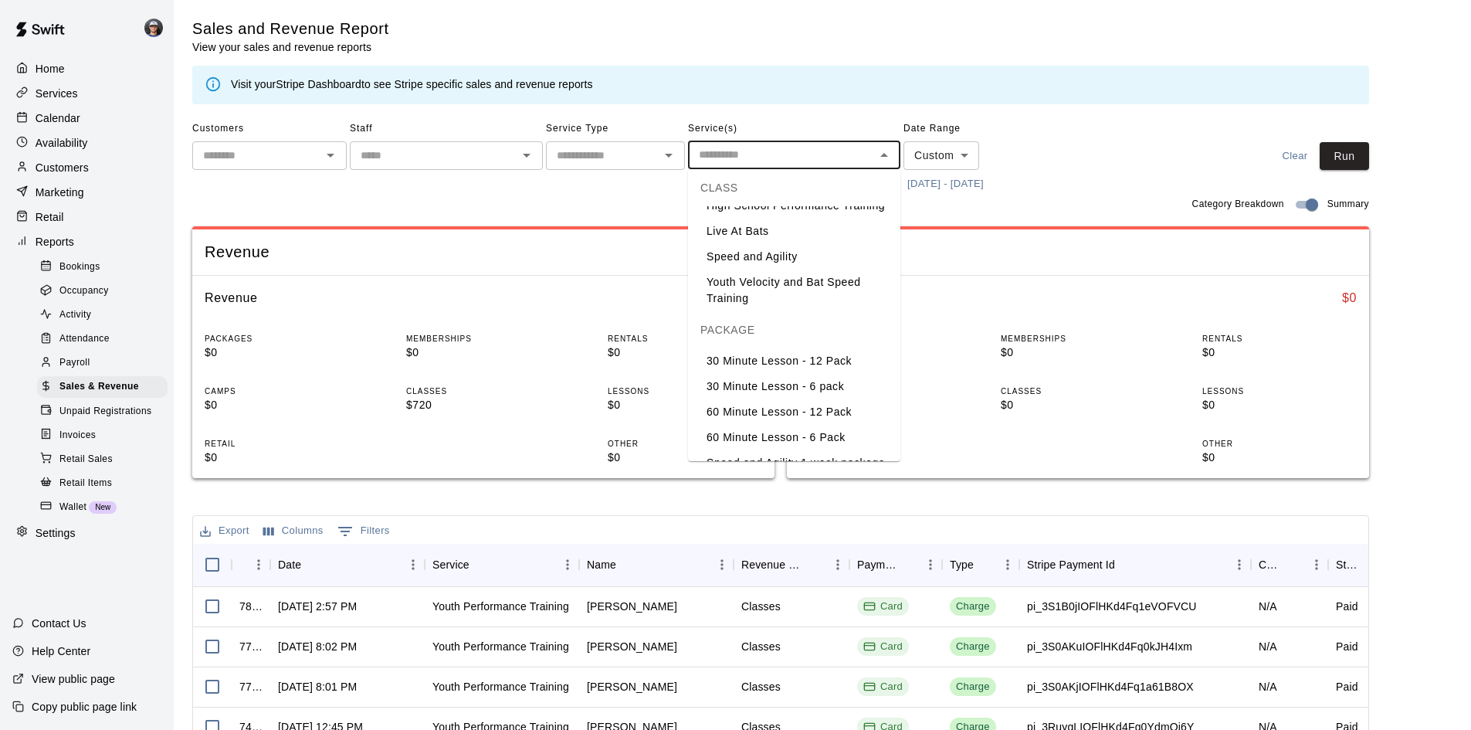
click at [834, 219] on li "High School Performance Training" at bounding box center [794, 205] width 212 height 25
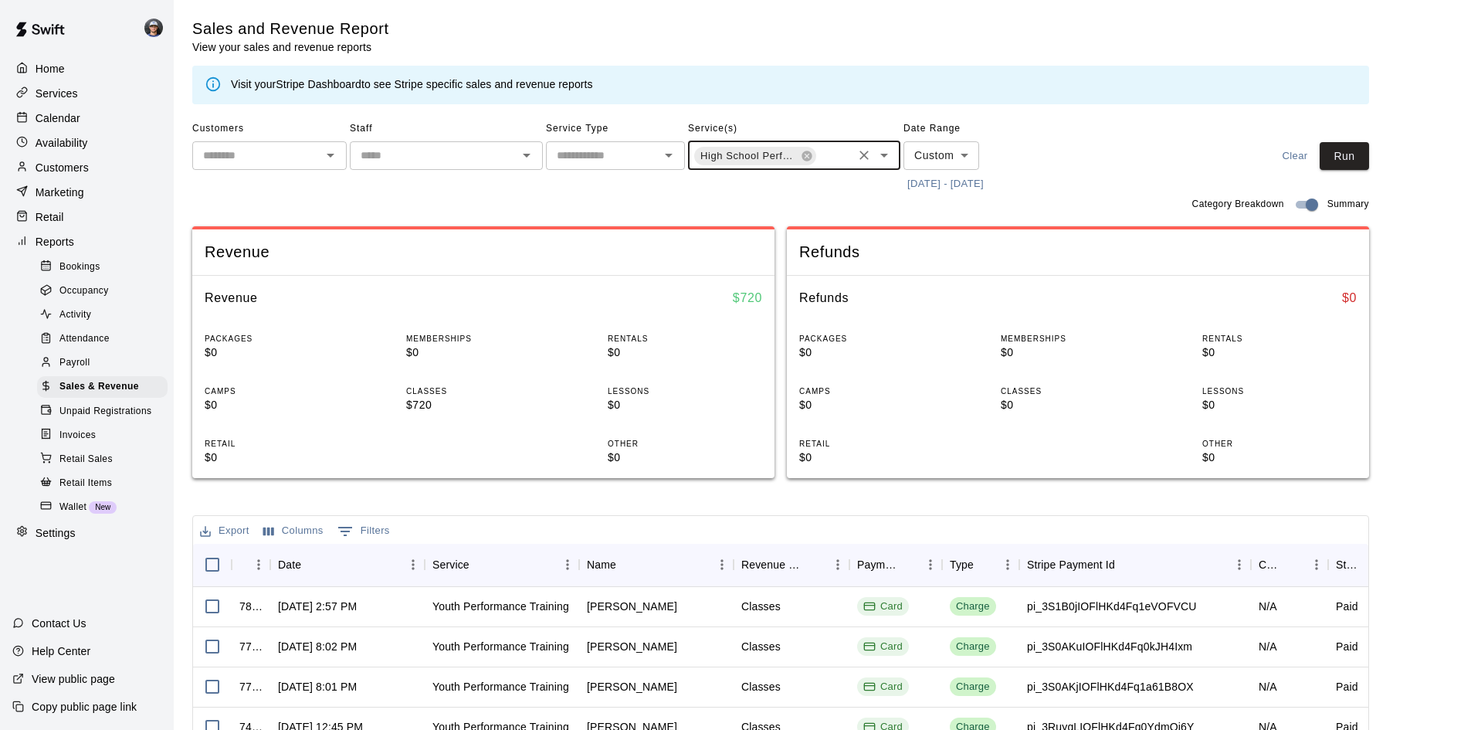
click at [829, 161] on input "text" at bounding box center [834, 156] width 32 height 19
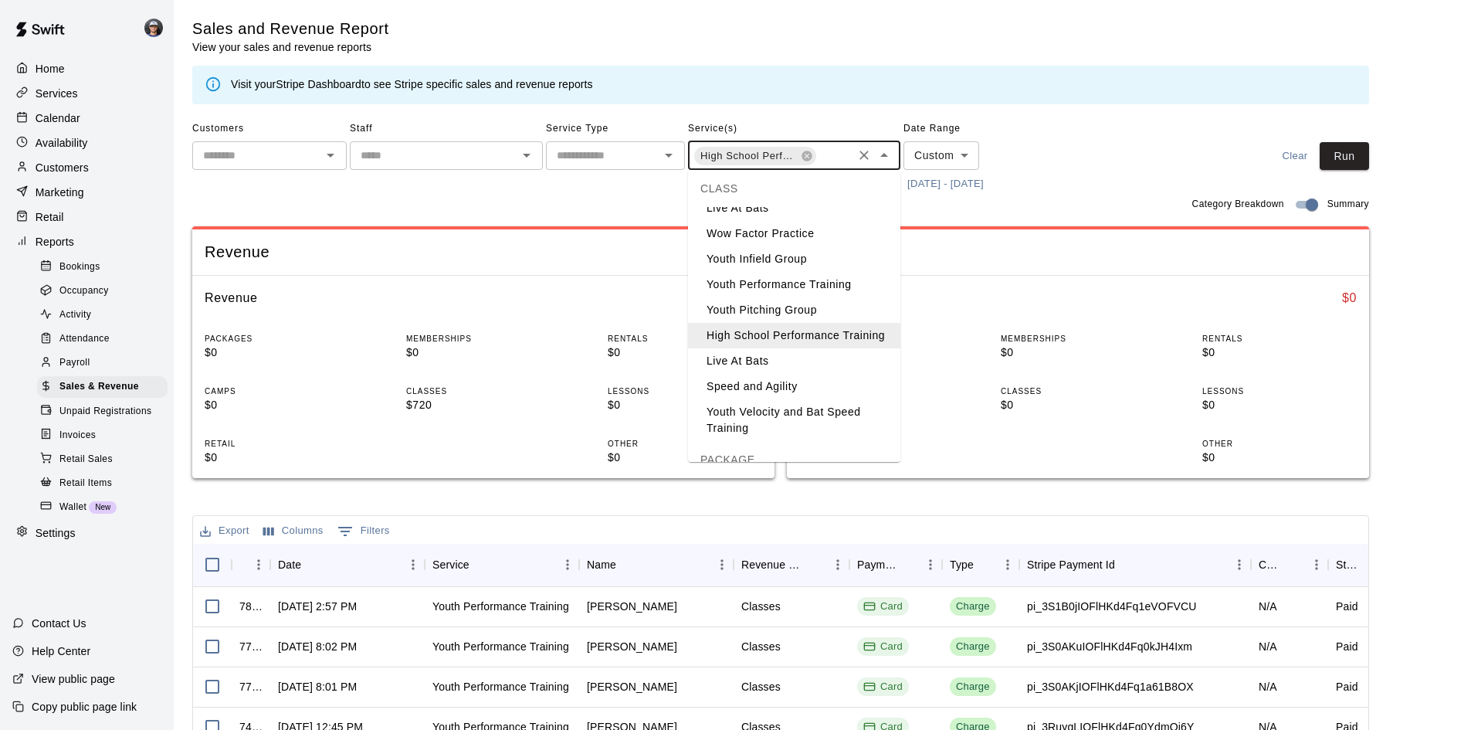
scroll to position [927, 0]
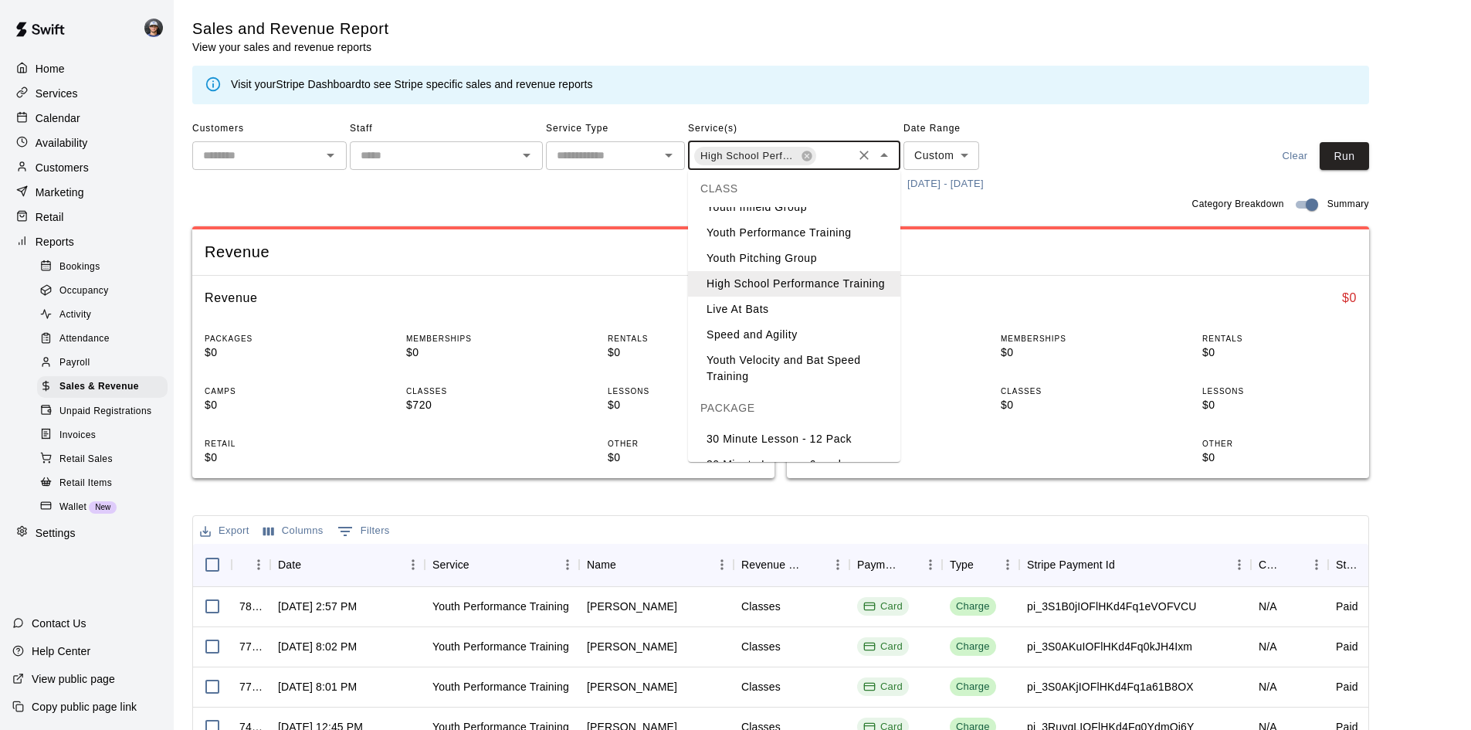
click at [824, 246] on li "Youth Performance Training" at bounding box center [794, 232] width 212 height 25
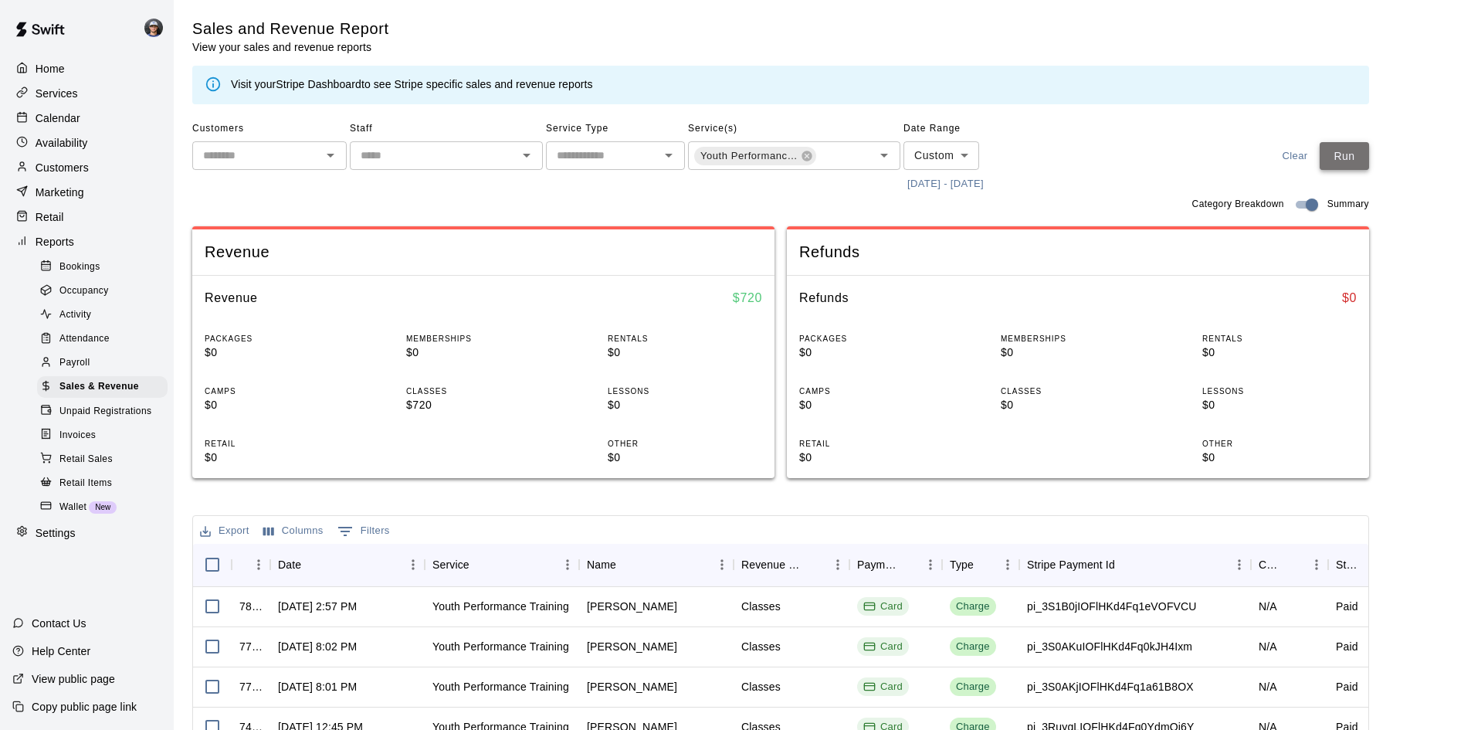
click at [1352, 158] on button "Run" at bounding box center [1344, 156] width 49 height 29
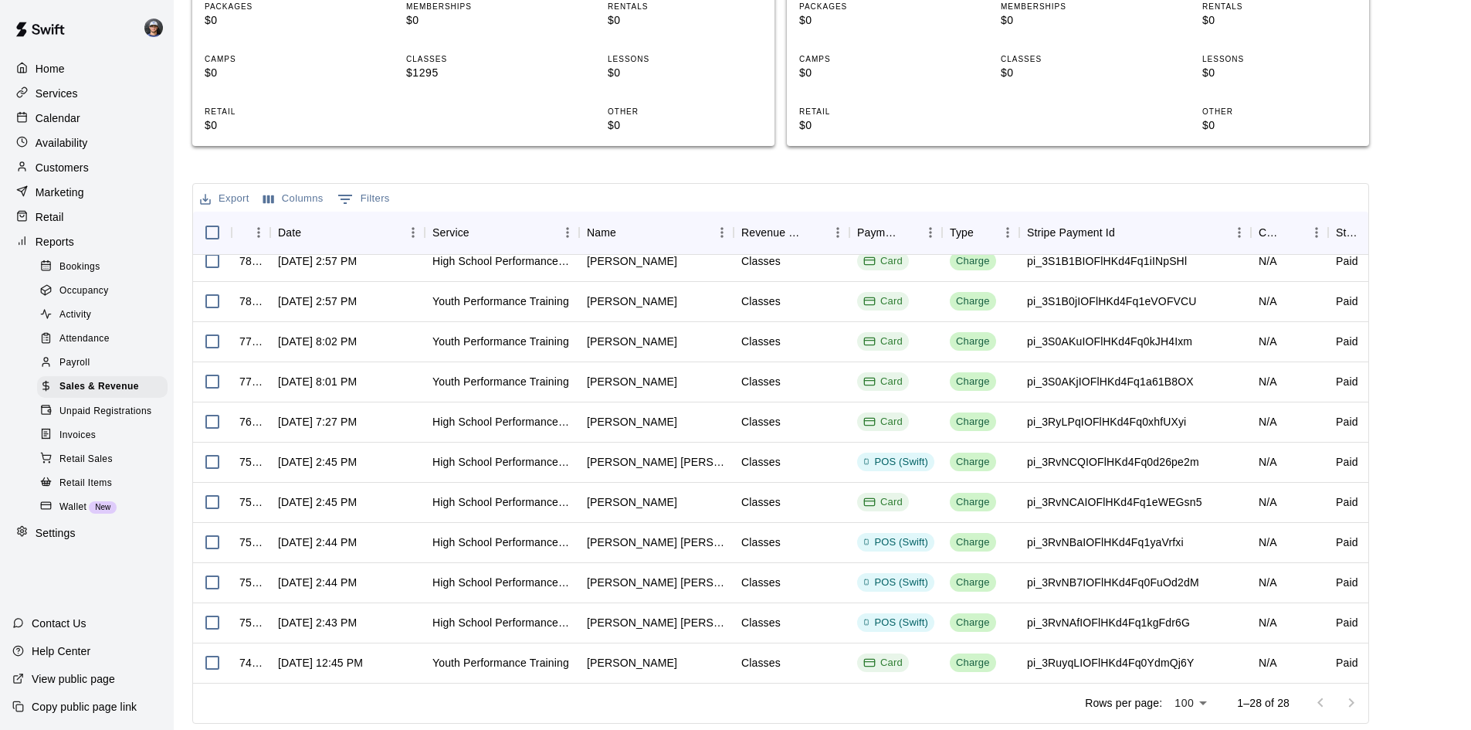
scroll to position [0, 0]
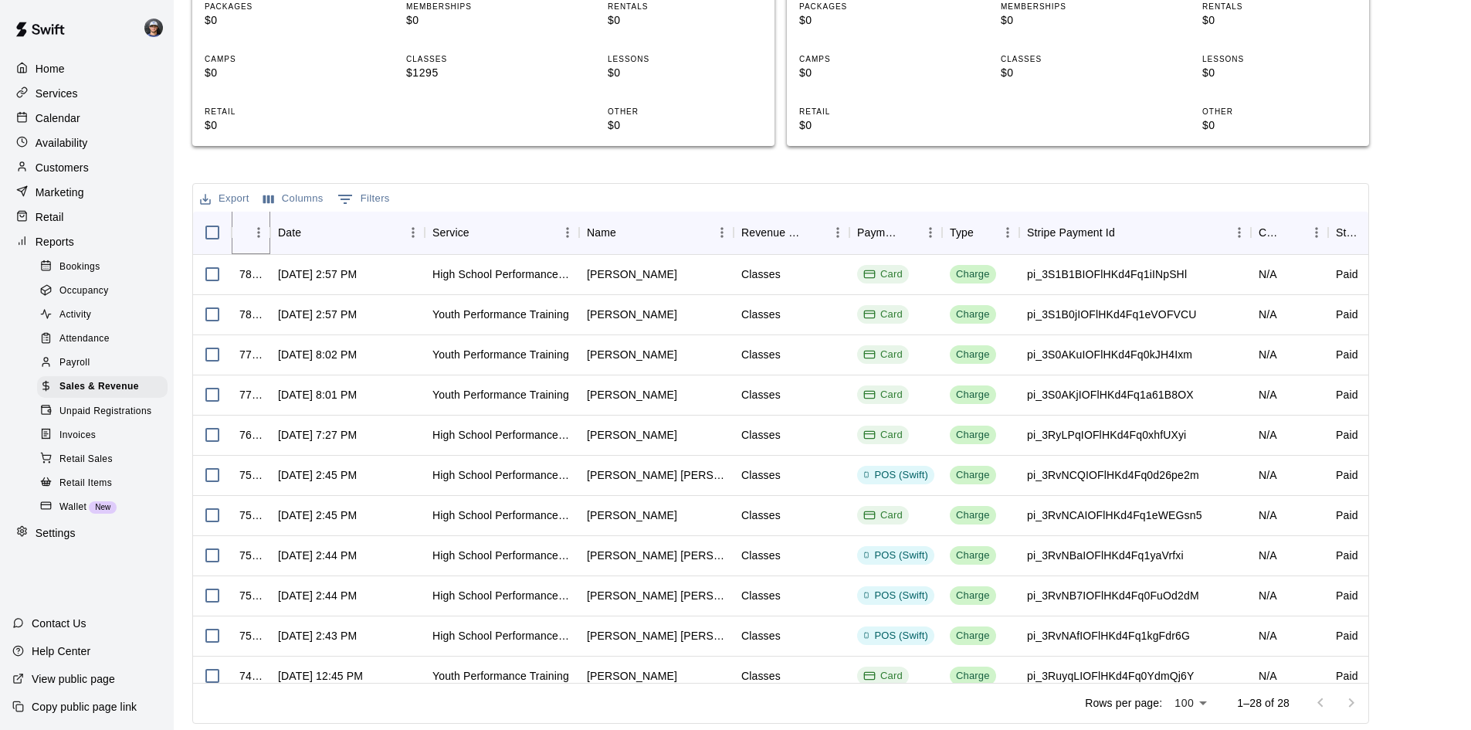
click at [245, 232] on icon "Sort" at bounding box center [250, 232] width 14 height 14
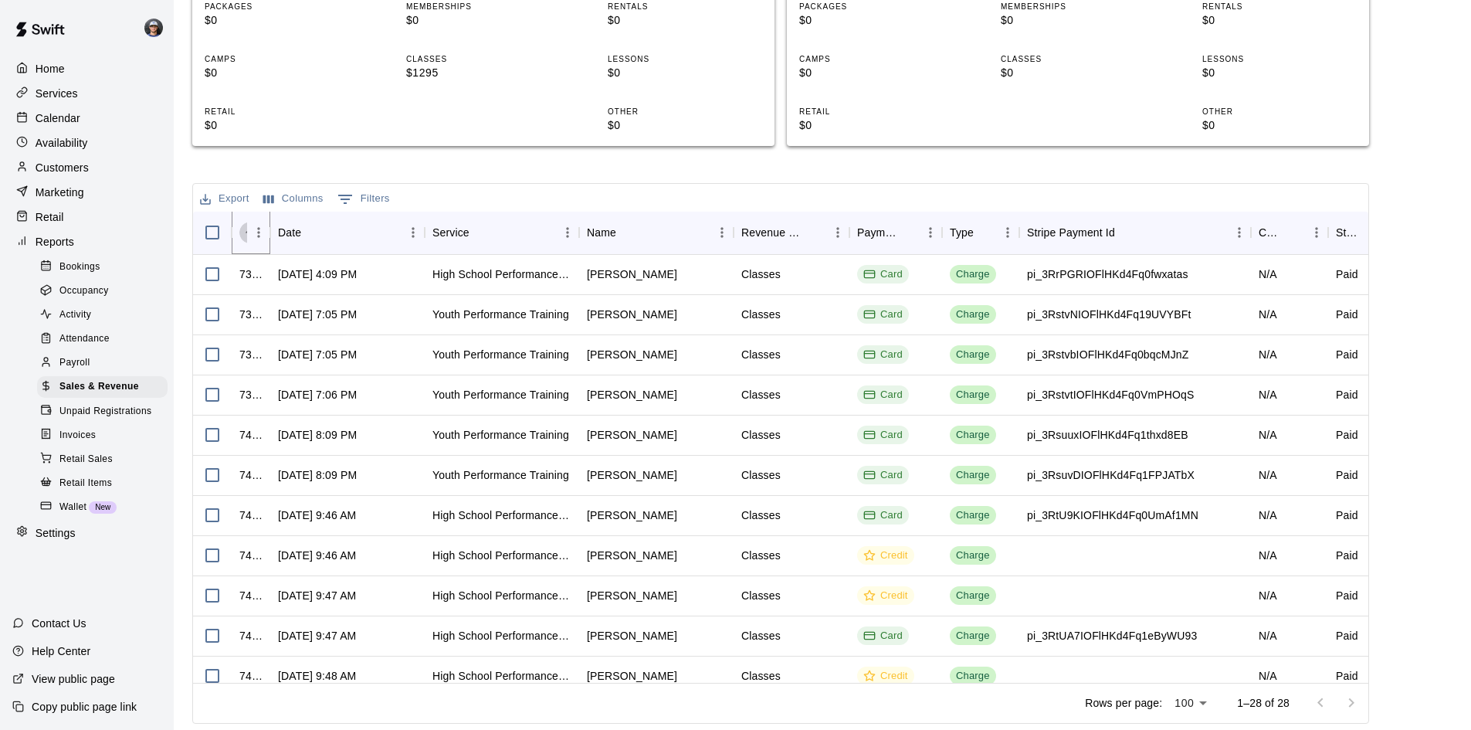
click at [245, 232] on icon "Sort" at bounding box center [250, 232] width 14 height 14
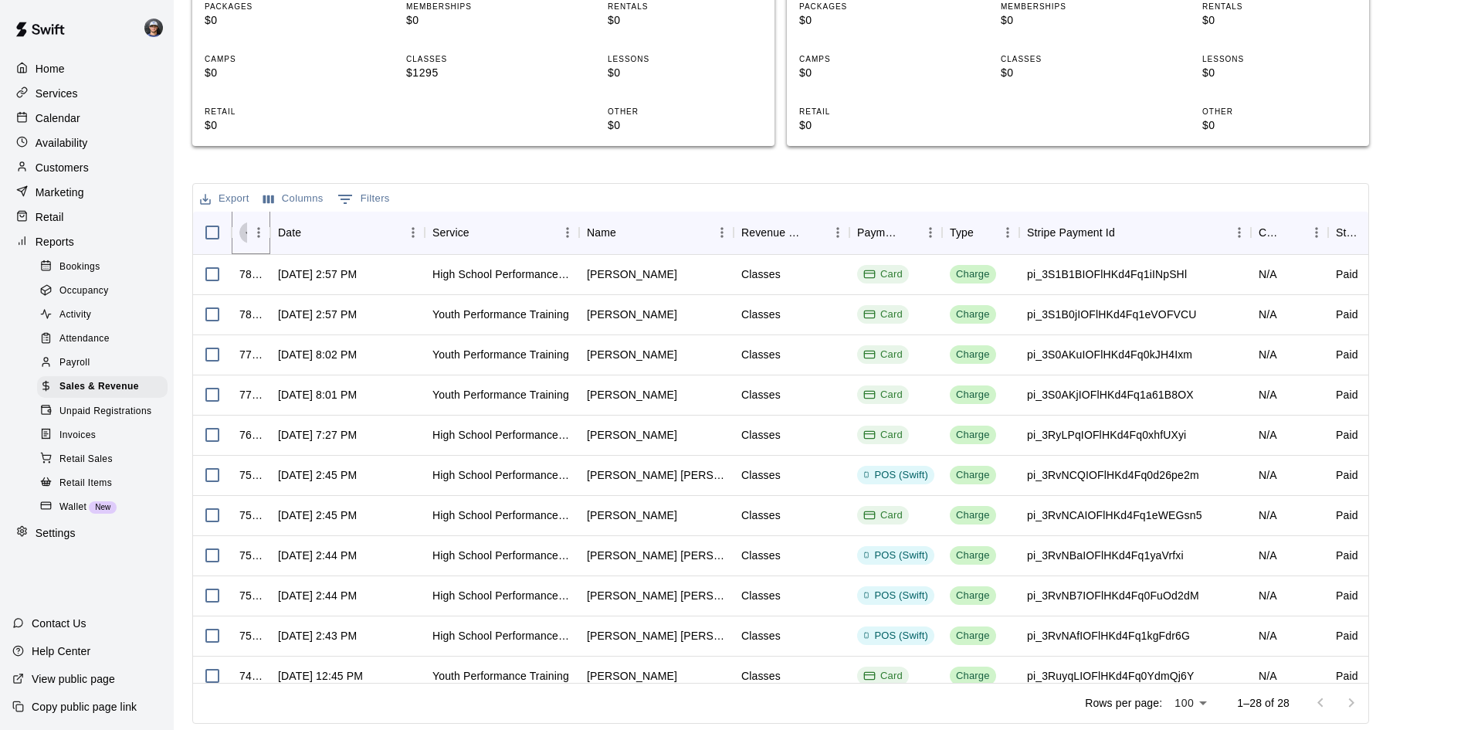
click at [245, 232] on icon "Sort" at bounding box center [250, 232] width 14 height 14
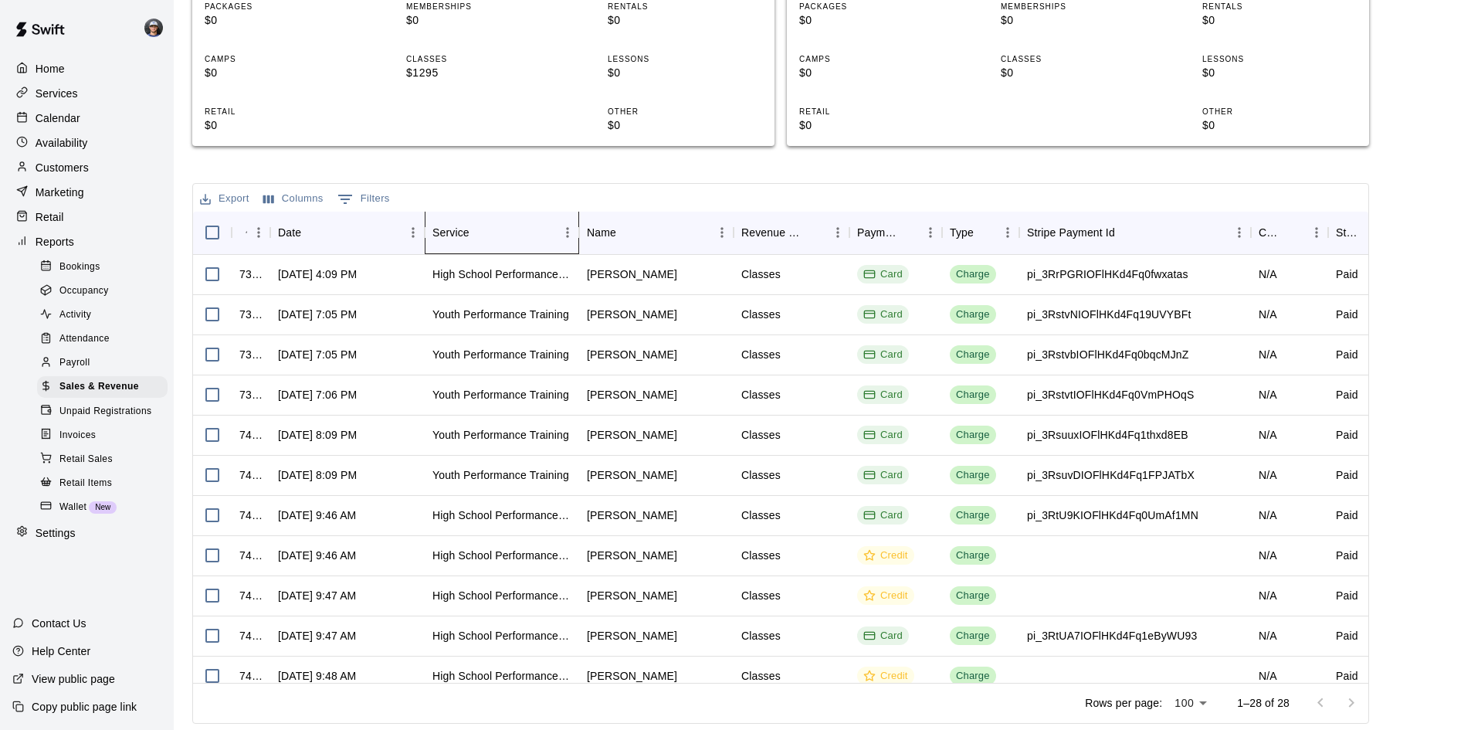
click at [459, 229] on div "Service" at bounding box center [450, 232] width 37 height 43
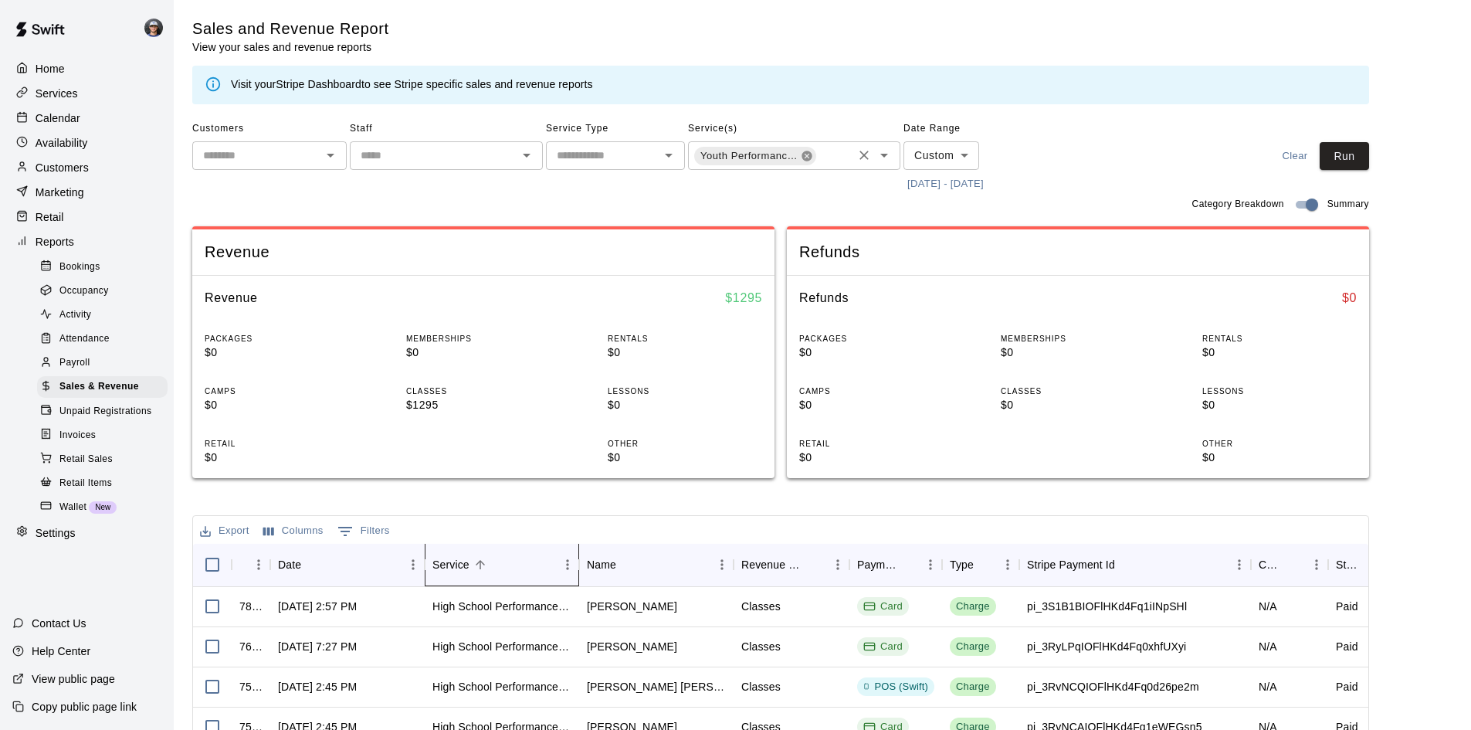
click at [808, 156] on icon at bounding box center [807, 156] width 10 height 10
click at [818, 156] on input "text" at bounding box center [834, 156] width 32 height 19
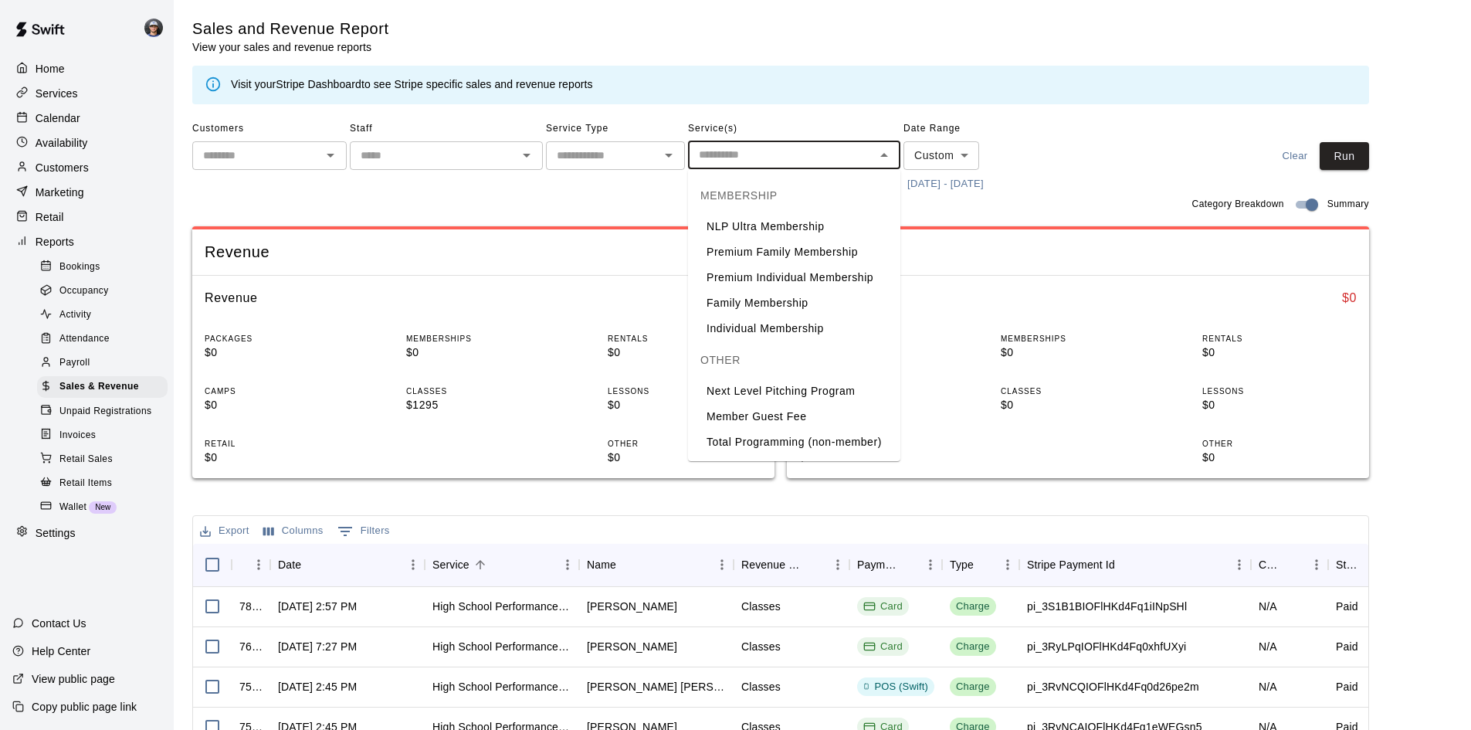
scroll to position [1622, 0]
click at [786, 290] on li "Premium Individual Membership" at bounding box center [794, 277] width 212 height 25
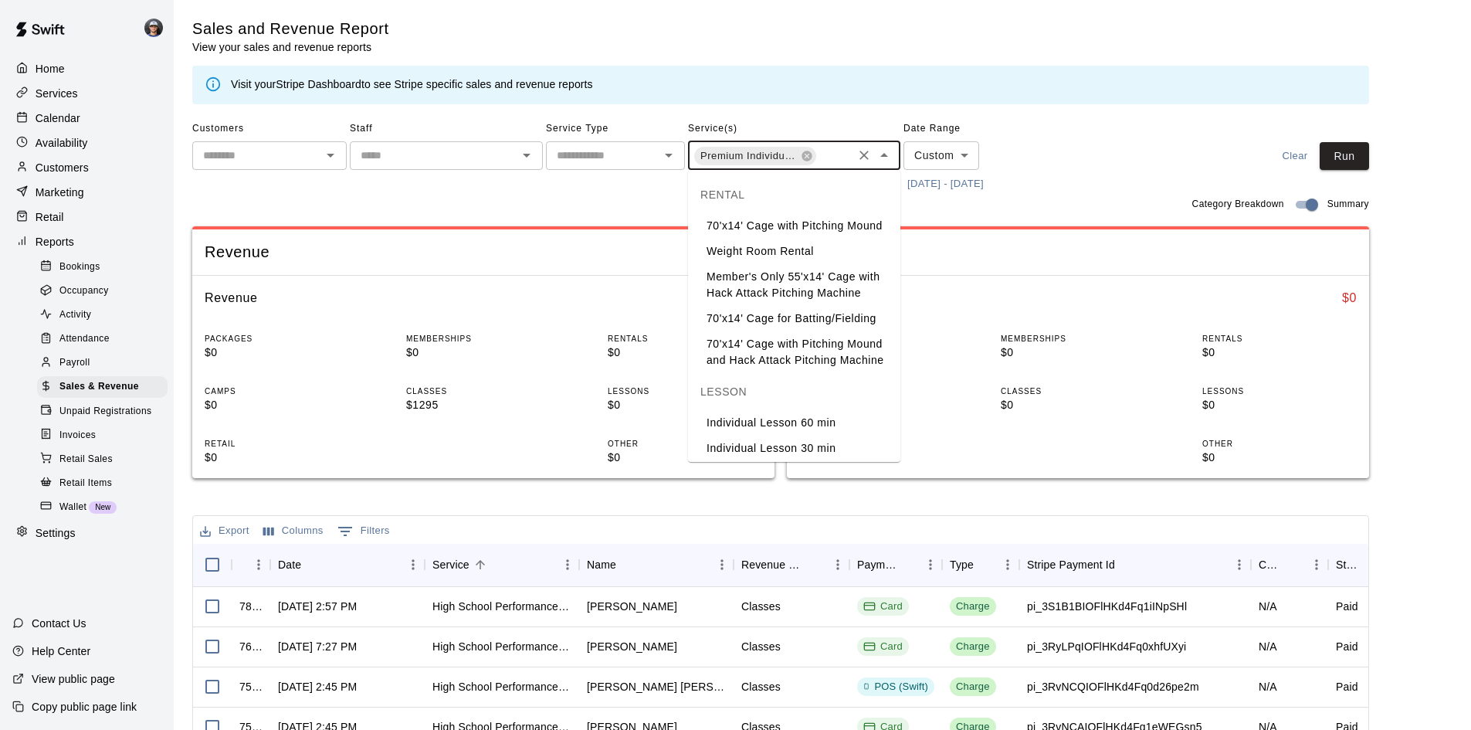
click at [837, 149] on input "text" at bounding box center [834, 156] width 32 height 19
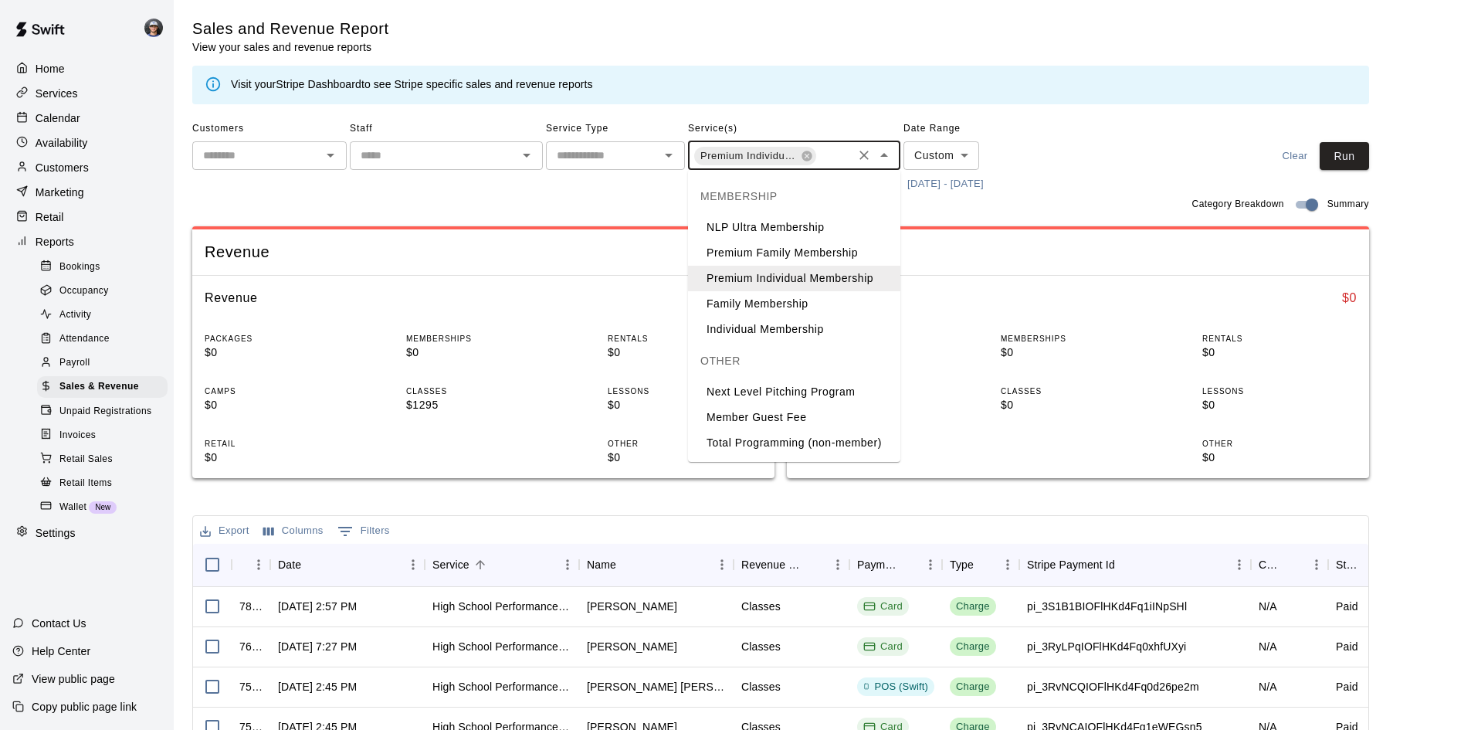
scroll to position [1694, 0]
click at [760, 317] on li "Individual Membership" at bounding box center [794, 329] width 212 height 25
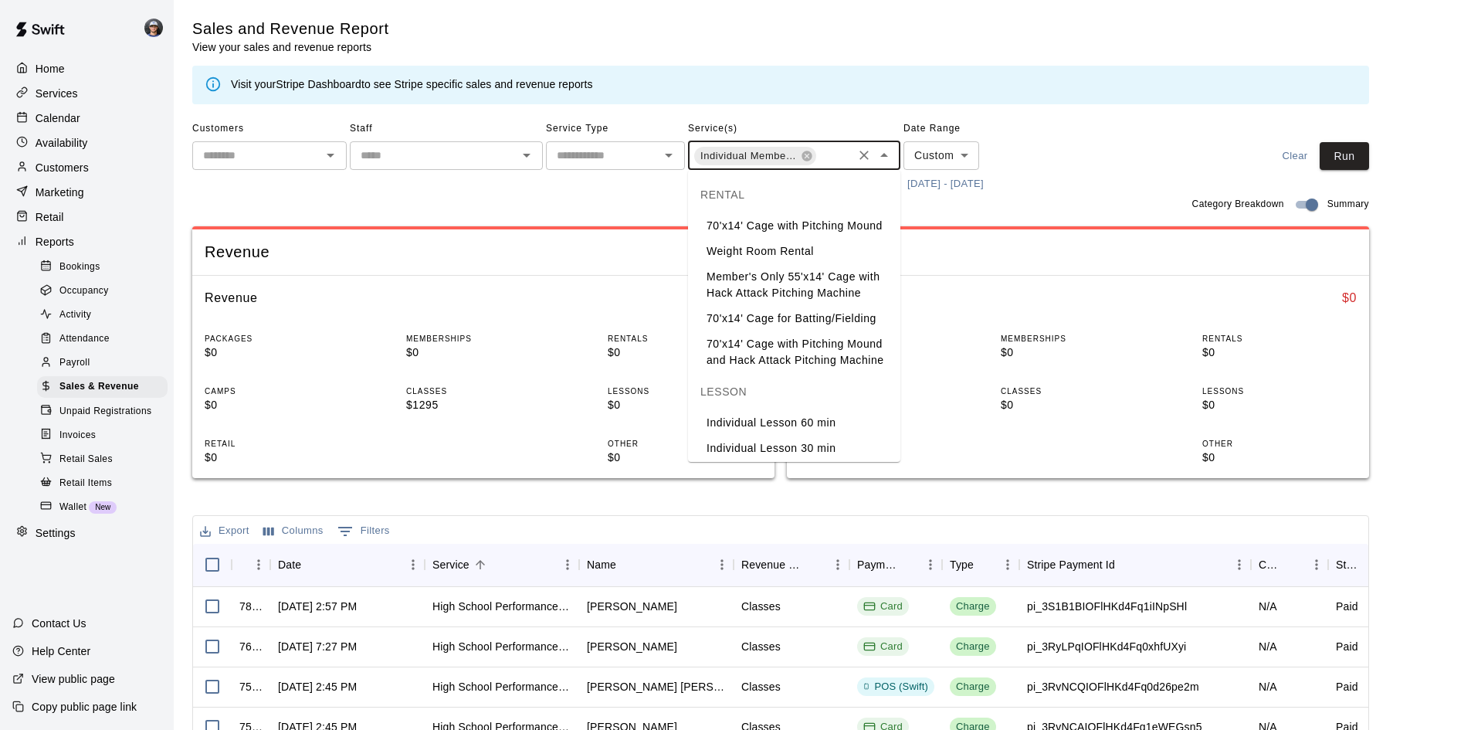
click at [832, 156] on input "text" at bounding box center [834, 156] width 32 height 19
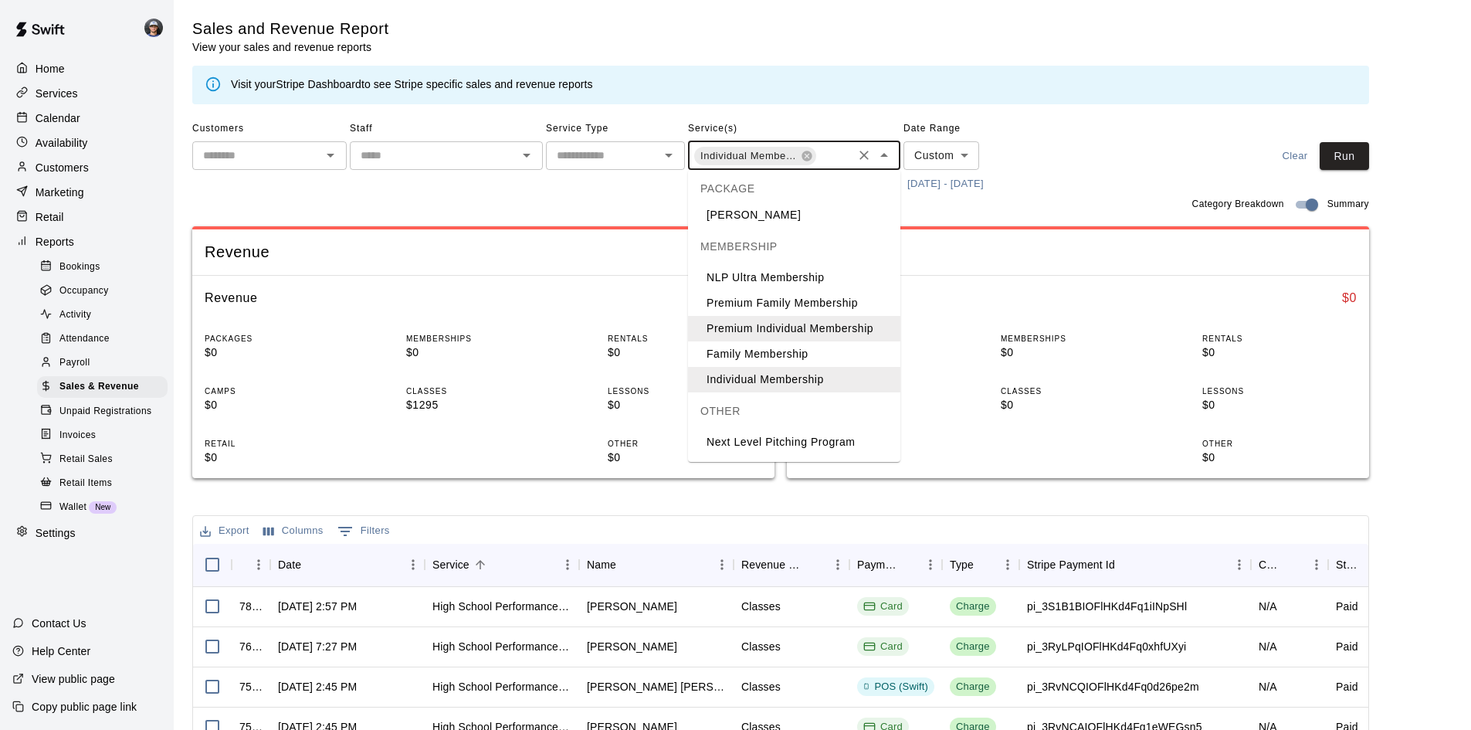
scroll to position [1694, 0]
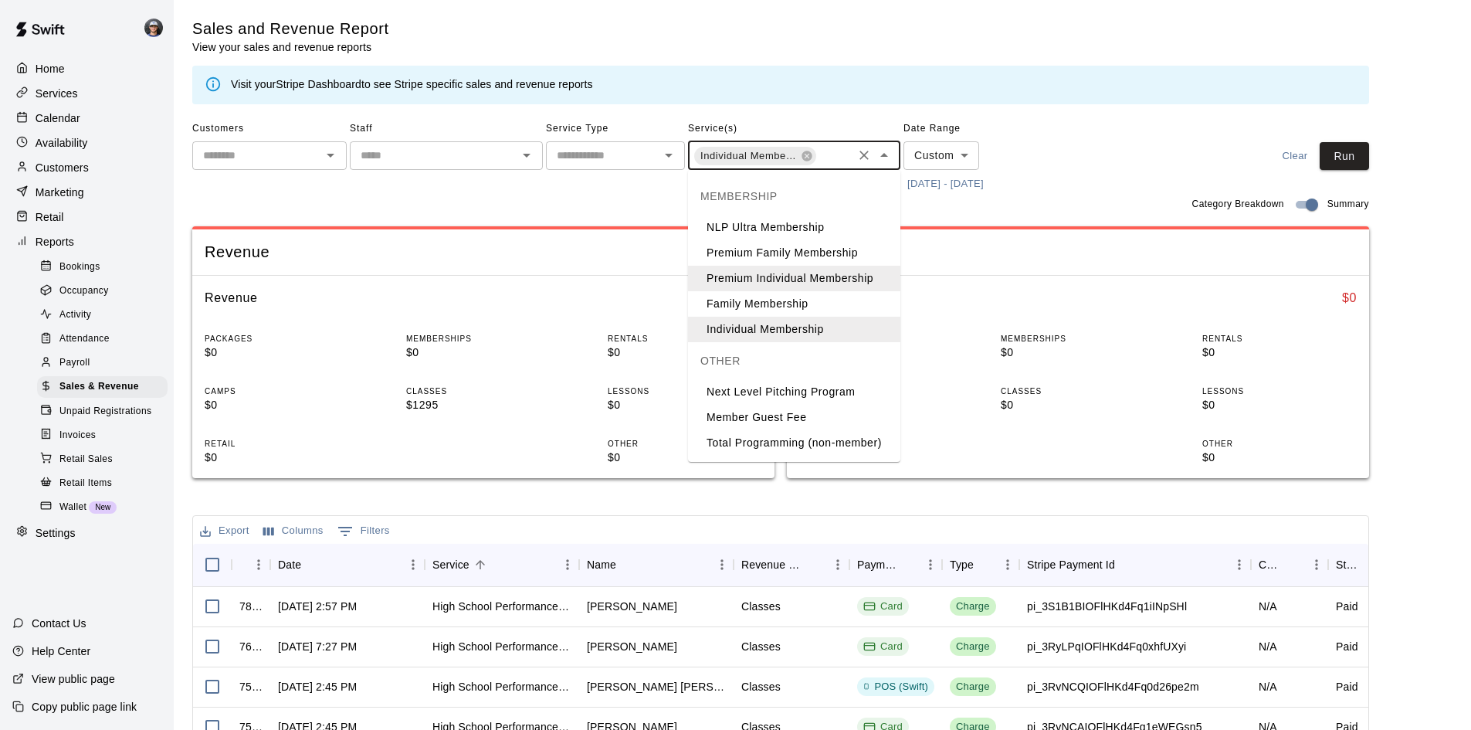
click at [764, 294] on li "Family Membership" at bounding box center [794, 303] width 212 height 25
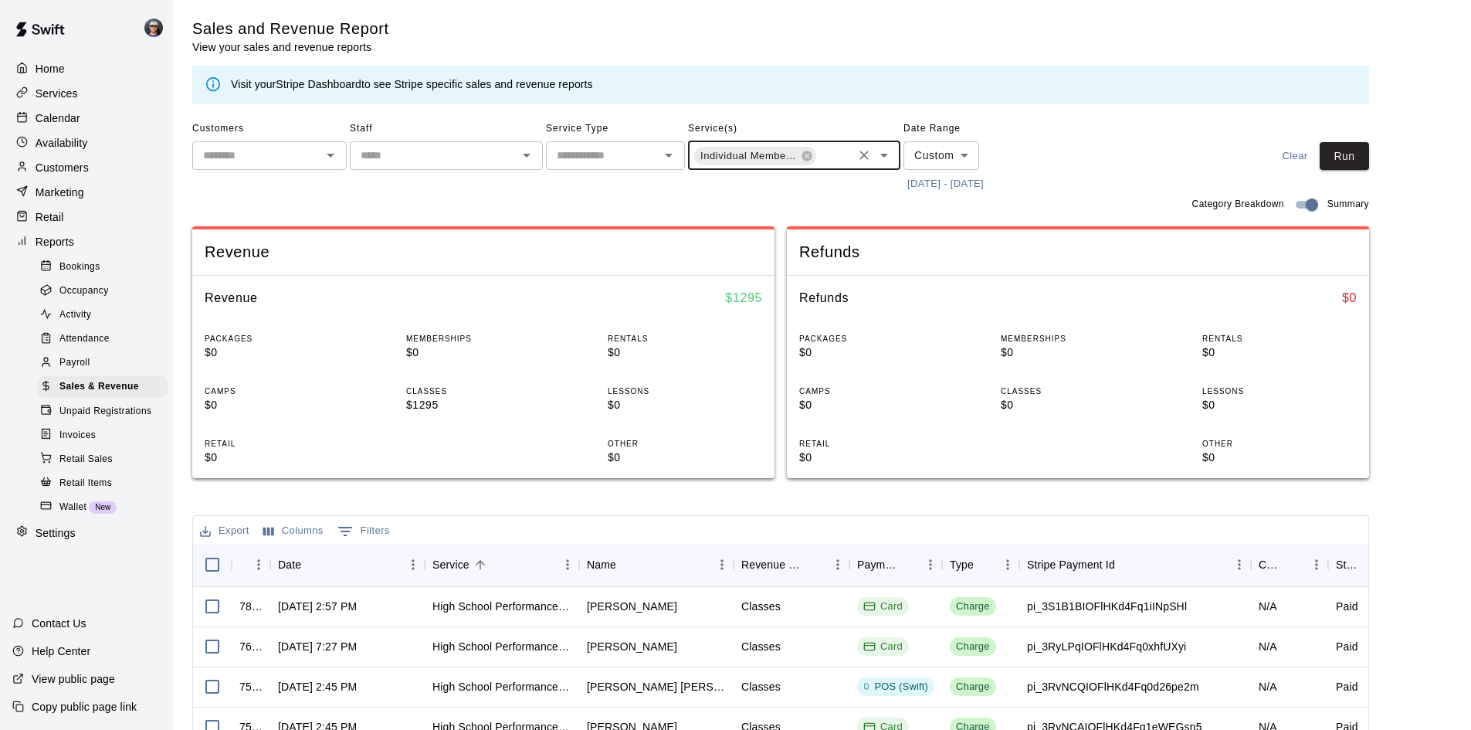
scroll to position [0, 248]
click at [1357, 162] on button "Run" at bounding box center [1344, 156] width 49 height 29
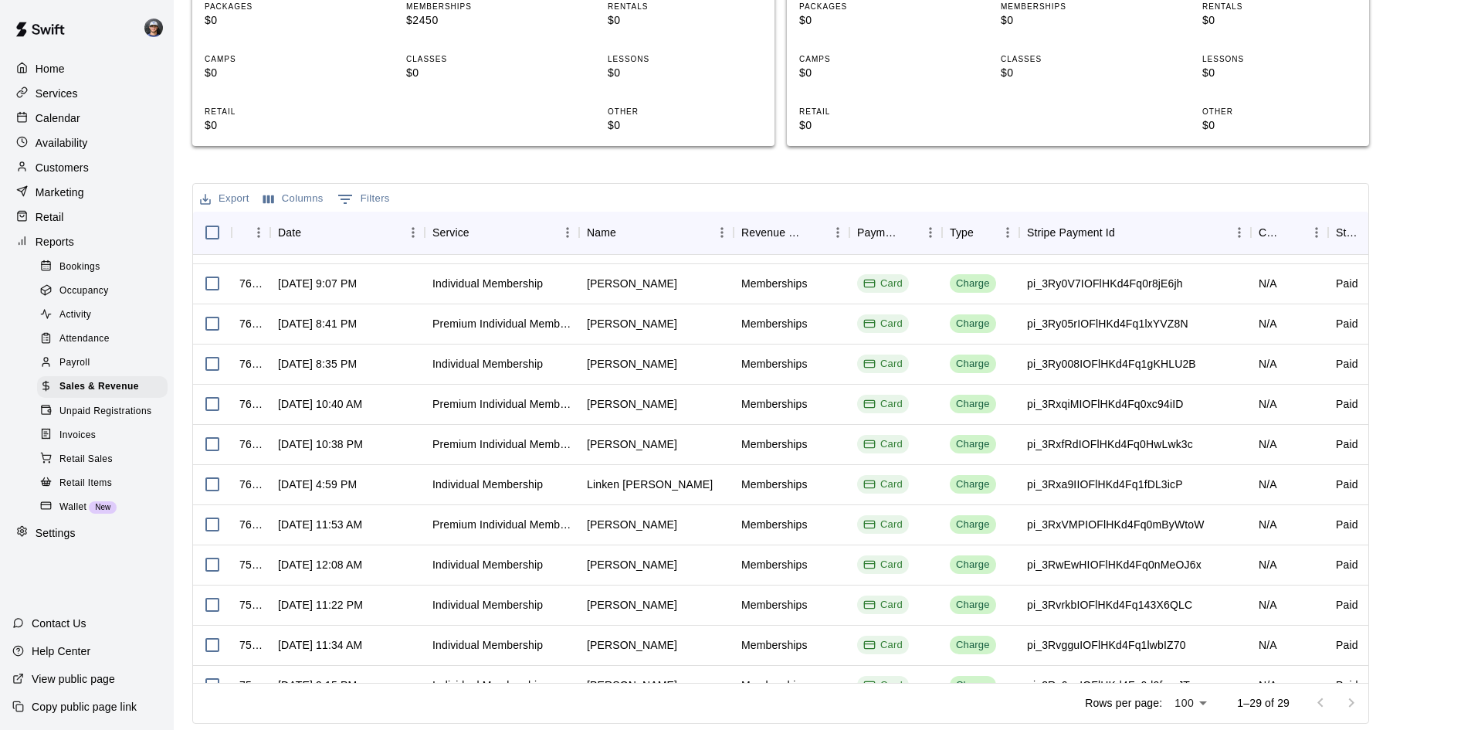
scroll to position [0, 0]
